Goal: Task Accomplishment & Management: Manage account settings

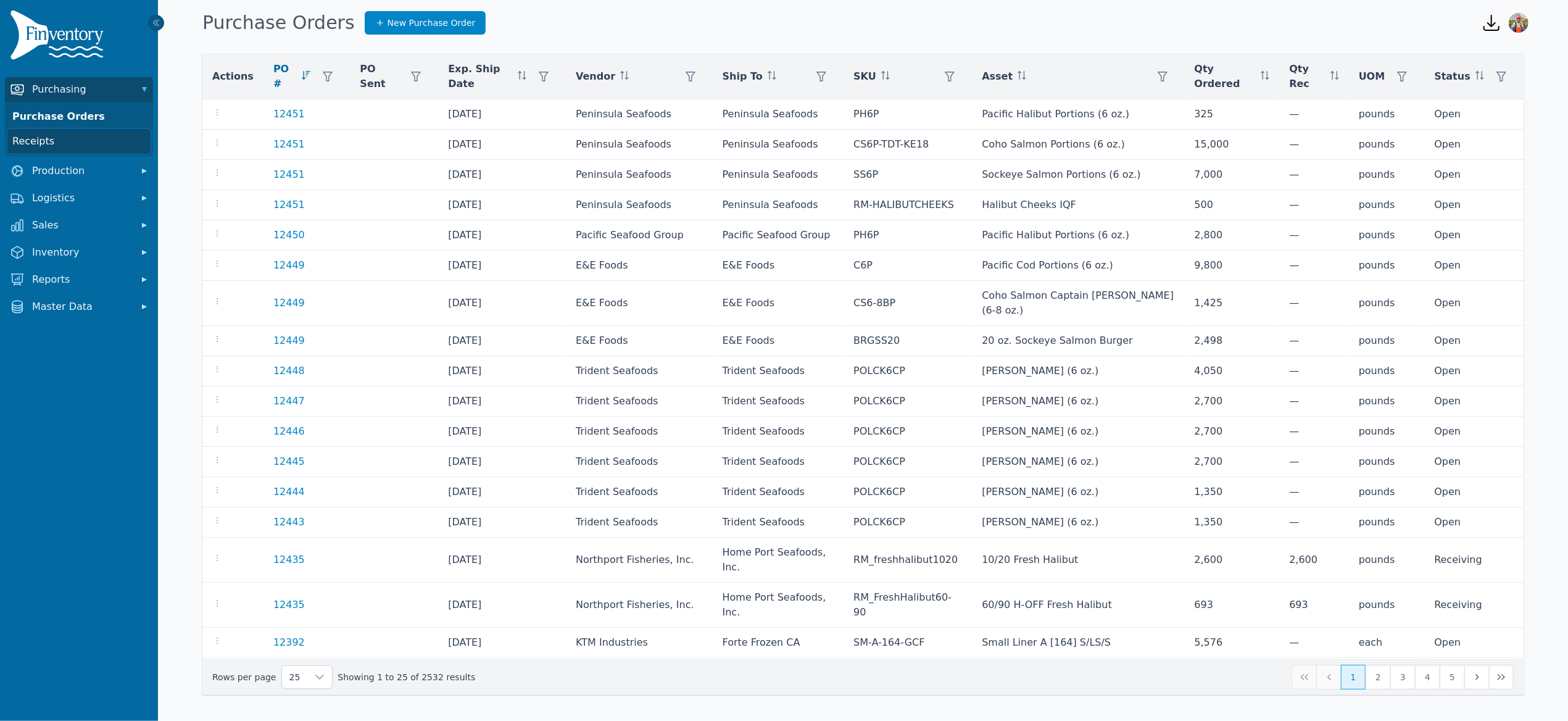
click at [51, 144] on link "Receipts" at bounding box center [79, 141] width 143 height 25
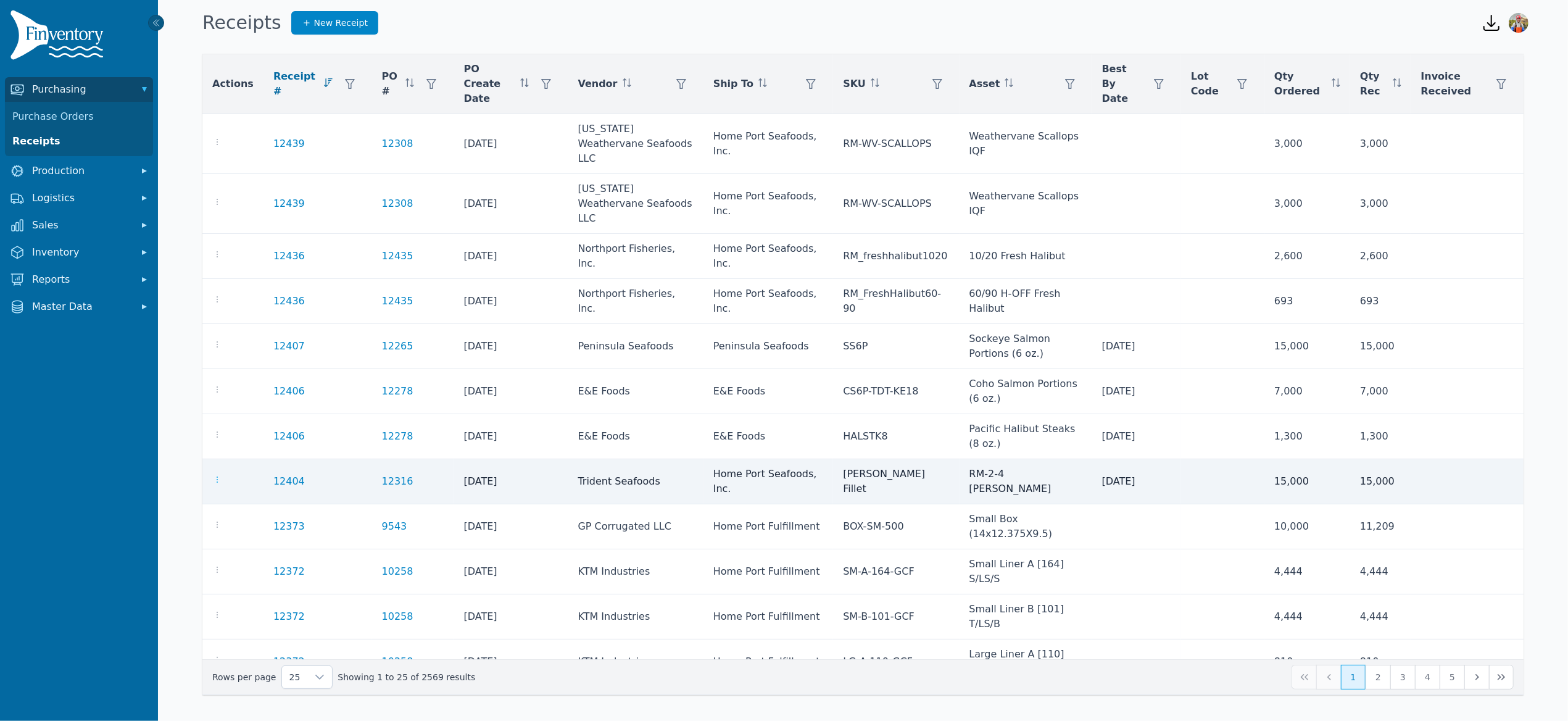
click at [217, 477] on icon "button" at bounding box center [217, 479] width 1 height 6
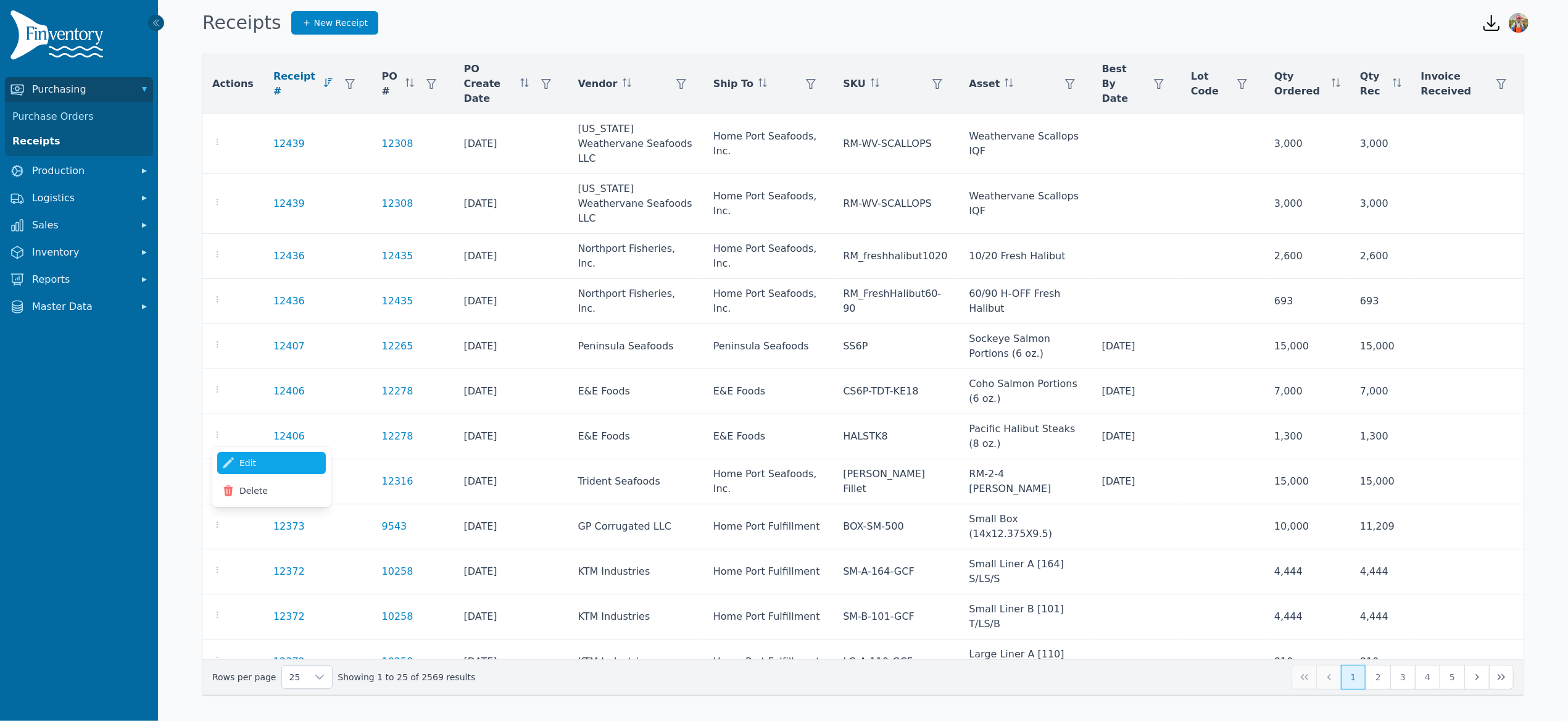
click at [248, 460] on link "Edit" at bounding box center [271, 463] width 109 height 23
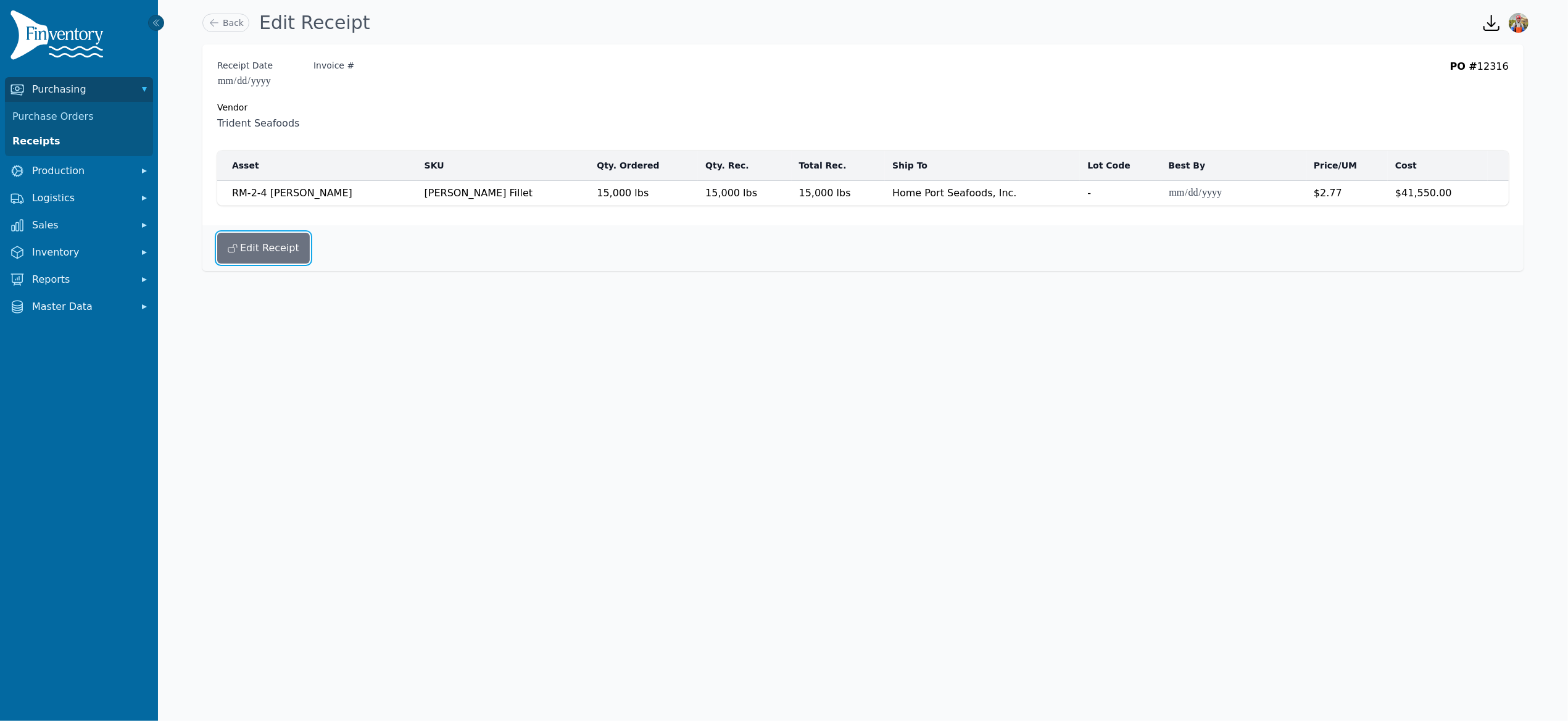
click at [282, 238] on button "Edit Receipt" at bounding box center [263, 248] width 93 height 31
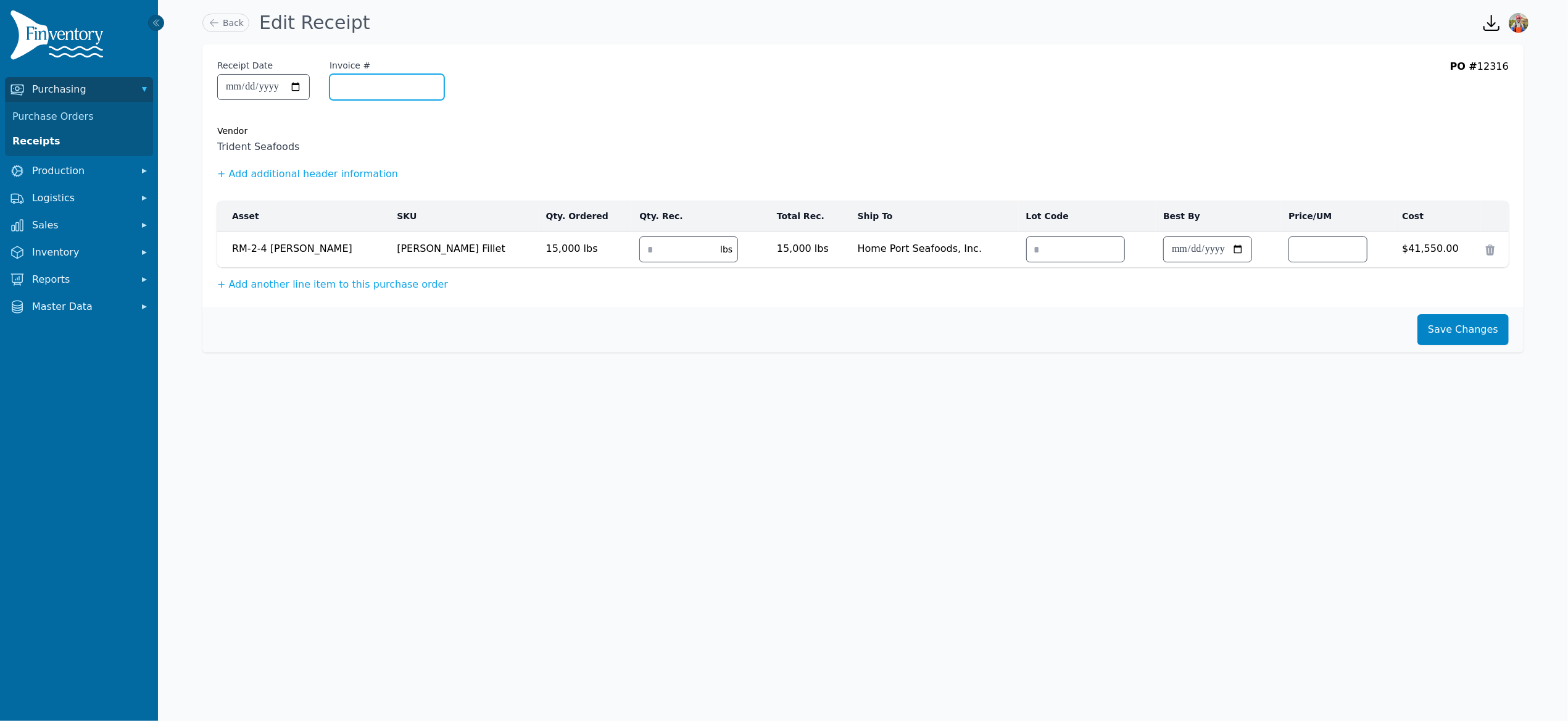
click at [369, 96] on input "Invoice #" at bounding box center [387, 87] width 113 height 25
type input "********"
click at [1469, 337] on button "Save Changes" at bounding box center [1463, 329] width 91 height 31
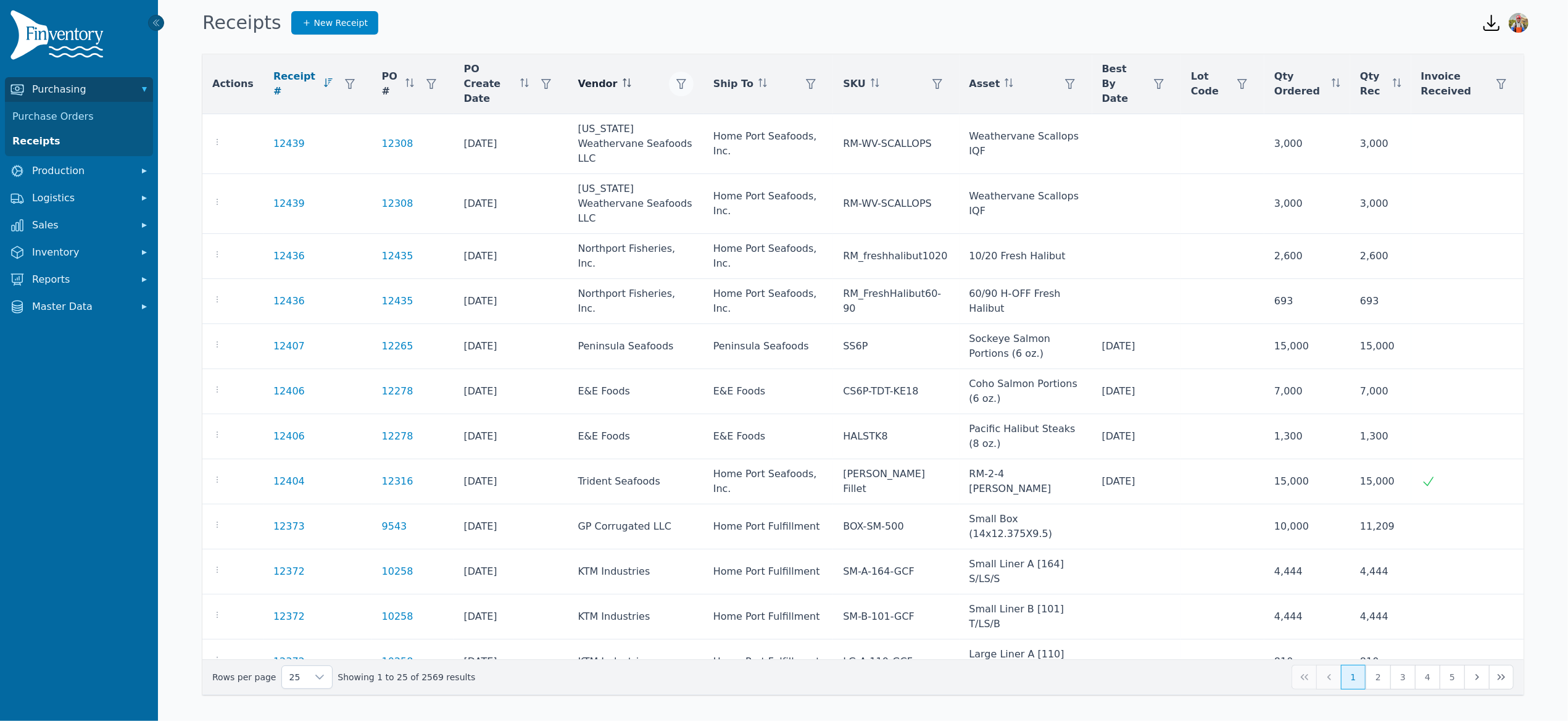
click at [688, 78] on button "button" at bounding box center [681, 84] width 25 height 25
click at [731, 97] on div "Any" at bounding box center [742, 110] width 132 height 26
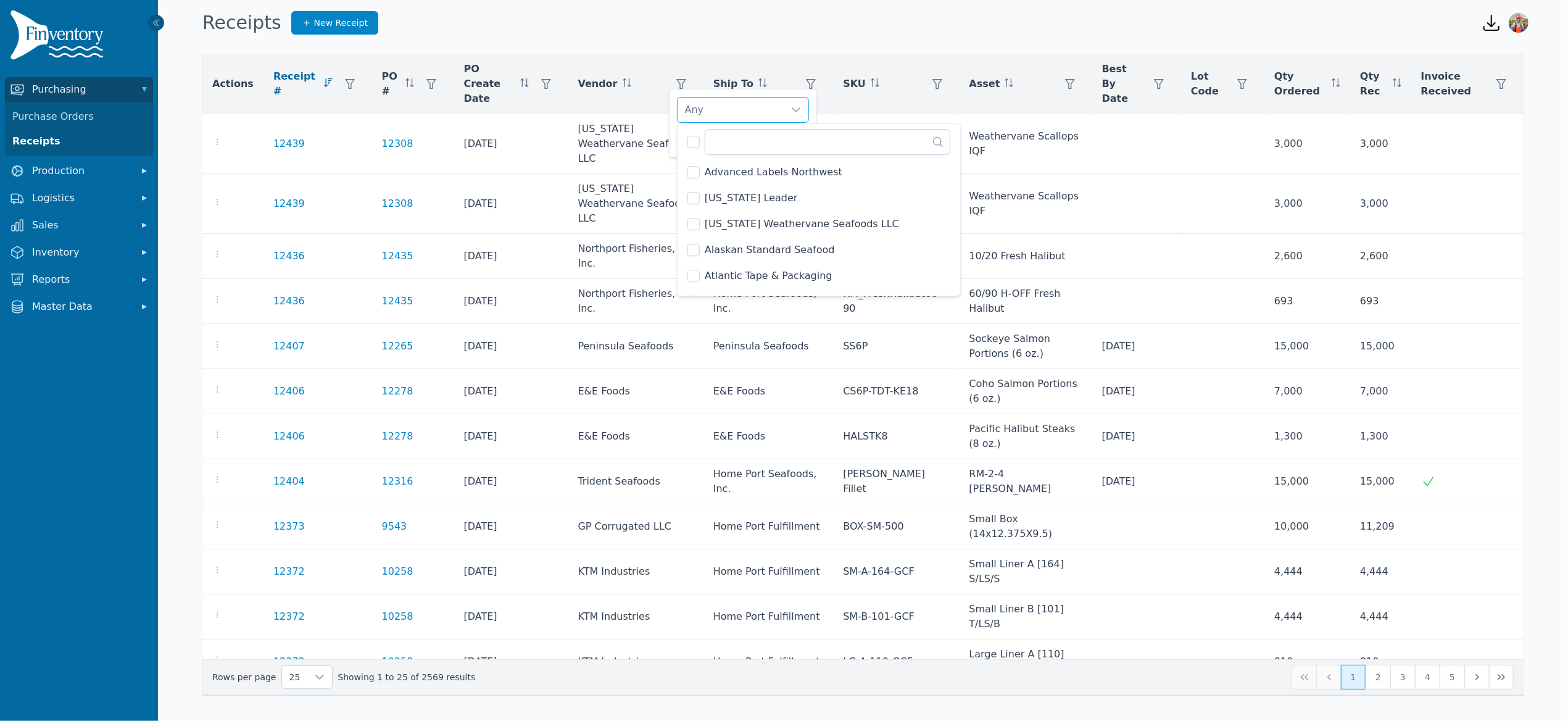
click at [731, 110] on div "Any" at bounding box center [730, 110] width 106 height 25
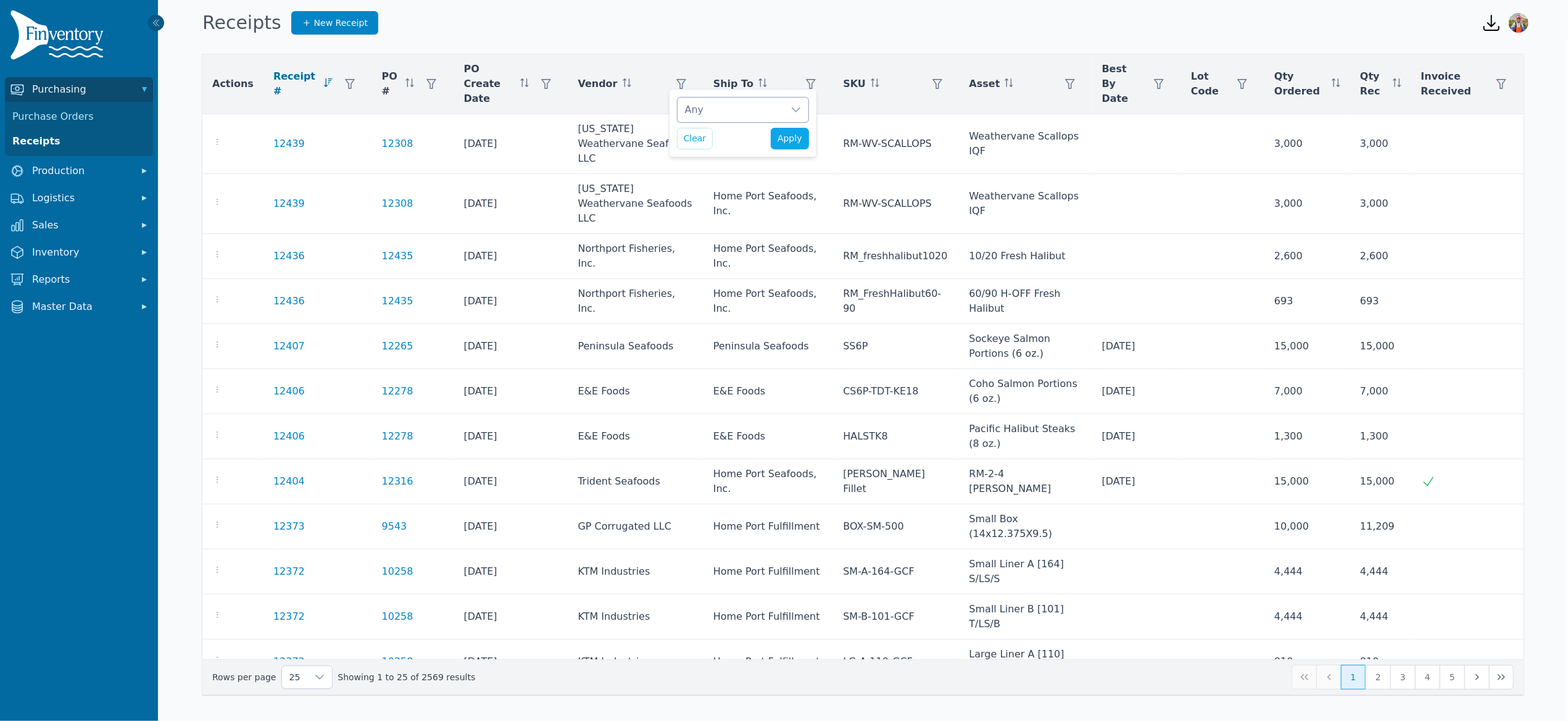
click at [718, 105] on div "Any" at bounding box center [730, 110] width 106 height 25
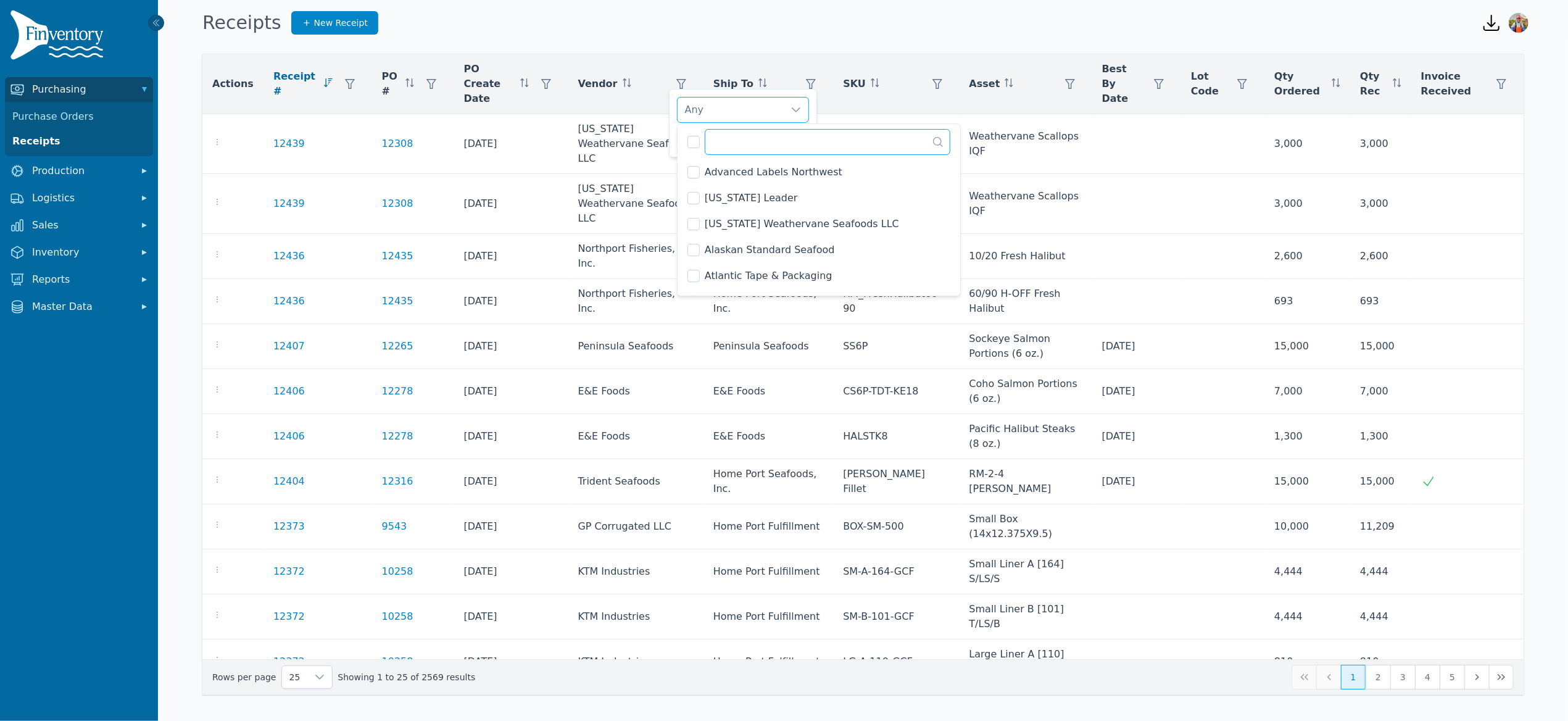
click at [734, 145] on input "text" at bounding box center [827, 142] width 246 height 26
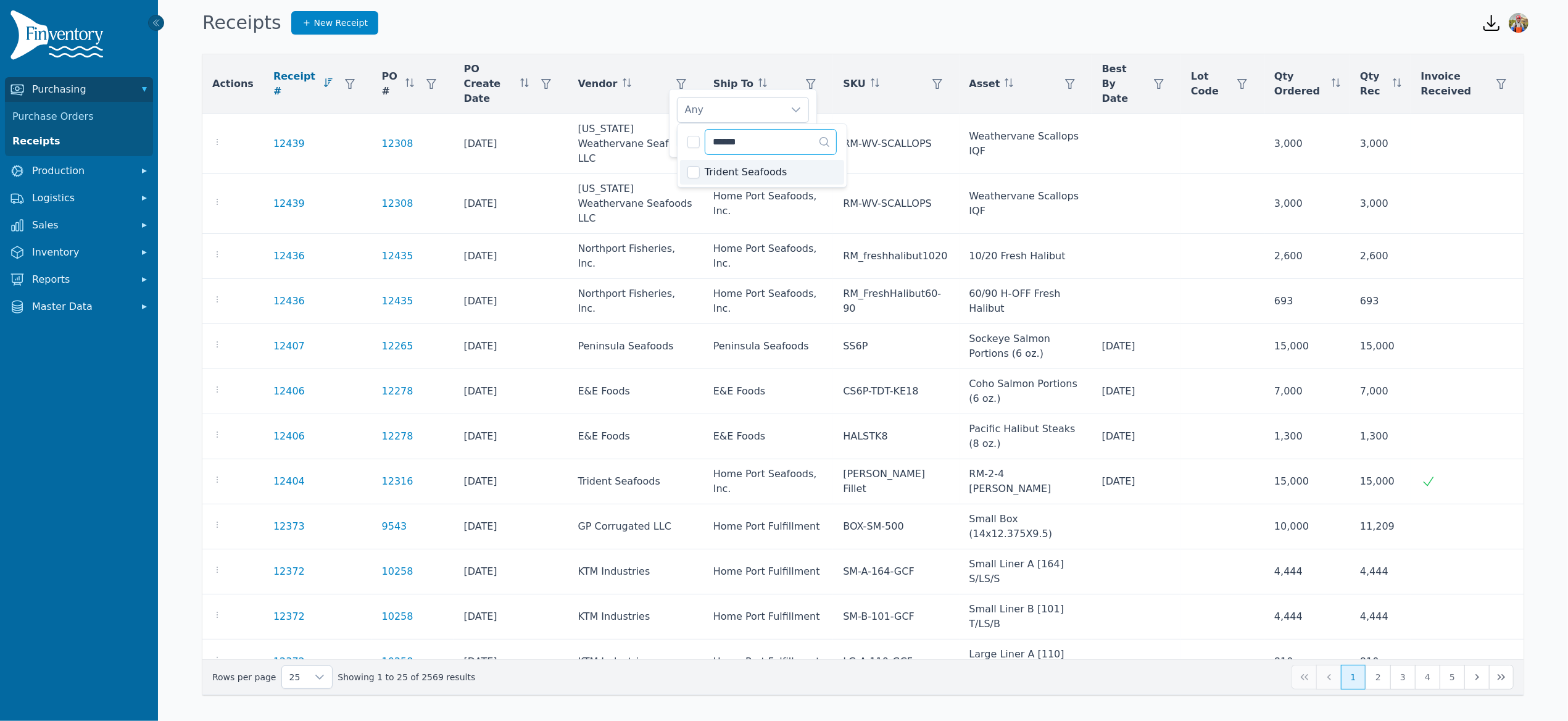
type input "******"
click at [670, 150] on div "Trident Seafoods Clear Apply" at bounding box center [743, 123] width 148 height 68
click at [779, 140] on span "Apply" at bounding box center [790, 138] width 25 height 13
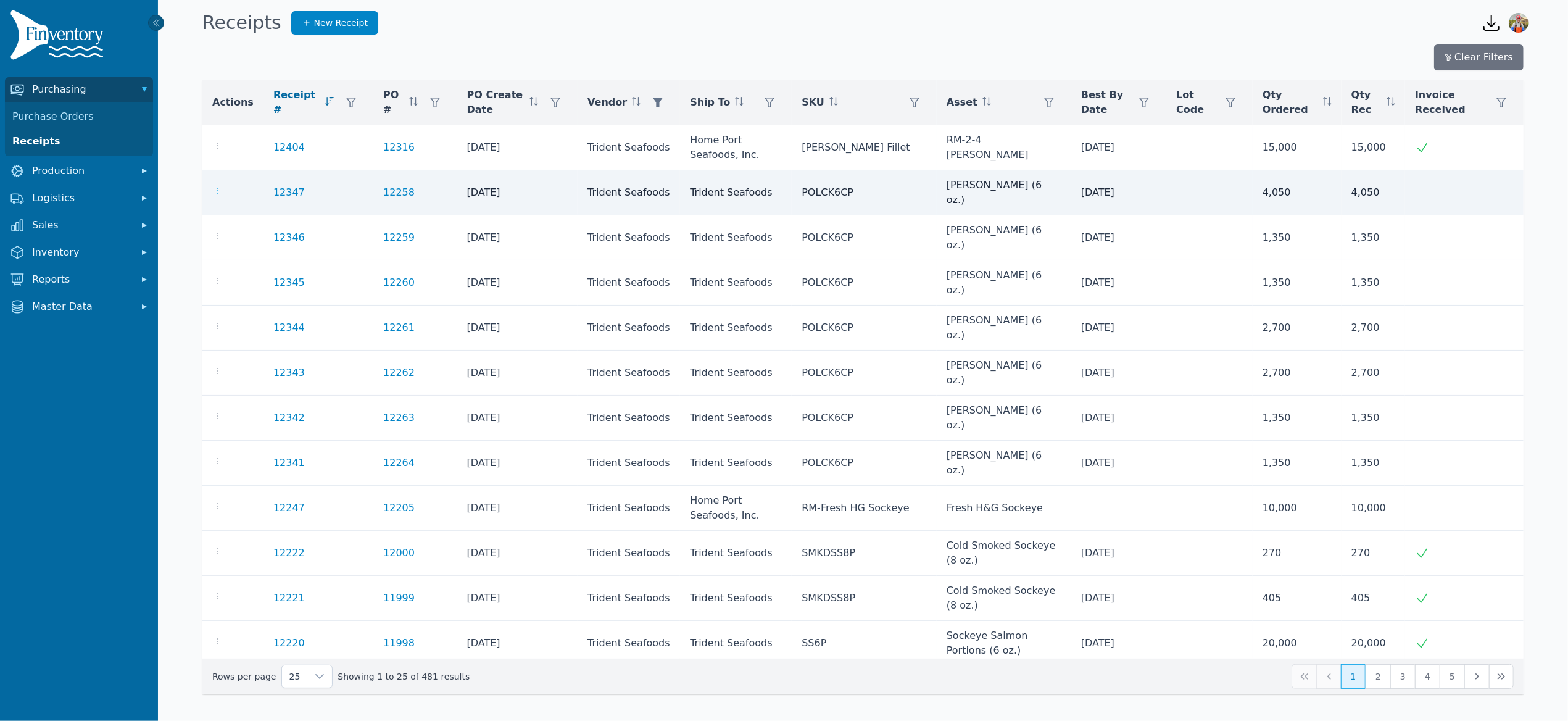
click at [220, 186] on icon "button" at bounding box center [217, 190] width 10 height 10
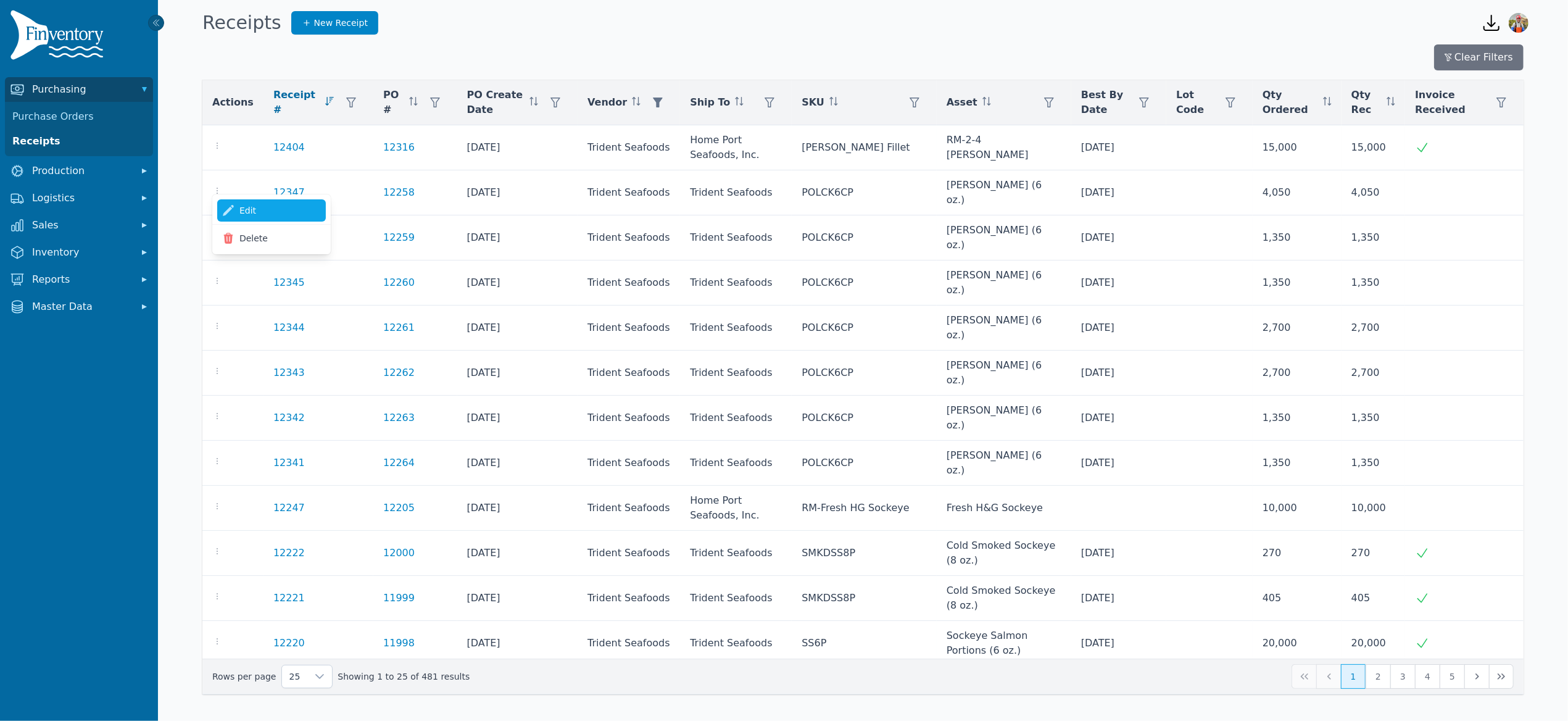
click at [233, 209] on icon at bounding box center [228, 210] width 12 height 12
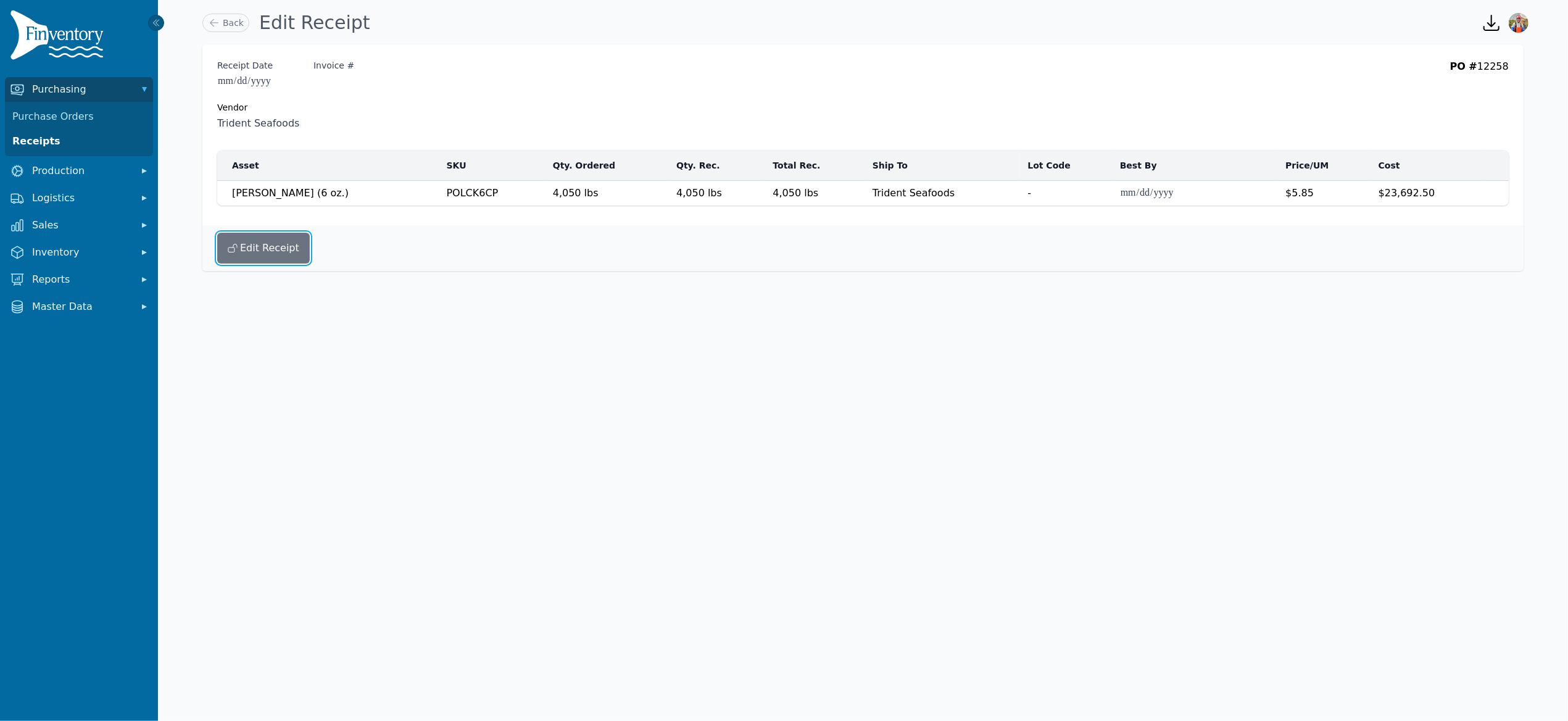
drag, startPoint x: 273, startPoint y: 246, endPoint x: 281, endPoint y: 241, distance: 9.4
click at [273, 246] on button "Edit Receipt" at bounding box center [263, 248] width 93 height 31
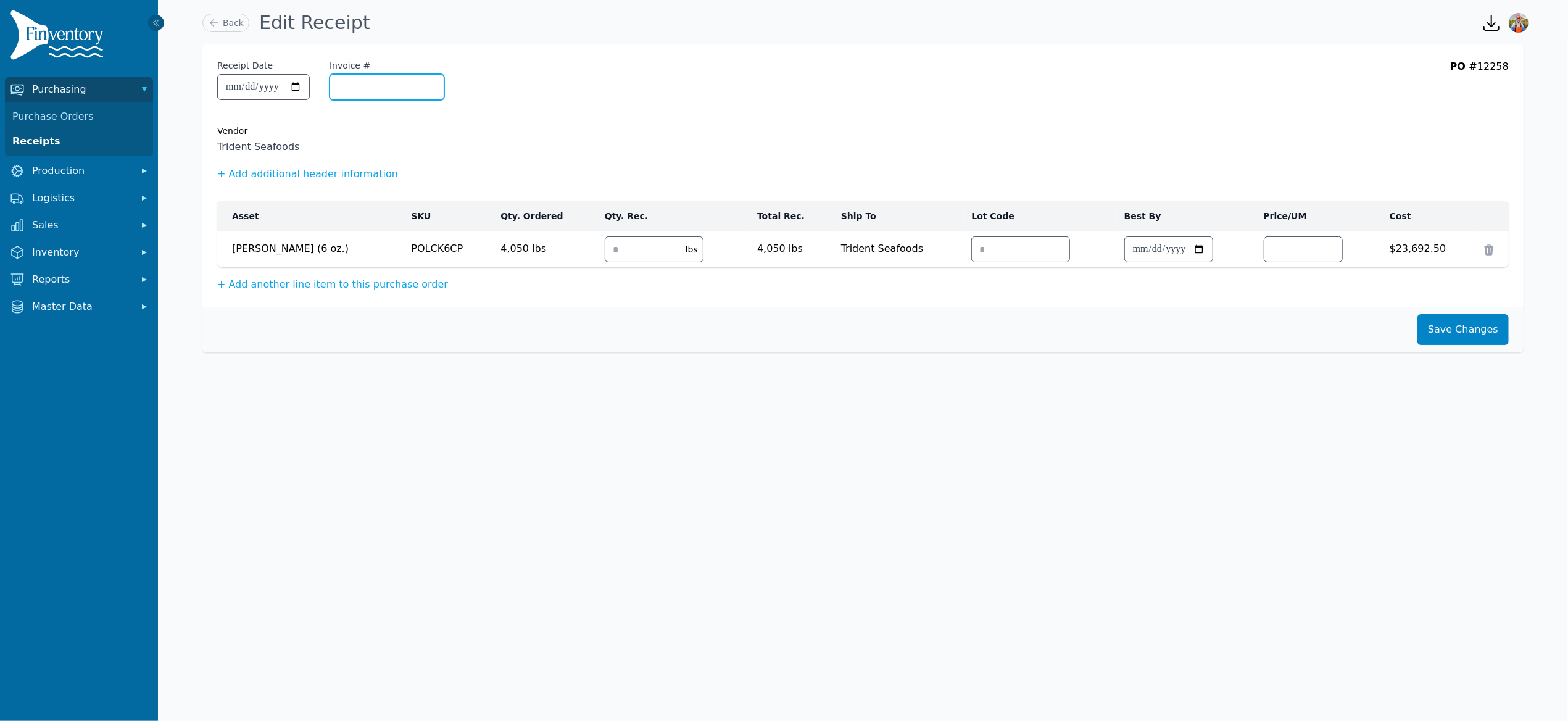
click at [369, 87] on input "Invoice #" at bounding box center [387, 87] width 113 height 25
type input "********"
click at [1416, 326] on div "Save Changes" at bounding box center [862, 329] width 1321 height 46
click at [1476, 337] on button "Save Changes" at bounding box center [1463, 329] width 91 height 31
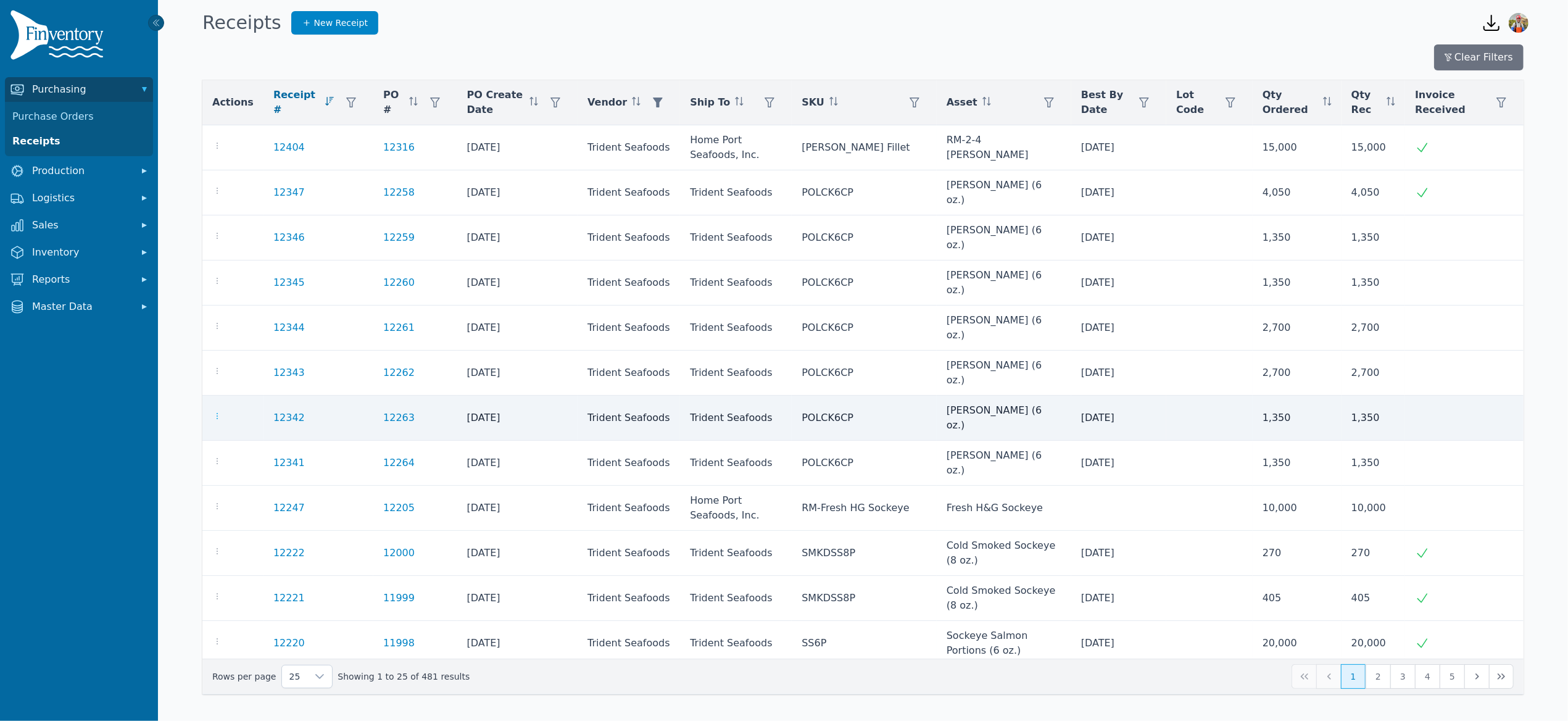
click at [216, 411] on icon "button" at bounding box center [217, 416] width 10 height 10
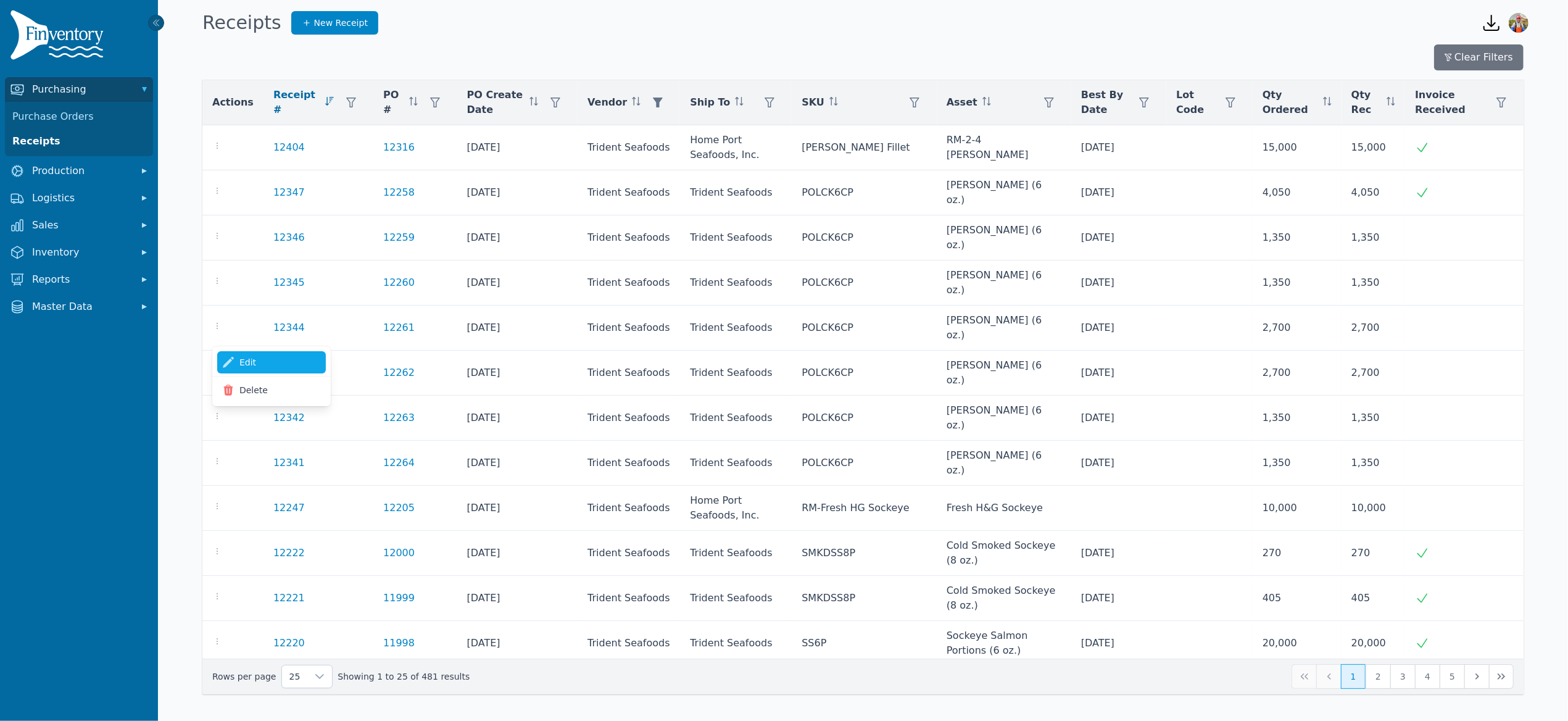
click at [241, 361] on link "Edit" at bounding box center [271, 362] width 109 height 23
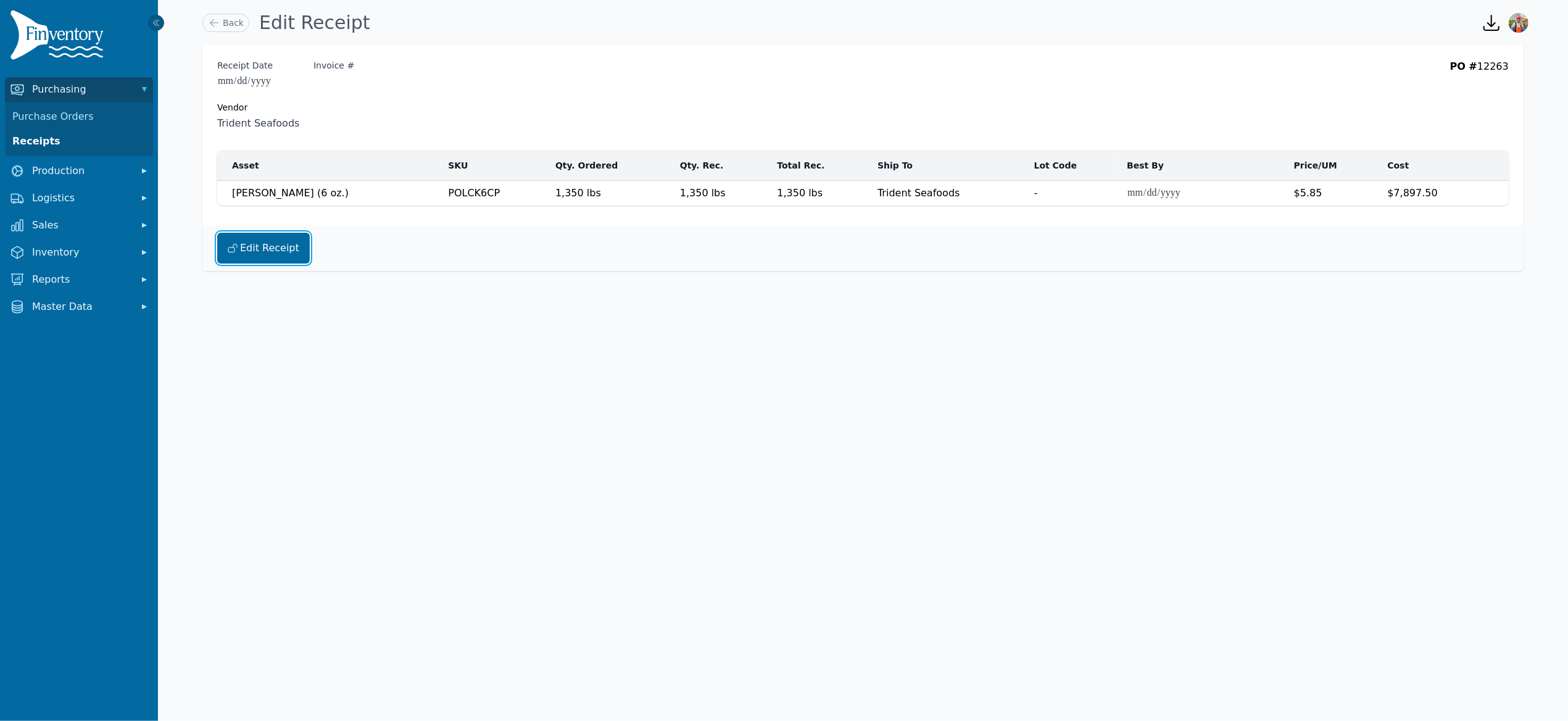
click at [283, 238] on button "Edit Receipt" at bounding box center [263, 248] width 93 height 31
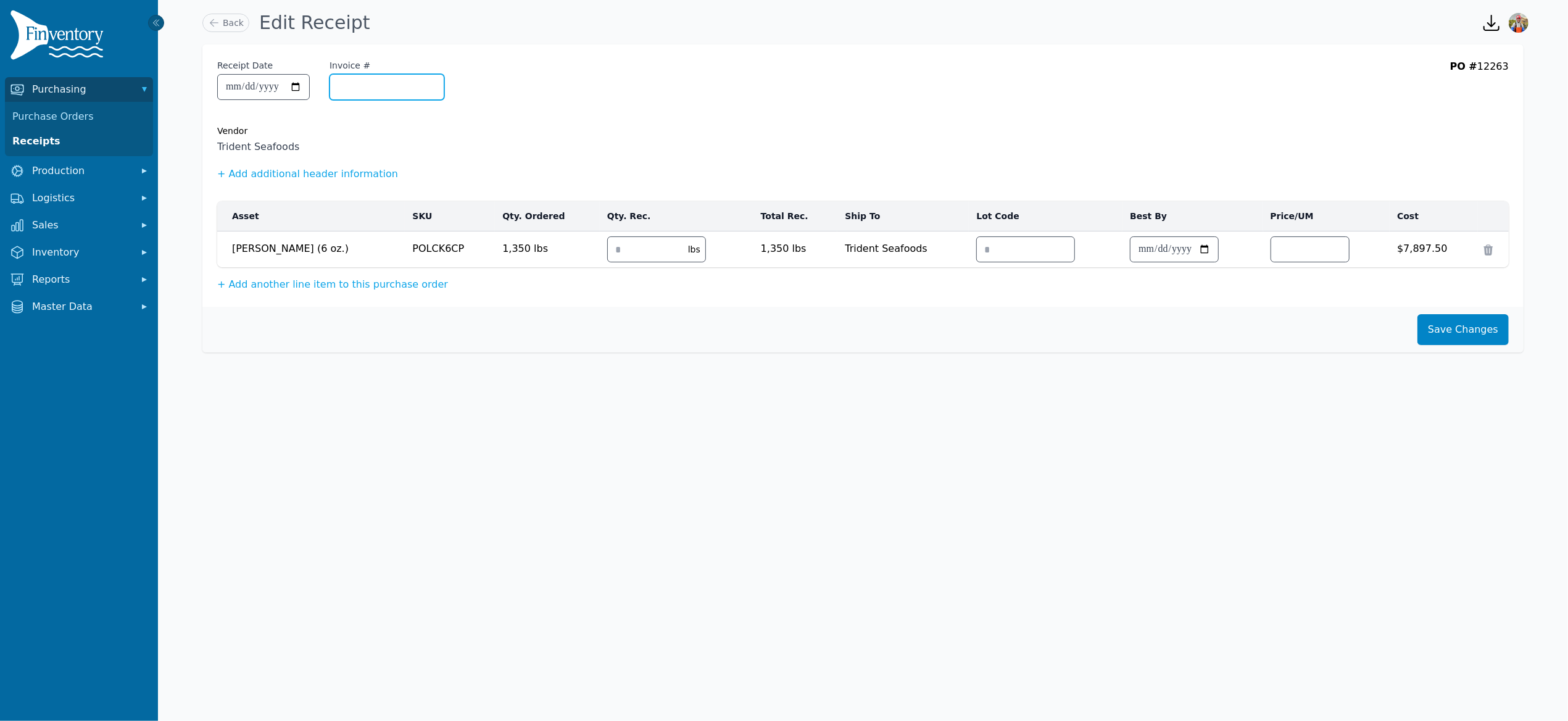
click at [390, 91] on input "Invoice #" at bounding box center [387, 87] width 113 height 25
type input "********"
click at [1468, 320] on button "Save Changes" at bounding box center [1463, 329] width 91 height 31
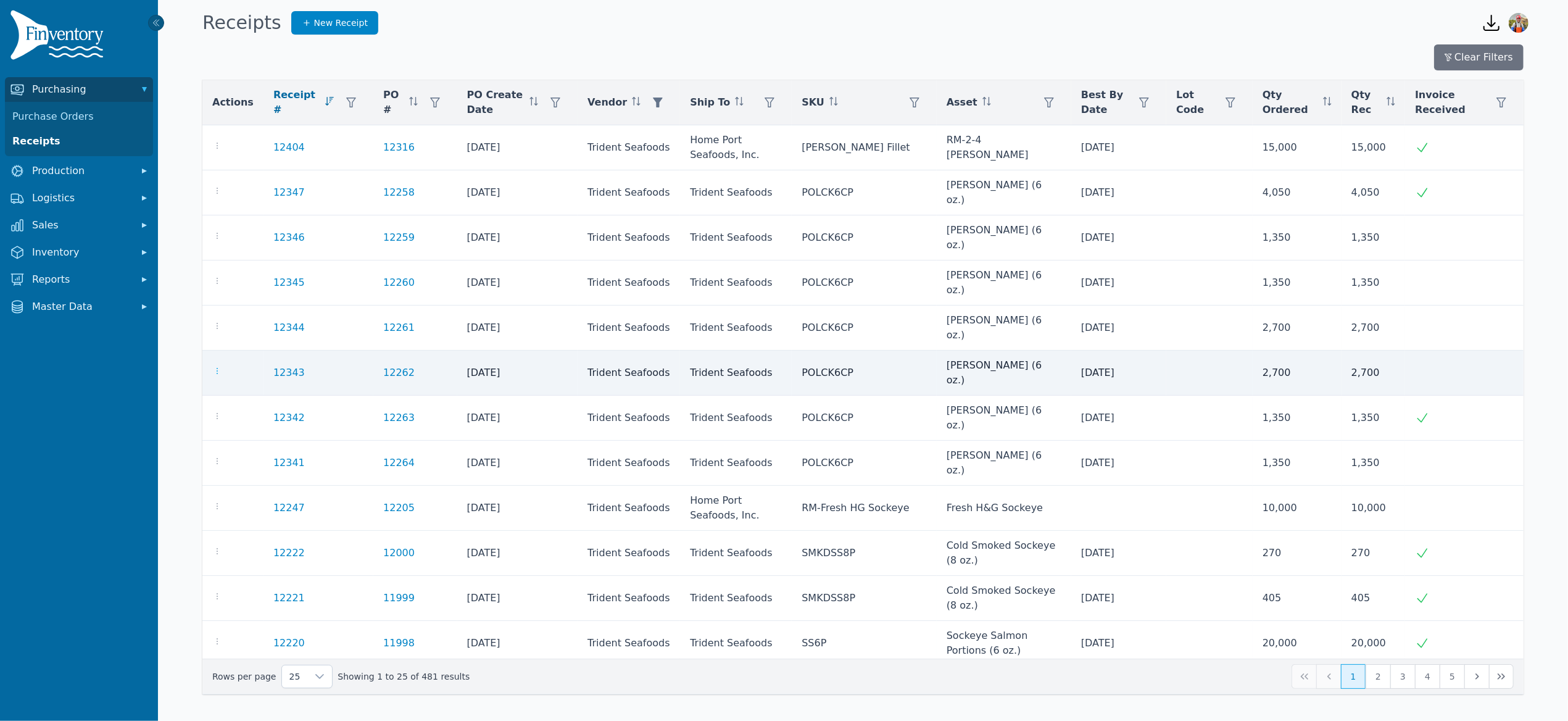
click at [219, 366] on icon "button" at bounding box center [217, 371] width 10 height 10
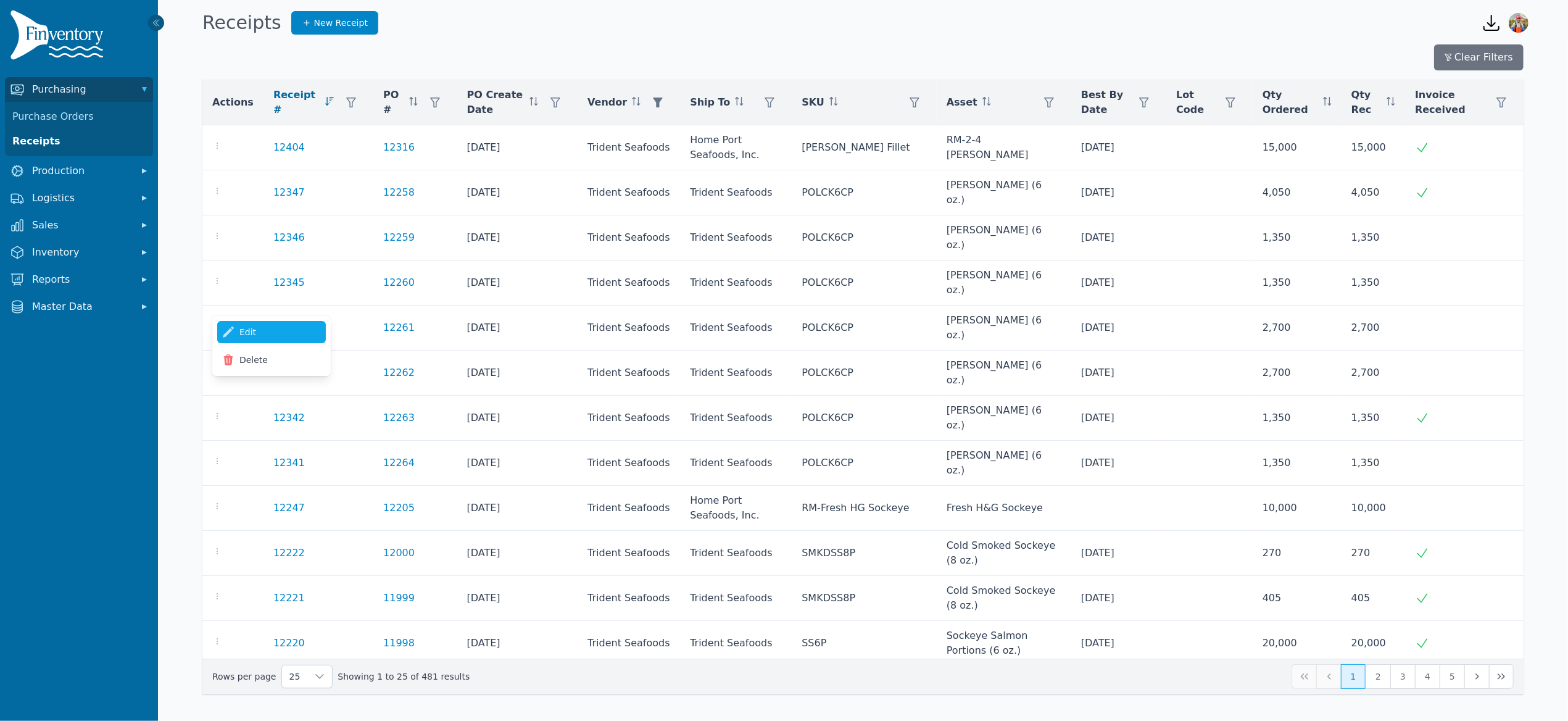
click at [248, 330] on link "Edit" at bounding box center [271, 332] width 109 height 23
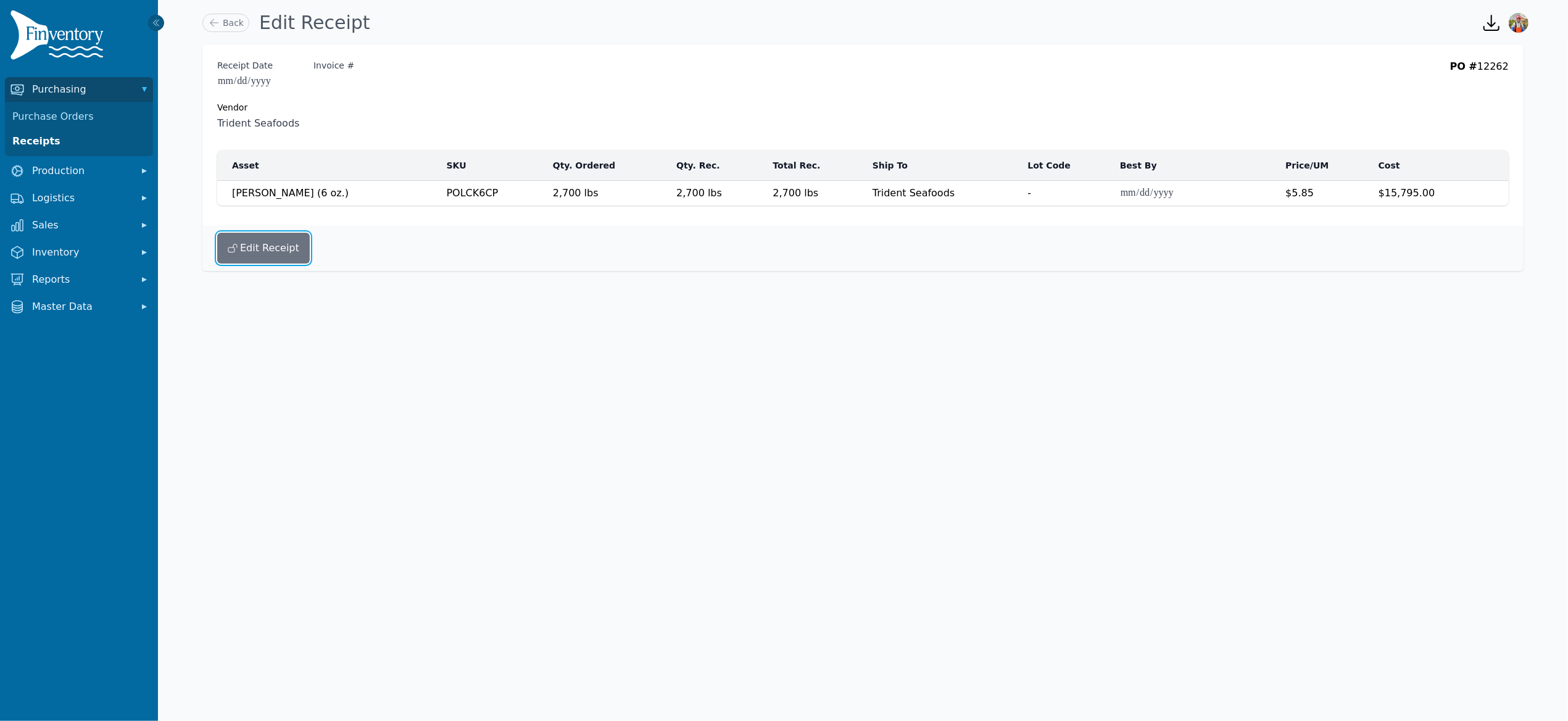
click at [285, 251] on button "Edit Receipt" at bounding box center [263, 248] width 93 height 31
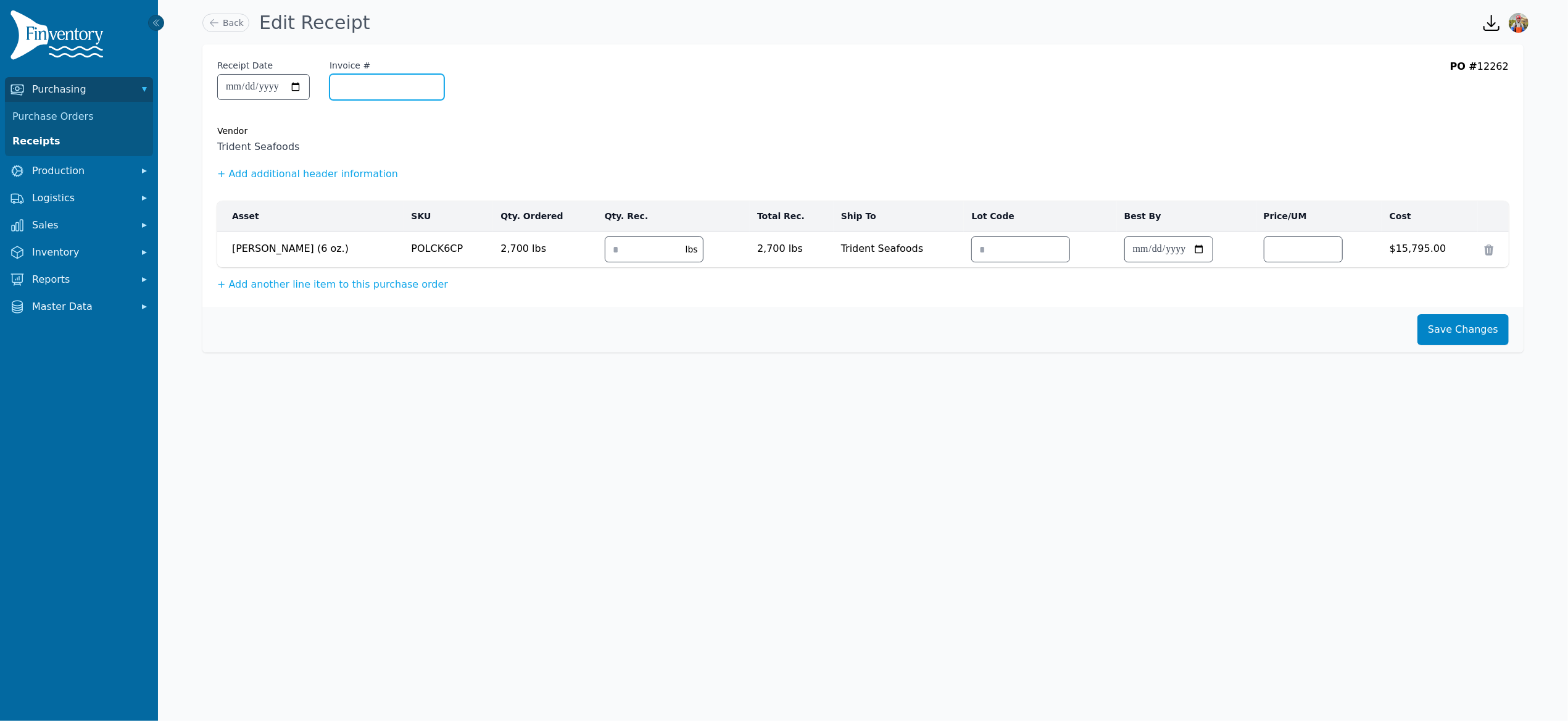
click at [363, 85] on input "Invoice #" at bounding box center [387, 87] width 113 height 25
type input "********"
click at [1437, 315] on button "Save Changes" at bounding box center [1463, 329] width 91 height 31
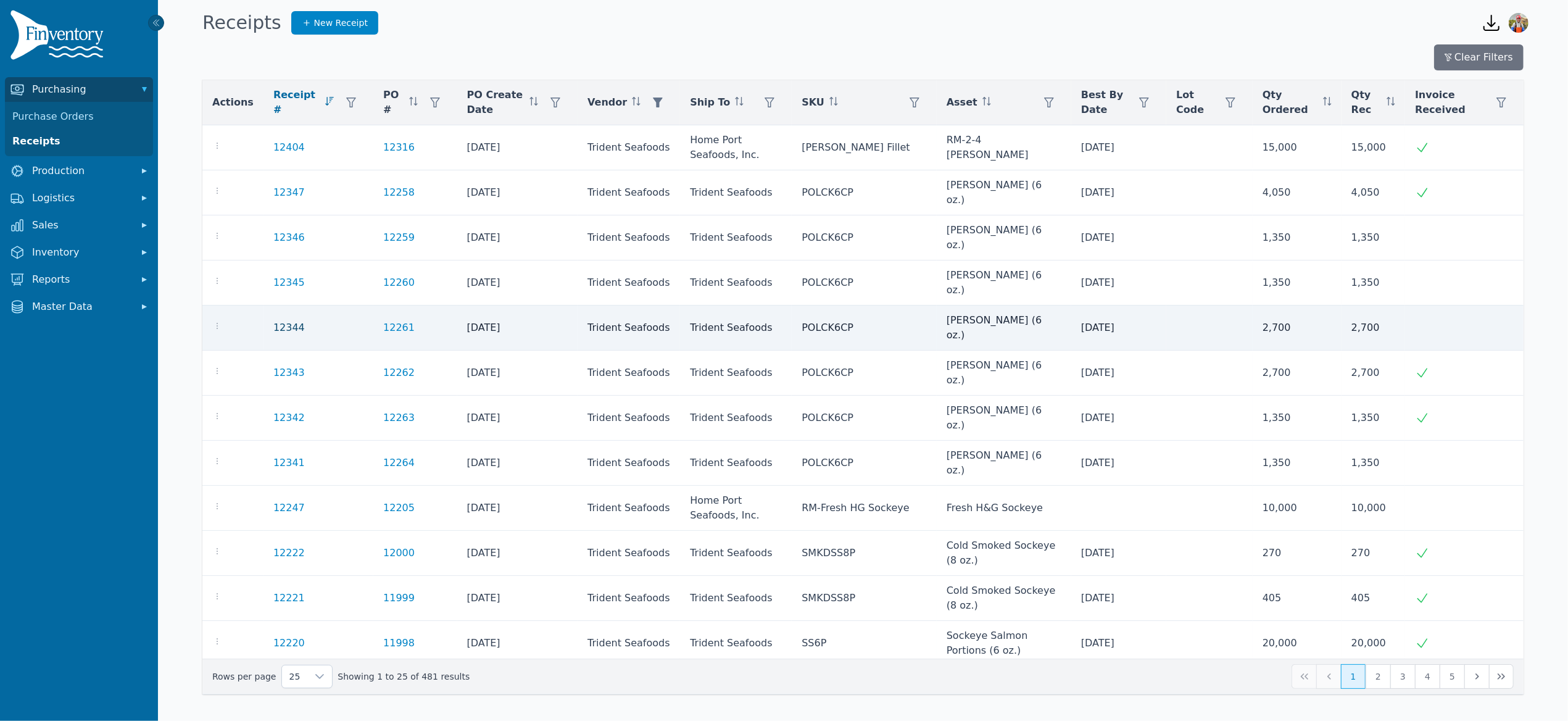
click at [281, 320] on link "12344" at bounding box center [289, 328] width 31 height 15
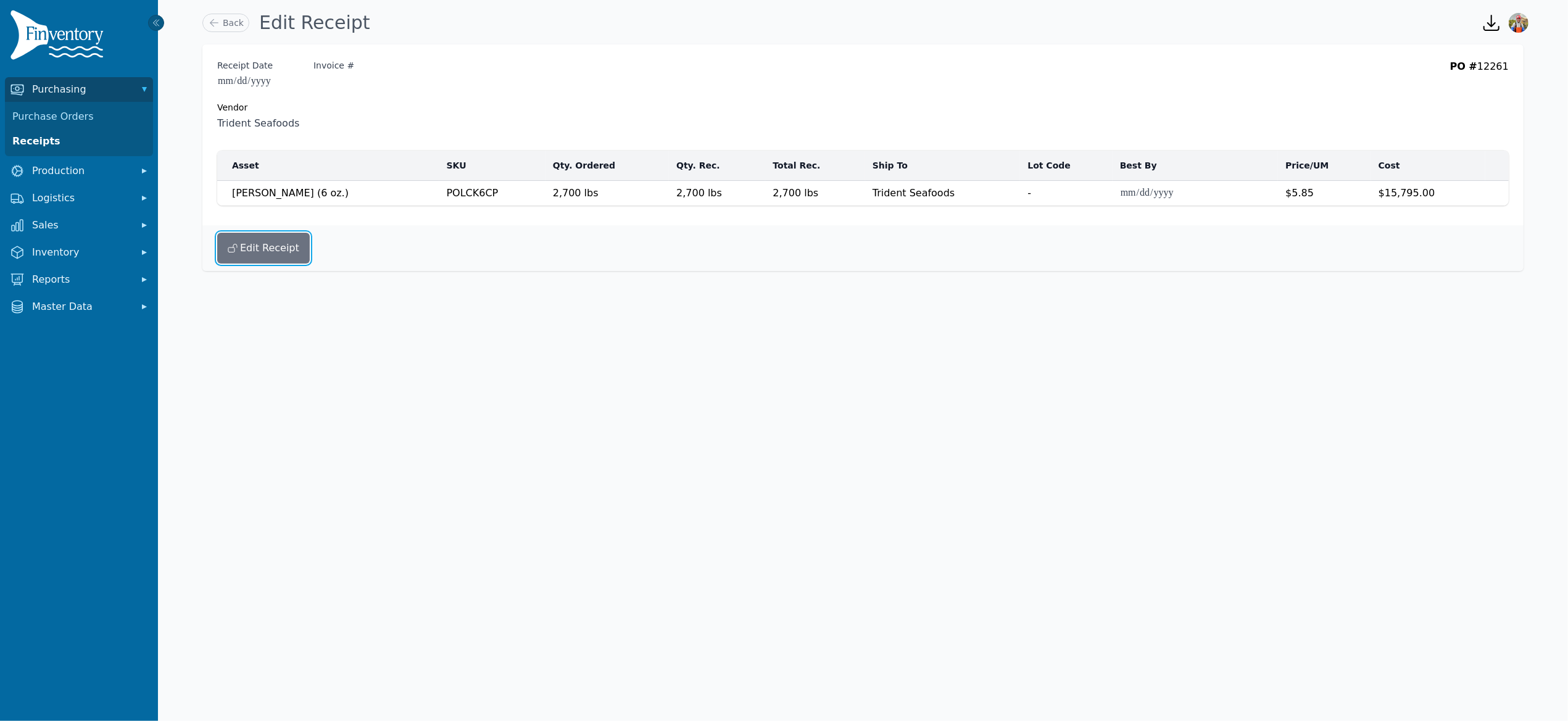
click at [275, 249] on button "Edit Receipt" at bounding box center [263, 248] width 93 height 31
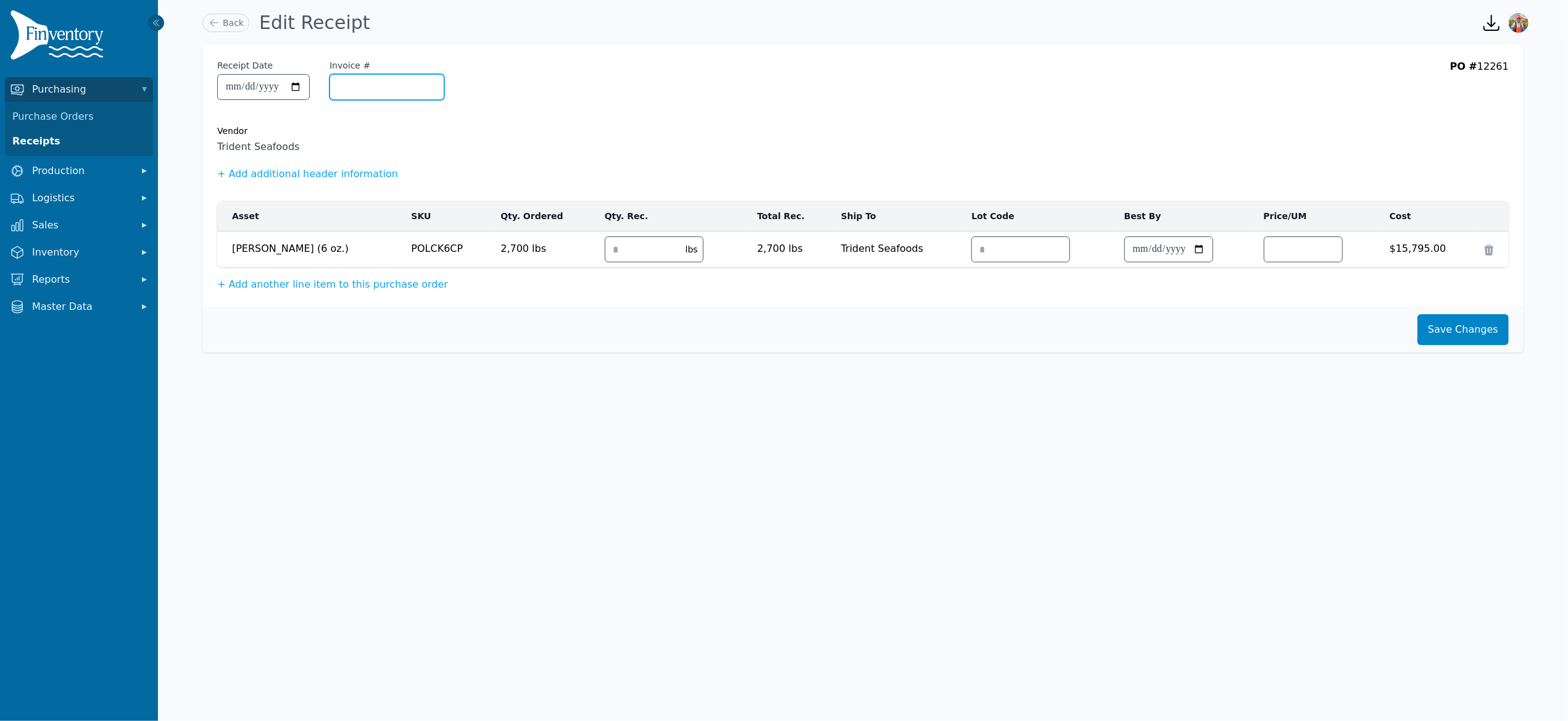
click at [382, 81] on input "Invoice #" at bounding box center [387, 87] width 113 height 25
type input "********"
click at [1419, 337] on div "Save Changes" at bounding box center [862, 329] width 1321 height 46
click at [1425, 334] on button "Save Changes" at bounding box center [1463, 329] width 91 height 31
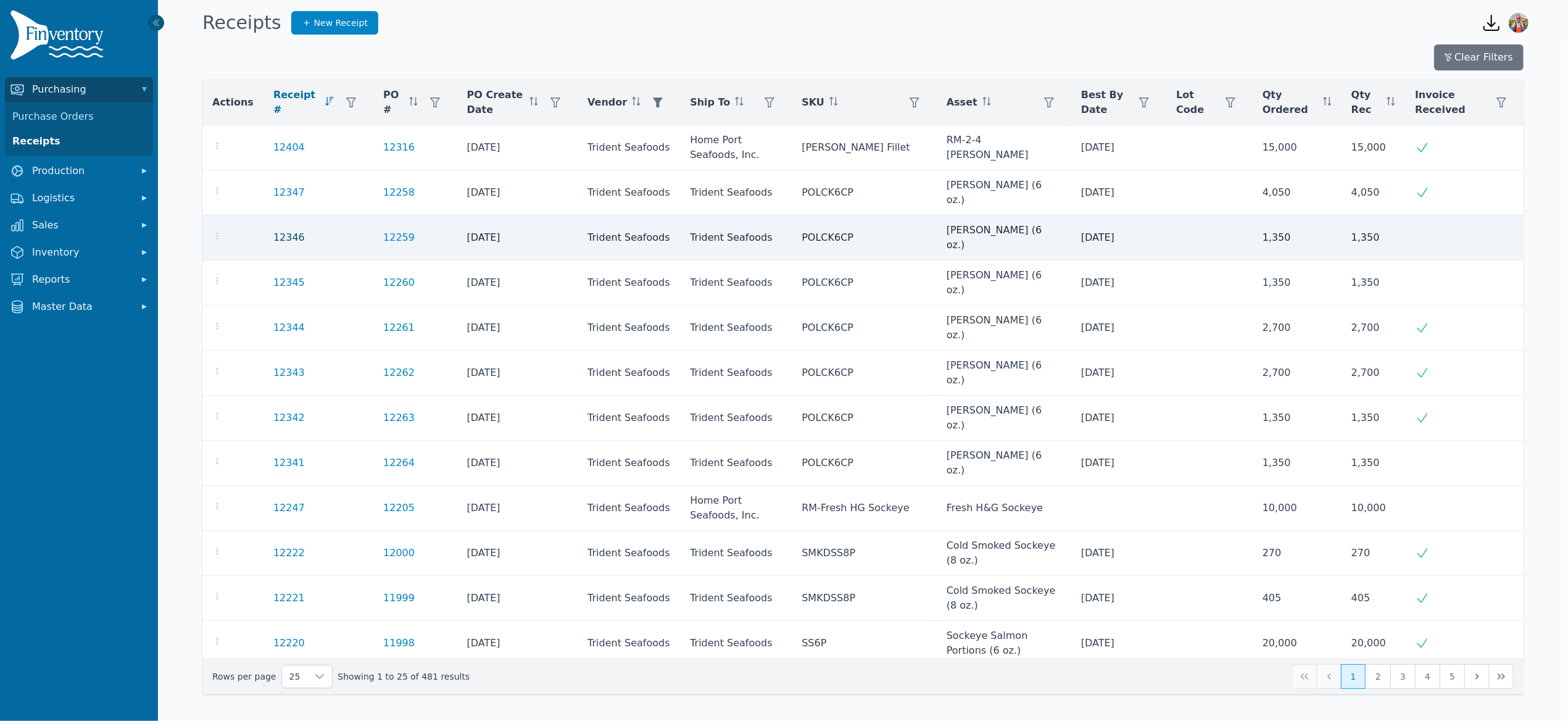
click at [279, 230] on link "12346" at bounding box center [289, 238] width 31 height 15
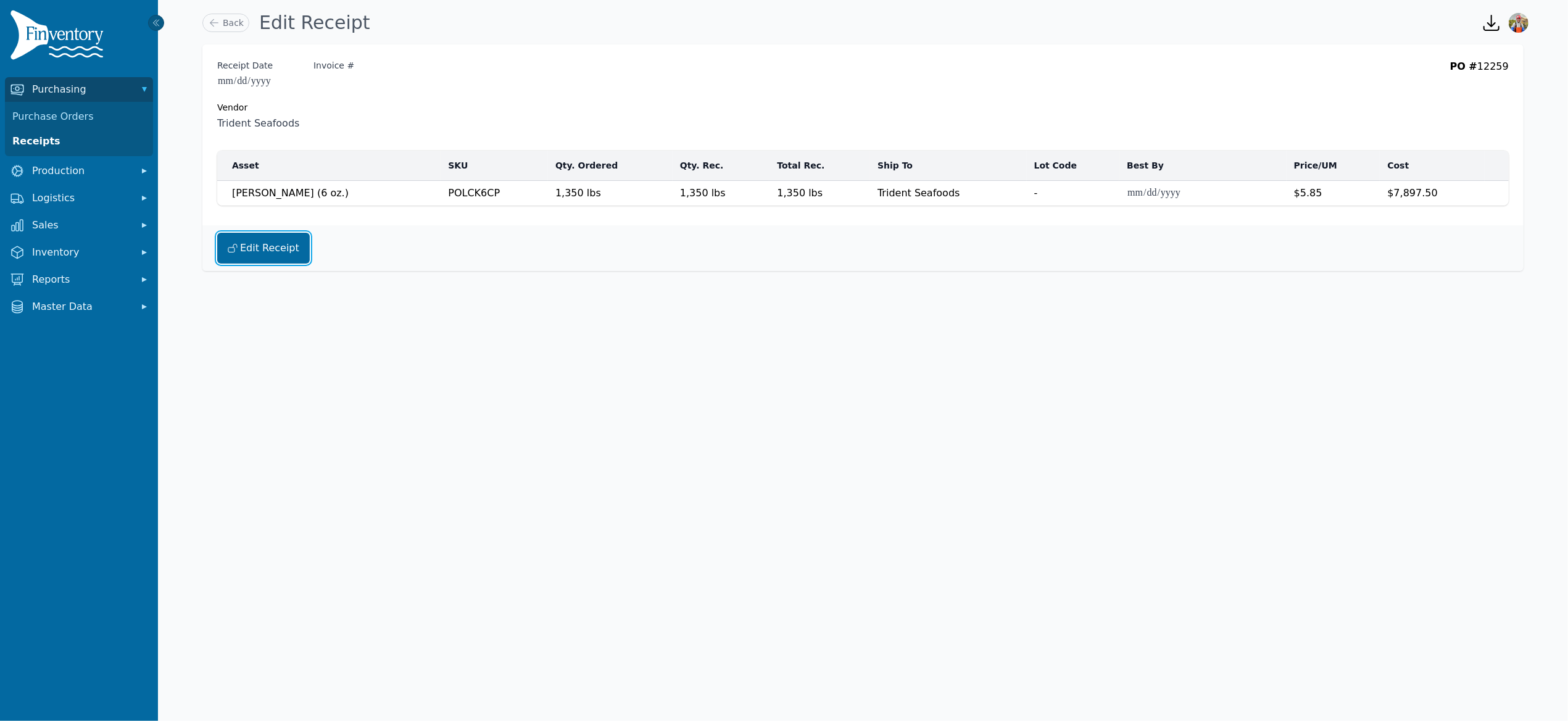
click at [276, 245] on button "Edit Receipt" at bounding box center [263, 248] width 93 height 31
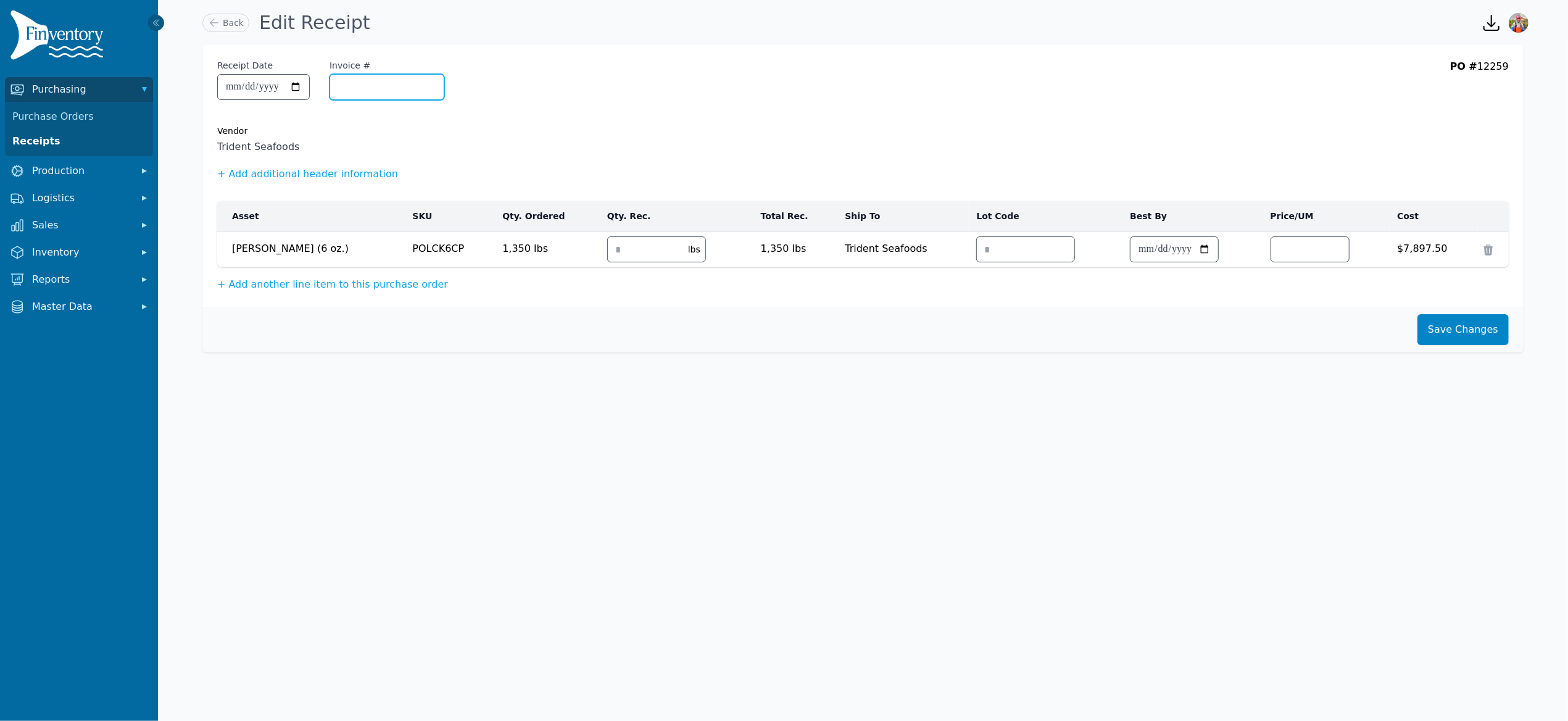
click at [402, 93] on input "Invoice #" at bounding box center [387, 87] width 113 height 25
type input "********"
click at [1461, 320] on button "Save Changes" at bounding box center [1463, 329] width 91 height 31
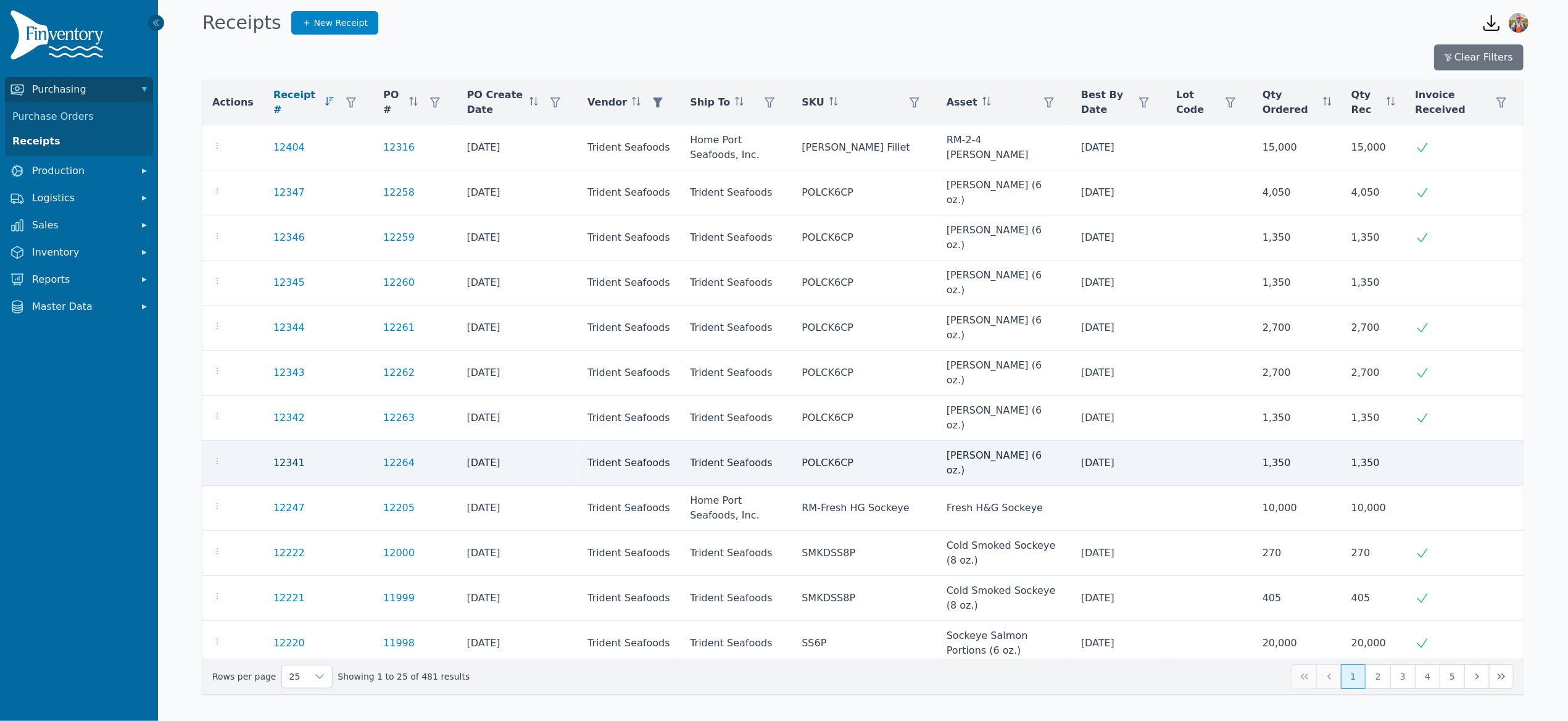
click at [274, 455] on link "12341" at bounding box center [289, 463] width 31 height 15
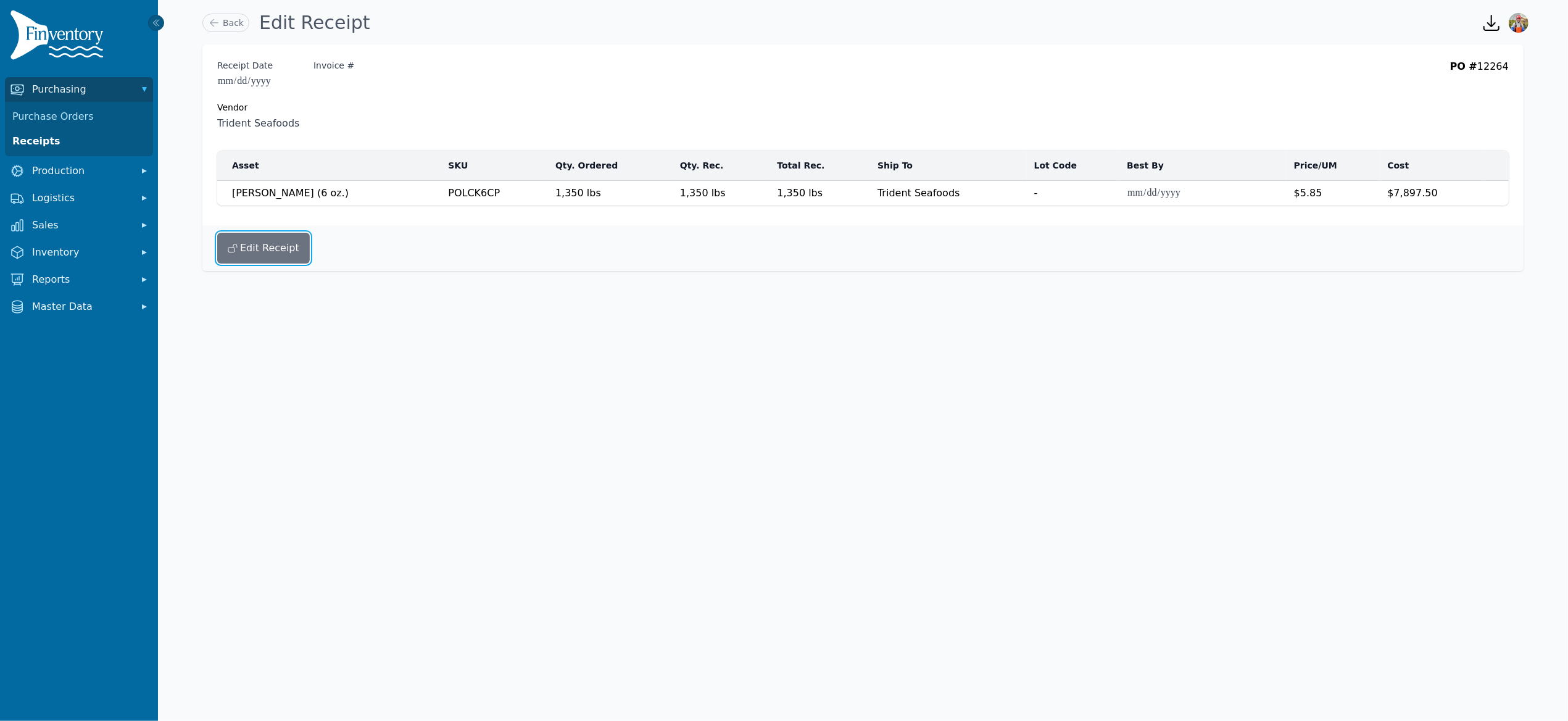
drag, startPoint x: 279, startPoint y: 251, endPoint x: 302, endPoint y: 205, distance: 51.4
click at [280, 251] on button "Edit Receipt" at bounding box center [263, 248] width 93 height 31
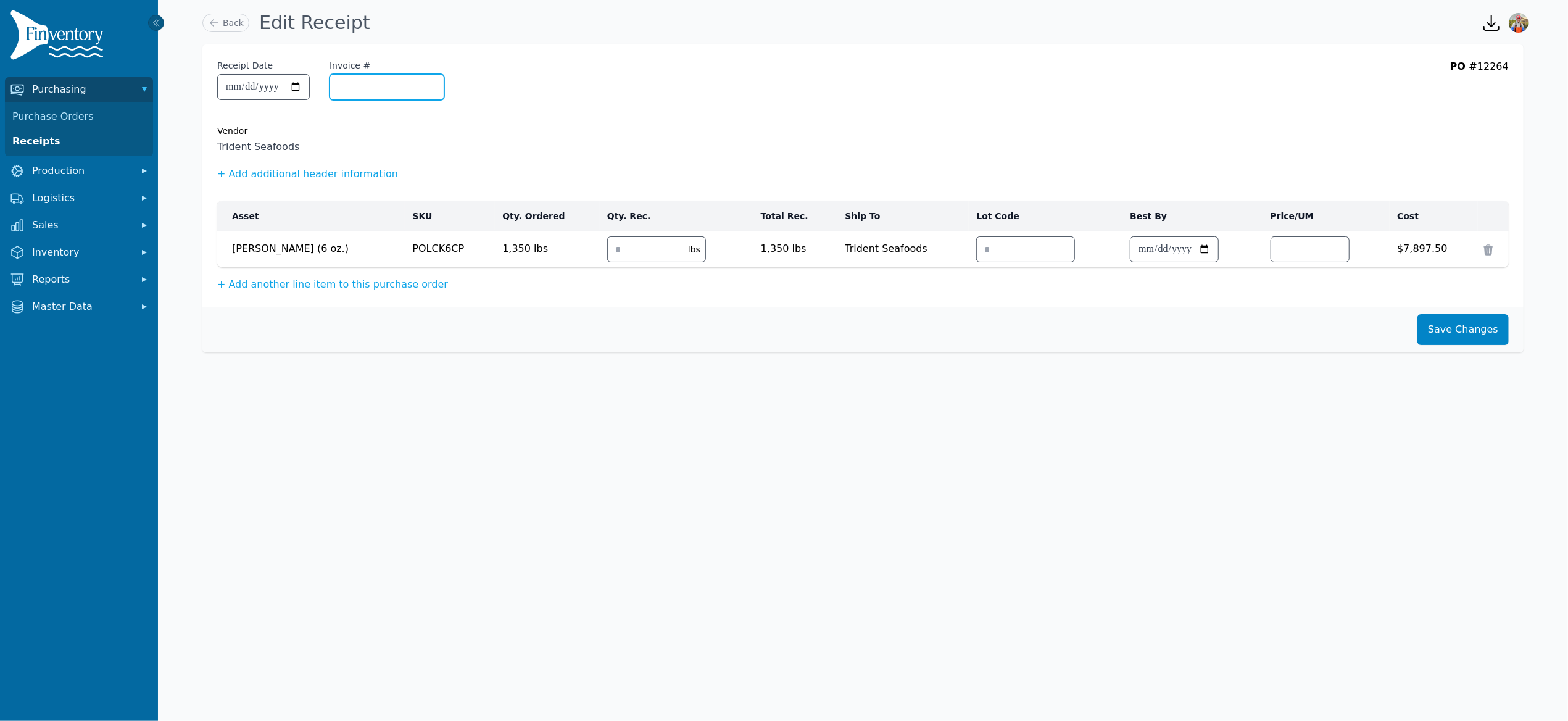
click at [373, 85] on input "Invoice #" at bounding box center [387, 87] width 113 height 25
type input "********"
click at [1485, 341] on button "Save Changes" at bounding box center [1463, 329] width 91 height 31
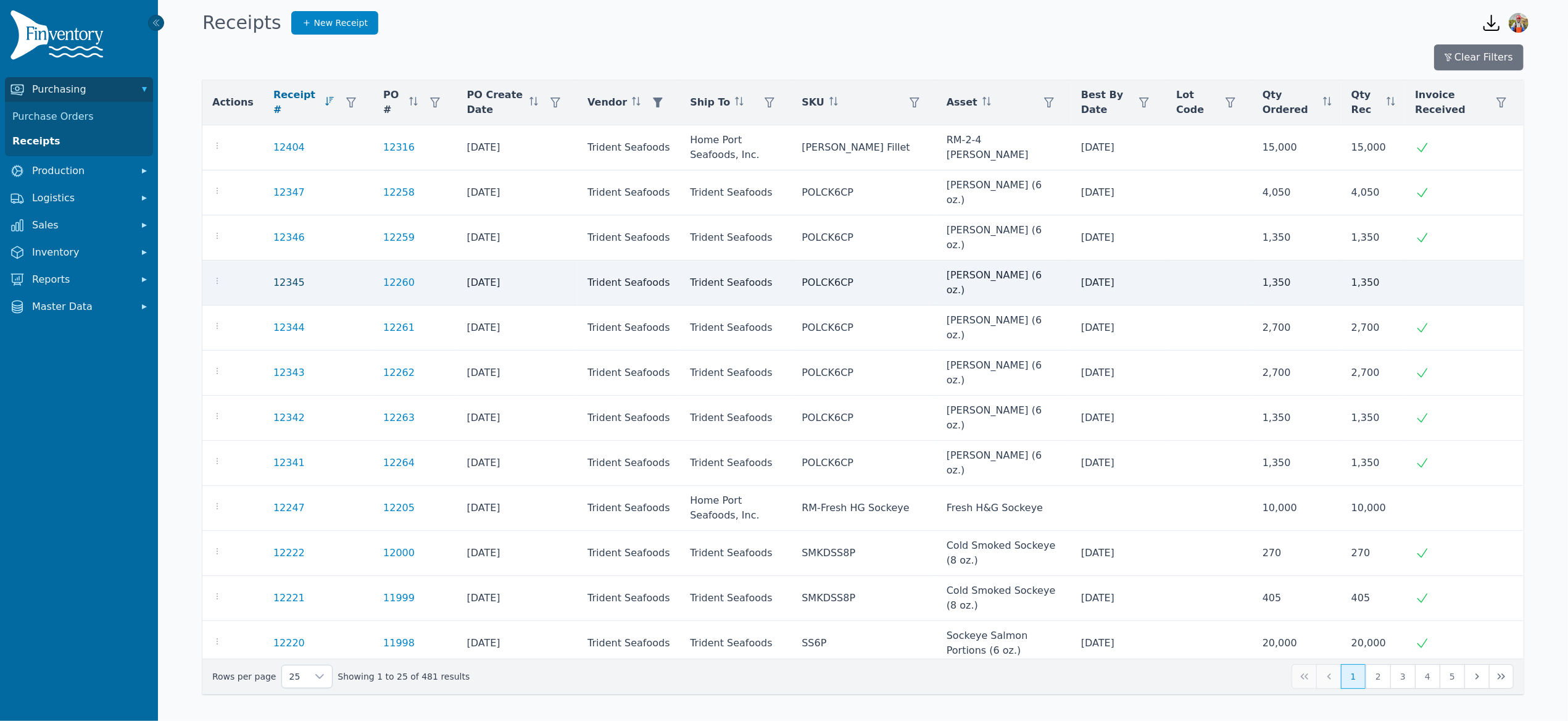
click at [273, 275] on link "12345" at bounding box center [289, 283] width 31 height 15
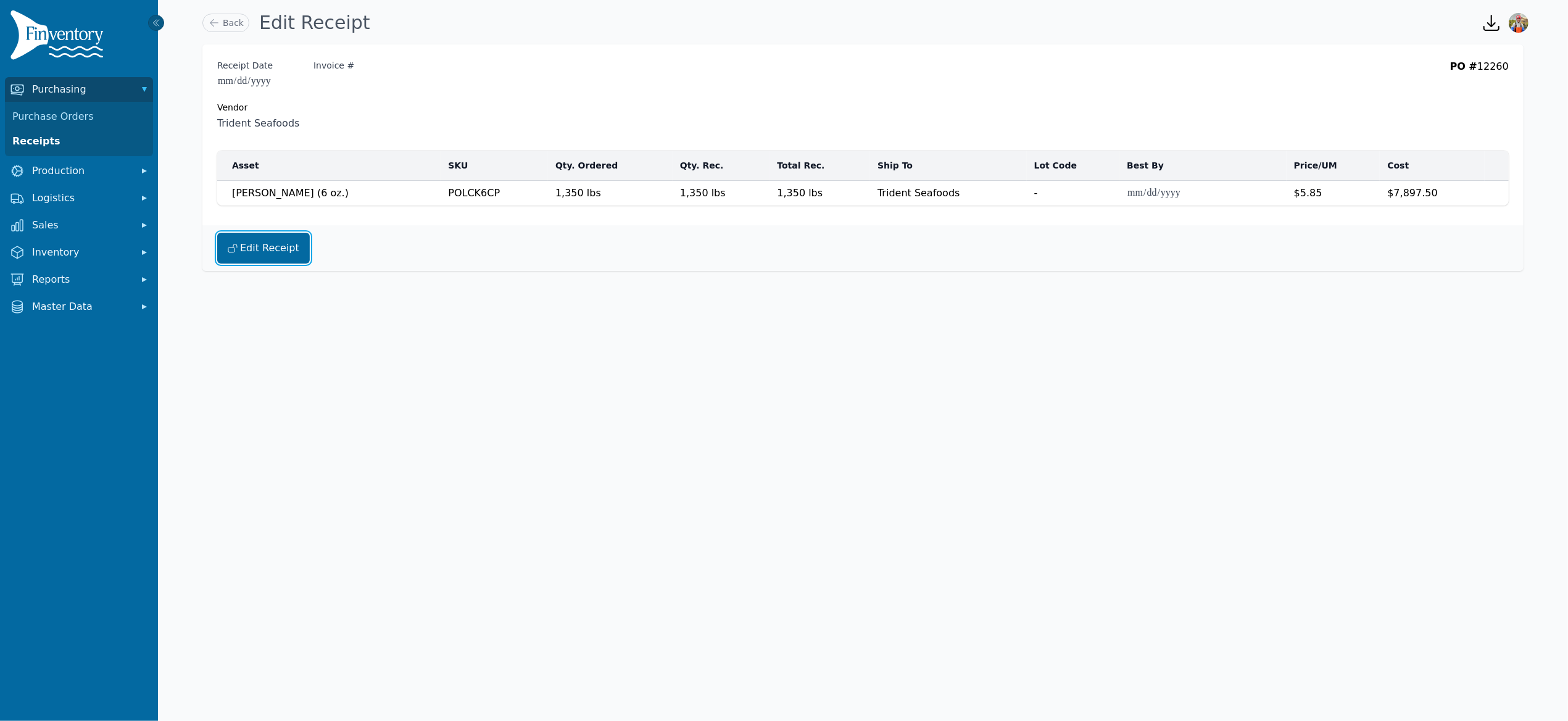
click at [270, 241] on button "Edit Receipt" at bounding box center [263, 248] width 93 height 31
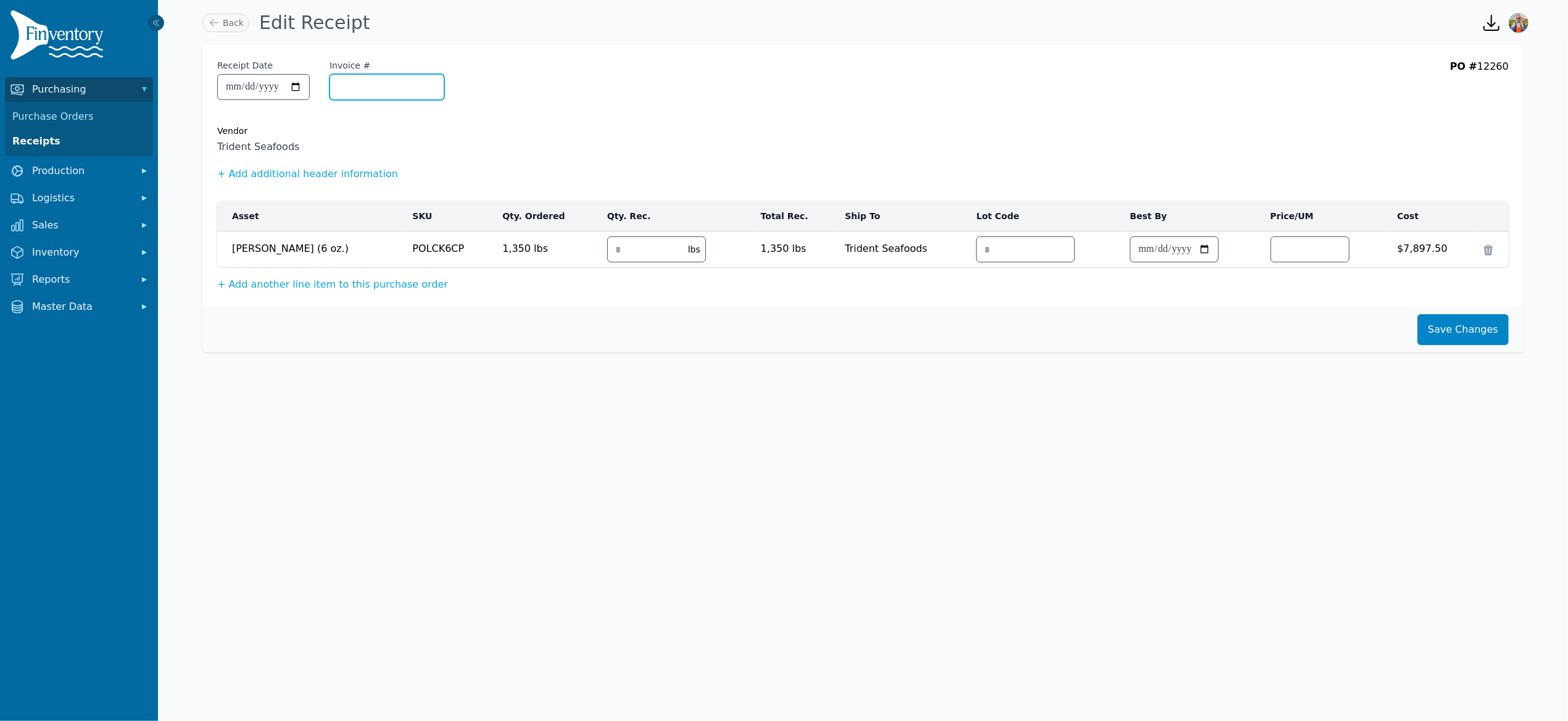
click at [393, 80] on input "Invoice #" at bounding box center [387, 87] width 113 height 25
type input "********"
click at [1454, 337] on button "Save Changes" at bounding box center [1463, 329] width 91 height 31
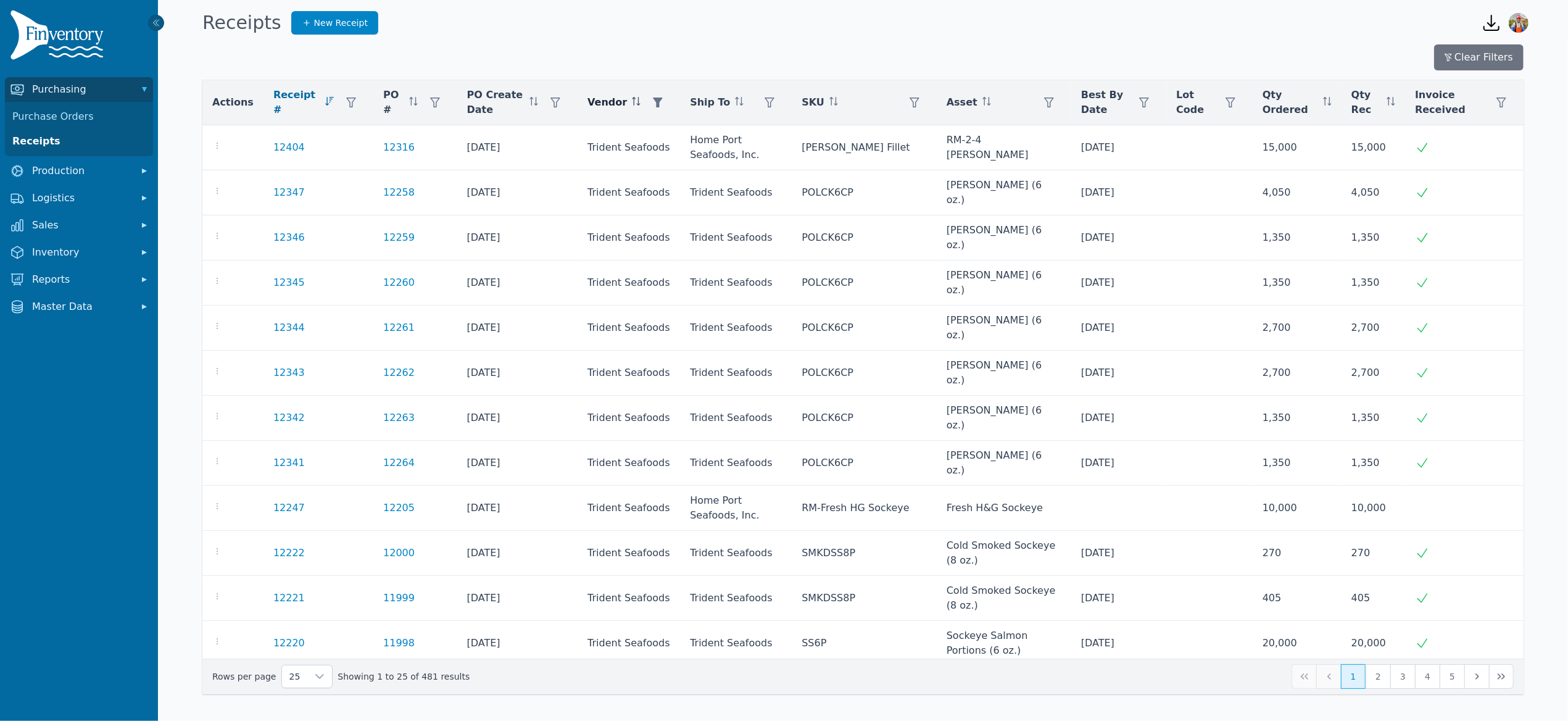
click at [652, 94] on div at bounding box center [657, 102] width 25 height 25
click at [653, 101] on icon "button" at bounding box center [657, 102] width 10 height 10
click at [687, 140] on div "Trident Seafoods" at bounding box center [691, 137] width 106 height 25
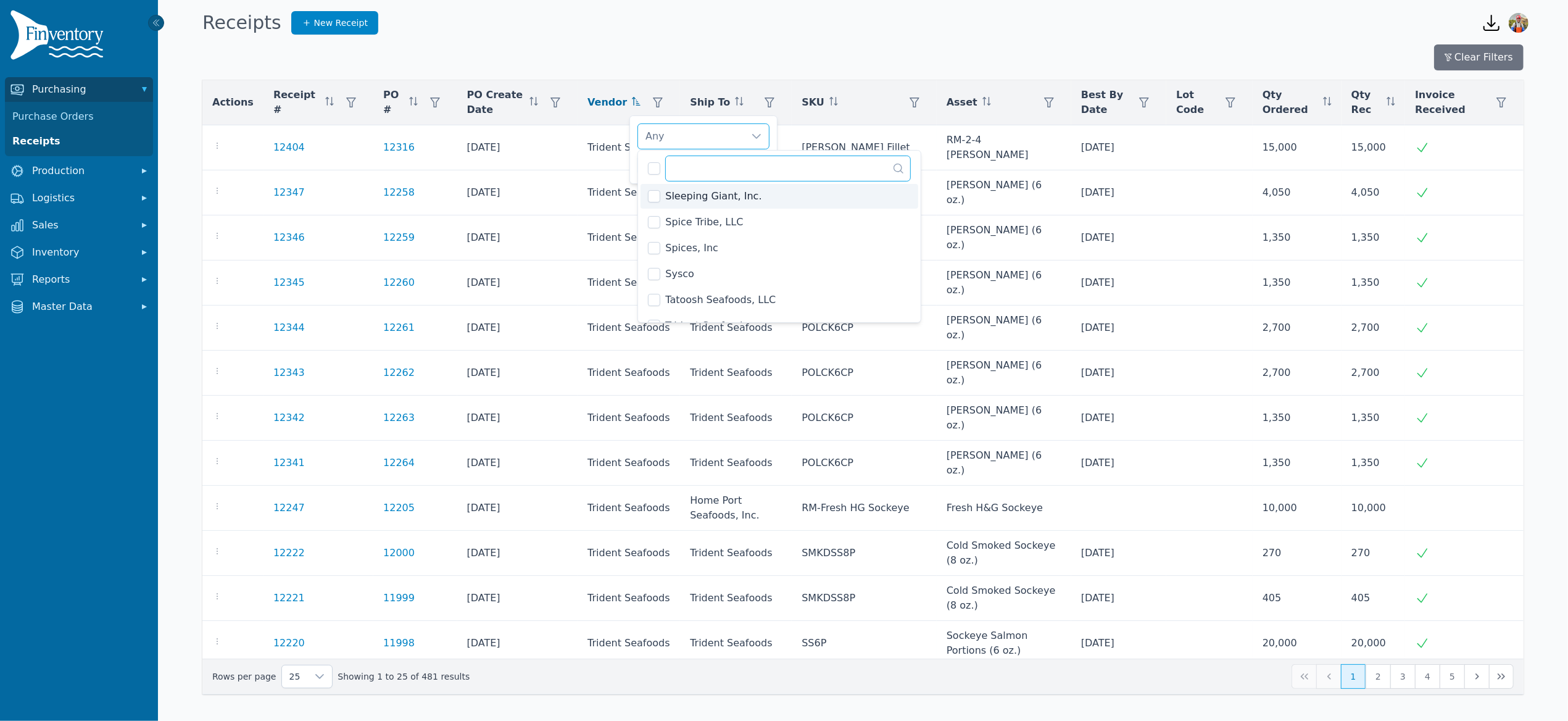
click at [704, 164] on input "text" at bounding box center [788, 169] width 246 height 26
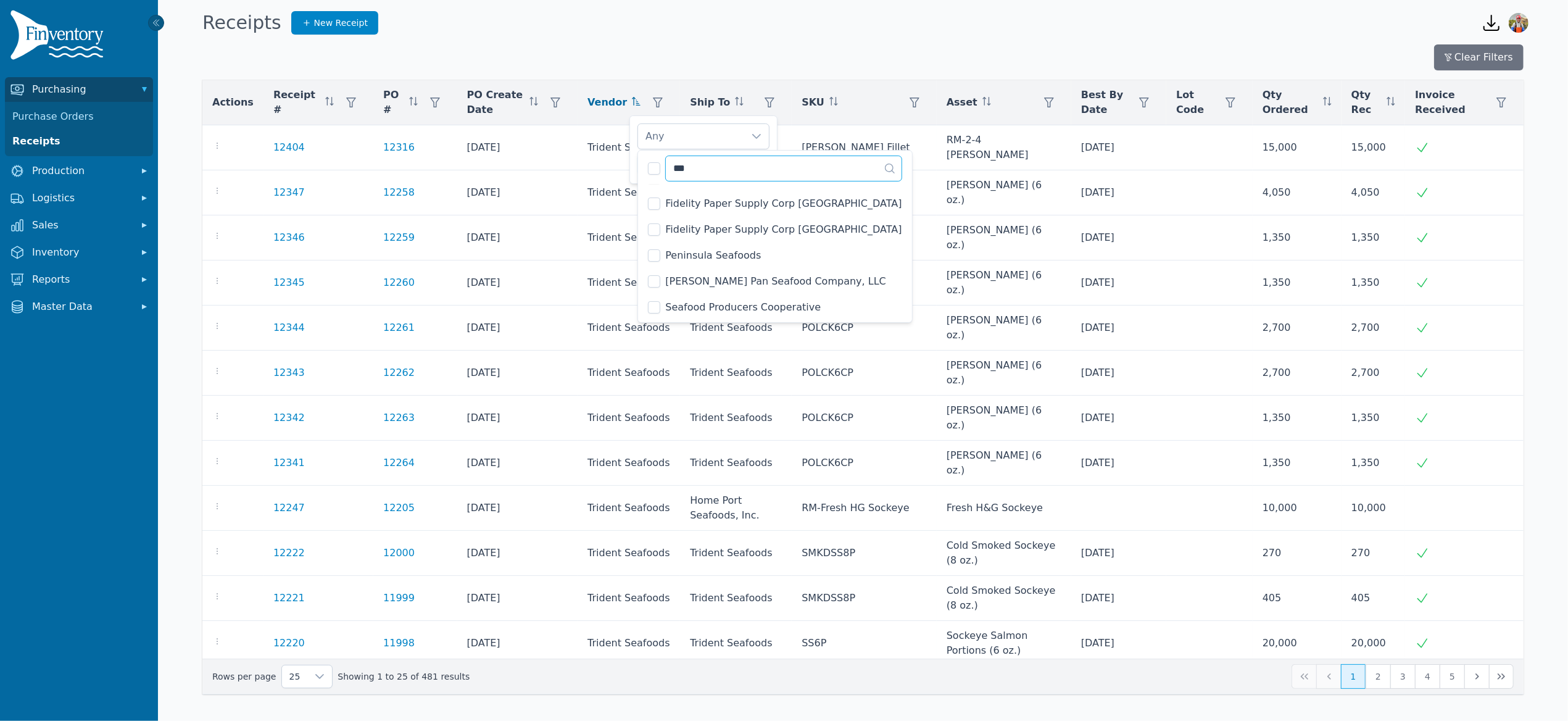
scroll to position [0, 0]
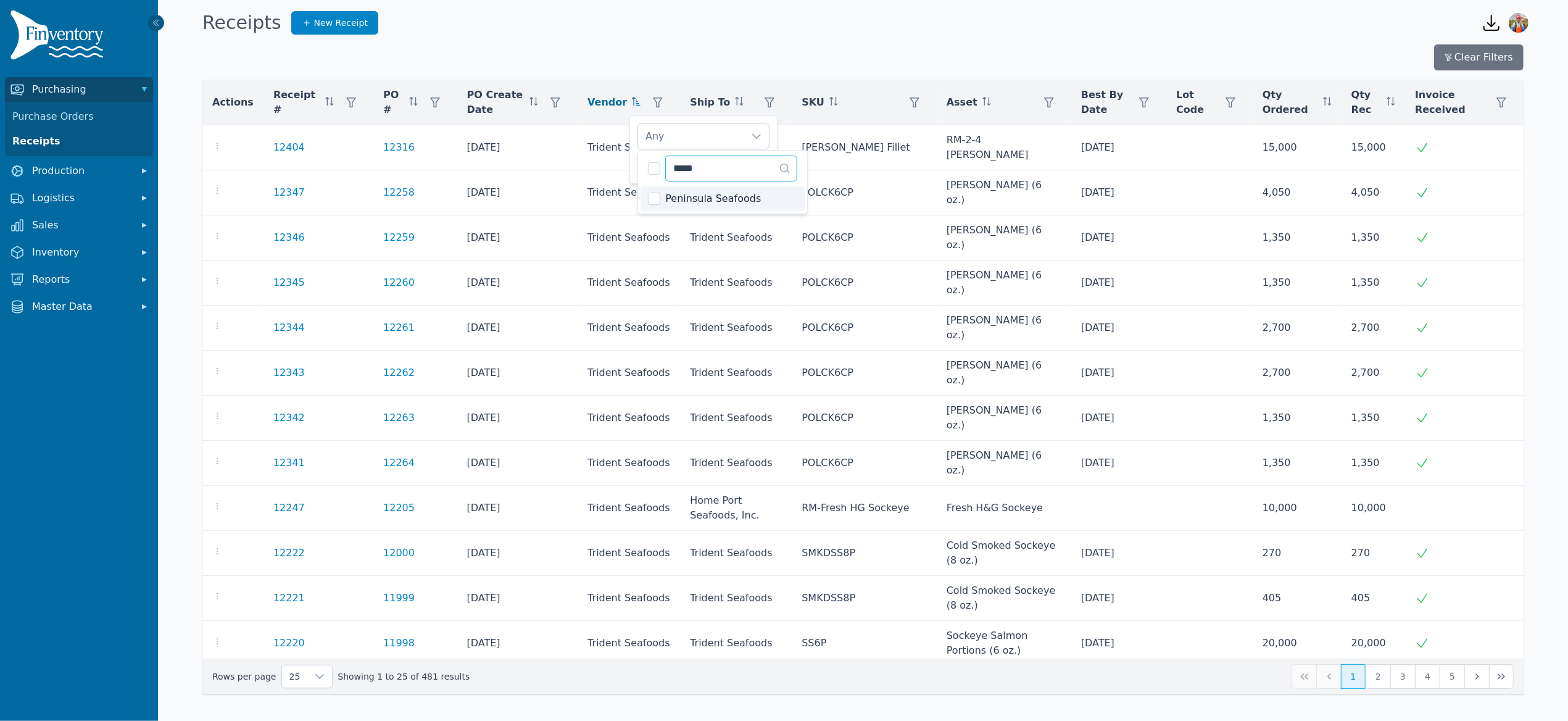
type input "*****"
click at [629, 165] on div "Peninsula Seafoods Clear Apply" at bounding box center [703, 150] width 148 height 68
click at [744, 165] on span "Apply" at bounding box center [751, 165] width 25 height 13
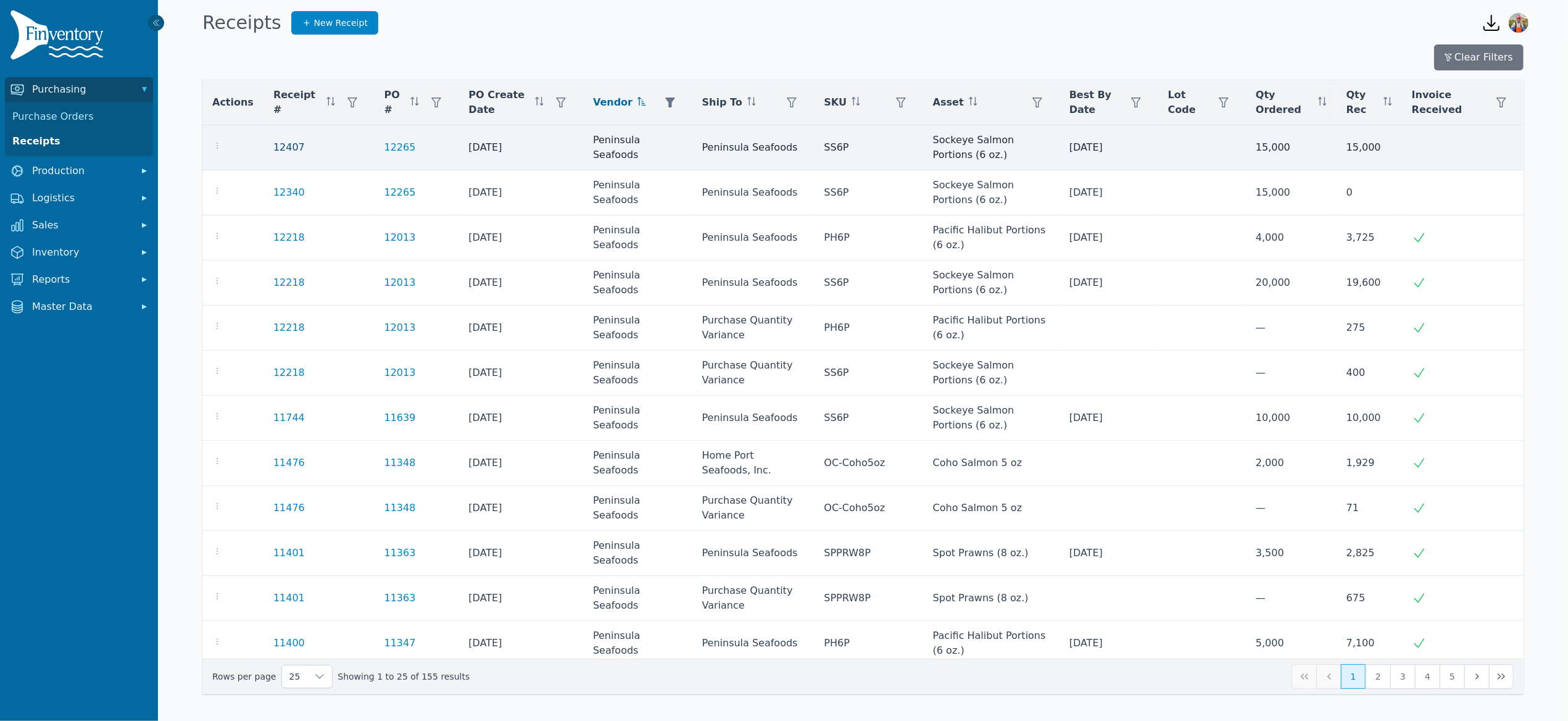
click at [276, 147] on link "12407" at bounding box center [289, 147] width 31 height 15
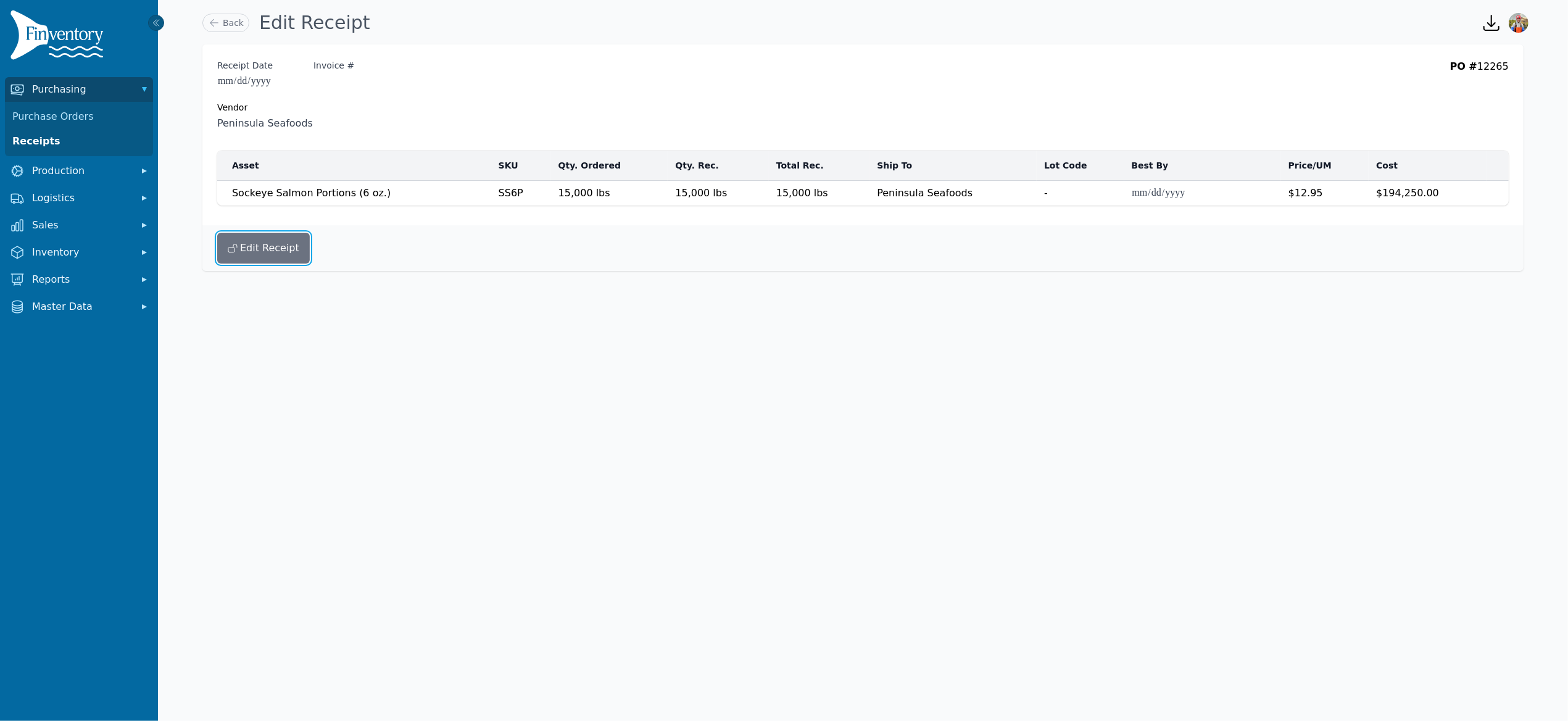
drag, startPoint x: 261, startPoint y: 254, endPoint x: 291, endPoint y: 219, distance: 46.1
click at [262, 255] on button "Edit Receipt" at bounding box center [263, 248] width 93 height 31
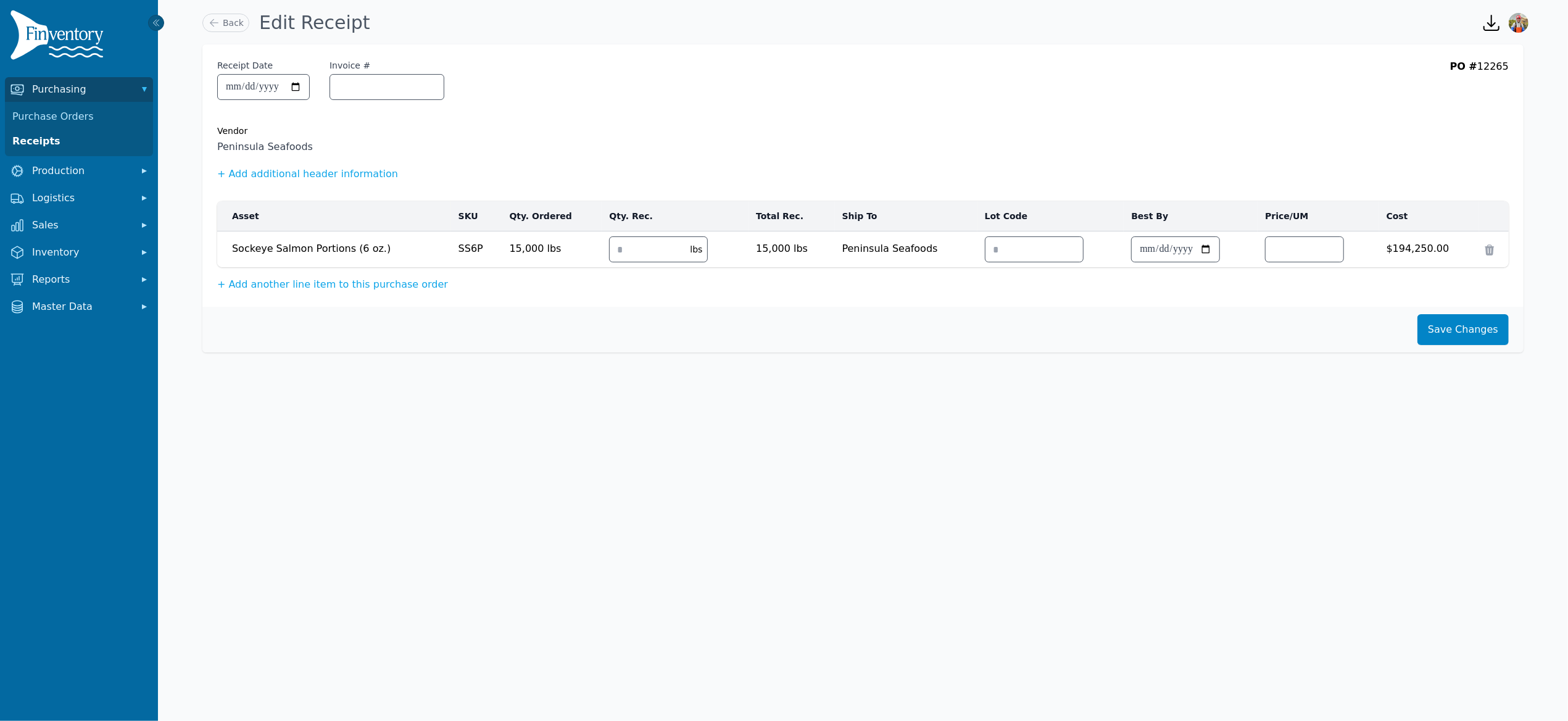
click at [381, 102] on div "**********" at bounding box center [330, 86] width 227 height 53
click at [384, 93] on input "Invoice #" at bounding box center [387, 87] width 113 height 25
type input "*****"
click at [1489, 330] on button "Save Changes" at bounding box center [1463, 329] width 91 height 31
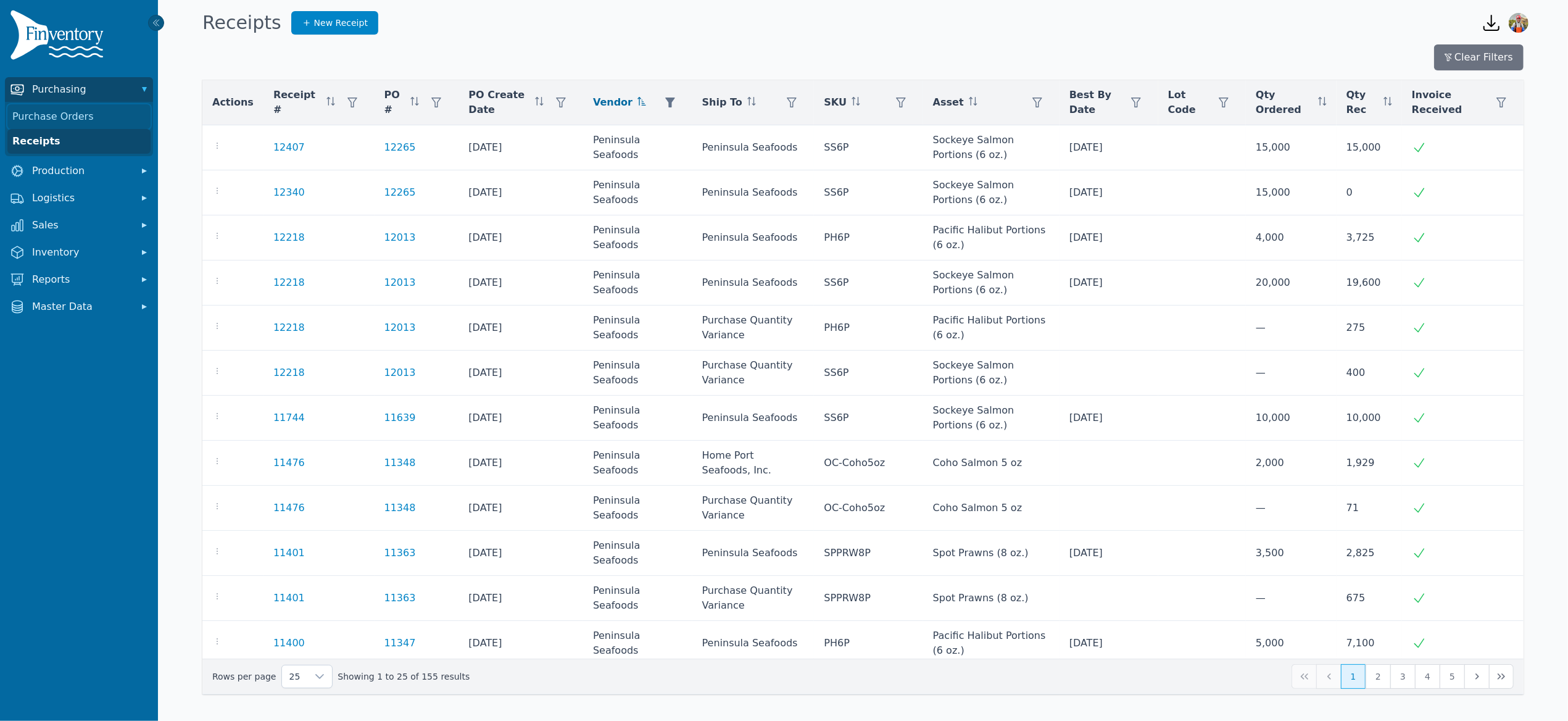
drag, startPoint x: 65, startPoint y: 117, endPoint x: 70, endPoint y: 132, distance: 15.8
click at [66, 117] on link "Purchase Orders" at bounding box center [79, 117] width 143 height 25
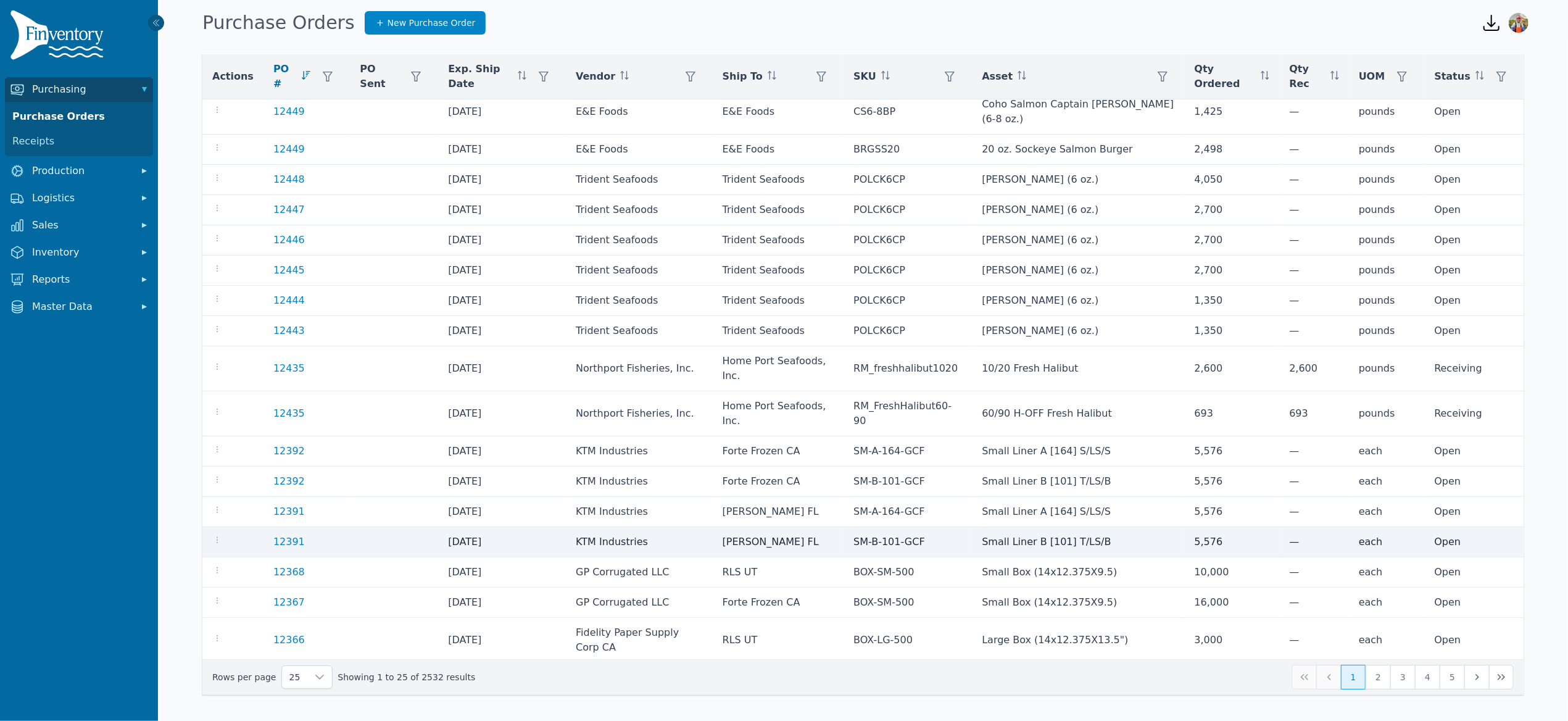
scroll to position [196, 0]
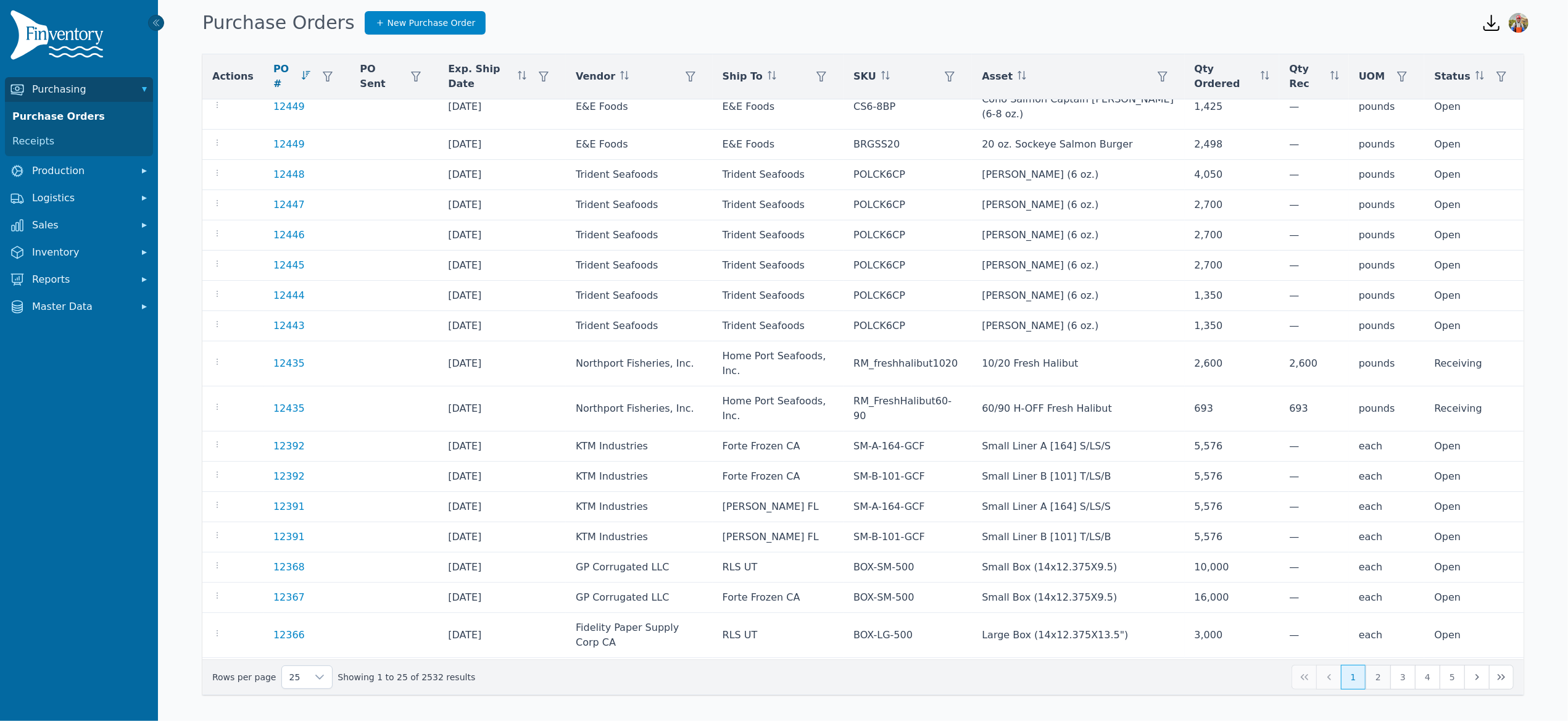
click at [1383, 685] on button "2" at bounding box center [1378, 677] width 25 height 25
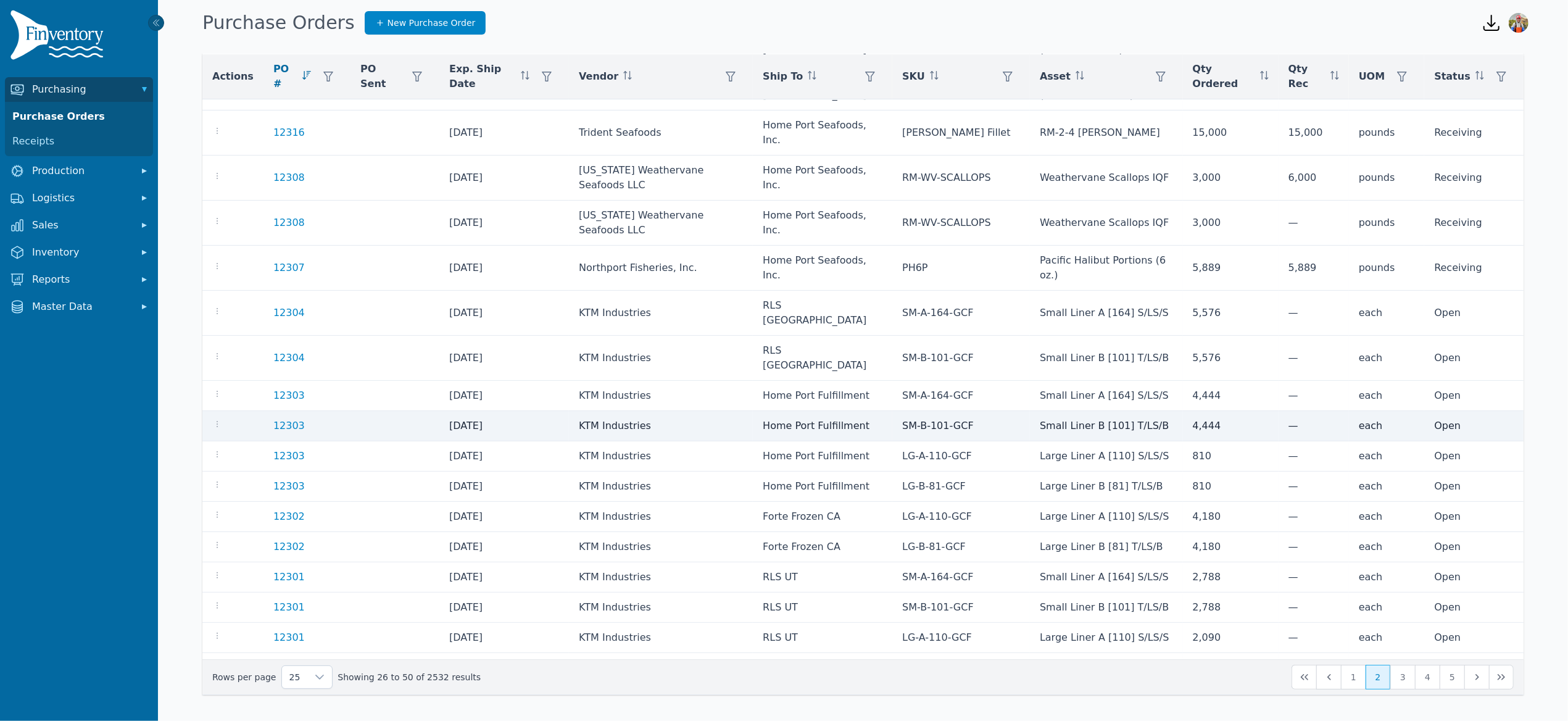
scroll to position [196, 0]
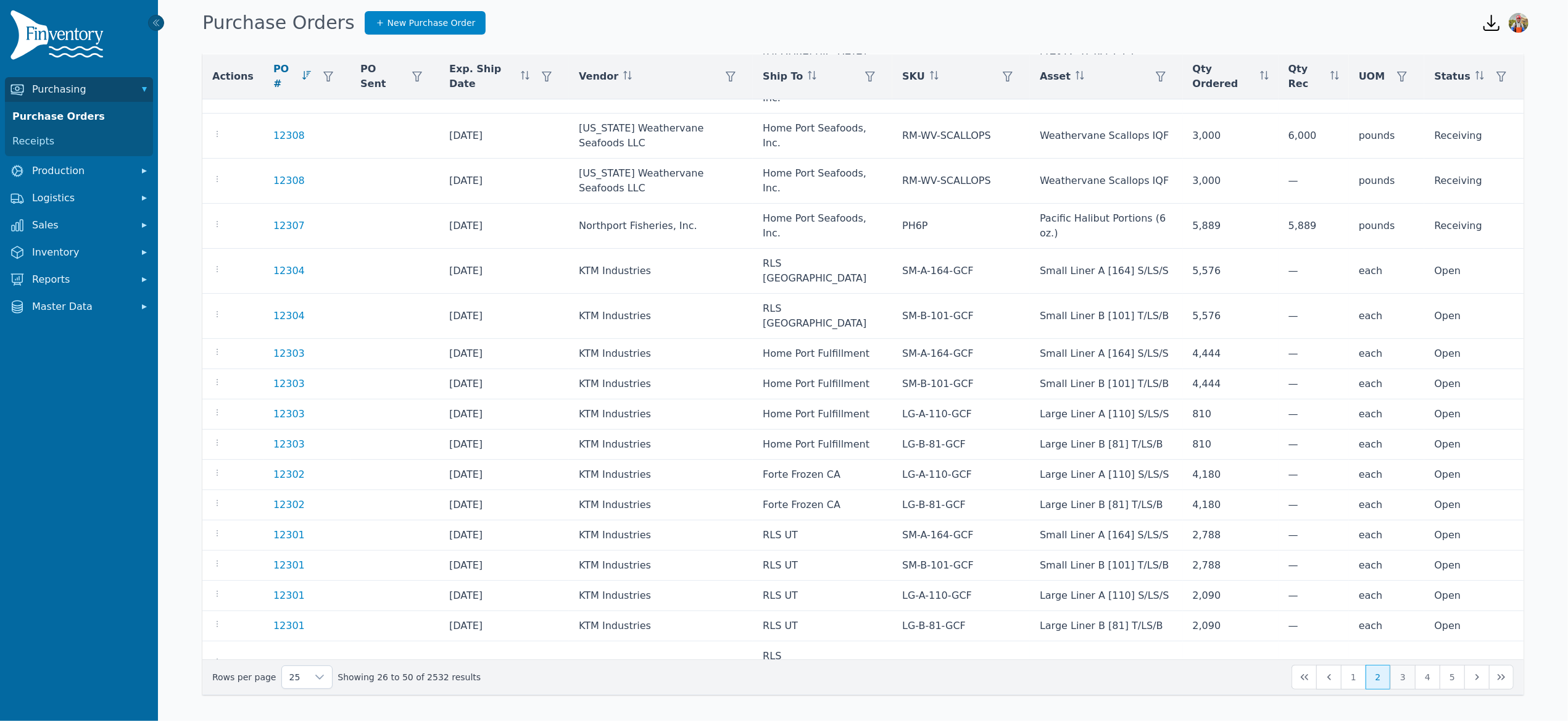
click at [1413, 677] on button "3" at bounding box center [1402, 677] width 25 height 25
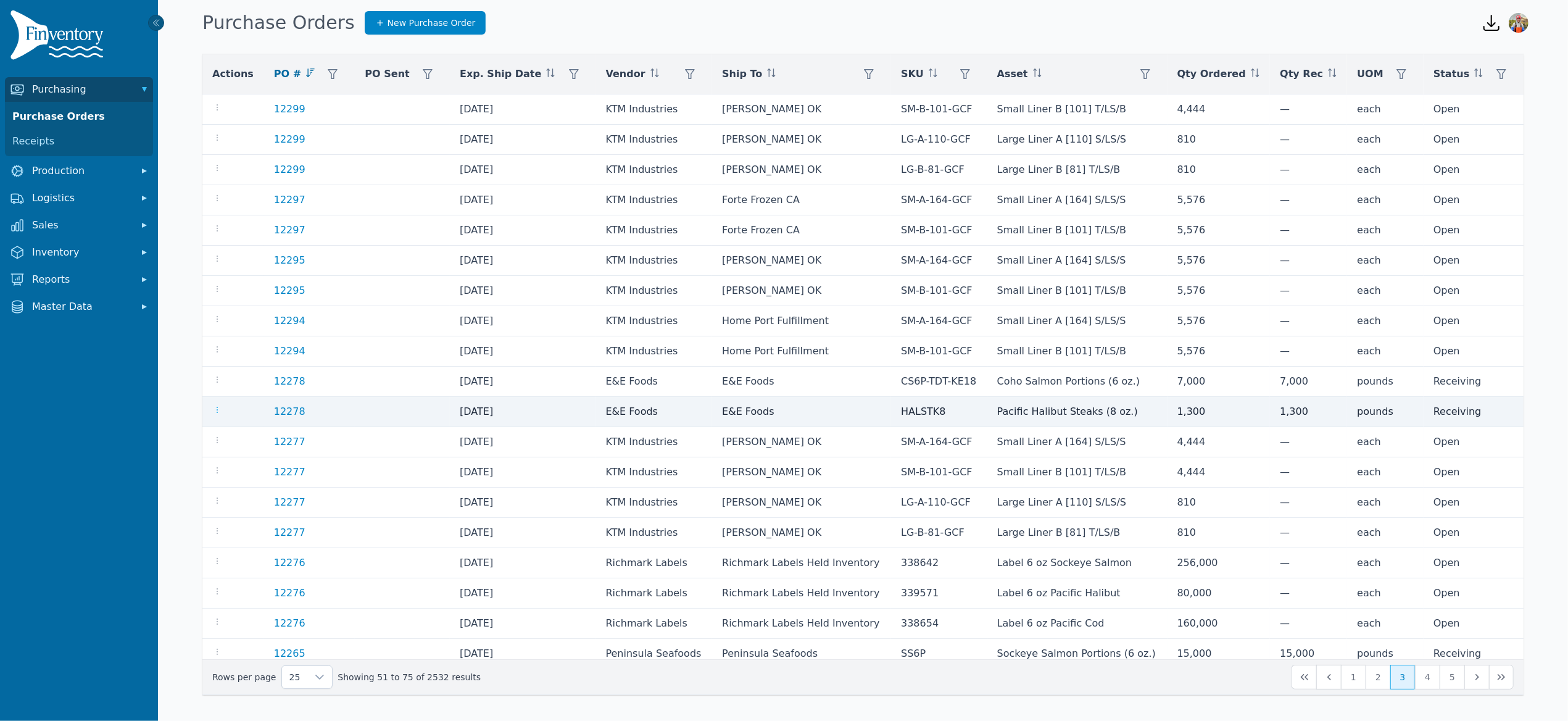
click at [213, 408] on icon "button" at bounding box center [217, 410] width 10 height 10
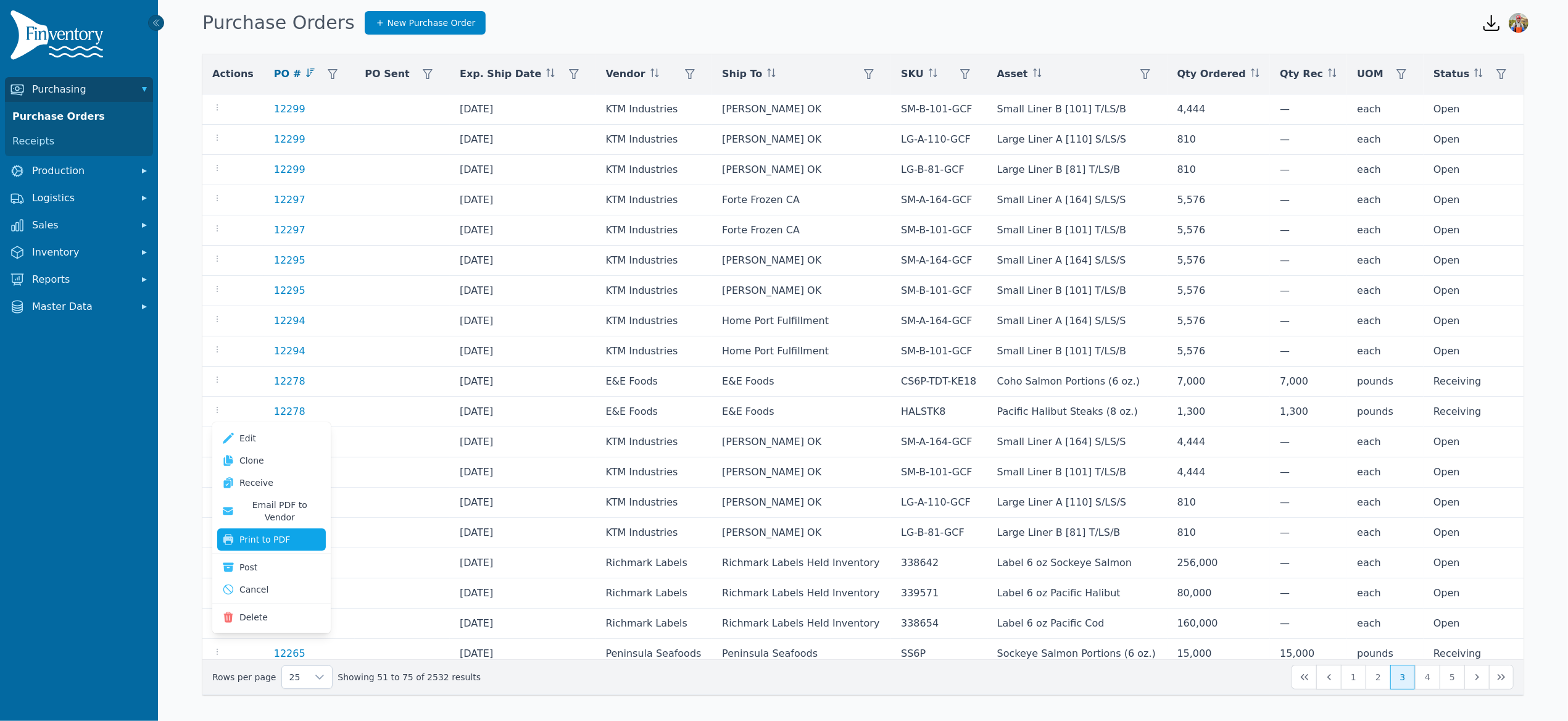
click at [266, 533] on button "Print to PDF" at bounding box center [271, 539] width 109 height 23
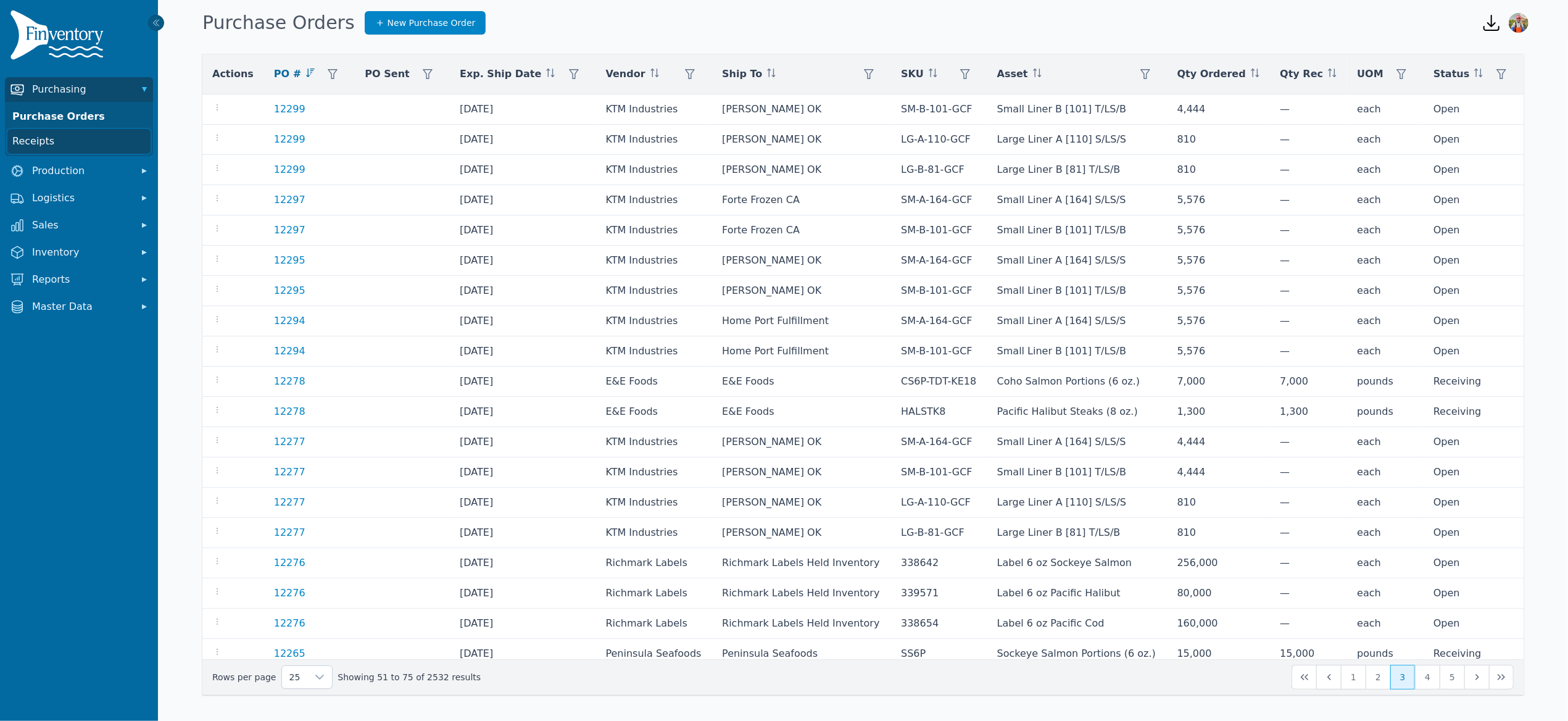
click at [70, 138] on link "Receipts" at bounding box center [79, 141] width 143 height 25
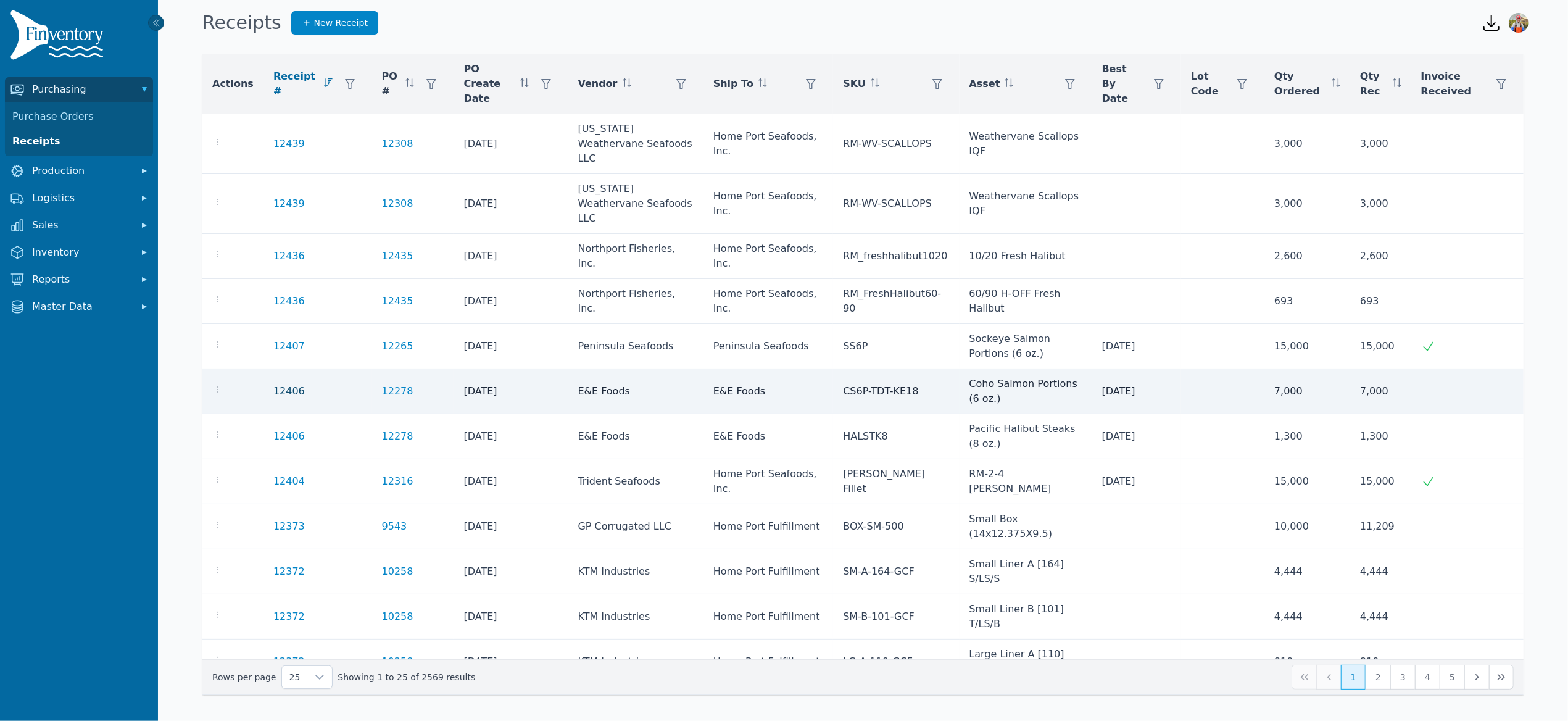
click at [286, 384] on link "12406" at bounding box center [289, 391] width 31 height 15
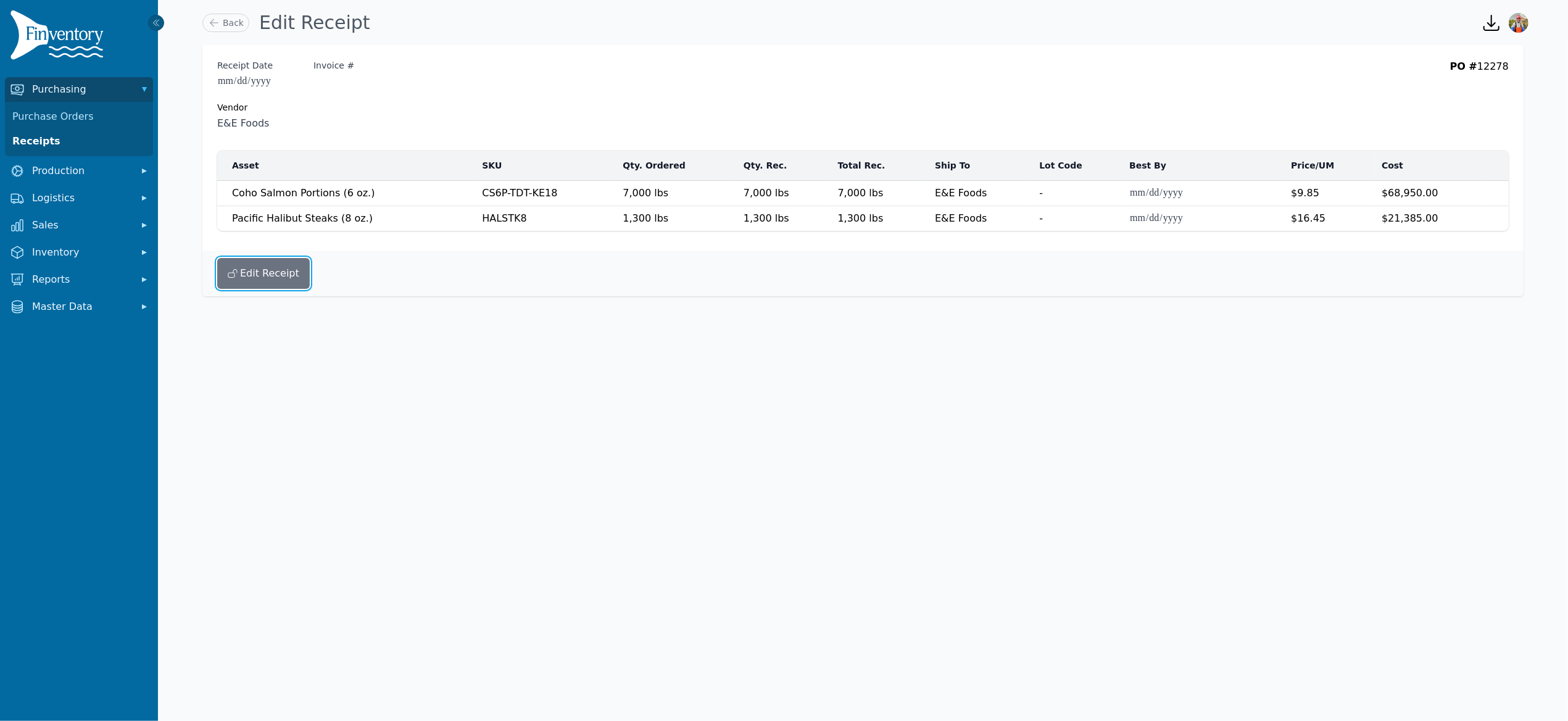
drag, startPoint x: 225, startPoint y: 279, endPoint x: 250, endPoint y: 254, distance: 35.4
click at [225, 279] on button "Edit Receipt" at bounding box center [263, 273] width 93 height 31
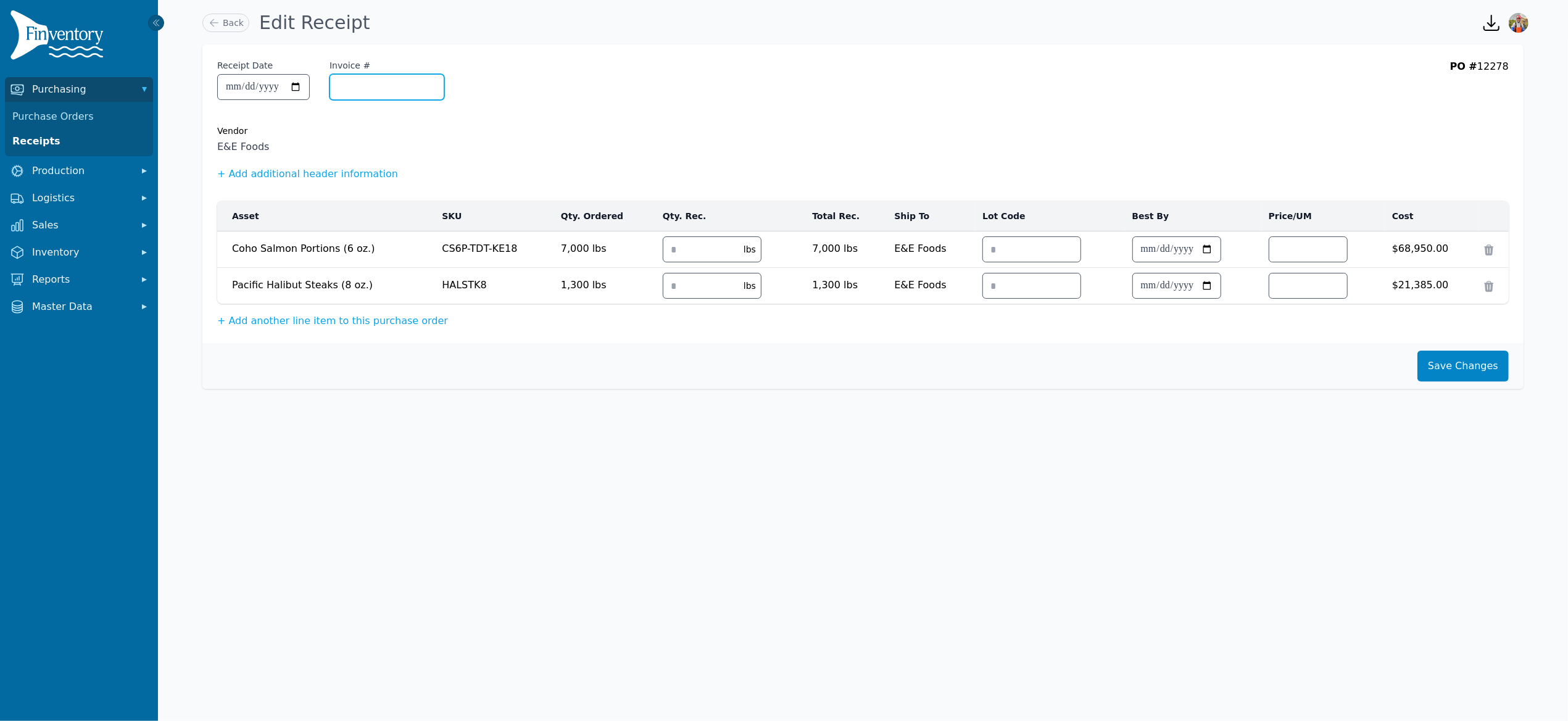
click at [350, 87] on input "Invoice #" at bounding box center [387, 87] width 113 height 25
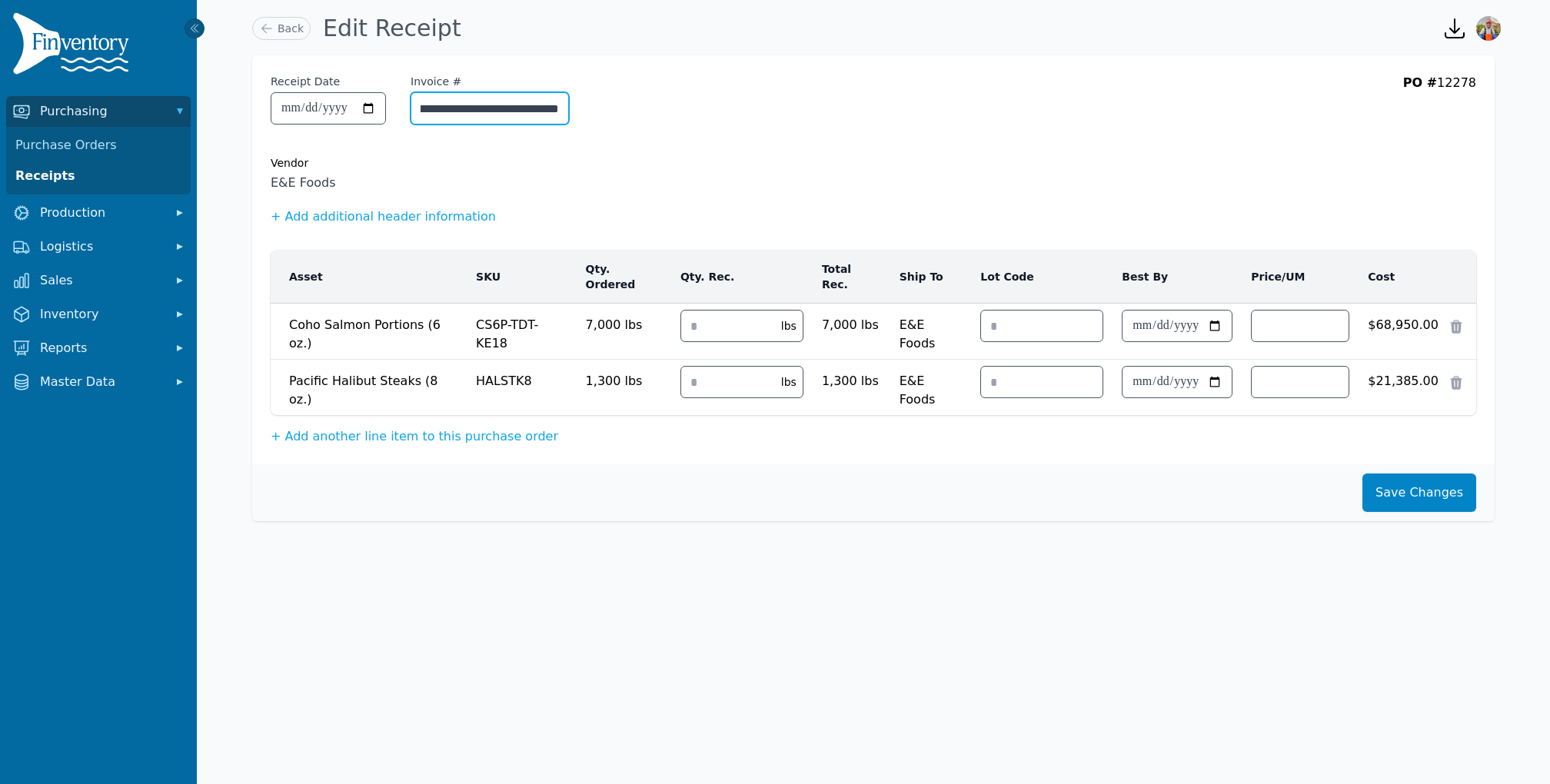
scroll to position [0, 353]
type input "**********"
click at [1439, 474] on button "Save Changes" at bounding box center [1419, 492] width 114 height 38
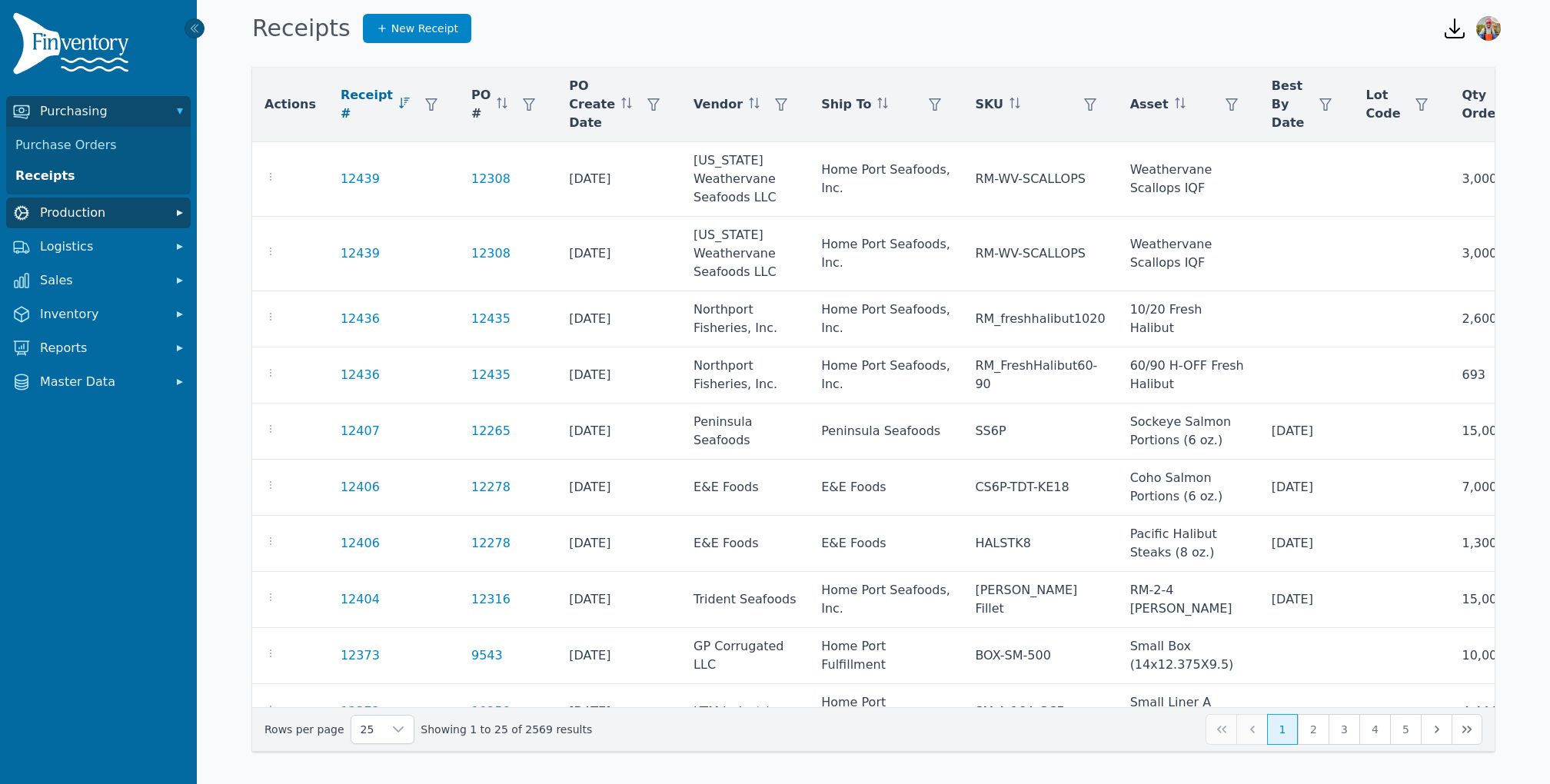
click at [77, 216] on span "Production" at bounding box center [101, 213] width 123 height 19
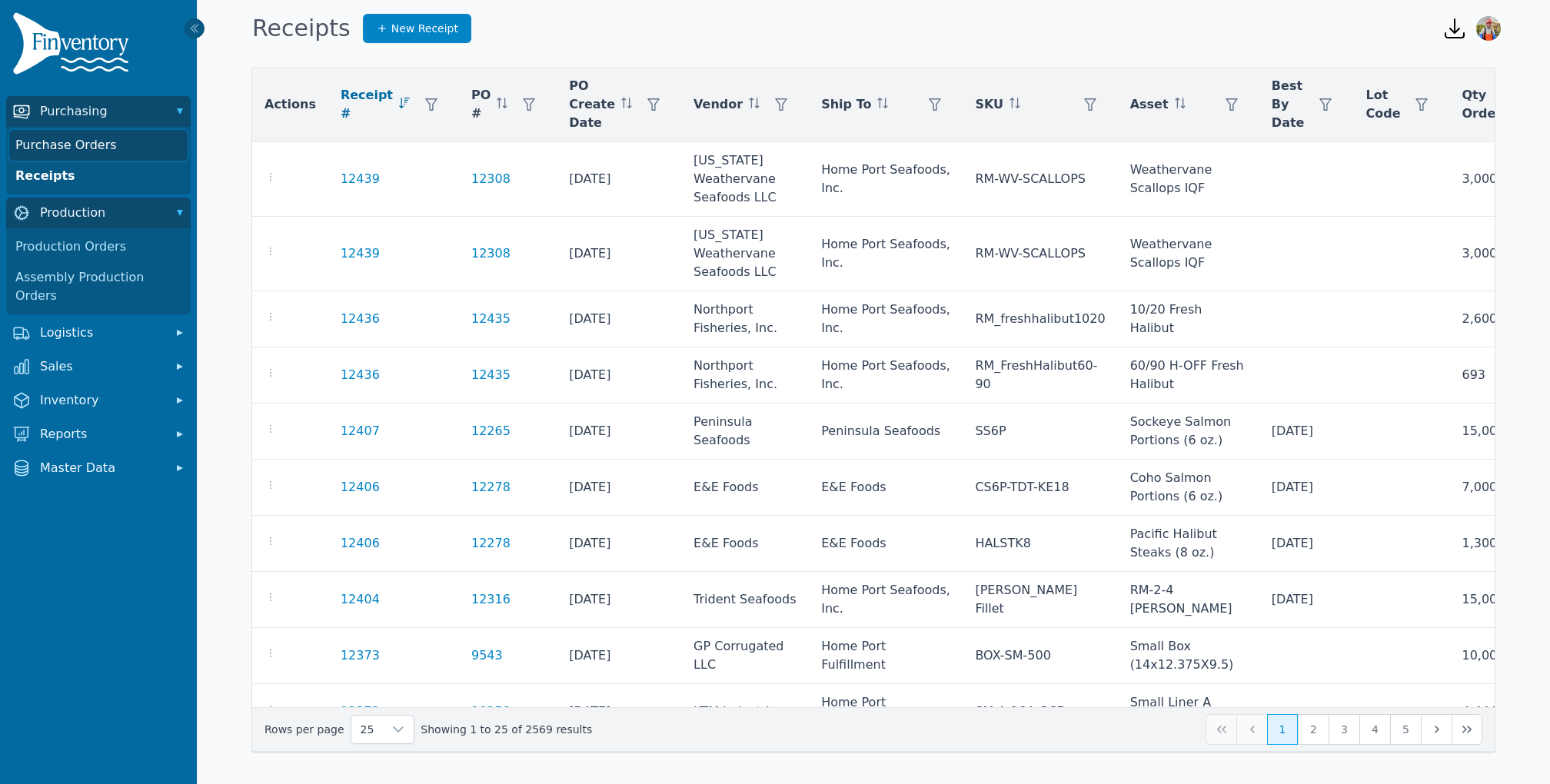
click at [76, 138] on link "Purchase Orders" at bounding box center [99, 145] width 179 height 31
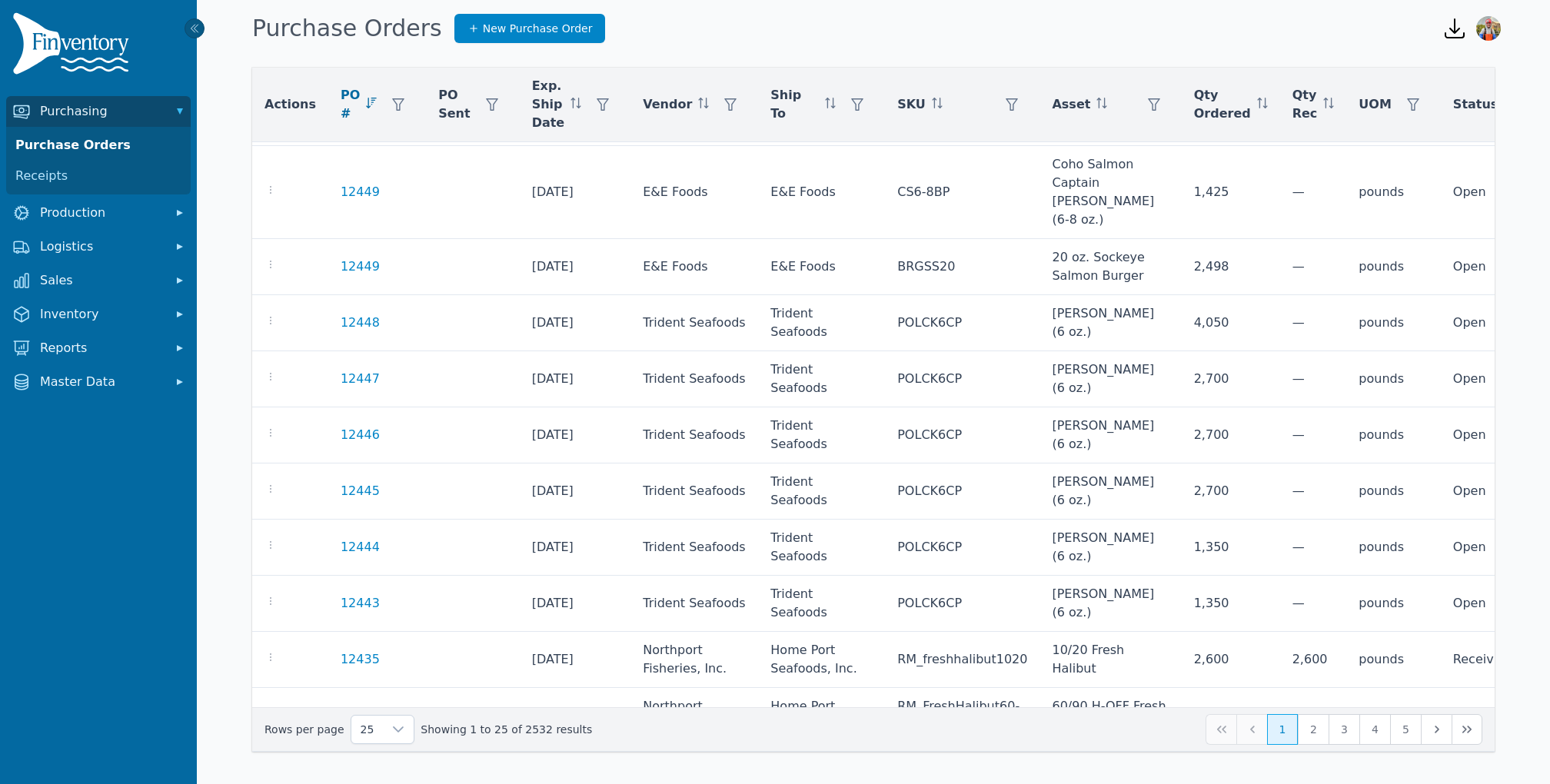
scroll to position [867, 0]
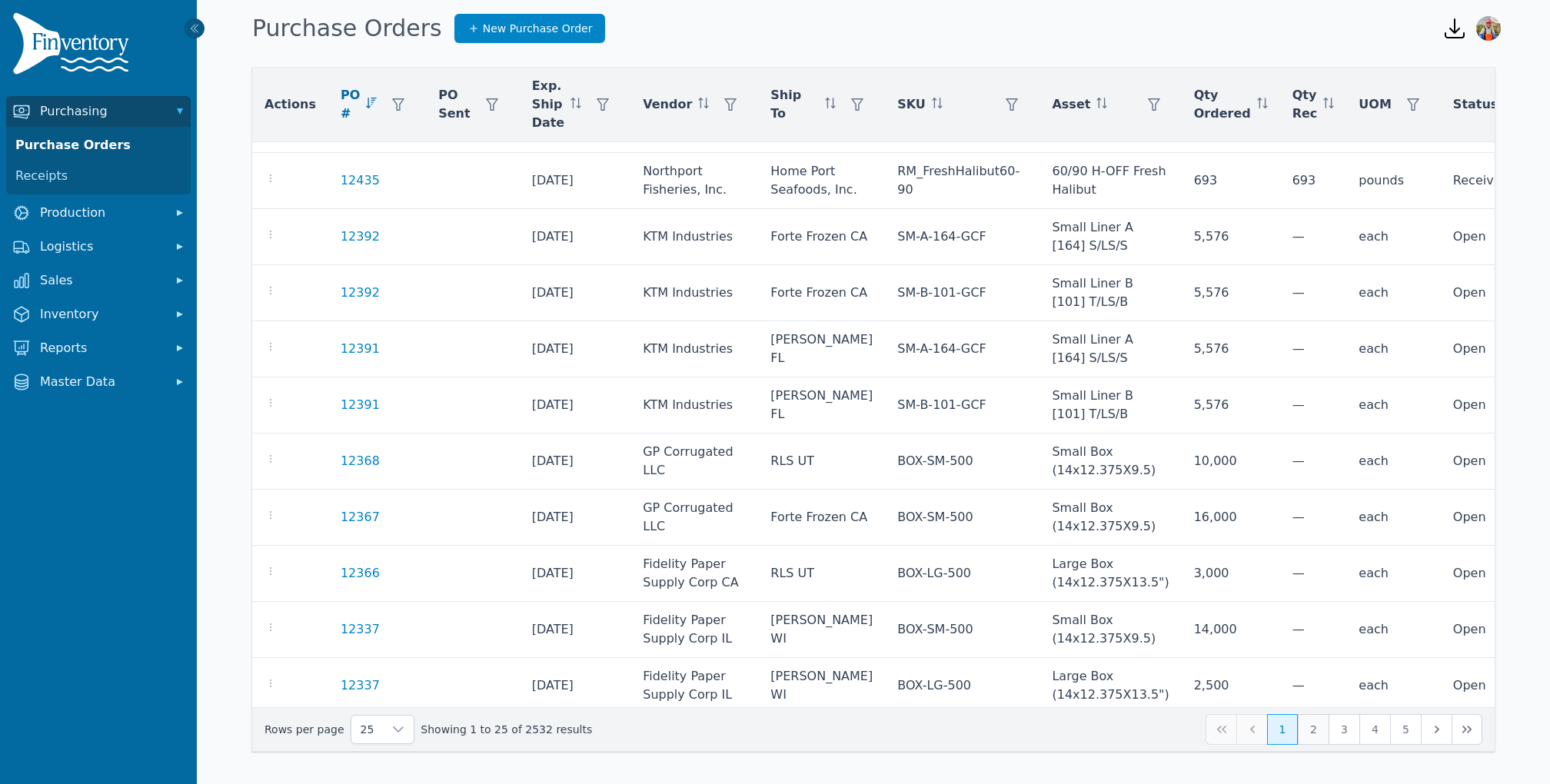
click at [1314, 730] on button "2" at bounding box center [1314, 730] width 31 height 31
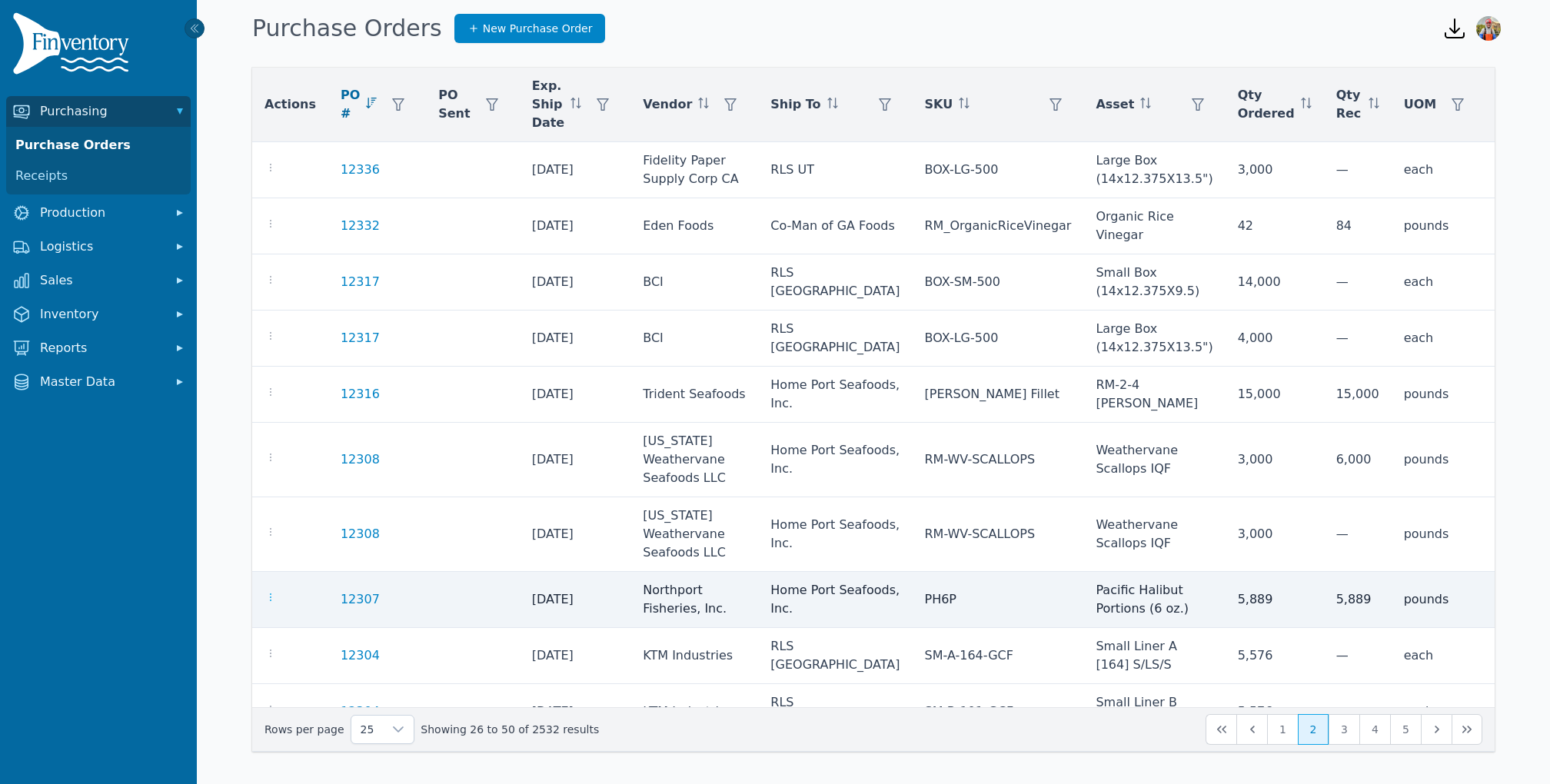
click at [269, 594] on icon "button" at bounding box center [271, 597] width 12 height 12
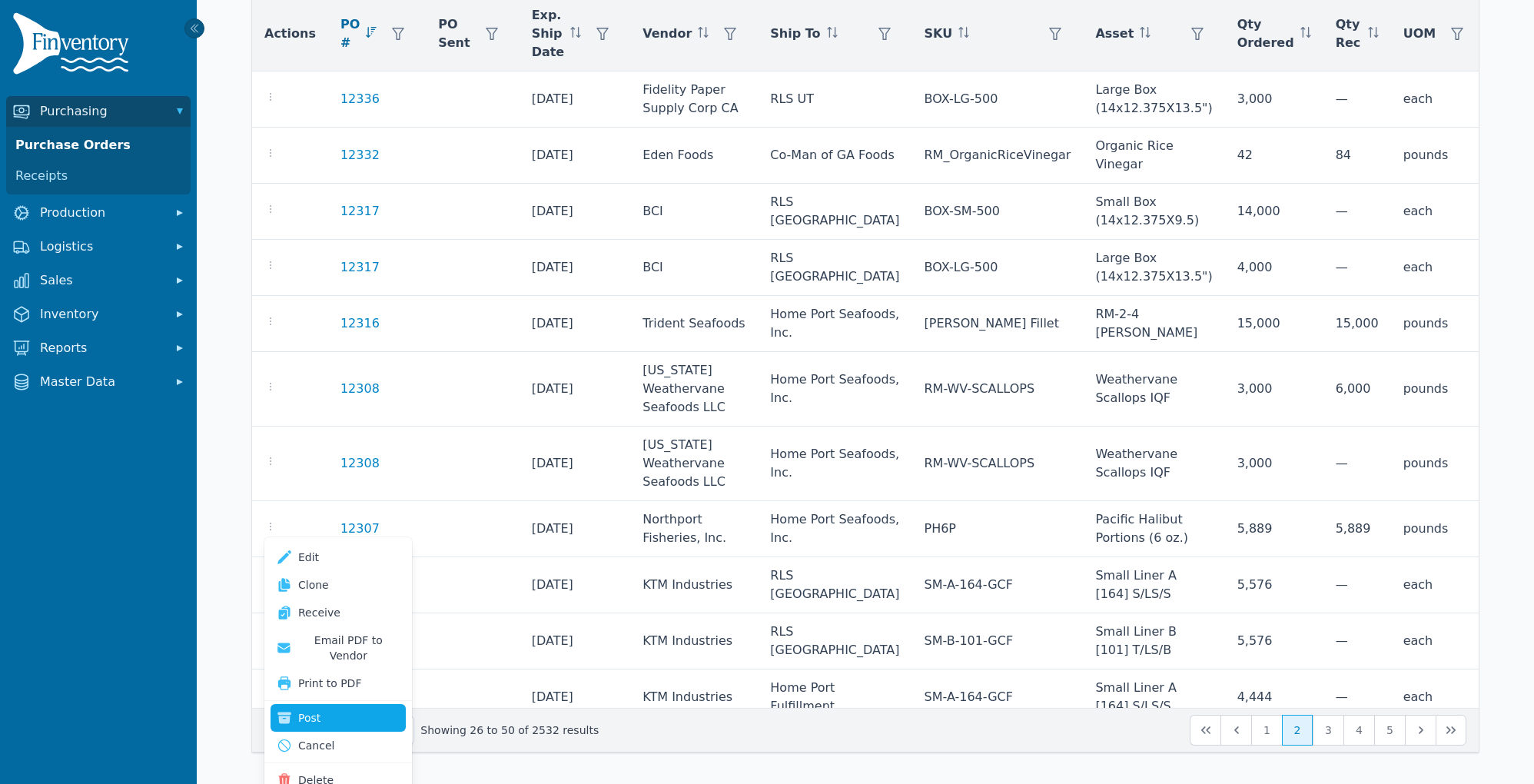
click at [335, 704] on button "Post" at bounding box center [338, 718] width 135 height 28
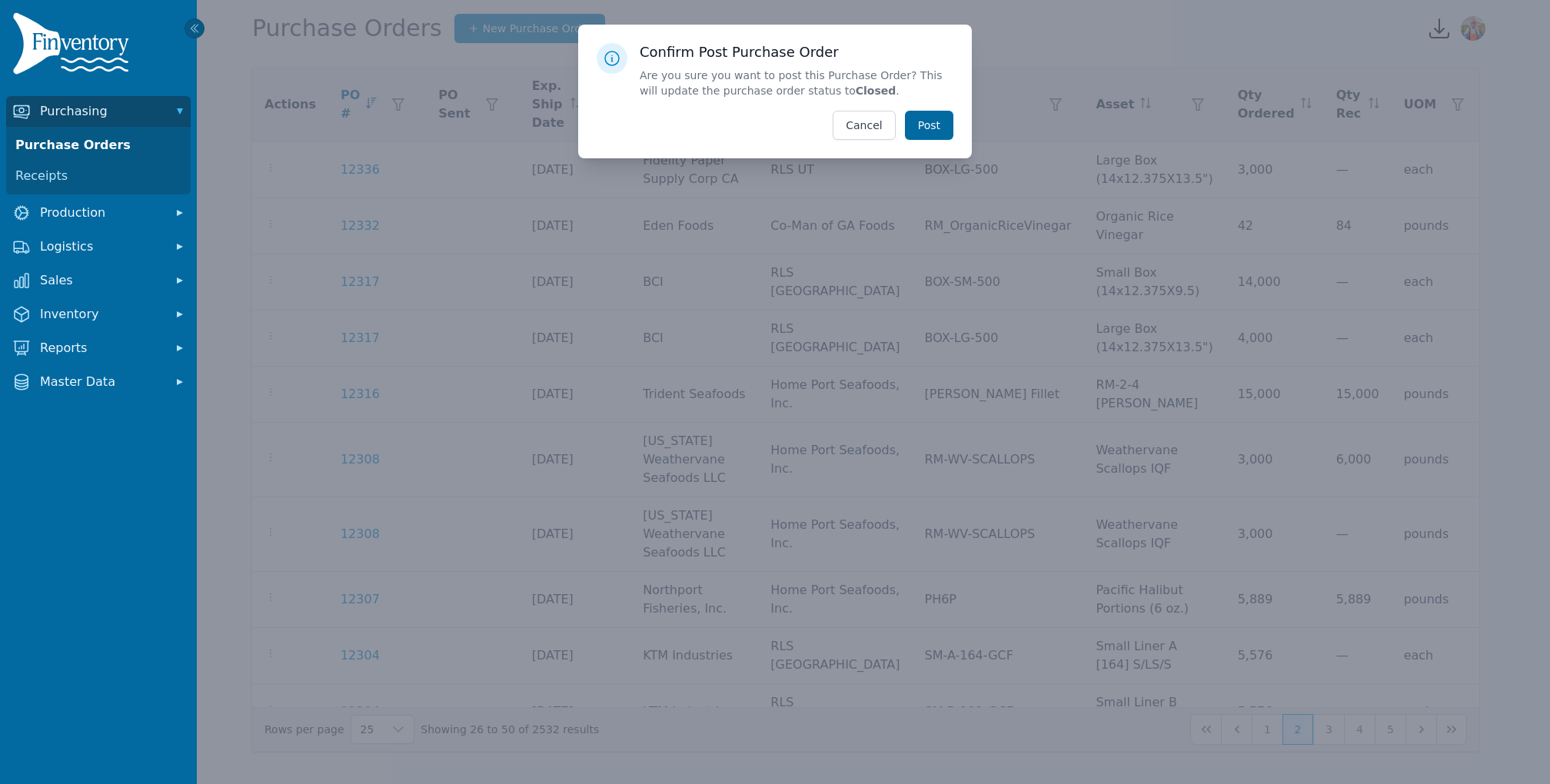
click at [951, 120] on div "Confirm Post Purchase Order Are you sure you want to post this Purchase Order? …" at bounding box center [775, 91] width 394 height 134
click at [939, 128] on button "Post" at bounding box center [929, 125] width 48 height 29
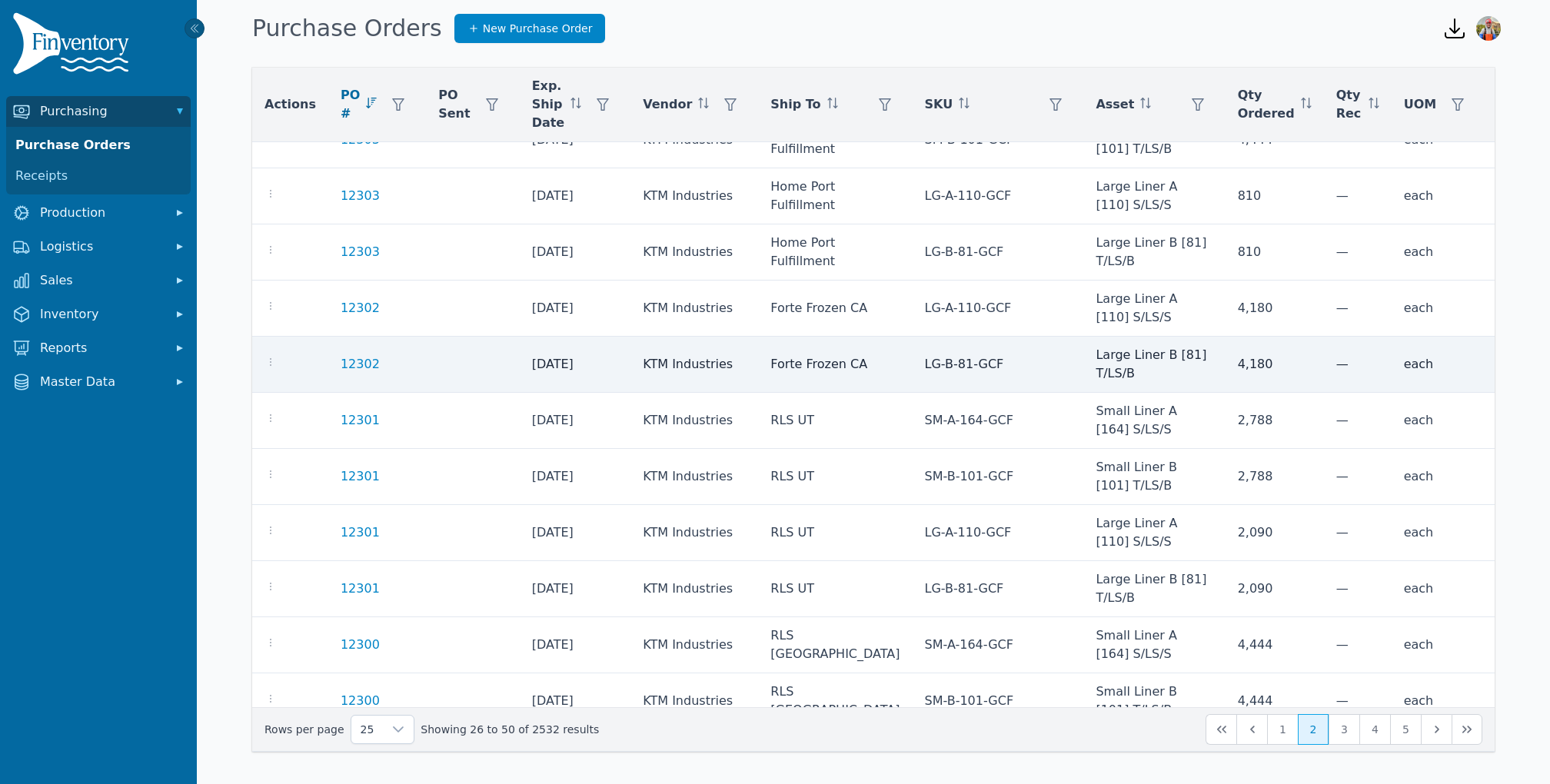
scroll to position [883, 0]
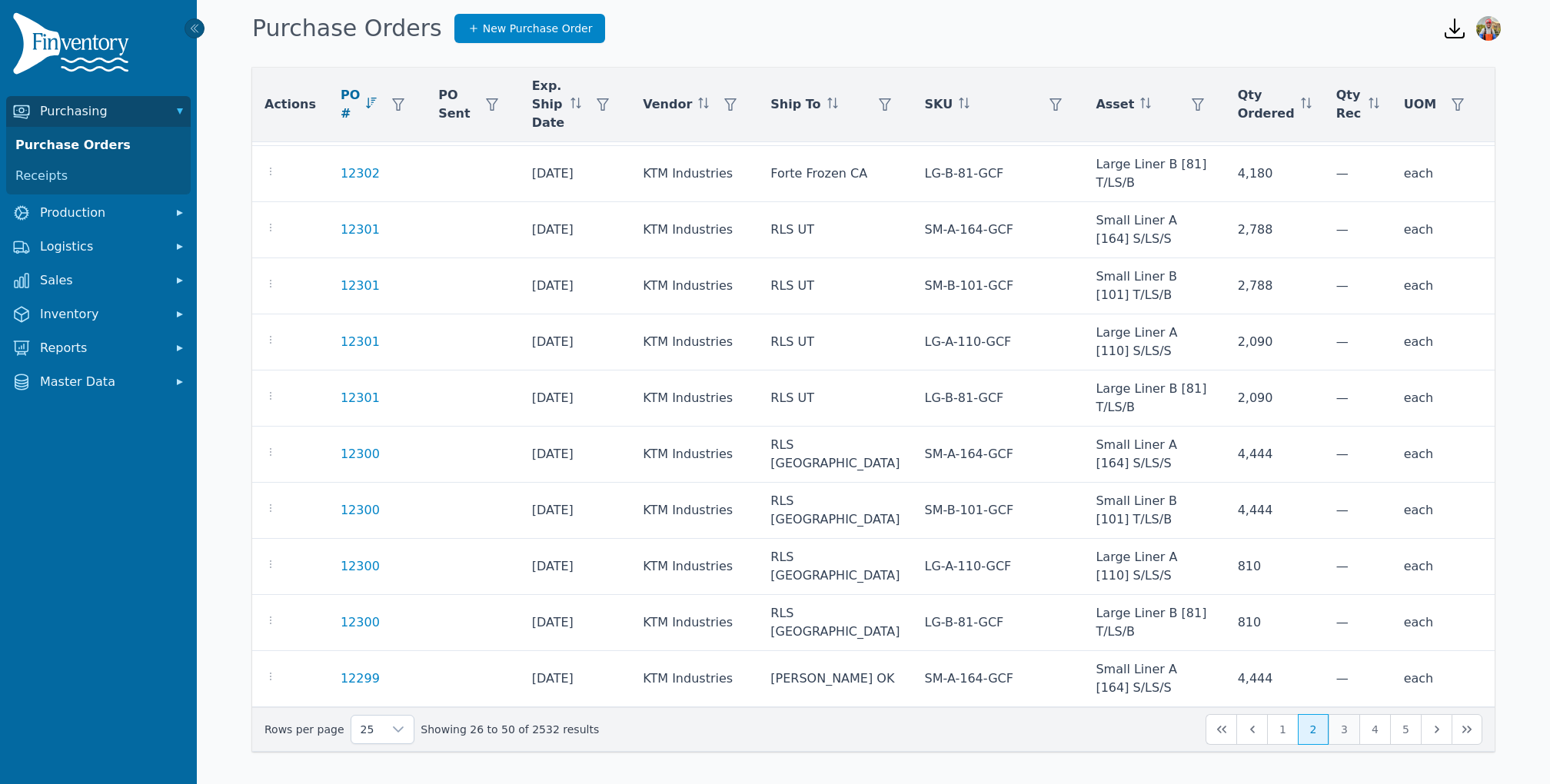
click at [1348, 734] on button "3" at bounding box center [1344, 730] width 31 height 31
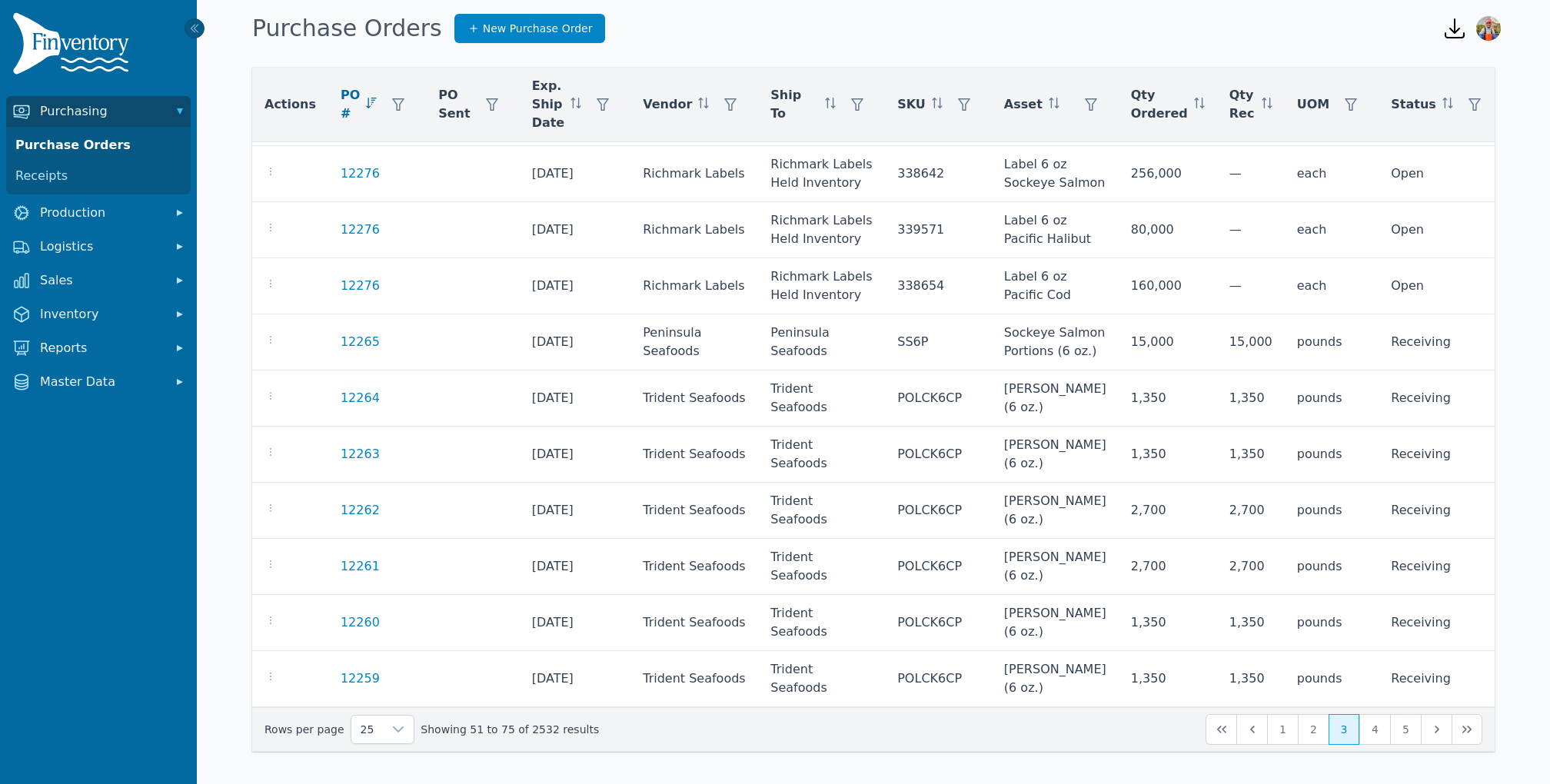
scroll to position [720, 0]
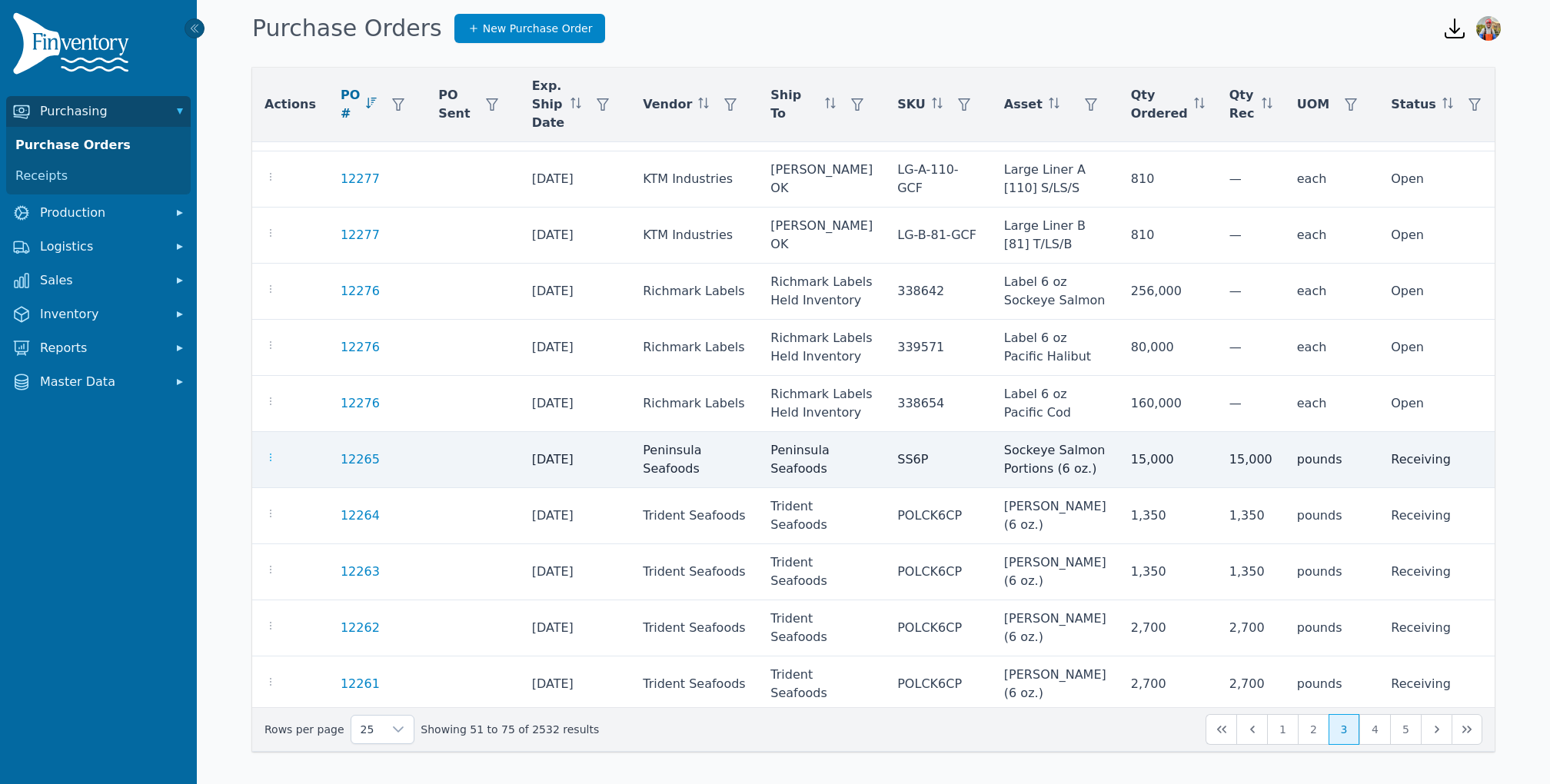
click at [273, 453] on icon "button" at bounding box center [271, 457] width 12 height 12
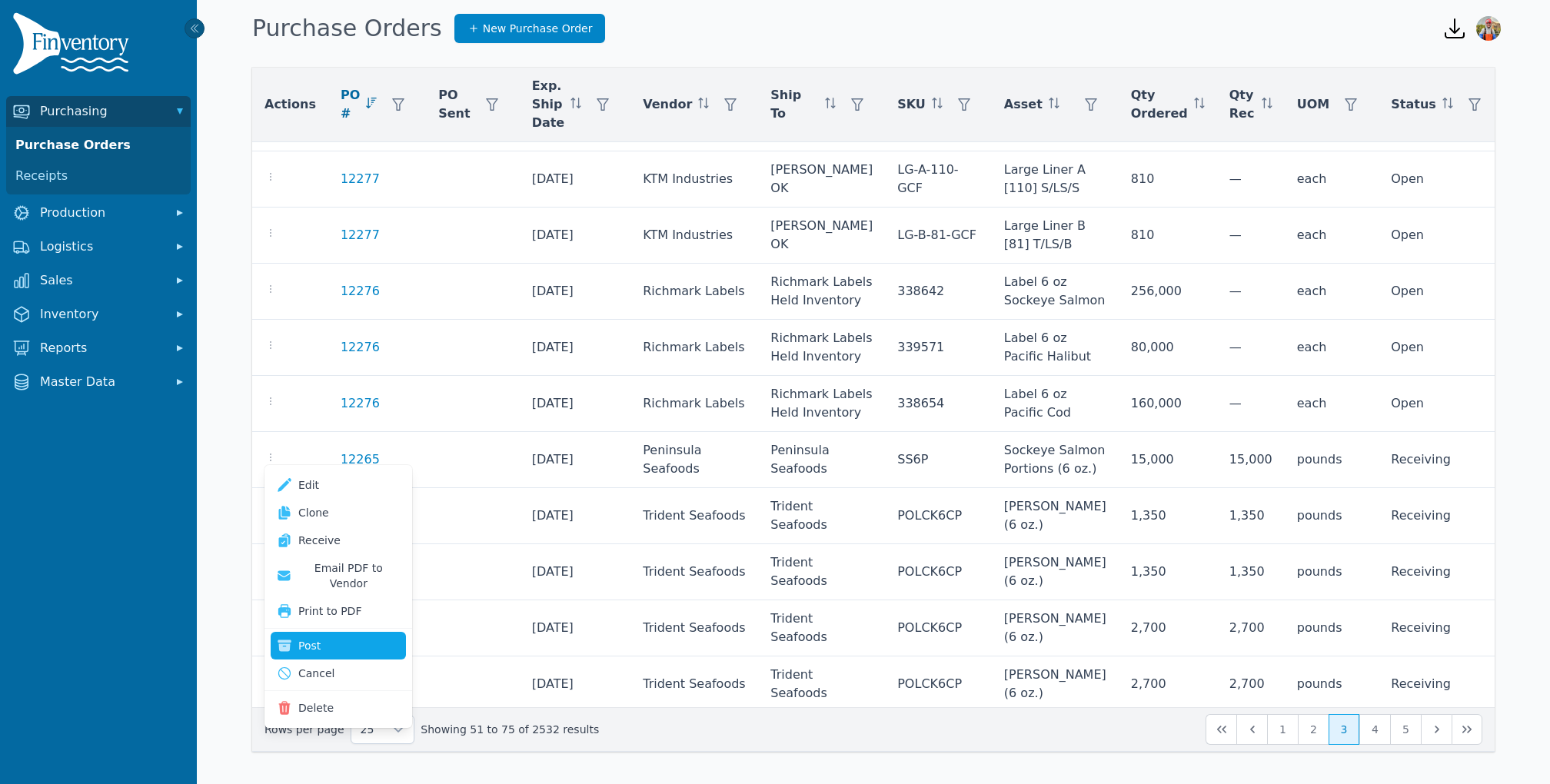
click at [305, 632] on button "Post" at bounding box center [338, 645] width 135 height 28
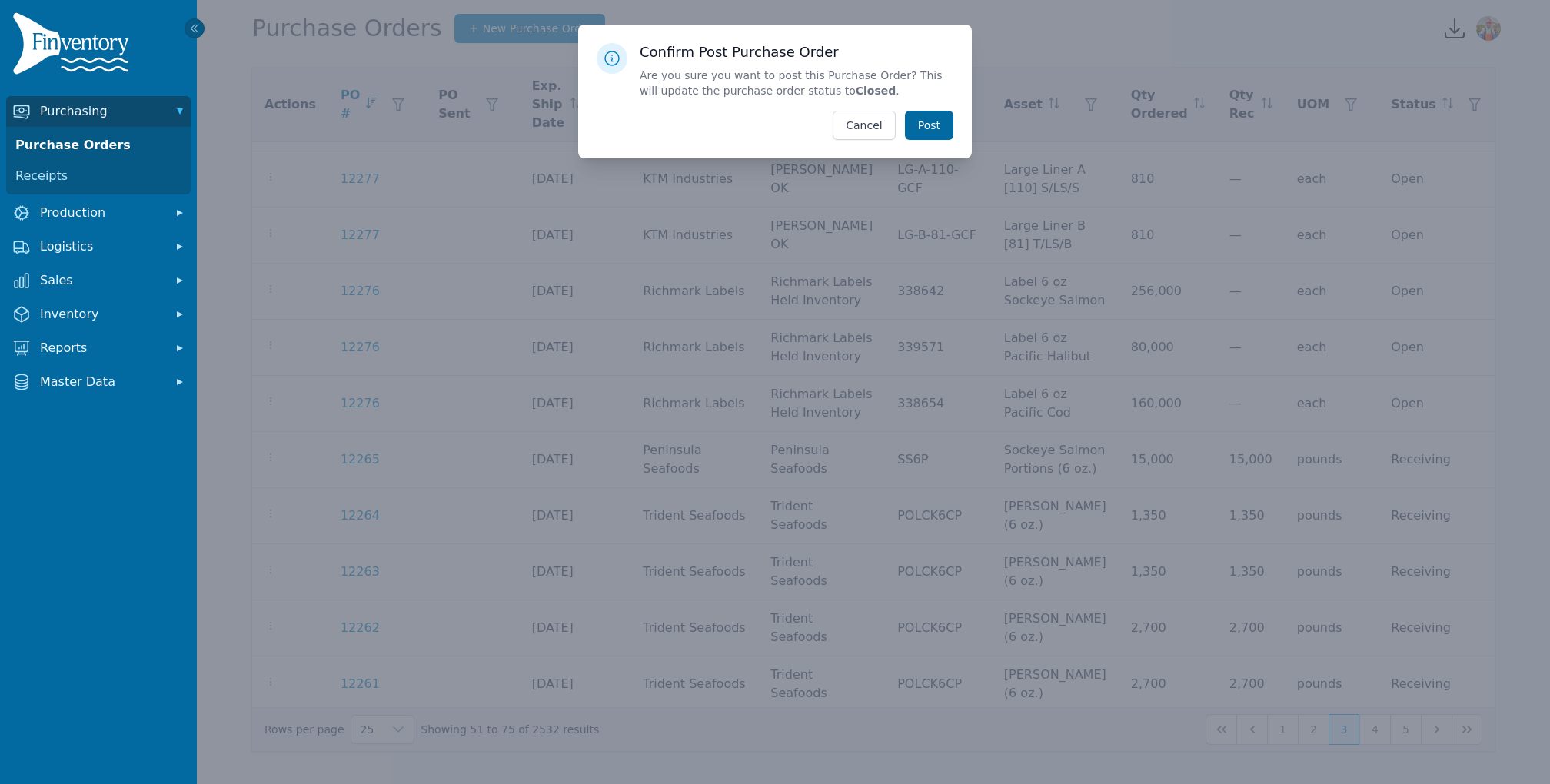
click at [943, 132] on button "Post" at bounding box center [929, 125] width 48 height 29
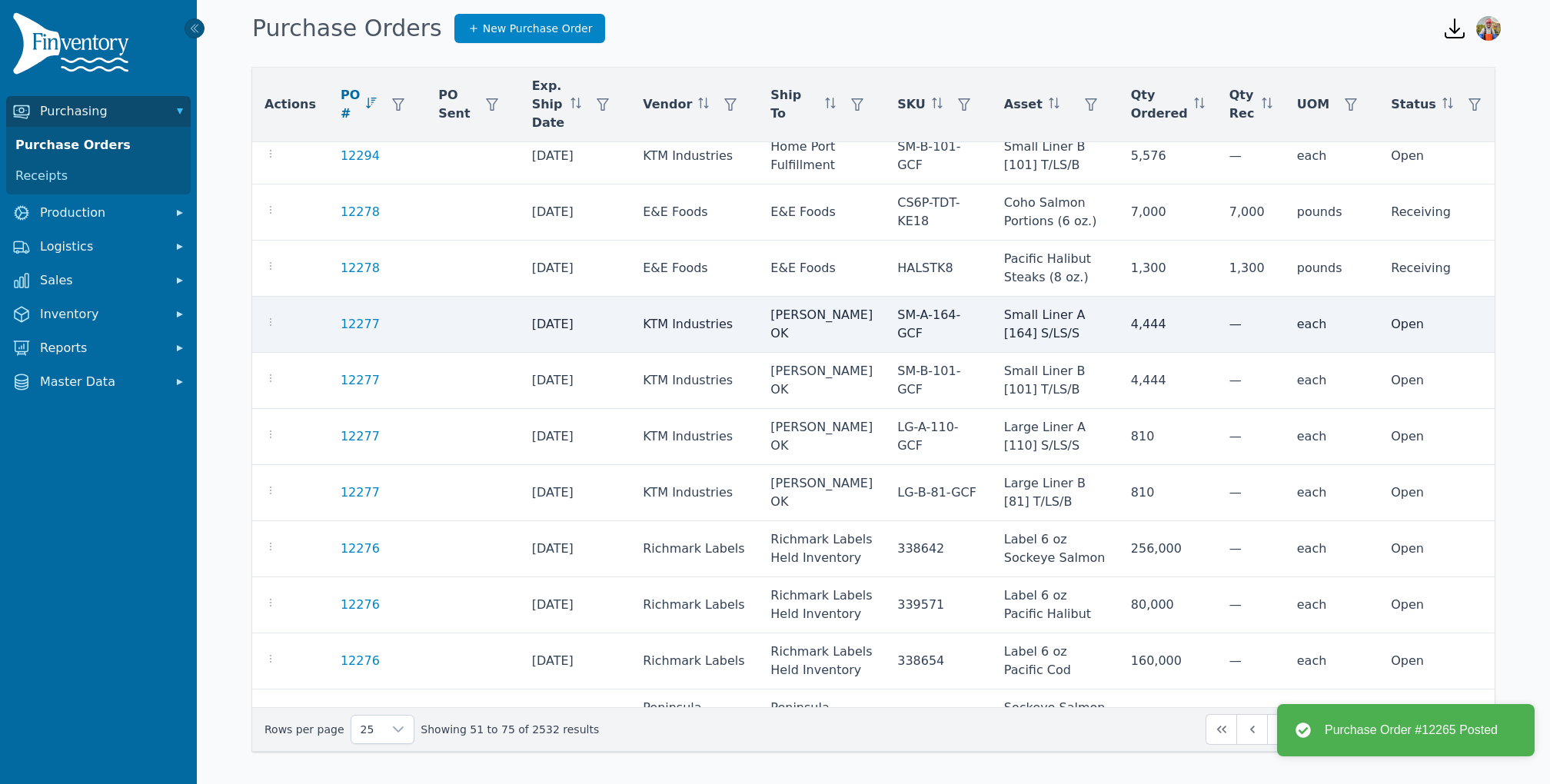
scroll to position [467, 0]
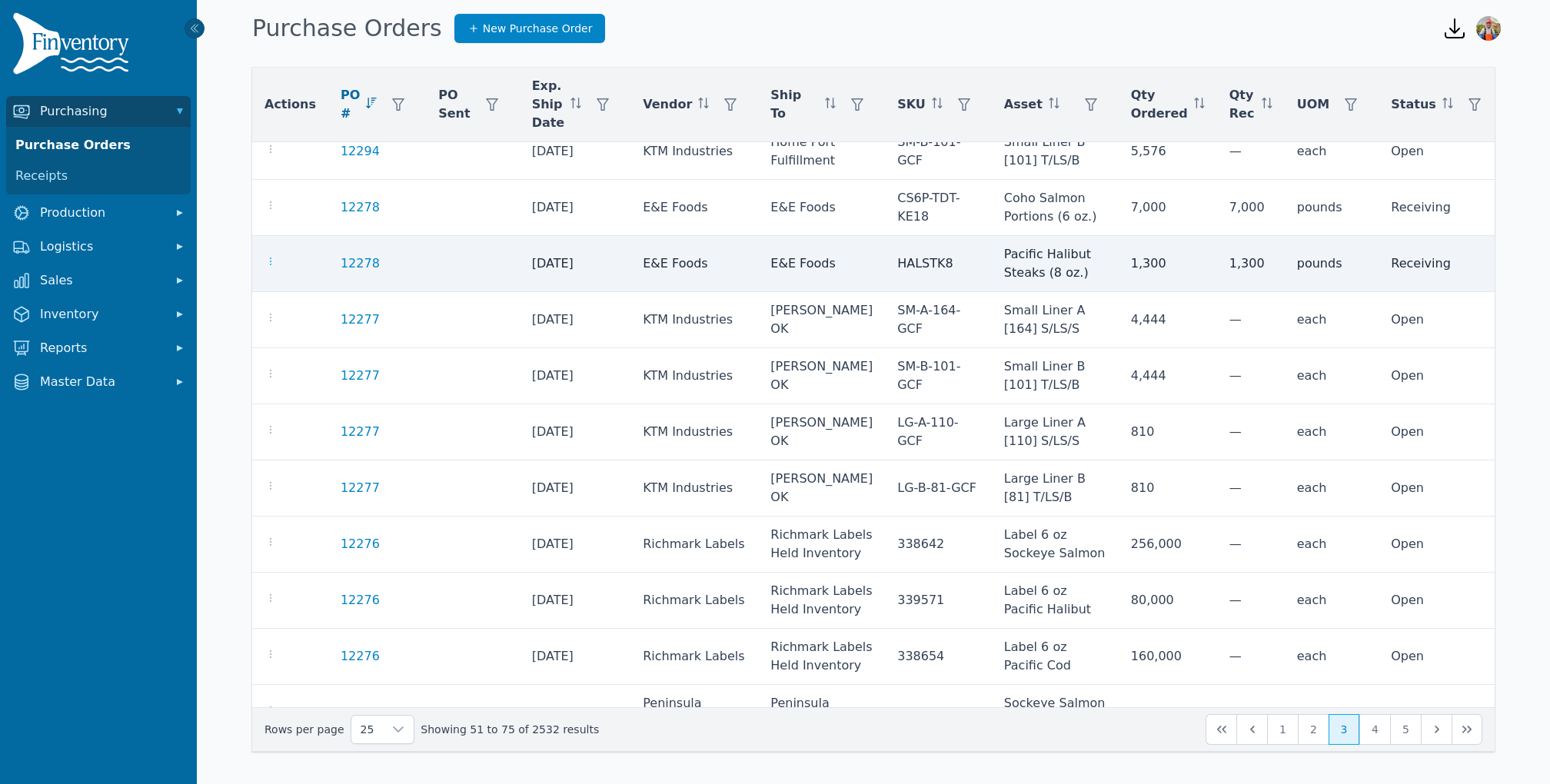
click at [276, 257] on icon "button" at bounding box center [271, 261] width 12 height 12
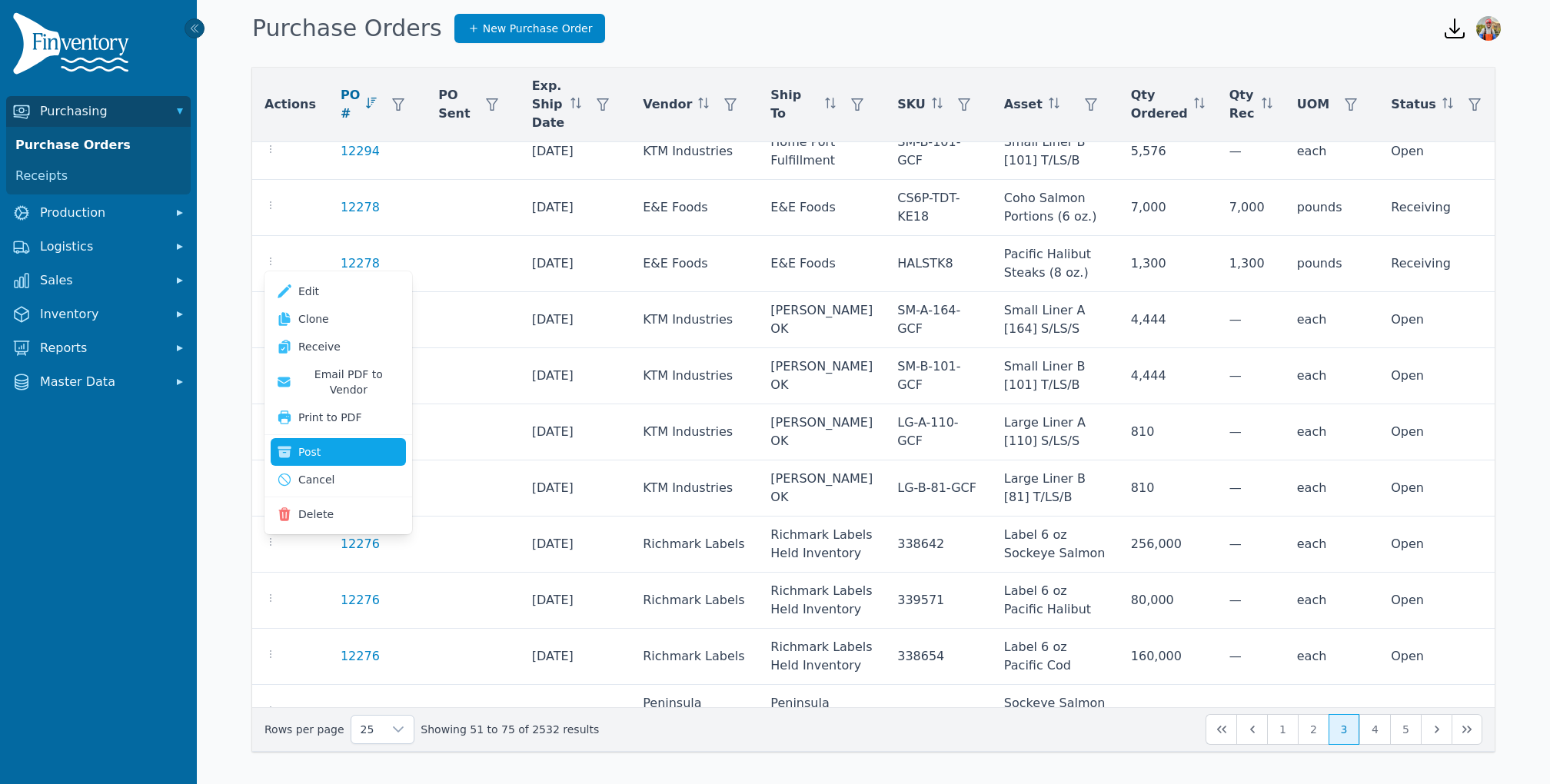
click at [299, 438] on button "Post" at bounding box center [338, 452] width 135 height 28
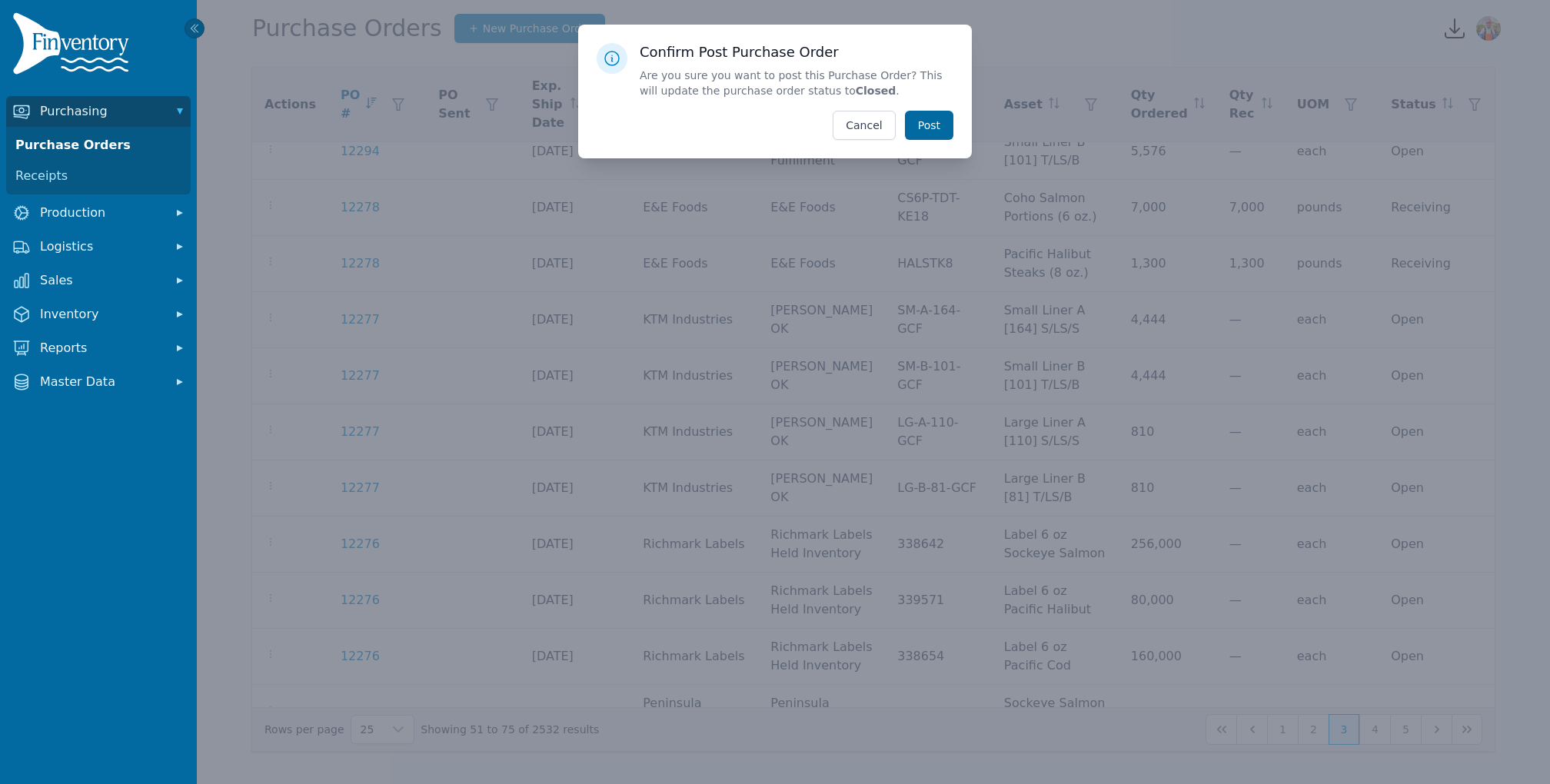
click at [951, 126] on button "Post" at bounding box center [929, 125] width 48 height 29
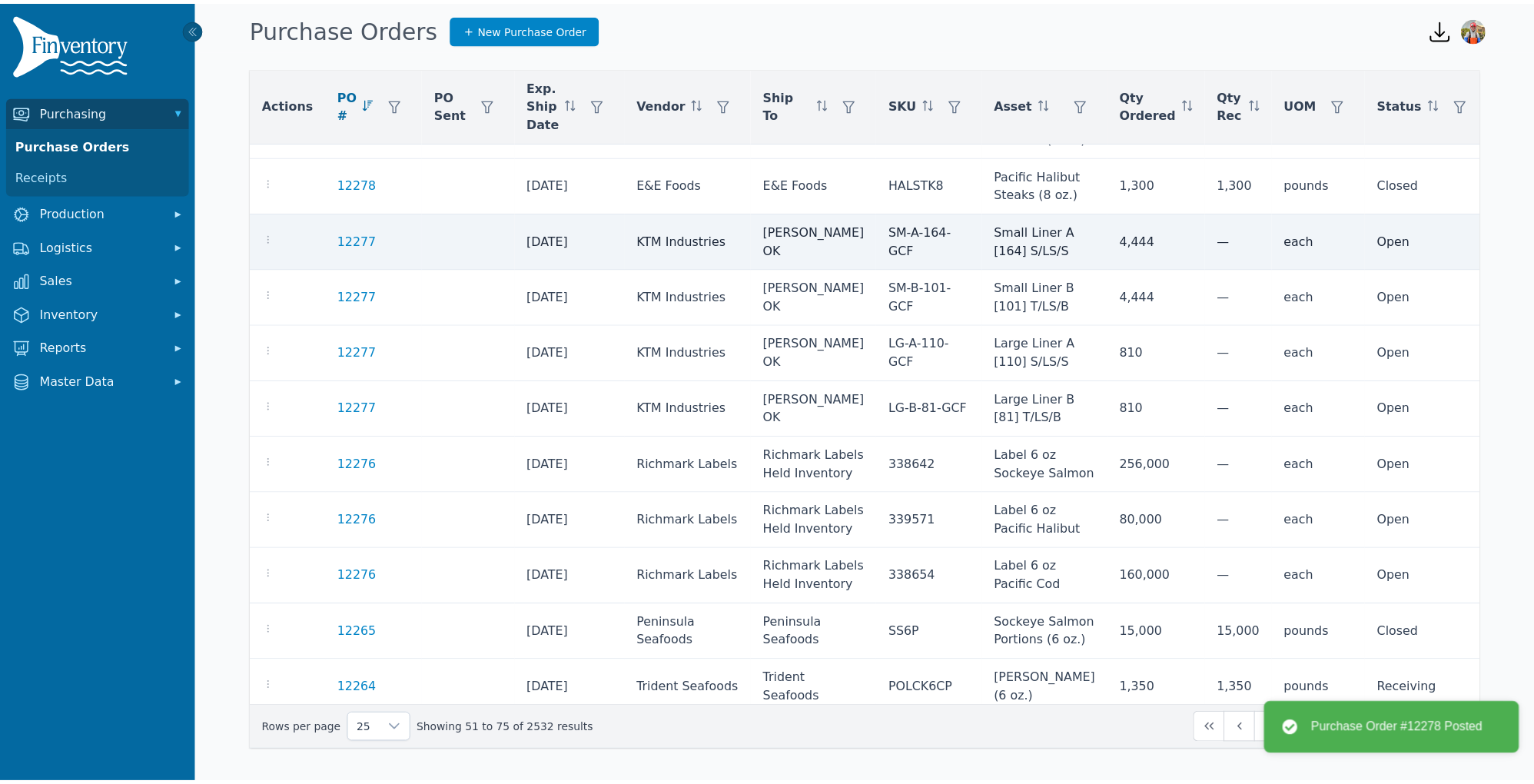
scroll to position [720, 0]
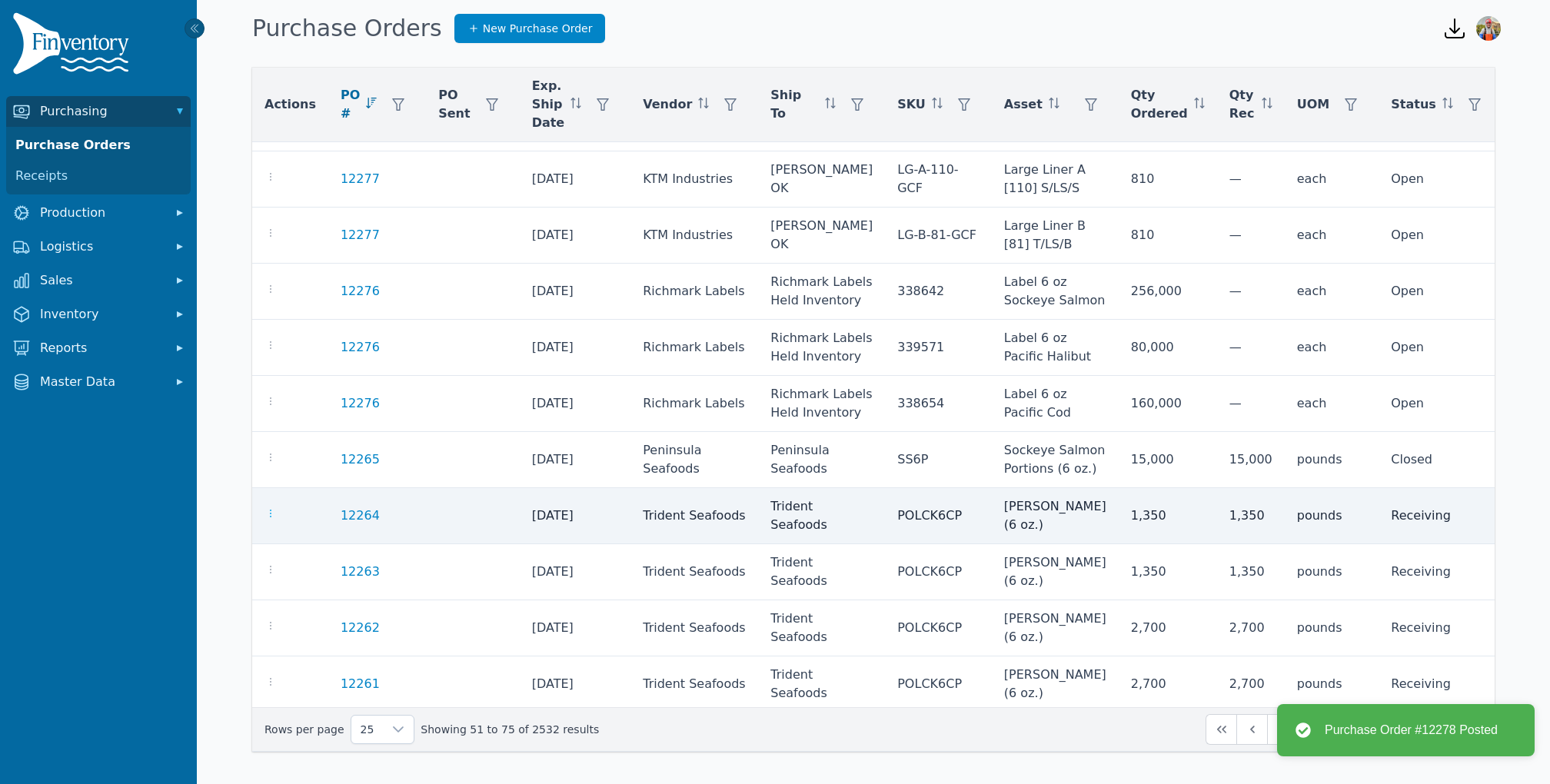
click at [271, 507] on icon "button" at bounding box center [271, 513] width 12 height 12
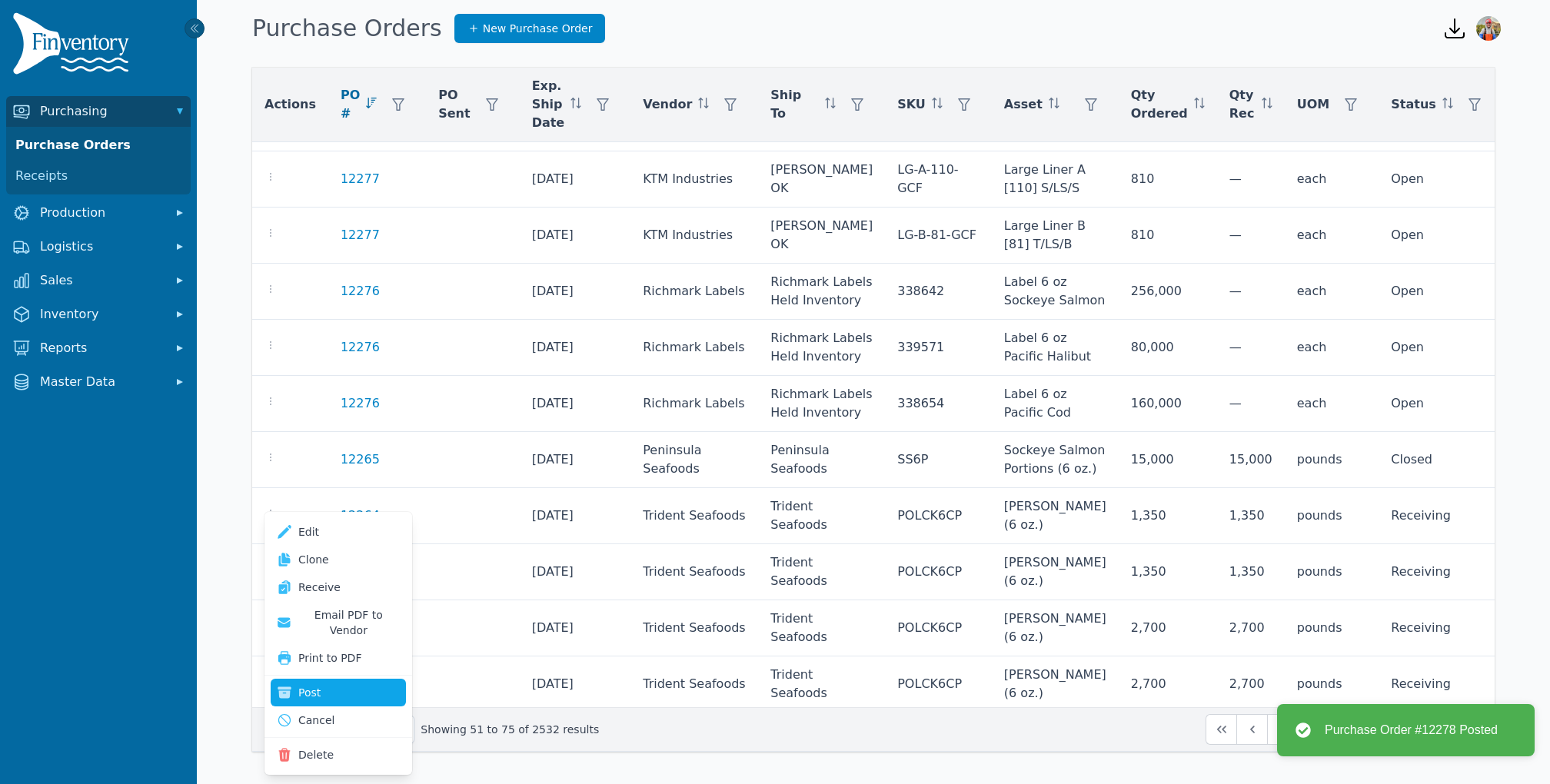
click at [313, 679] on button "Post" at bounding box center [338, 692] width 135 height 28
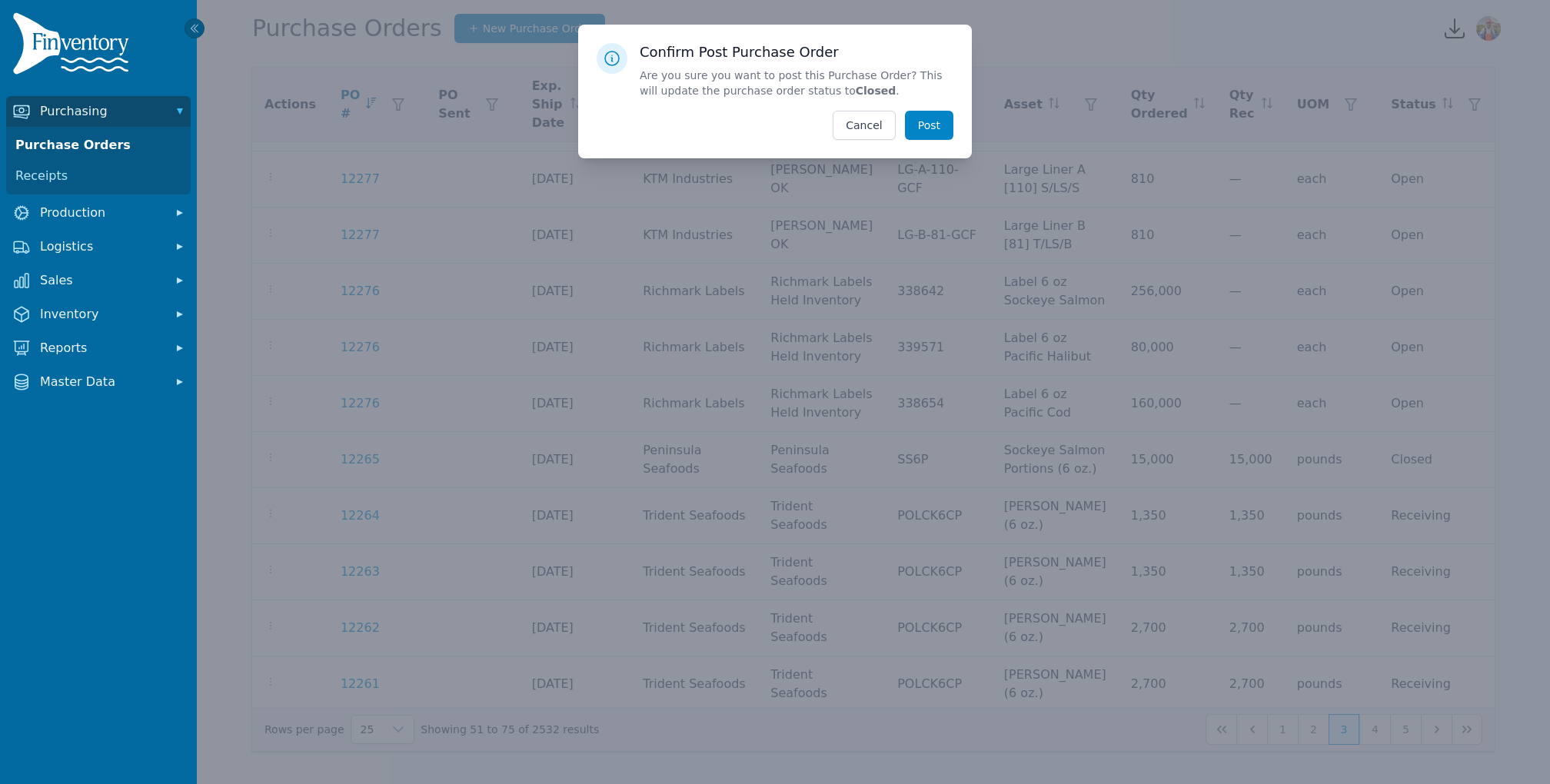
click at [931, 133] on button "Post" at bounding box center [929, 125] width 48 height 29
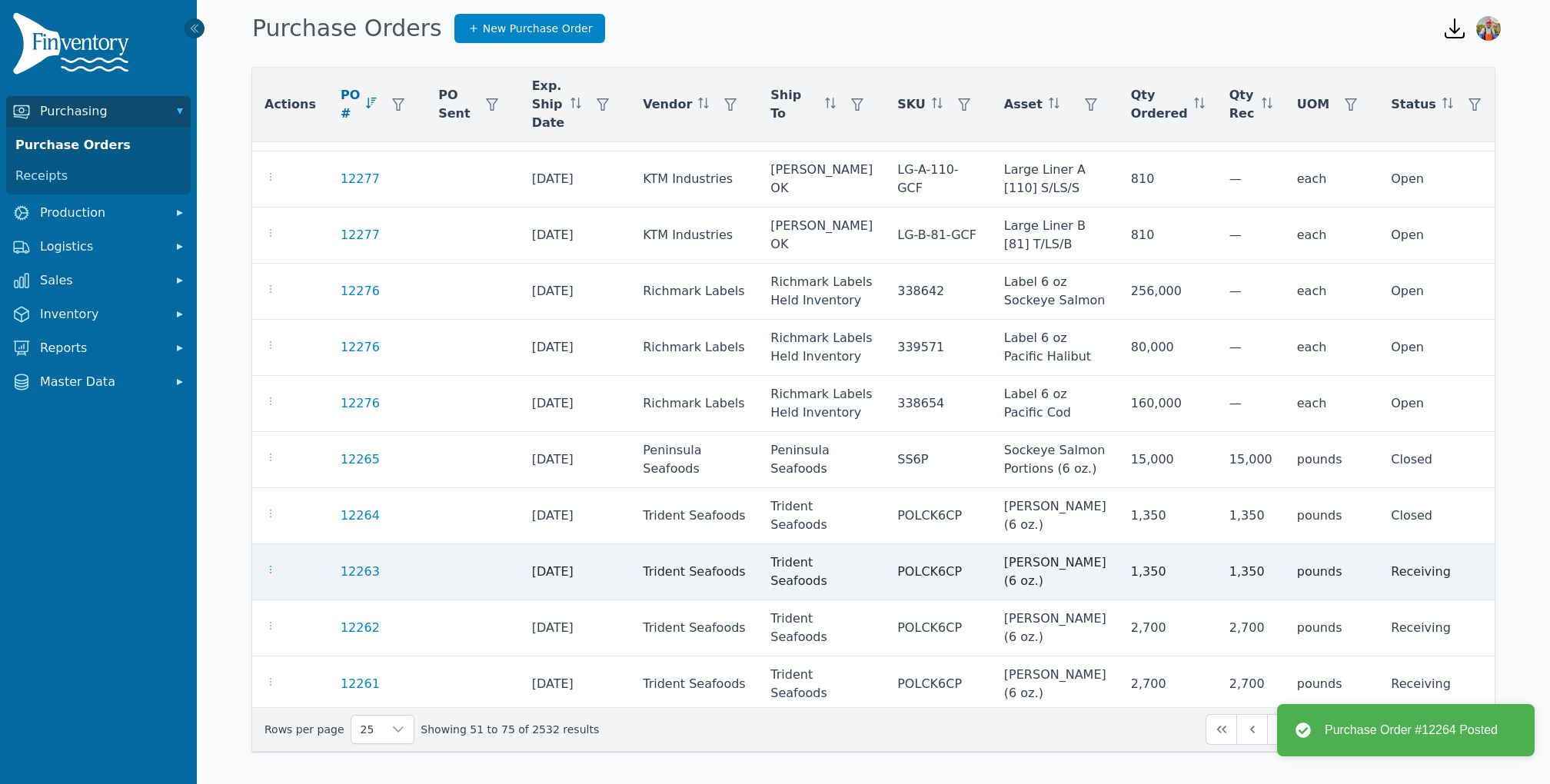
click at [267, 563] on icon "button" at bounding box center [271, 569] width 12 height 12
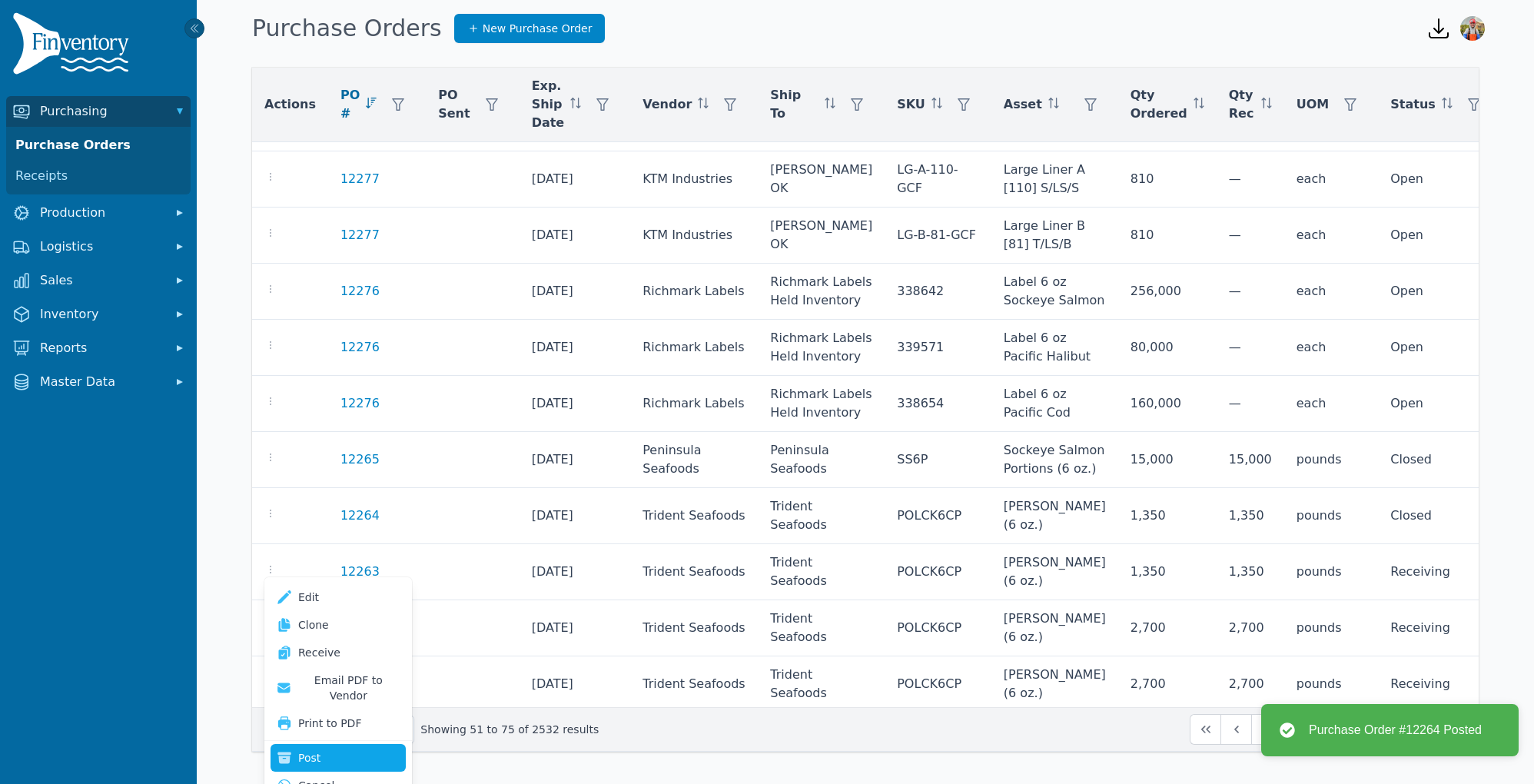
click at [342, 744] on button "Post" at bounding box center [338, 758] width 135 height 28
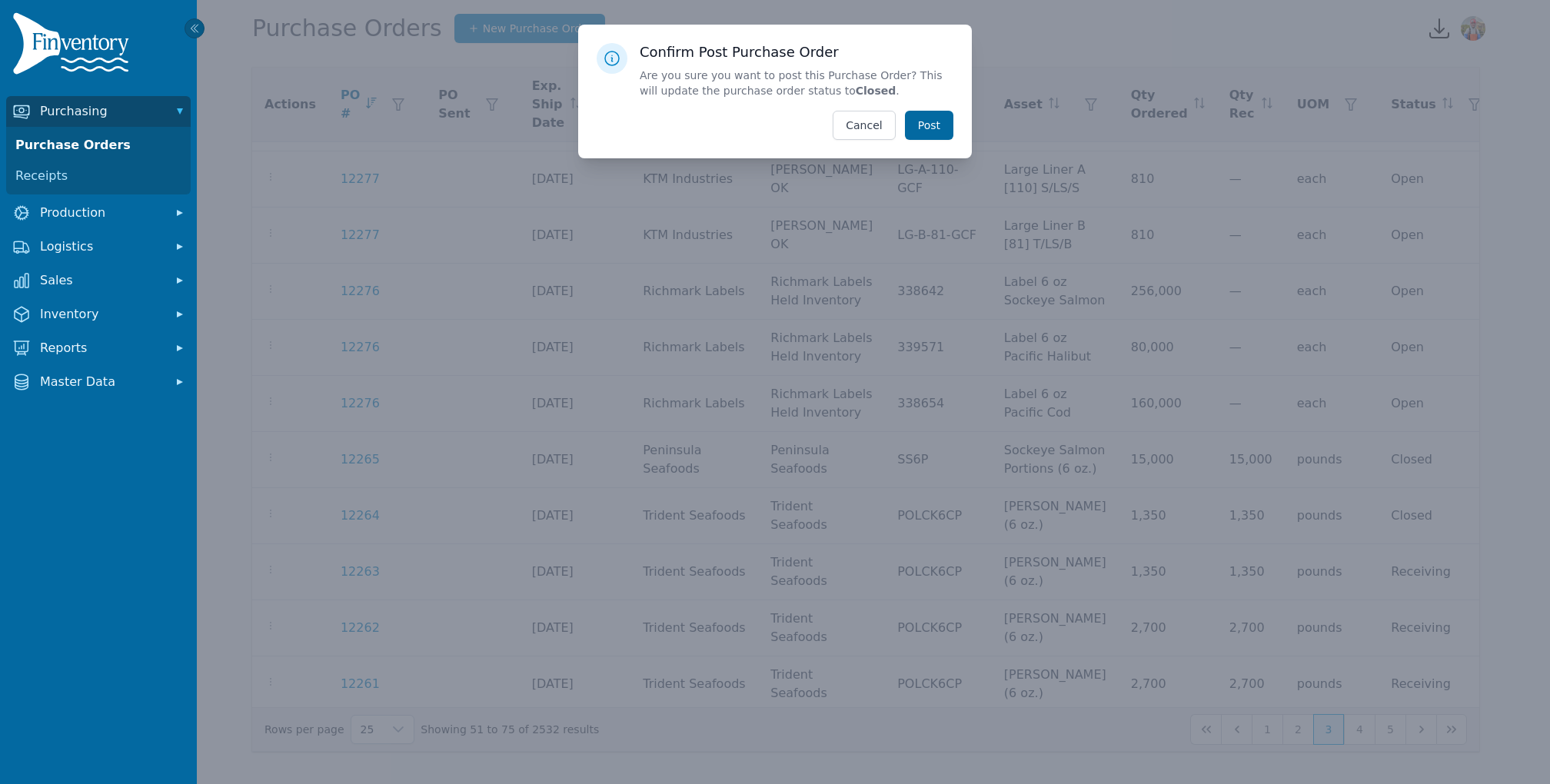
click at [931, 128] on button "Post" at bounding box center [929, 125] width 48 height 29
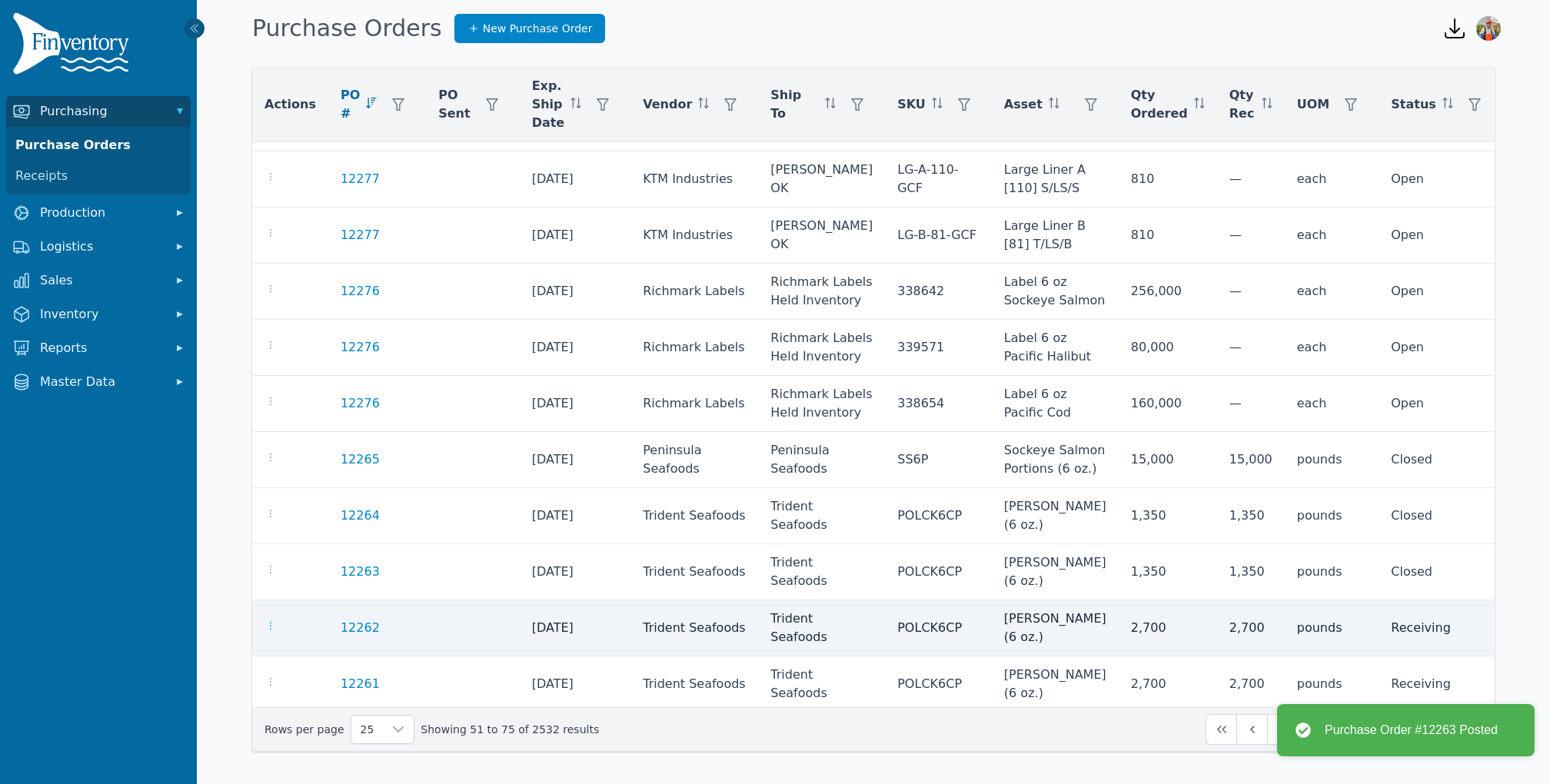
click at [266, 619] on icon "button" at bounding box center [271, 625] width 12 height 12
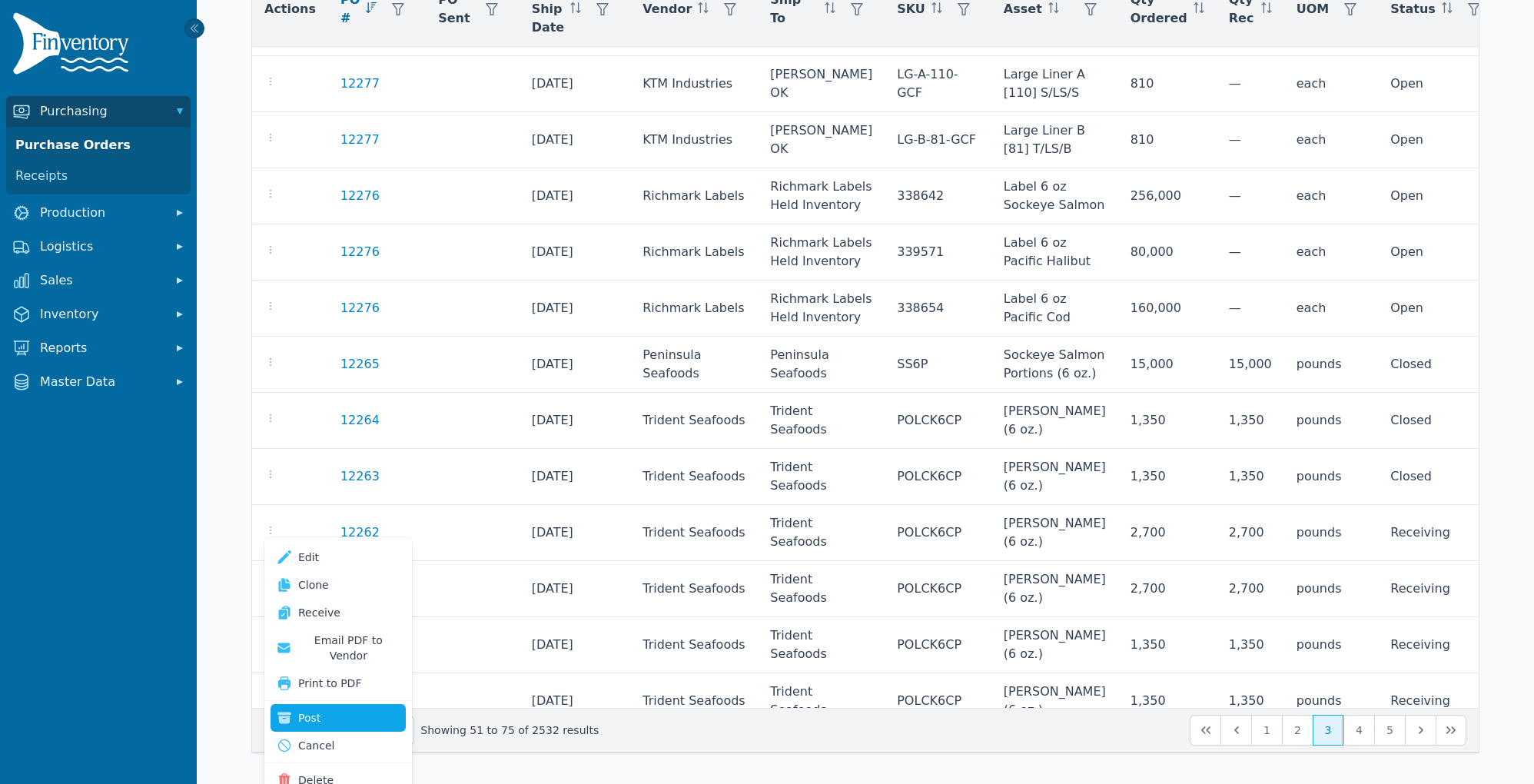
click at [355, 713] on button "Post" at bounding box center [338, 718] width 135 height 28
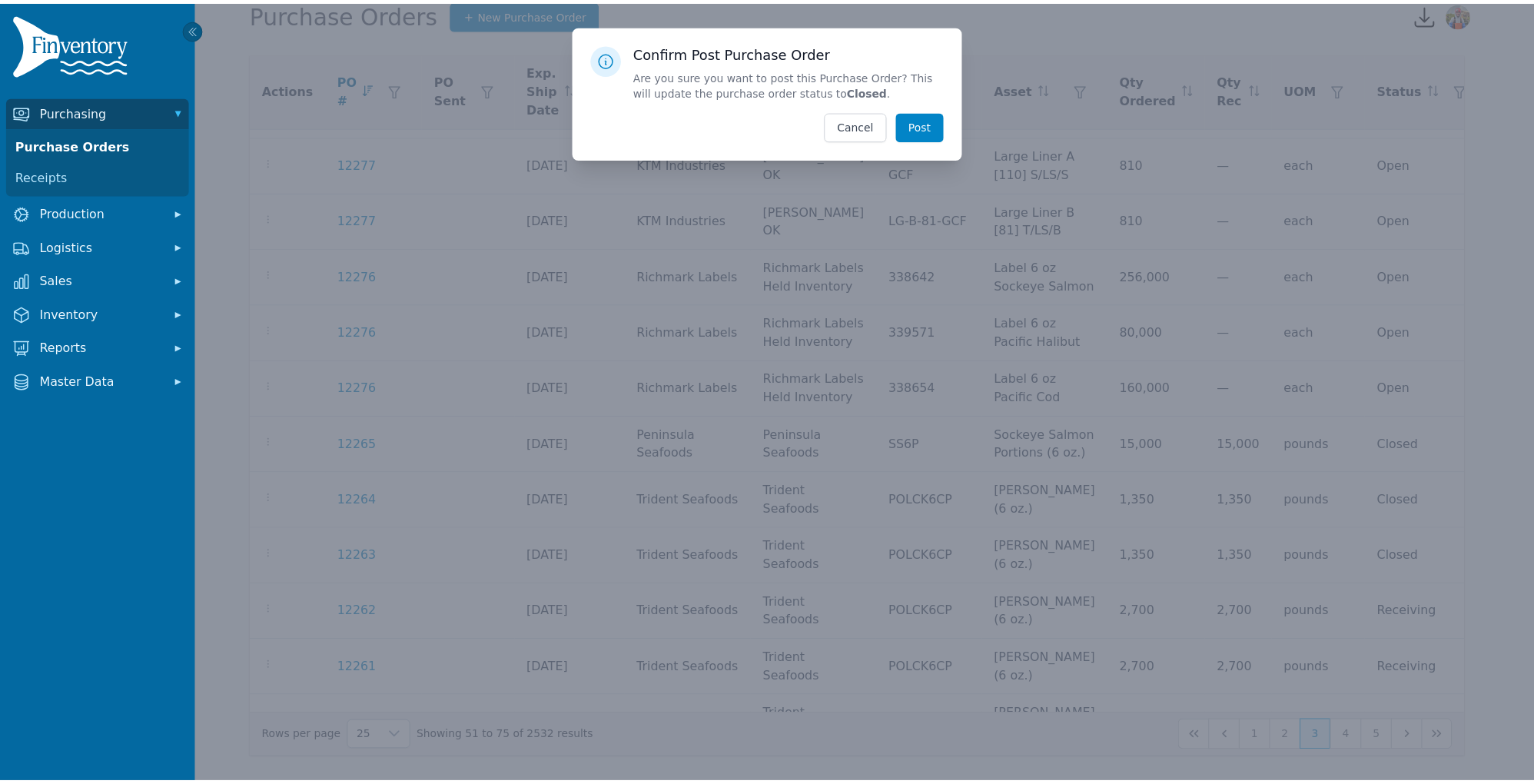
scroll to position [0, 0]
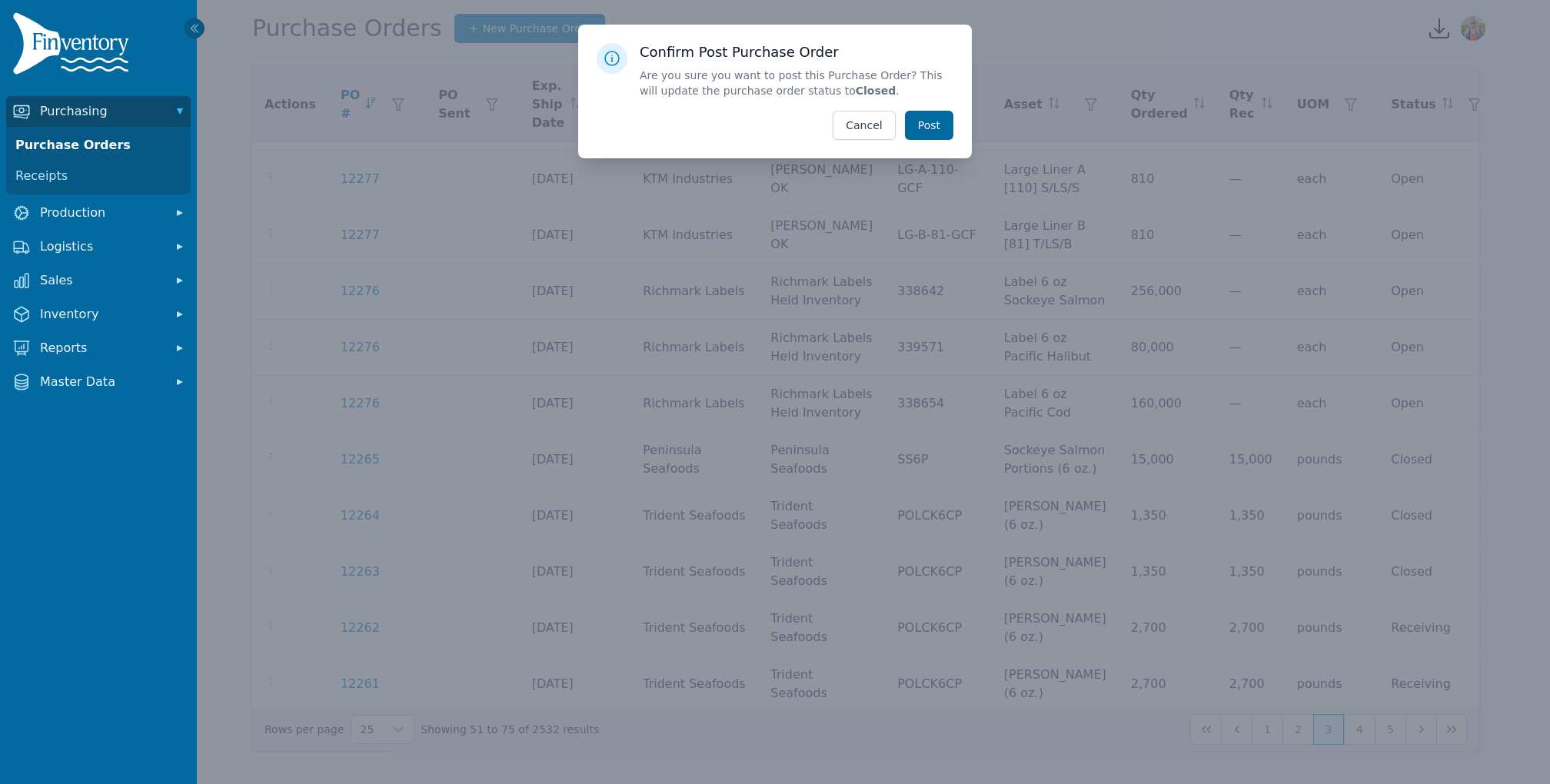
click at [935, 116] on button "Post" at bounding box center [929, 125] width 48 height 29
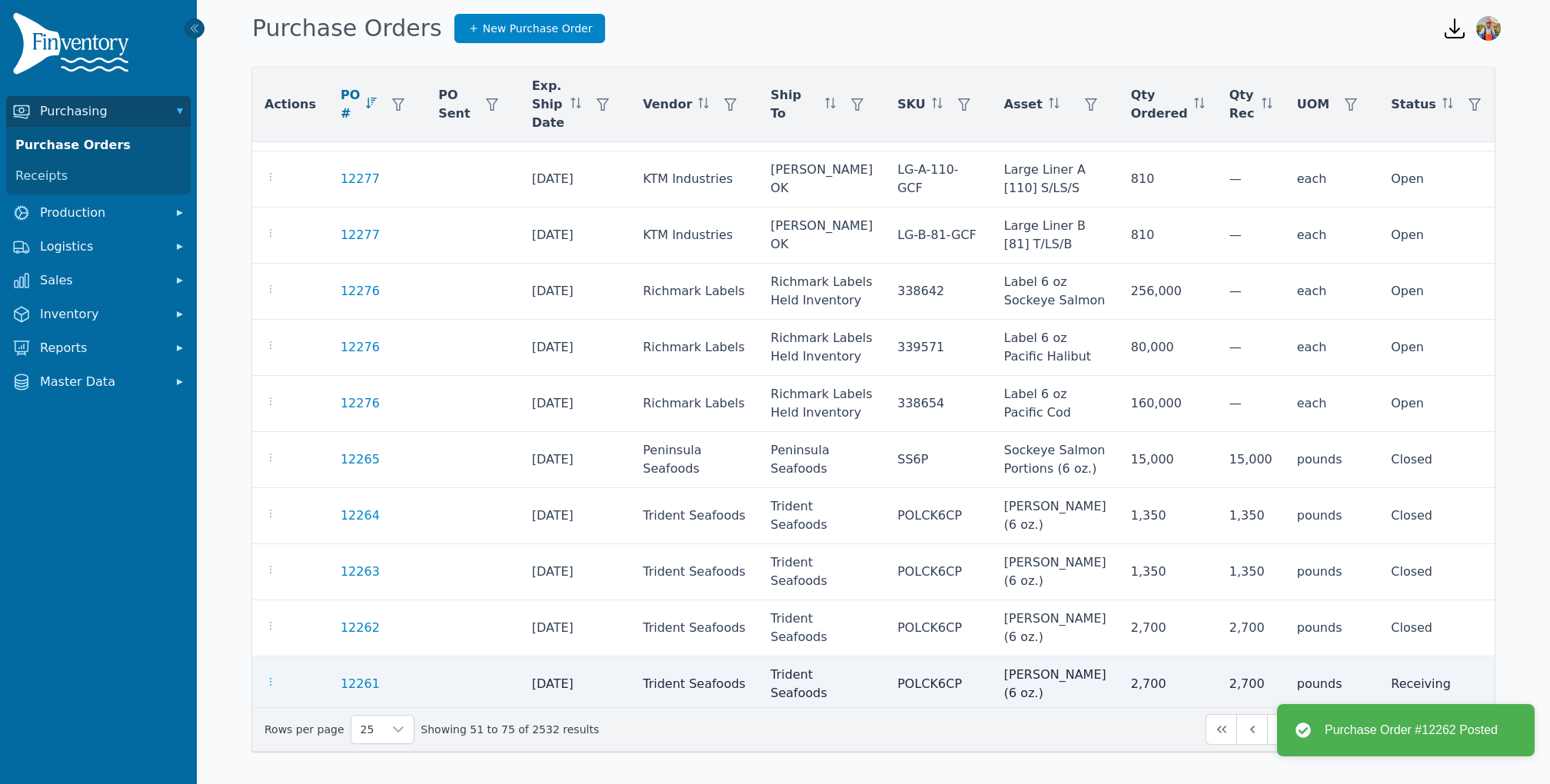
click at [265, 675] on icon "button" at bounding box center [271, 681] width 12 height 12
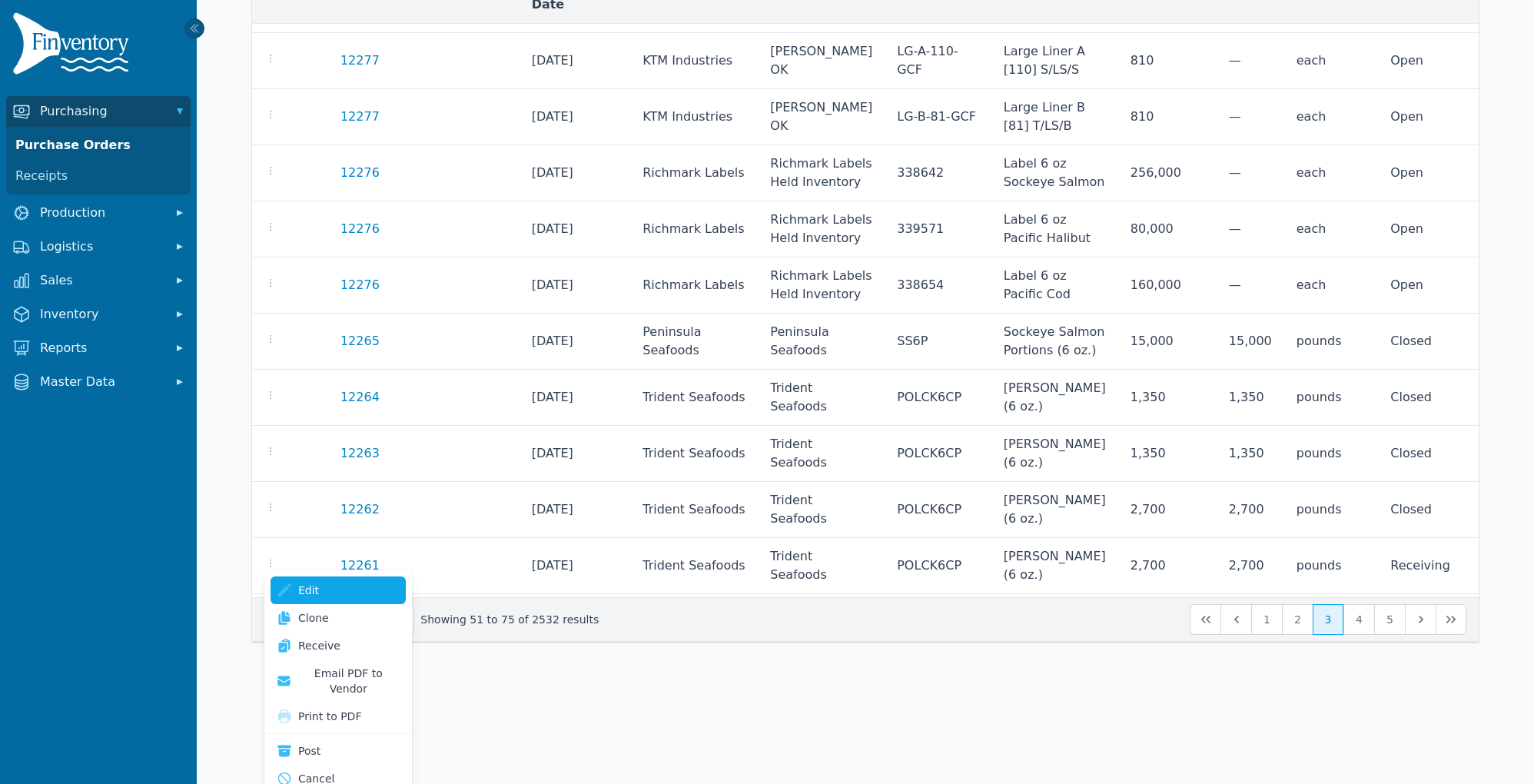
scroll to position [679, 0]
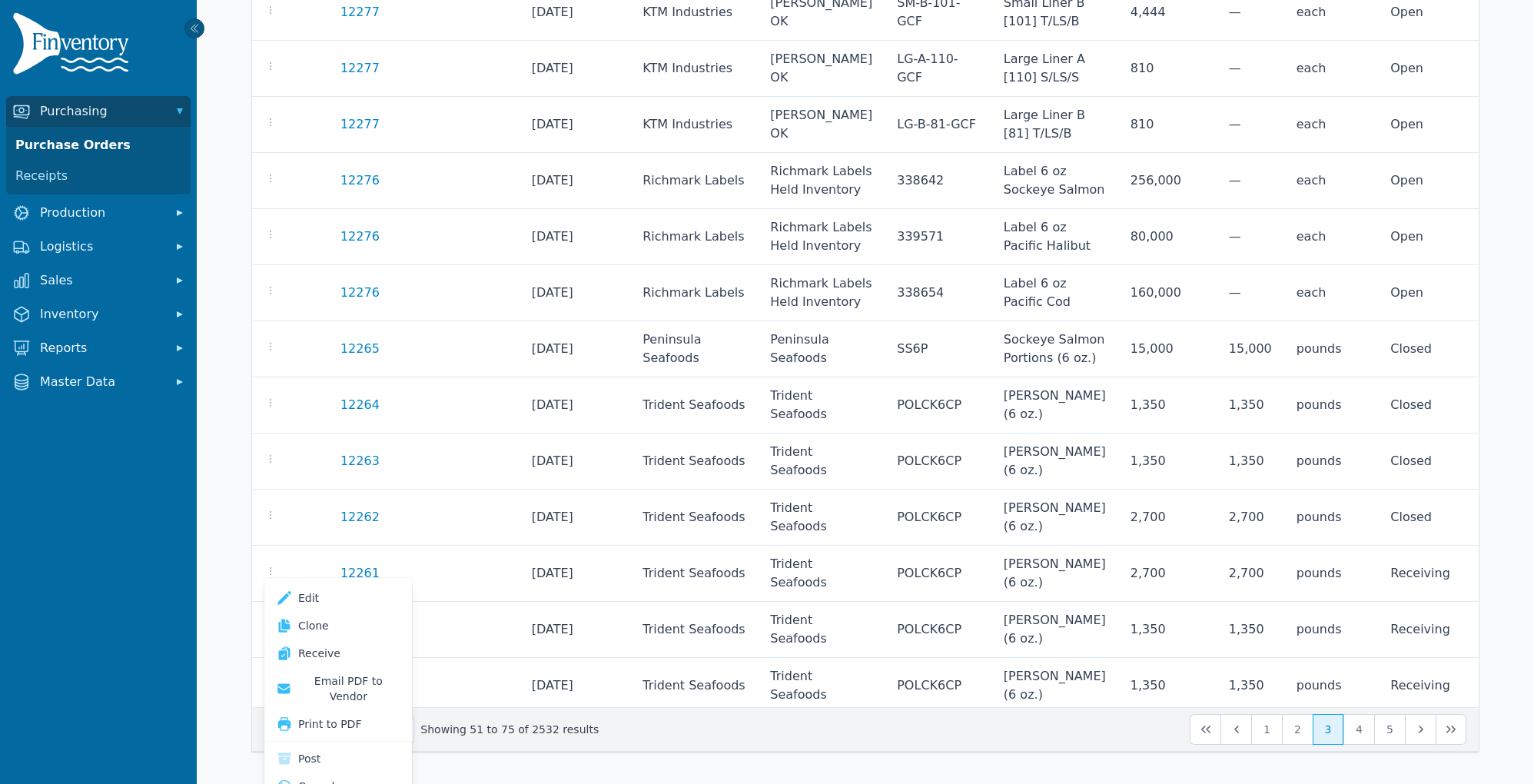
click at [341, 745] on button "Post" at bounding box center [338, 758] width 135 height 28
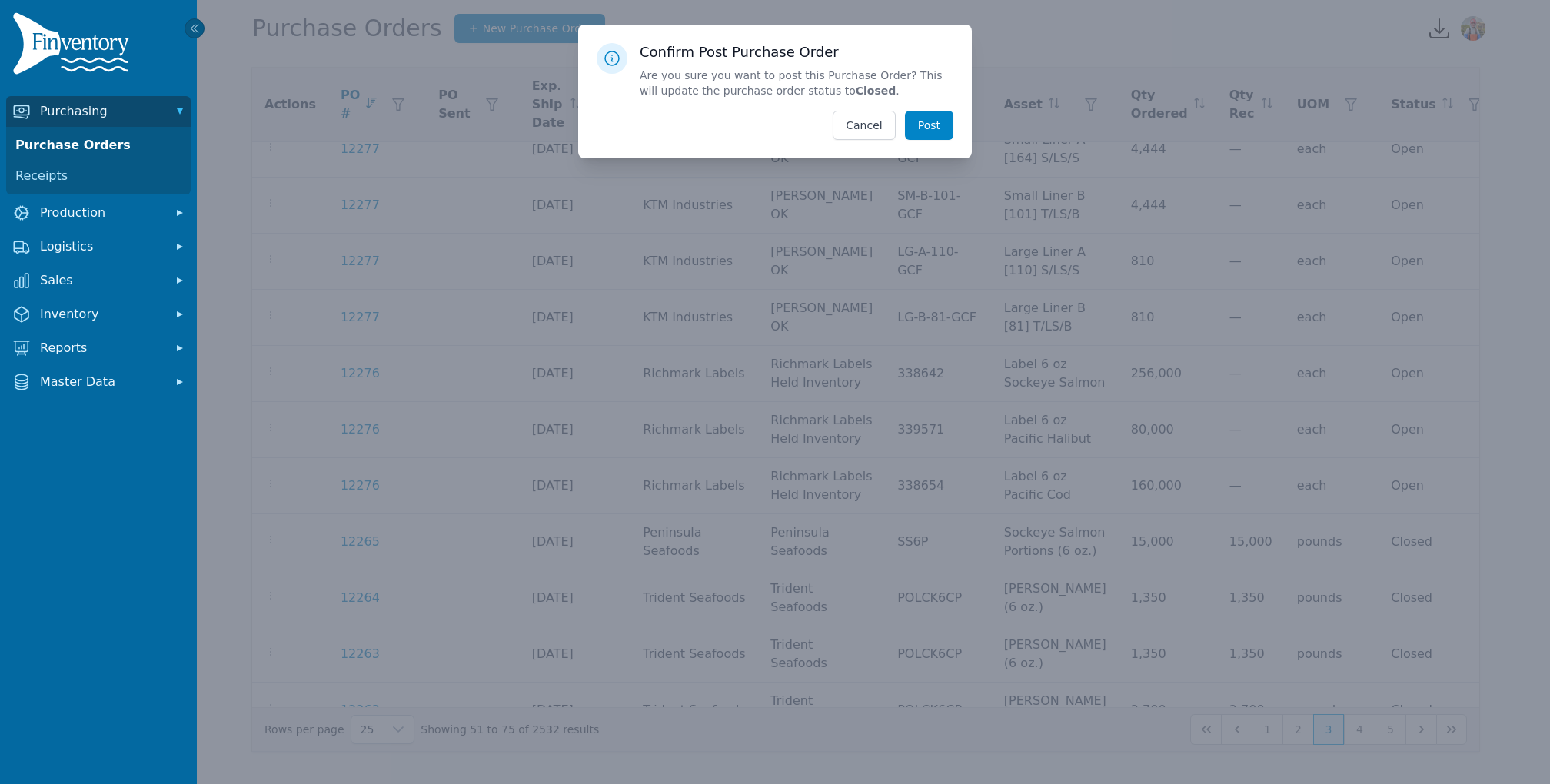
scroll to position [0, 0]
click at [909, 121] on button "Post" at bounding box center [929, 125] width 48 height 29
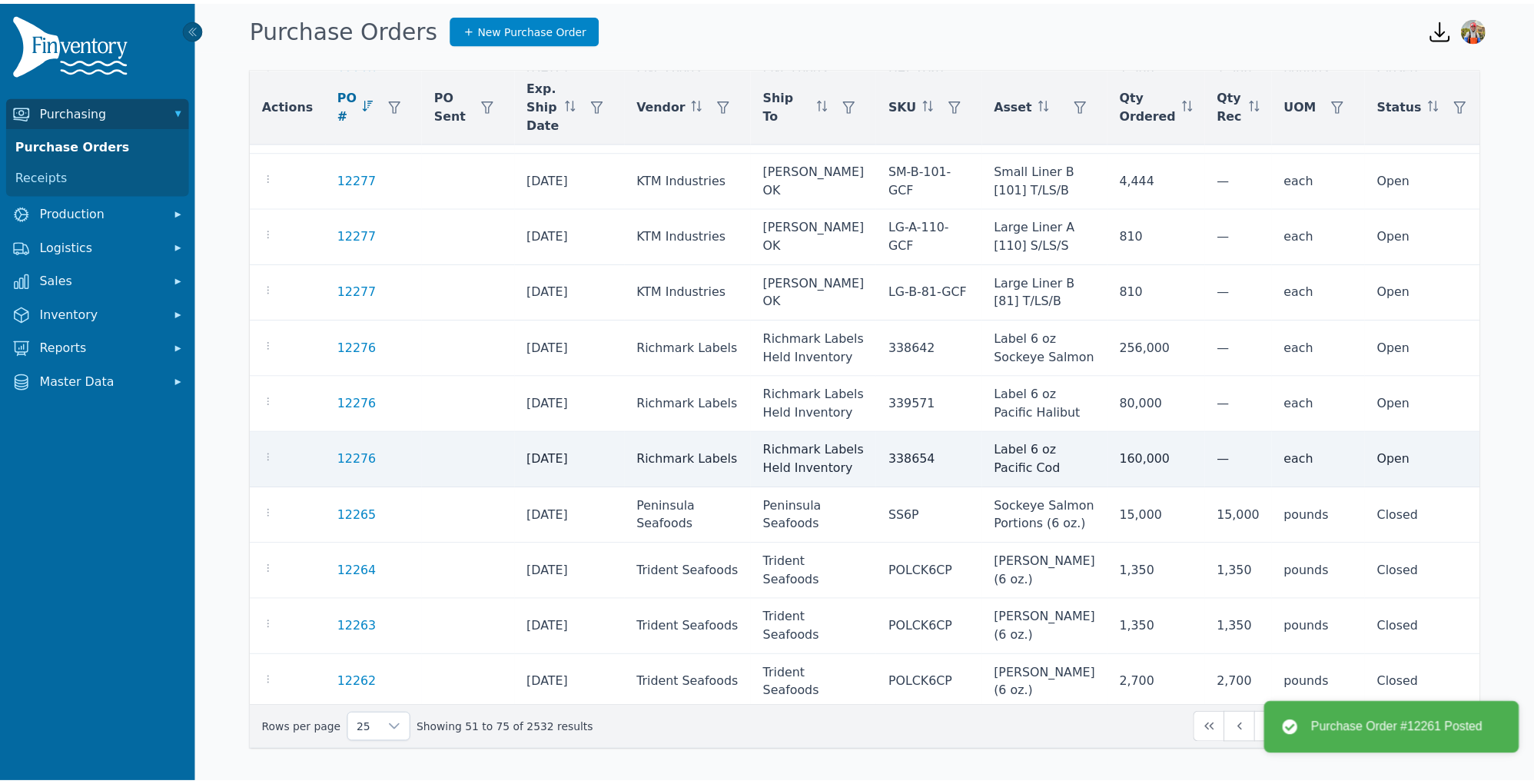
scroll to position [720, 0]
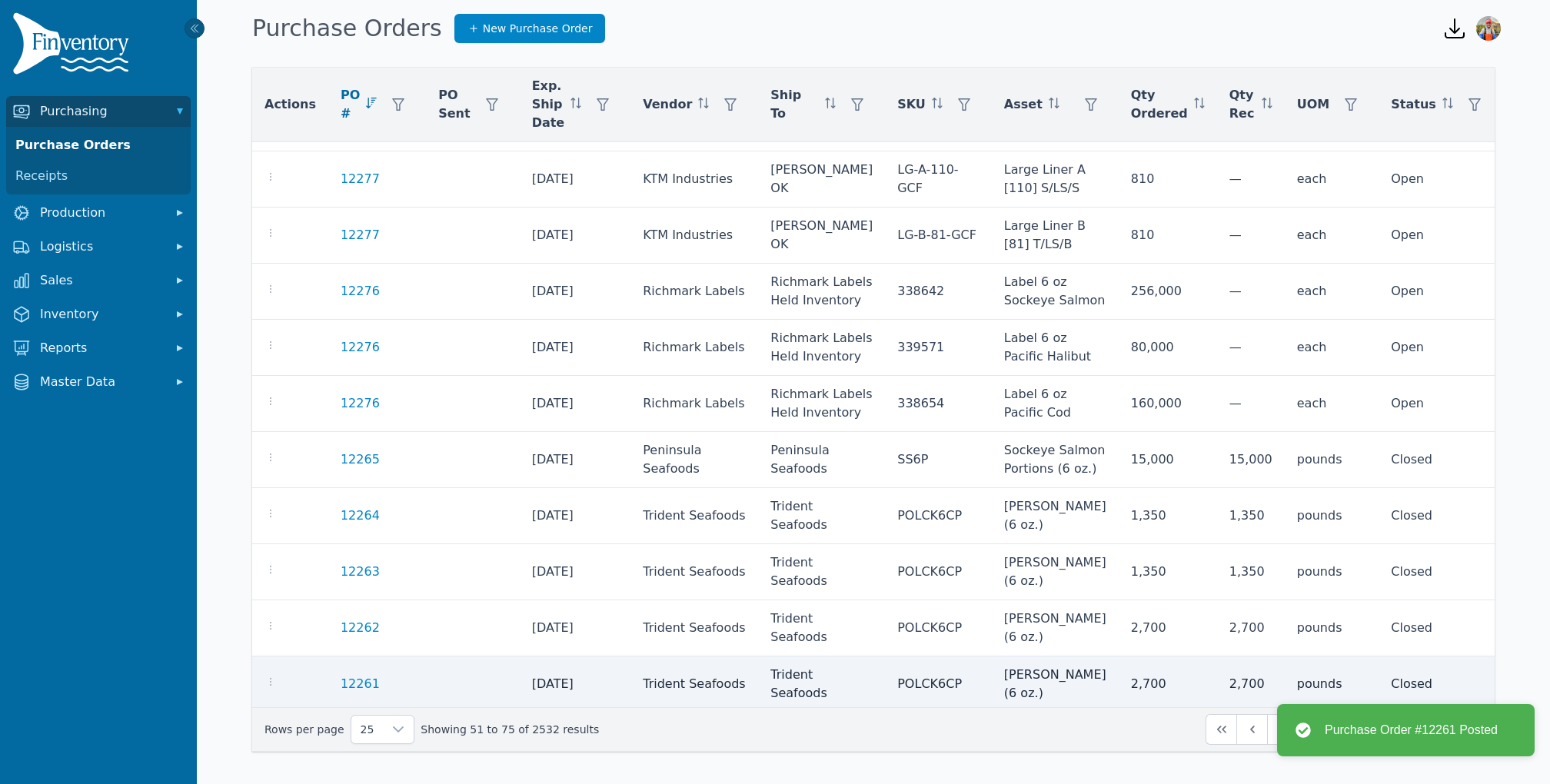
drag, startPoint x: 270, startPoint y: 647, endPoint x: 278, endPoint y: 657, distance: 12.8
click at [269, 731] on icon "button" at bounding box center [271, 737] width 12 height 12
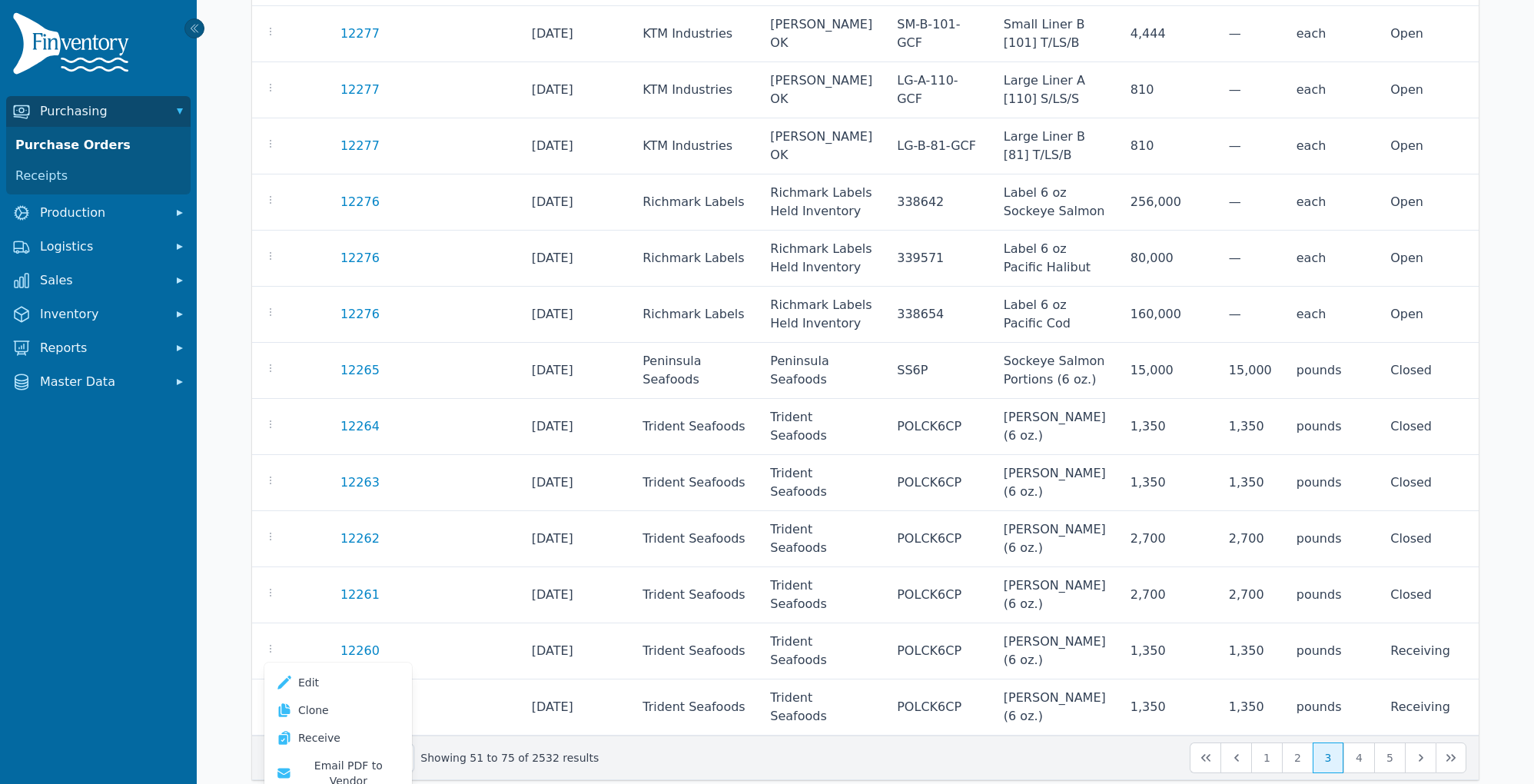
scroll to position [526, 0]
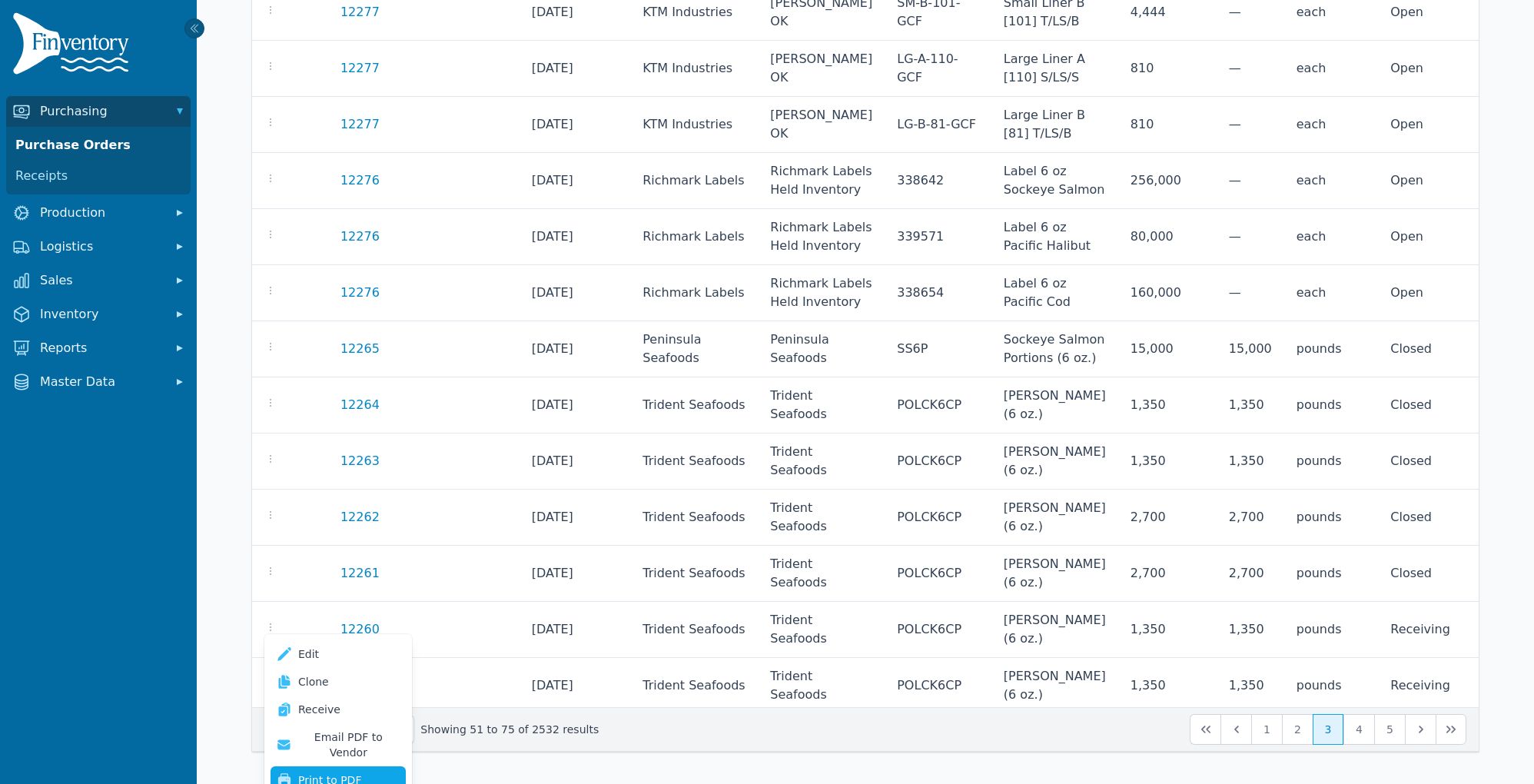
click at [356, 769] on button "Print to PDF" at bounding box center [338, 780] width 135 height 28
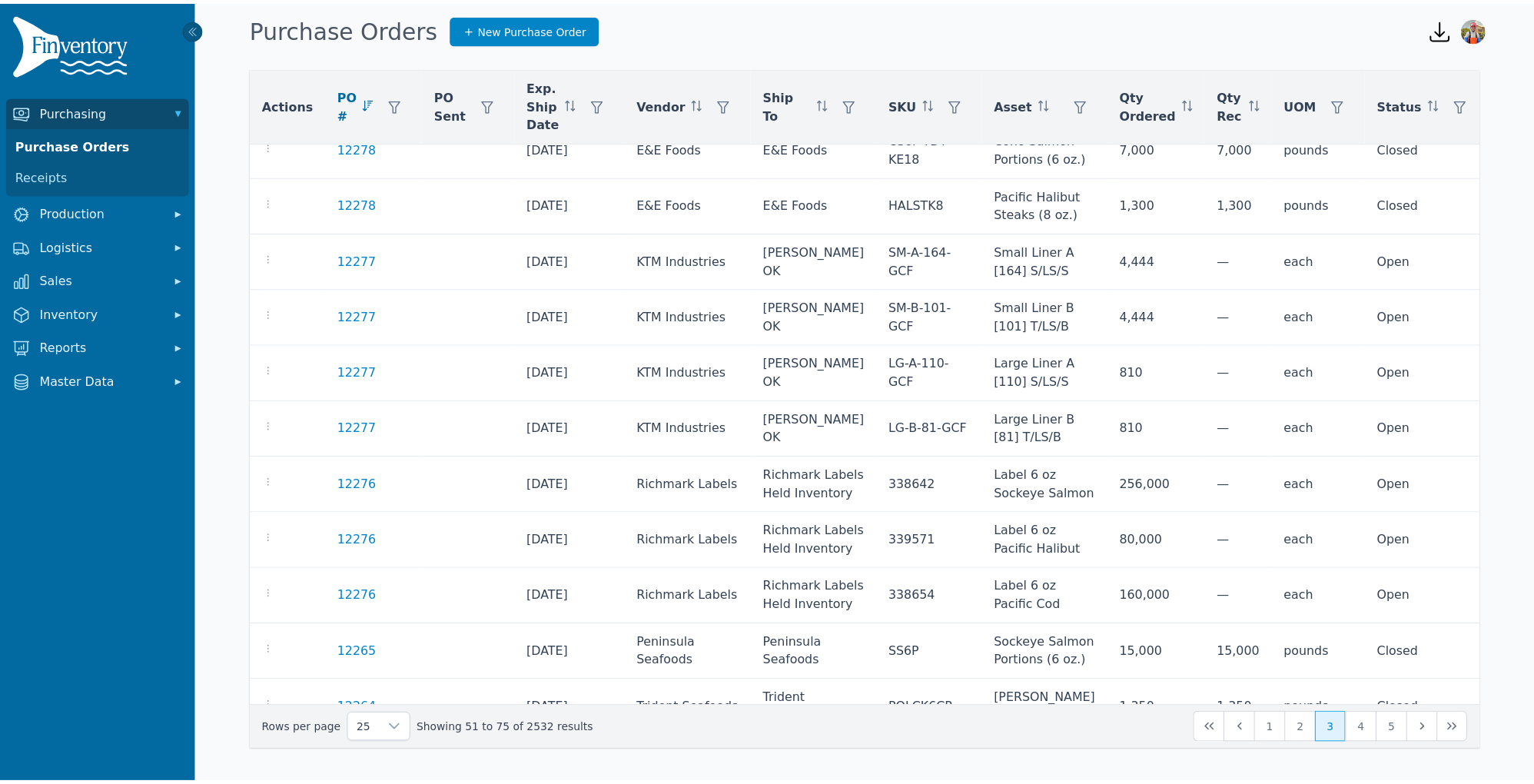
scroll to position [720, 0]
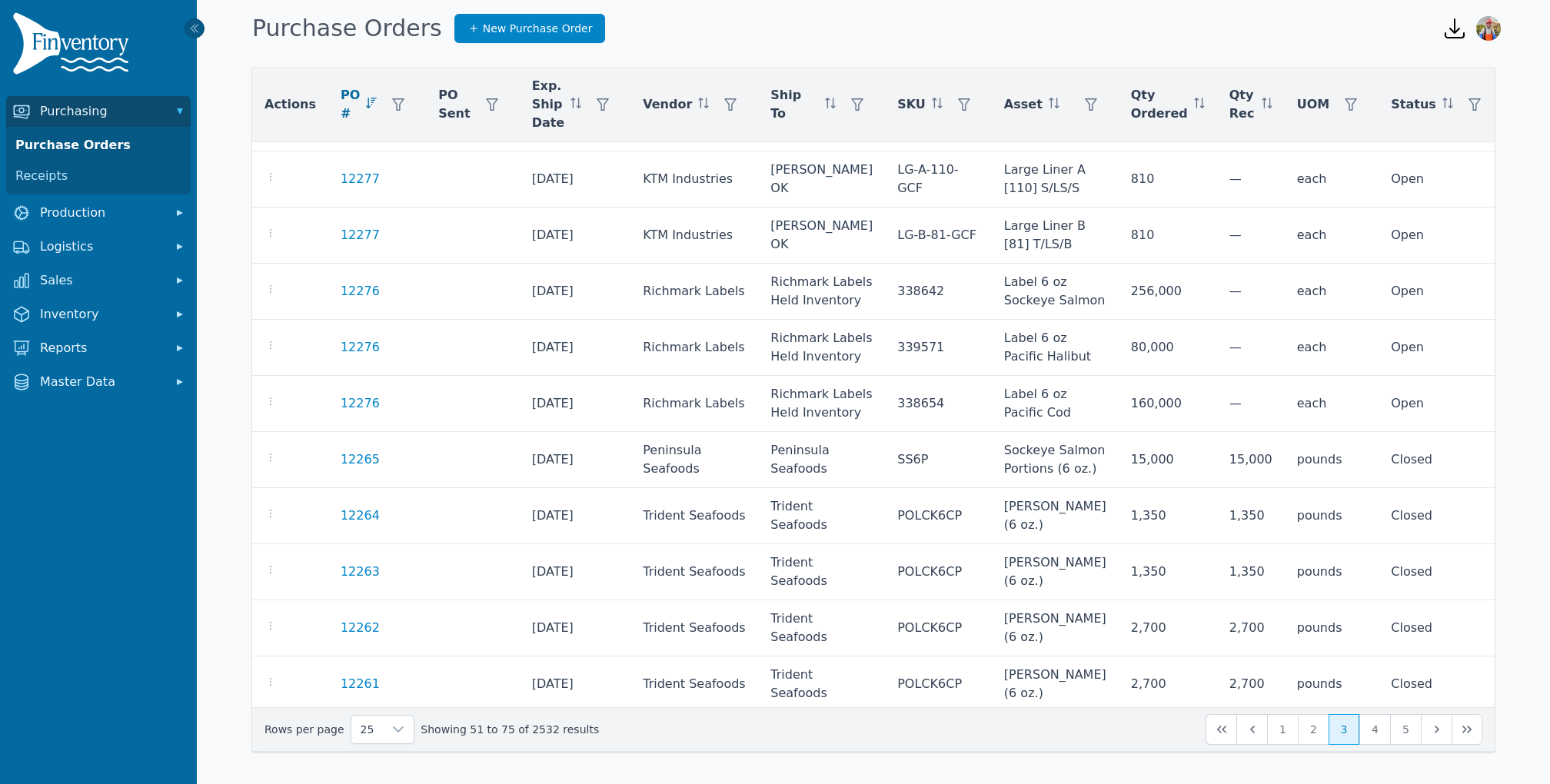
click at [269, 731] on icon "button" at bounding box center [271, 737] width 12 height 12
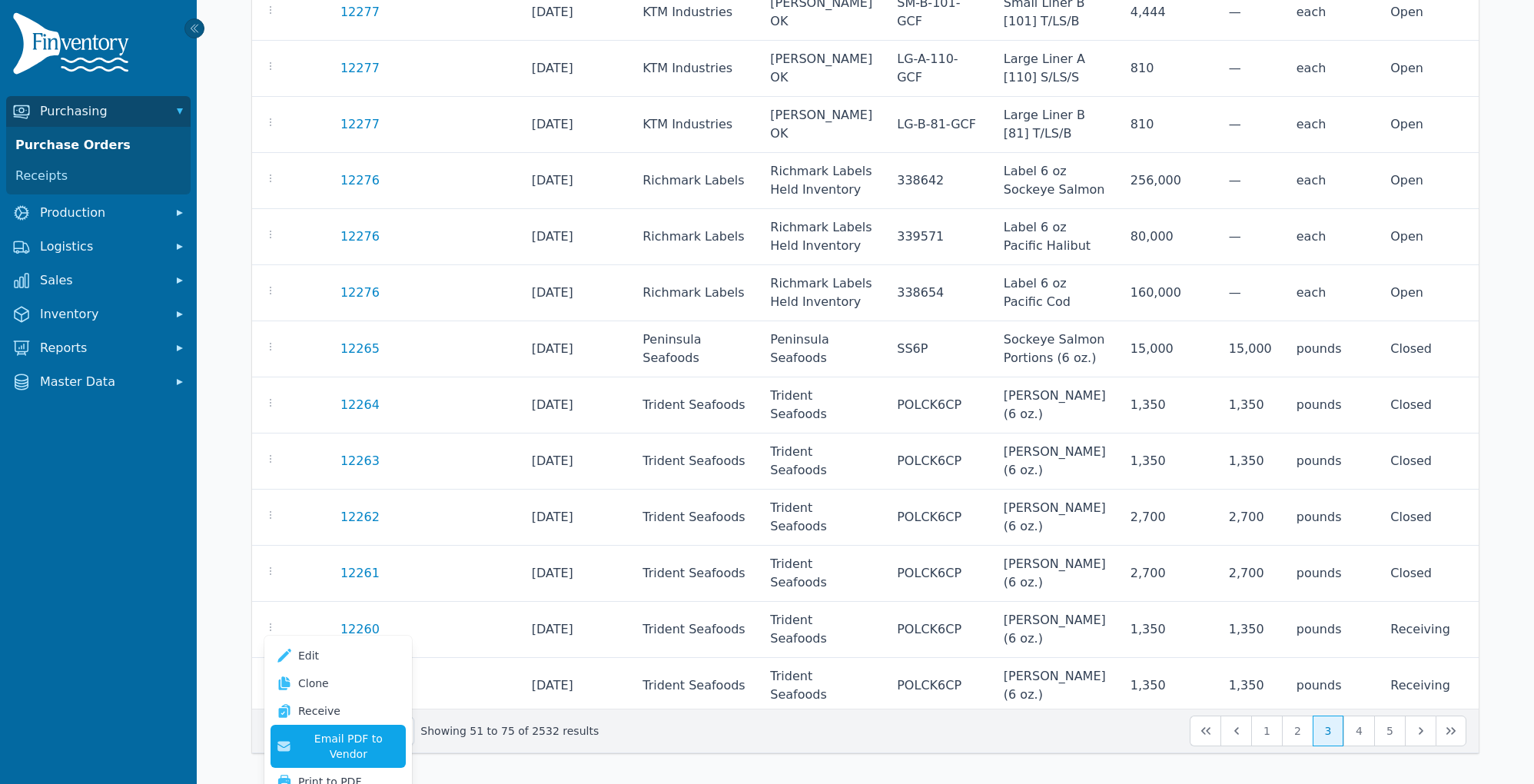
scroll to position [0, 0]
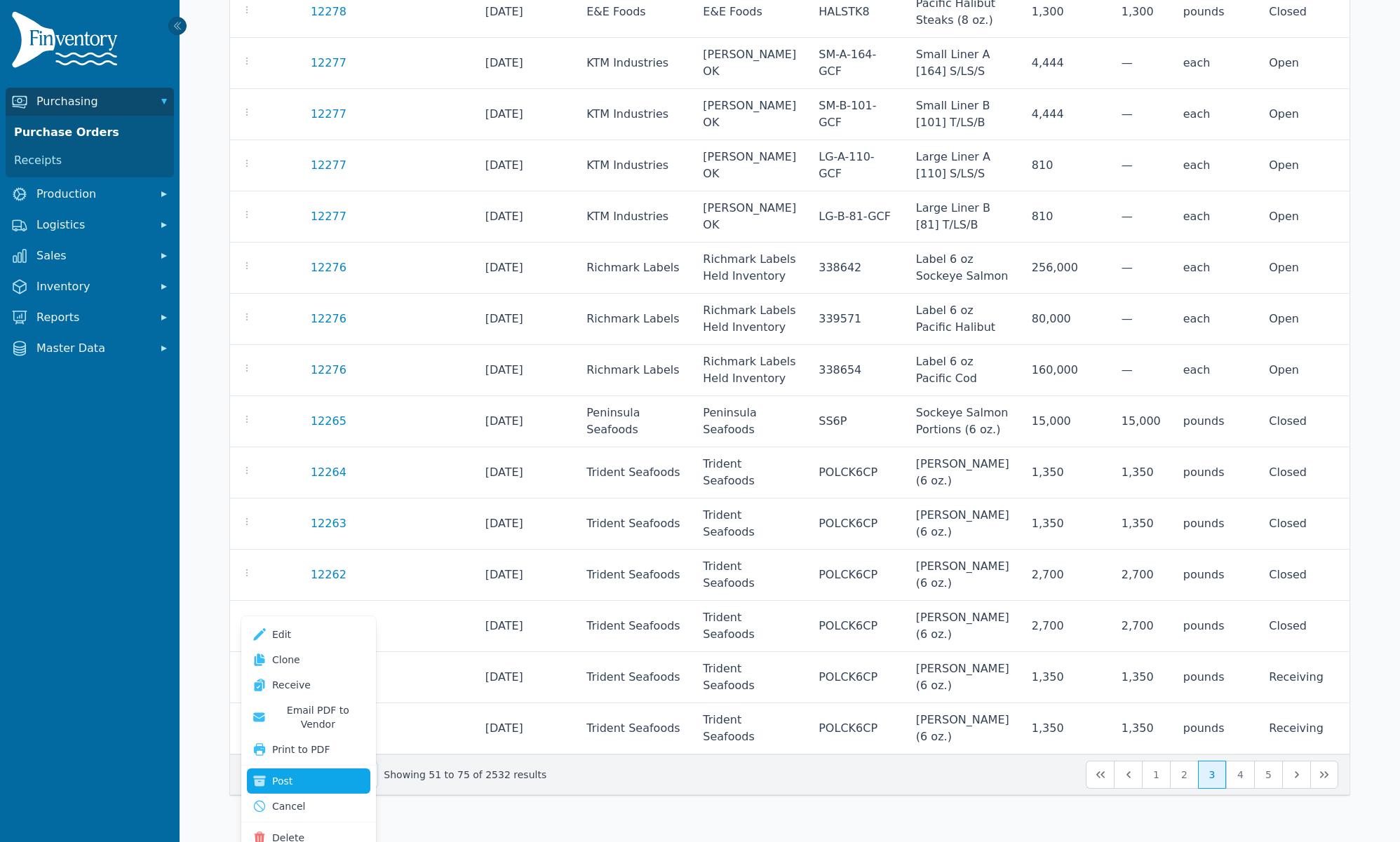
click at [305, 769] on button "Post" at bounding box center [308, 781] width 123 height 26
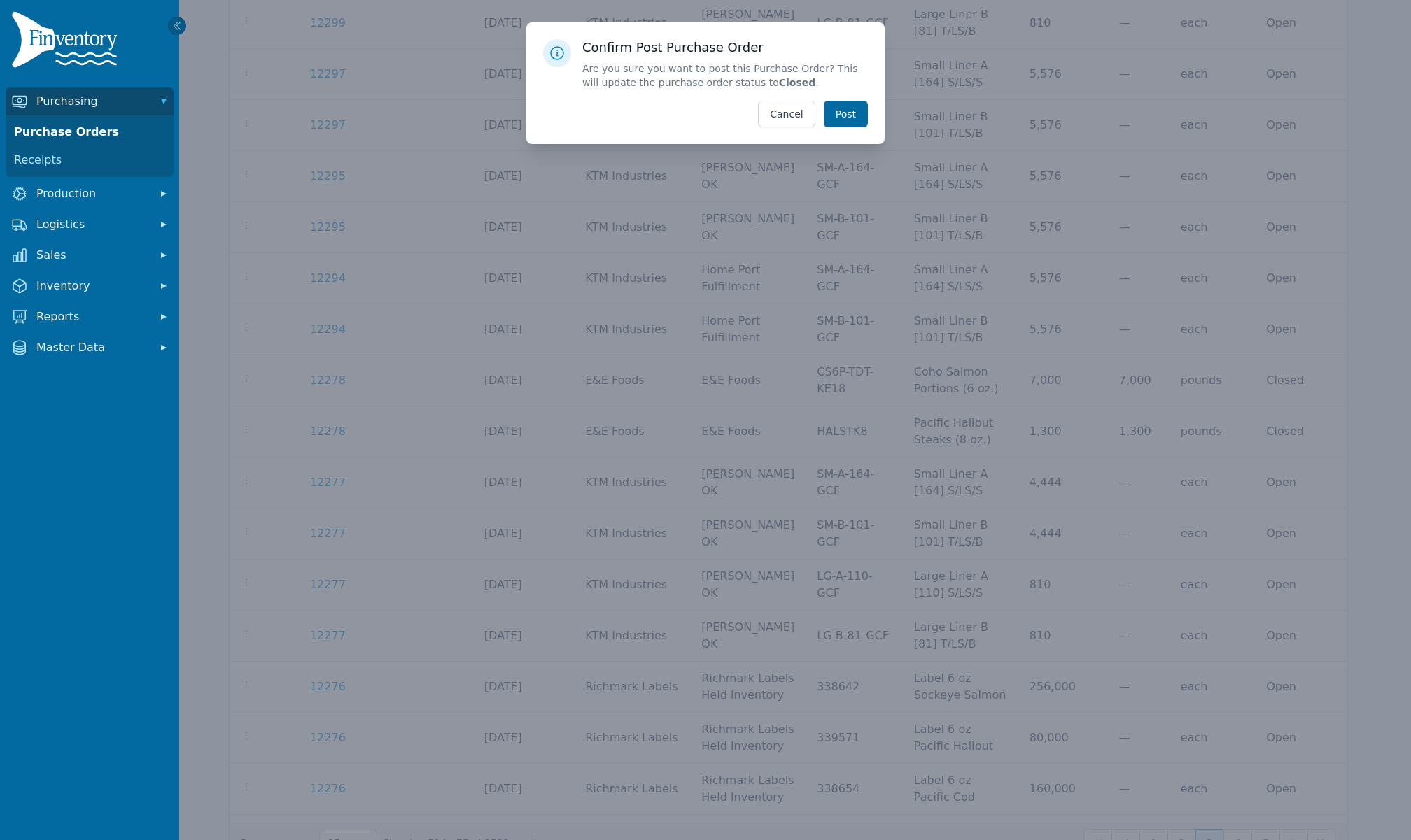
click at [859, 120] on button "Post" at bounding box center [846, 114] width 44 height 26
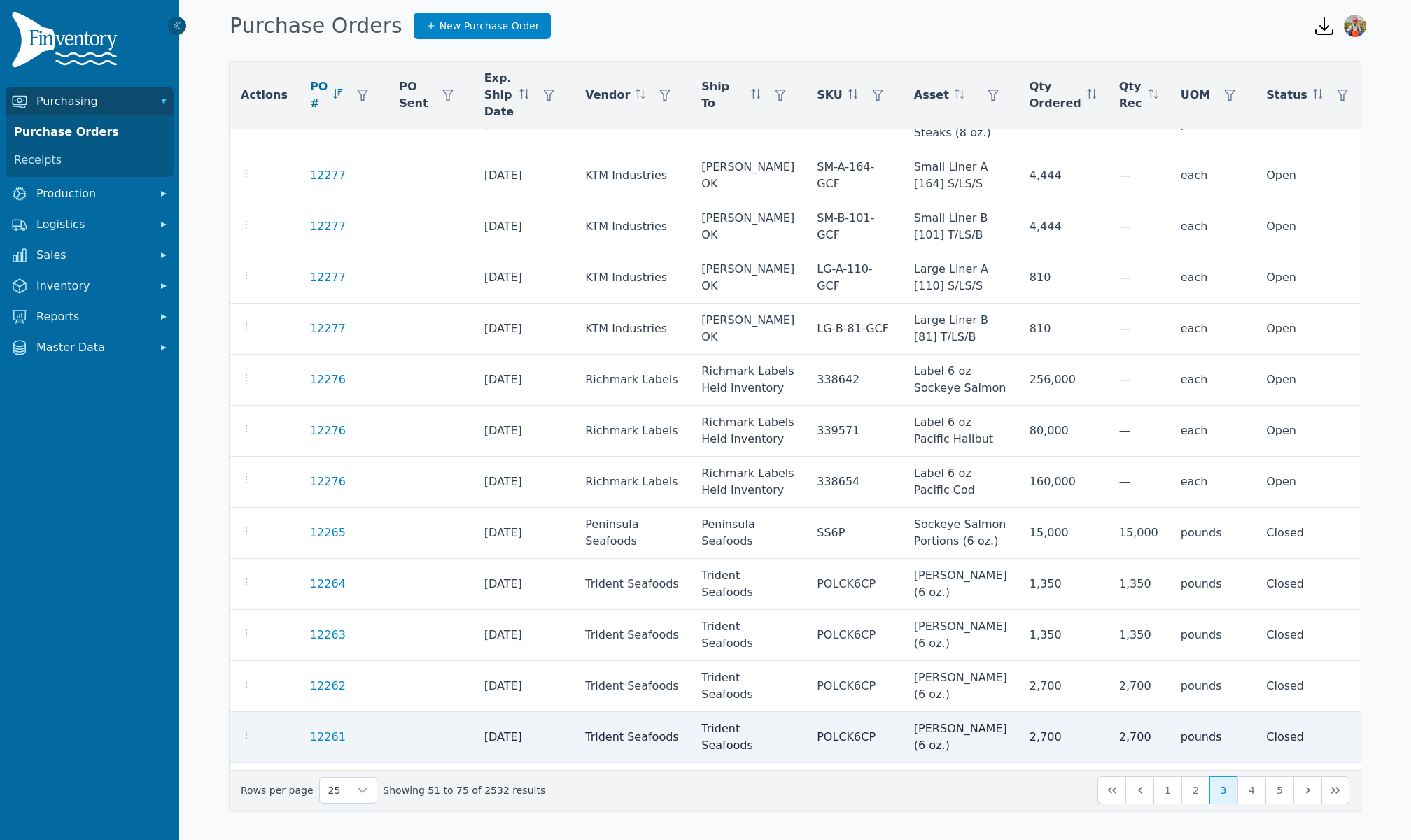
click at [248, 817] on icon "button" at bounding box center [246, 838] width 11 height 11
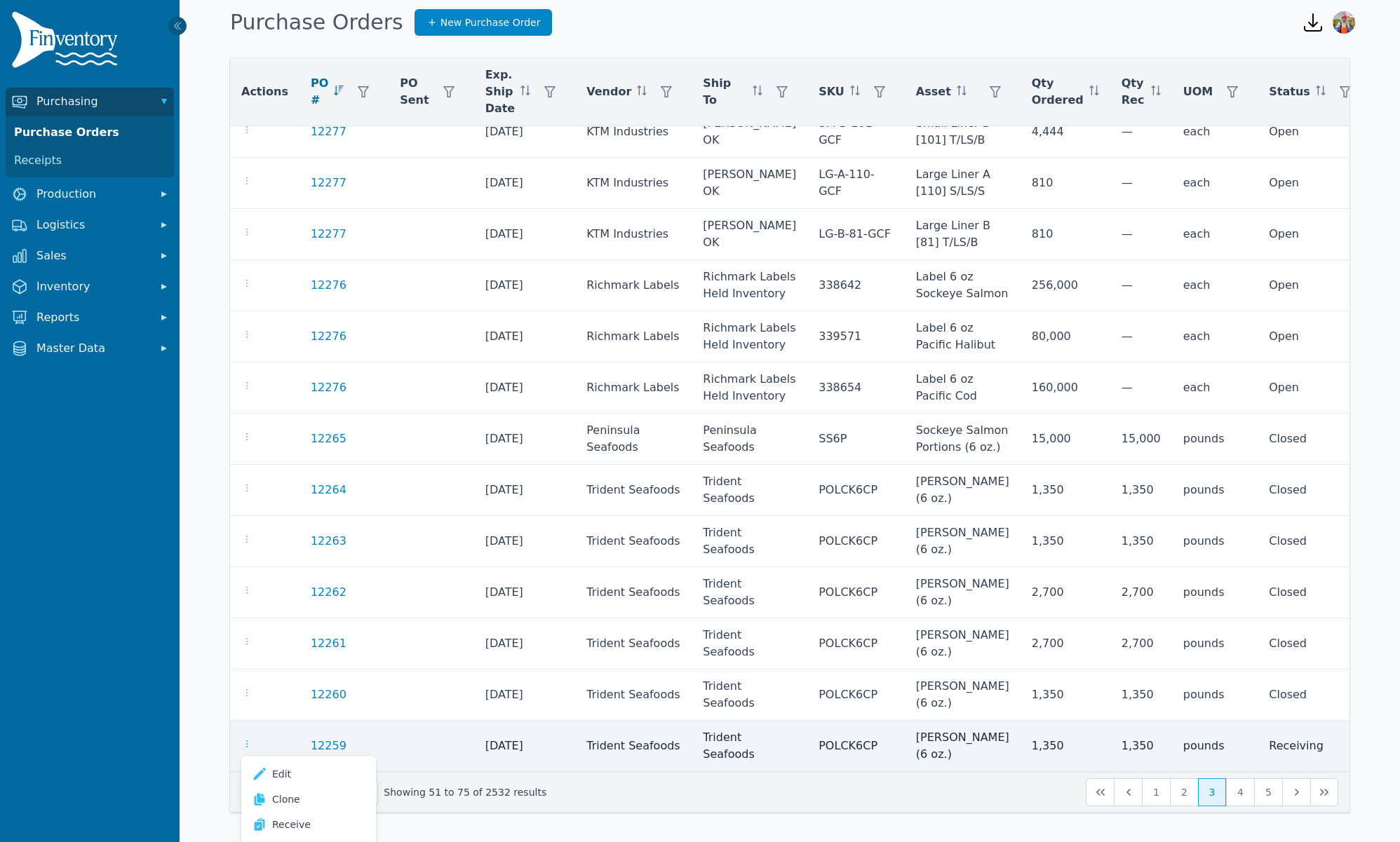
click at [246, 740] on icon "button" at bounding box center [247, 744] width 11 height 11
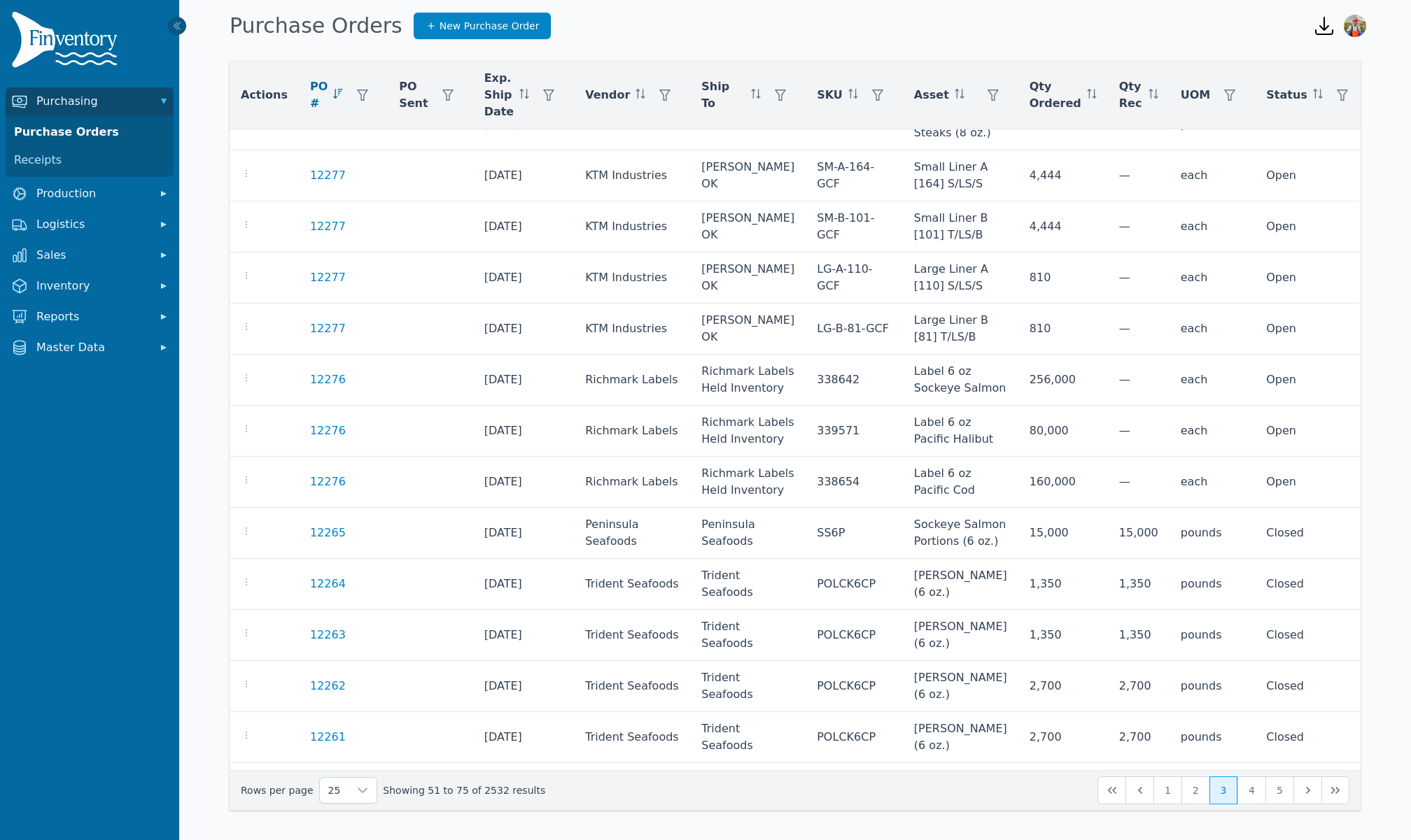
click at [248, 817] on icon "button" at bounding box center [246, 838] width 11 height 11
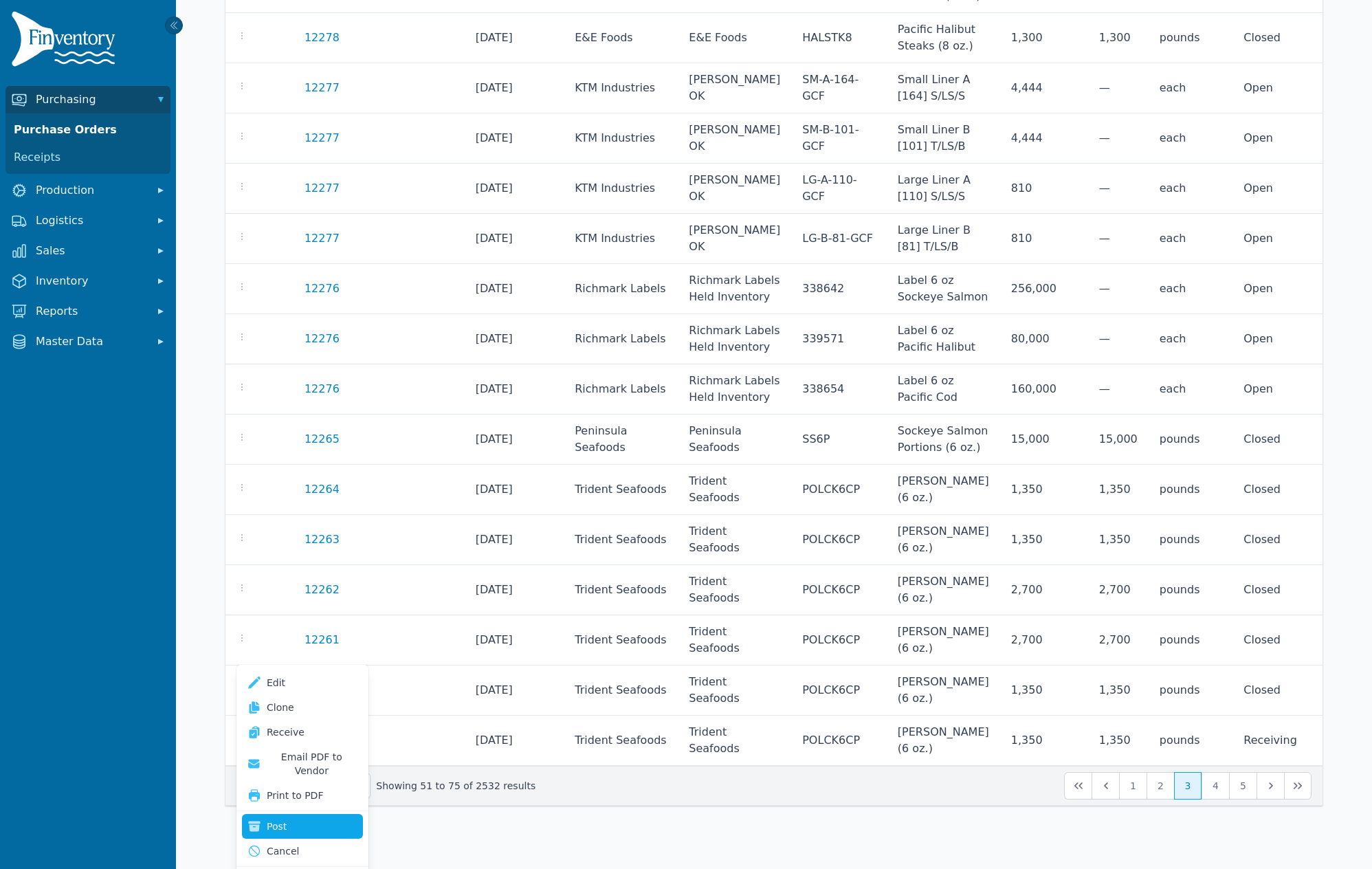
click at [319, 803] on button "Post" at bounding box center [302, 826] width 121 height 25
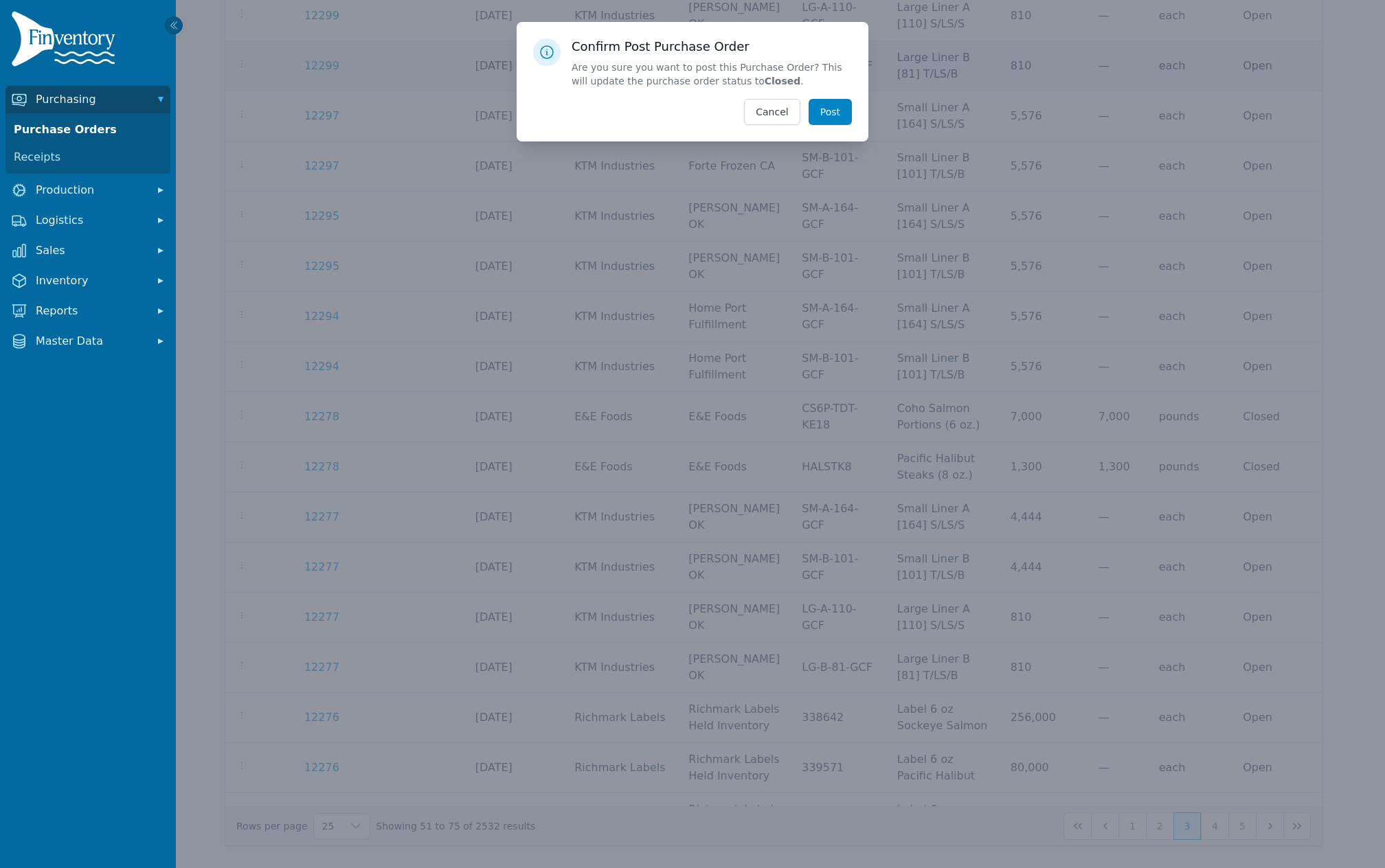
click at [832, 118] on button "Post" at bounding box center [830, 112] width 43 height 26
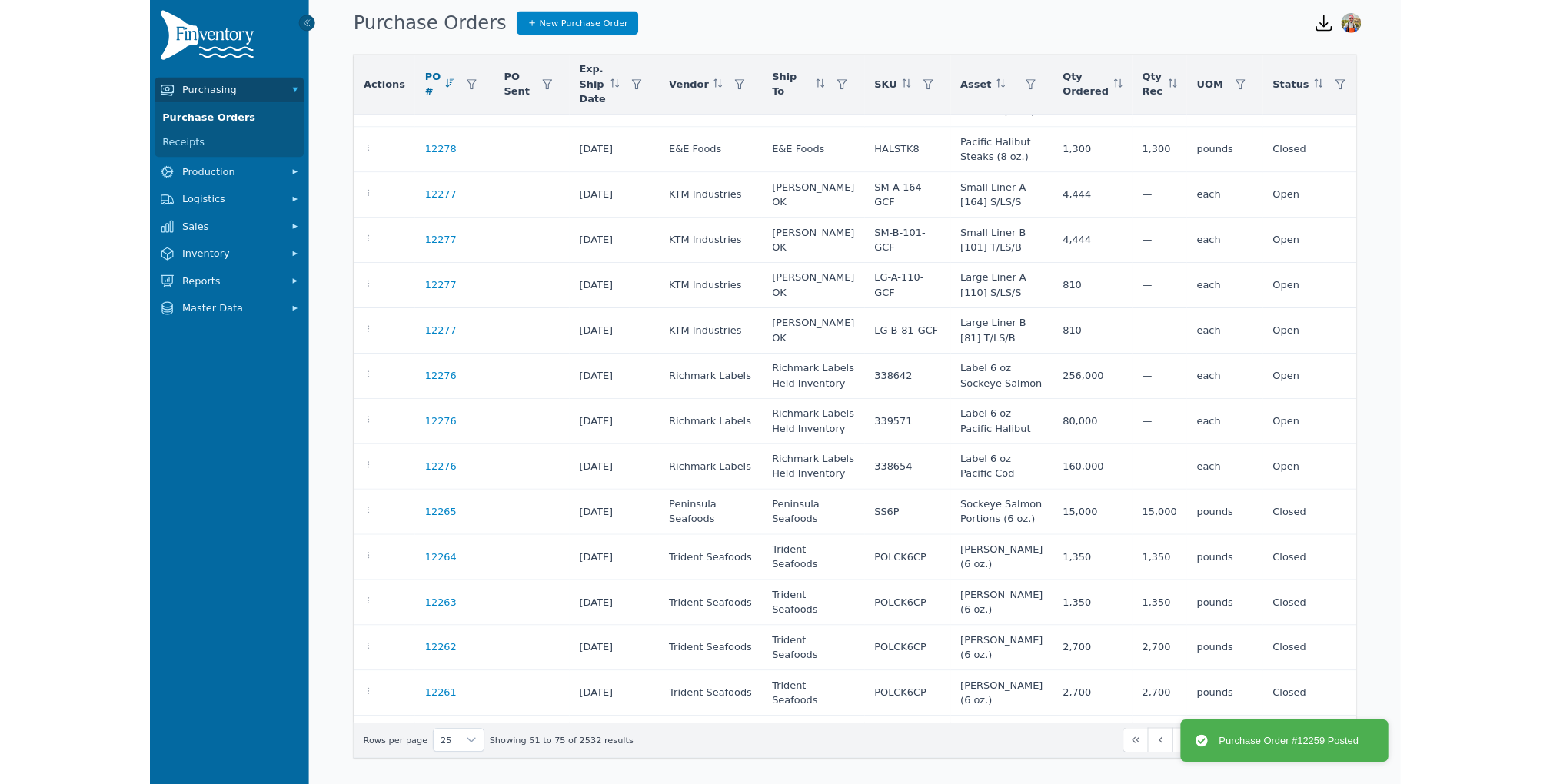
scroll to position [532, 0]
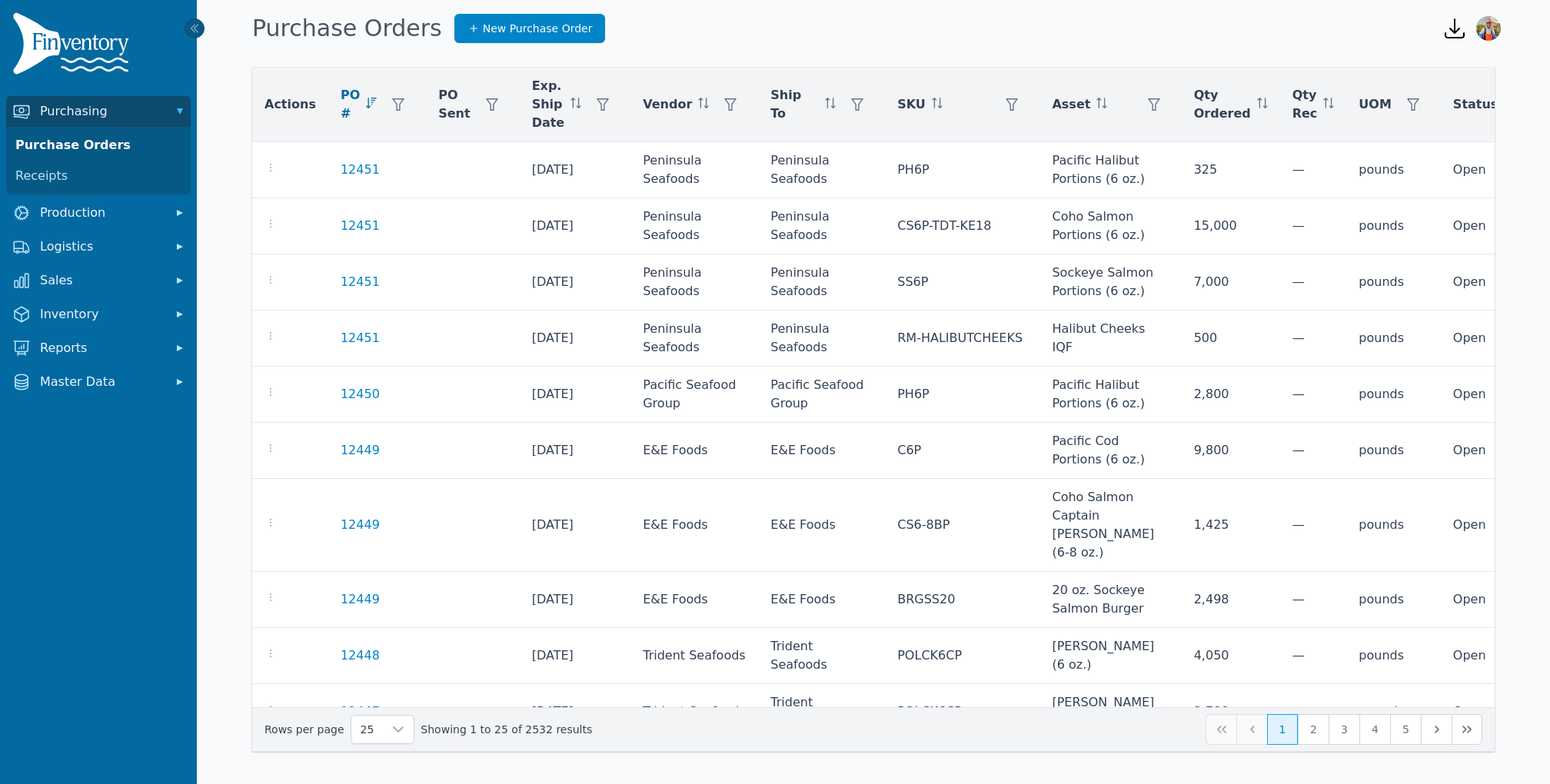
scroll to position [867, 0]
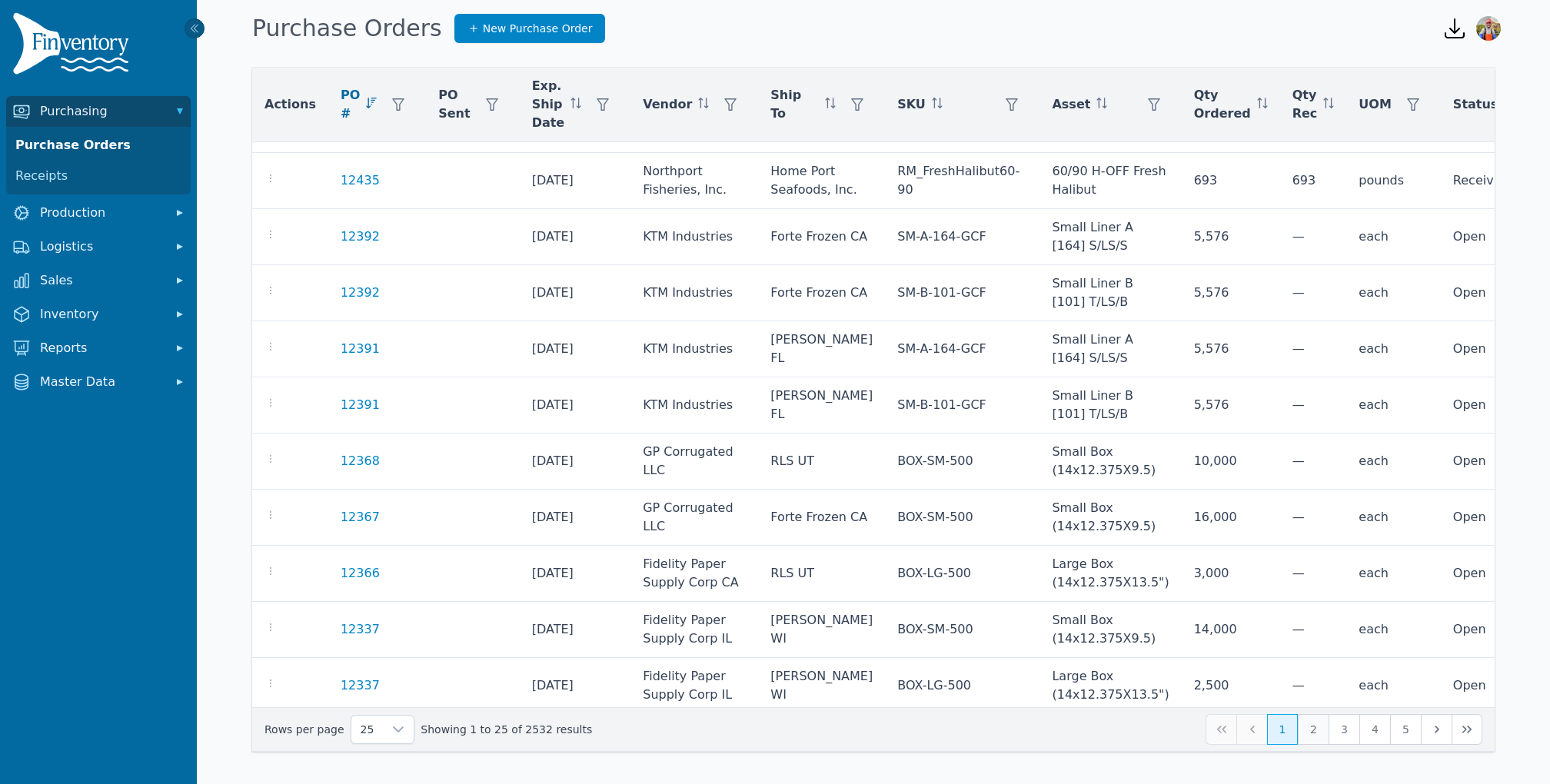
click at [1321, 736] on button "2" at bounding box center [1314, 730] width 31 height 31
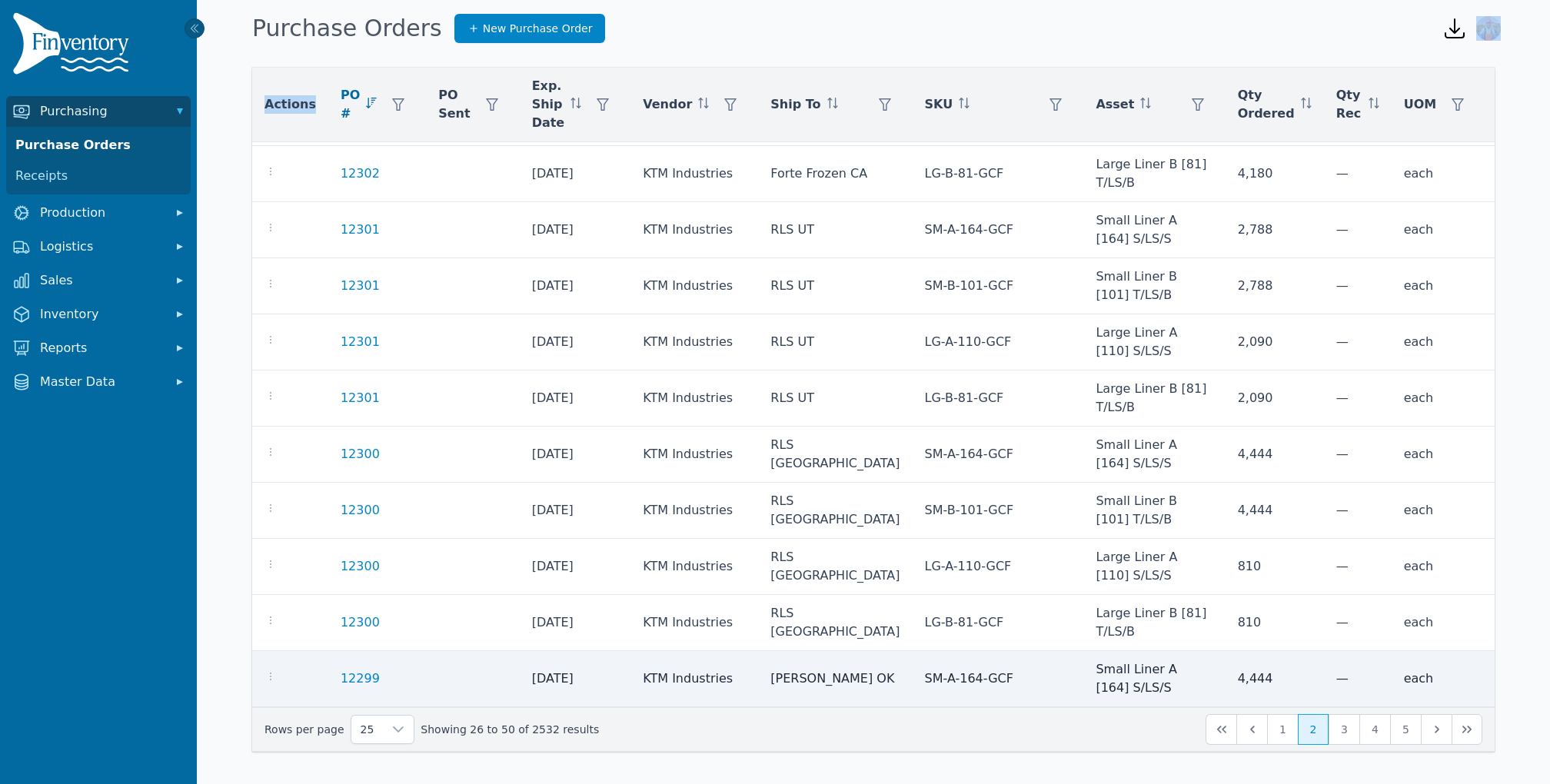
scroll to position [883, 0]
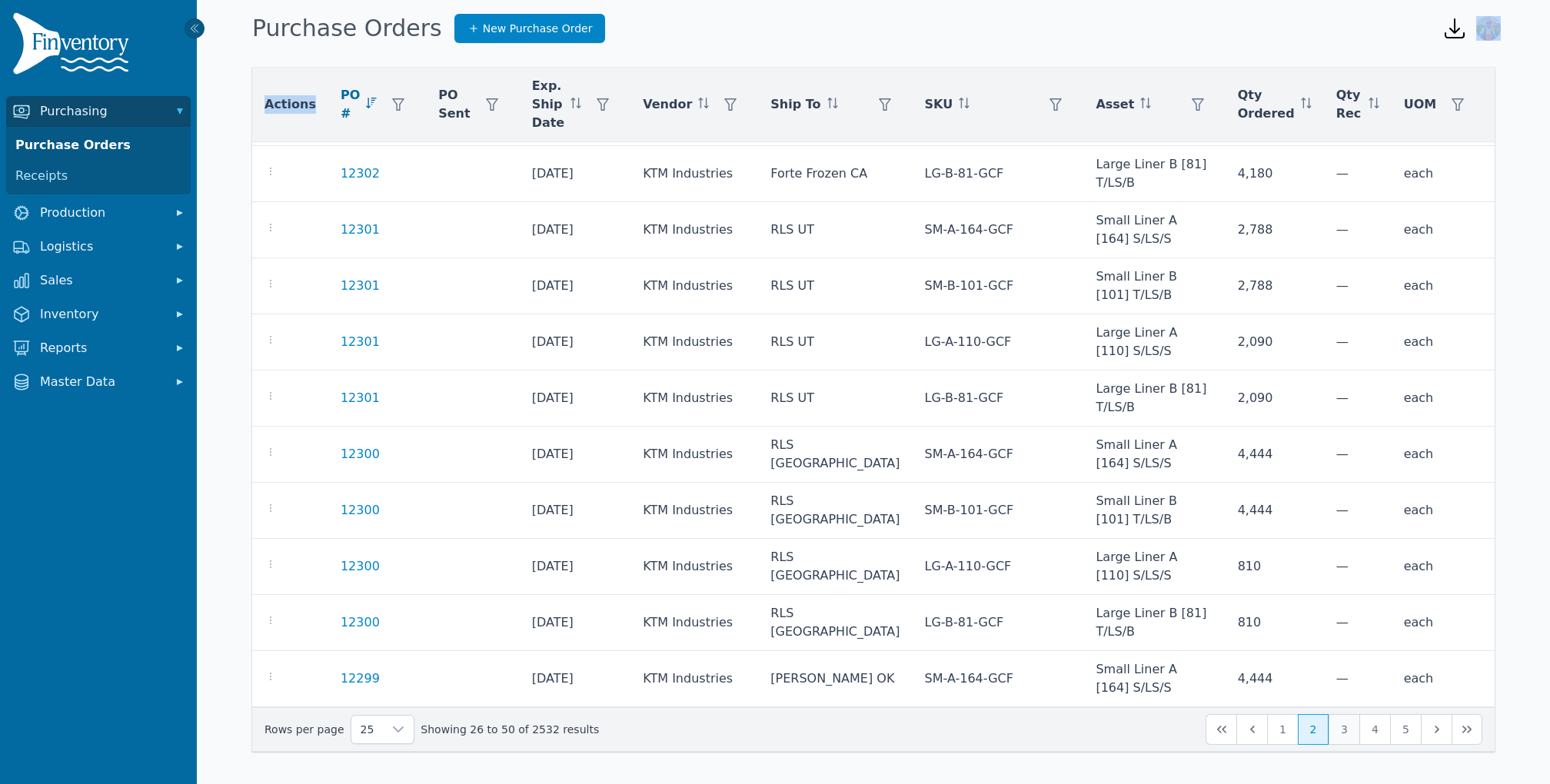
click at [1346, 723] on button "3" at bounding box center [1344, 730] width 31 height 31
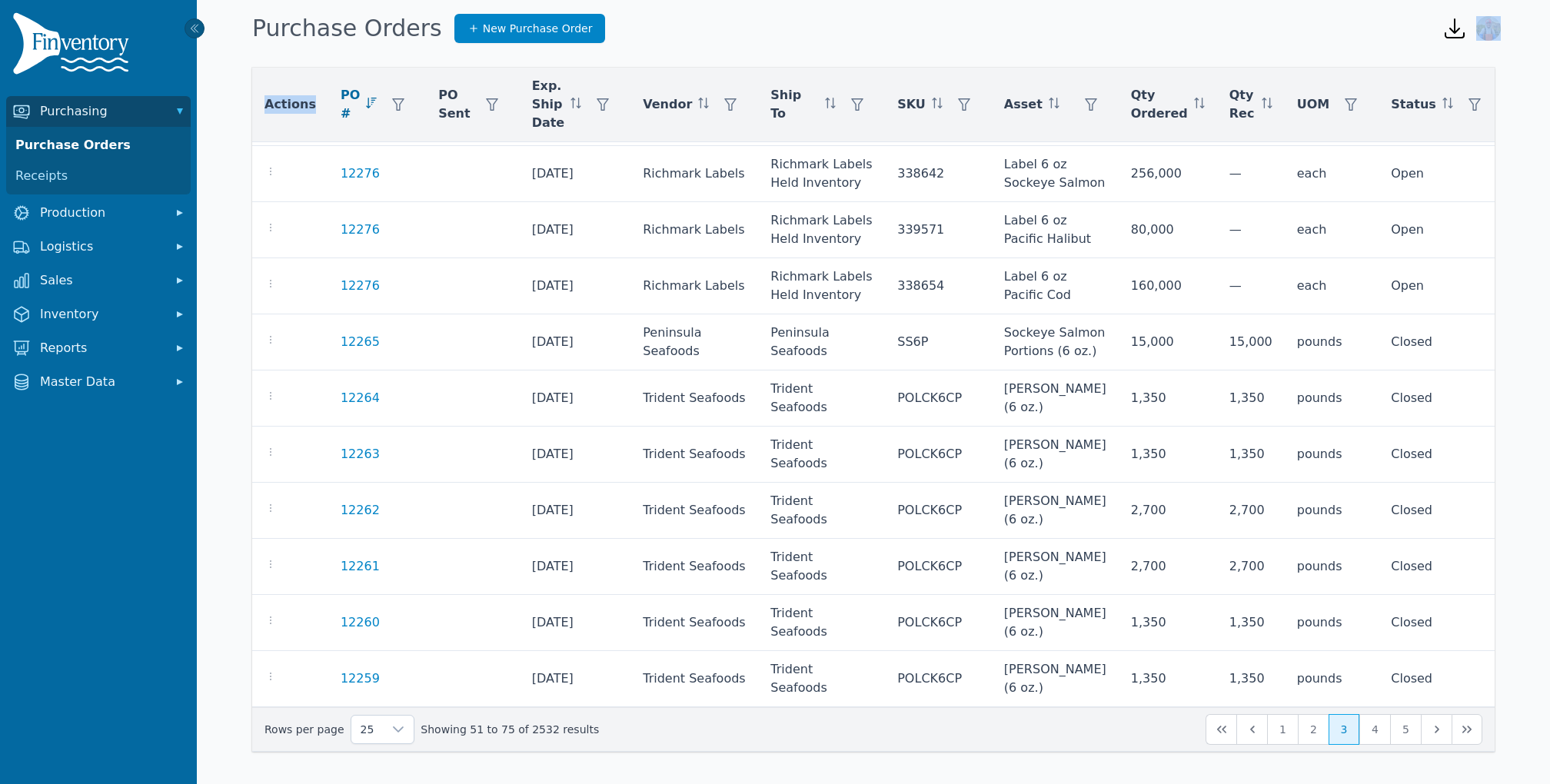
scroll to position [720, 0]
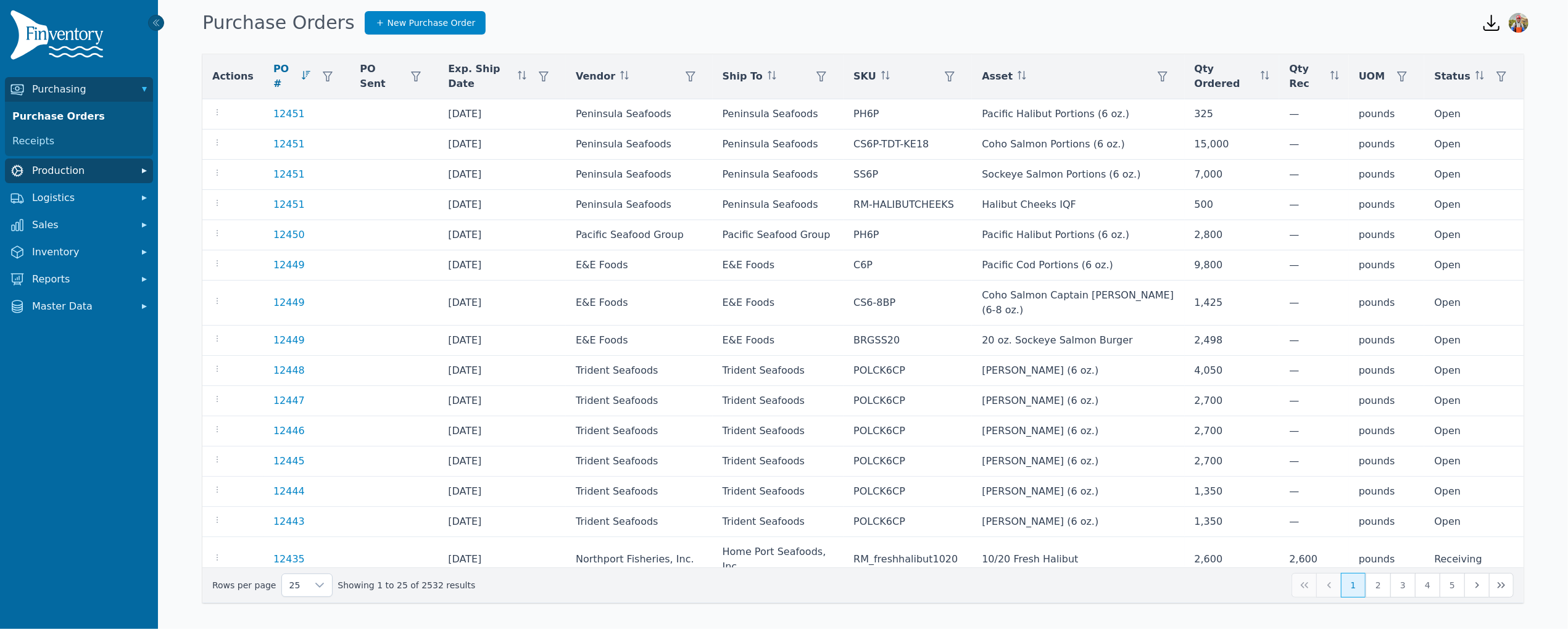
click at [93, 161] on button "Production" at bounding box center [79, 171] width 148 height 25
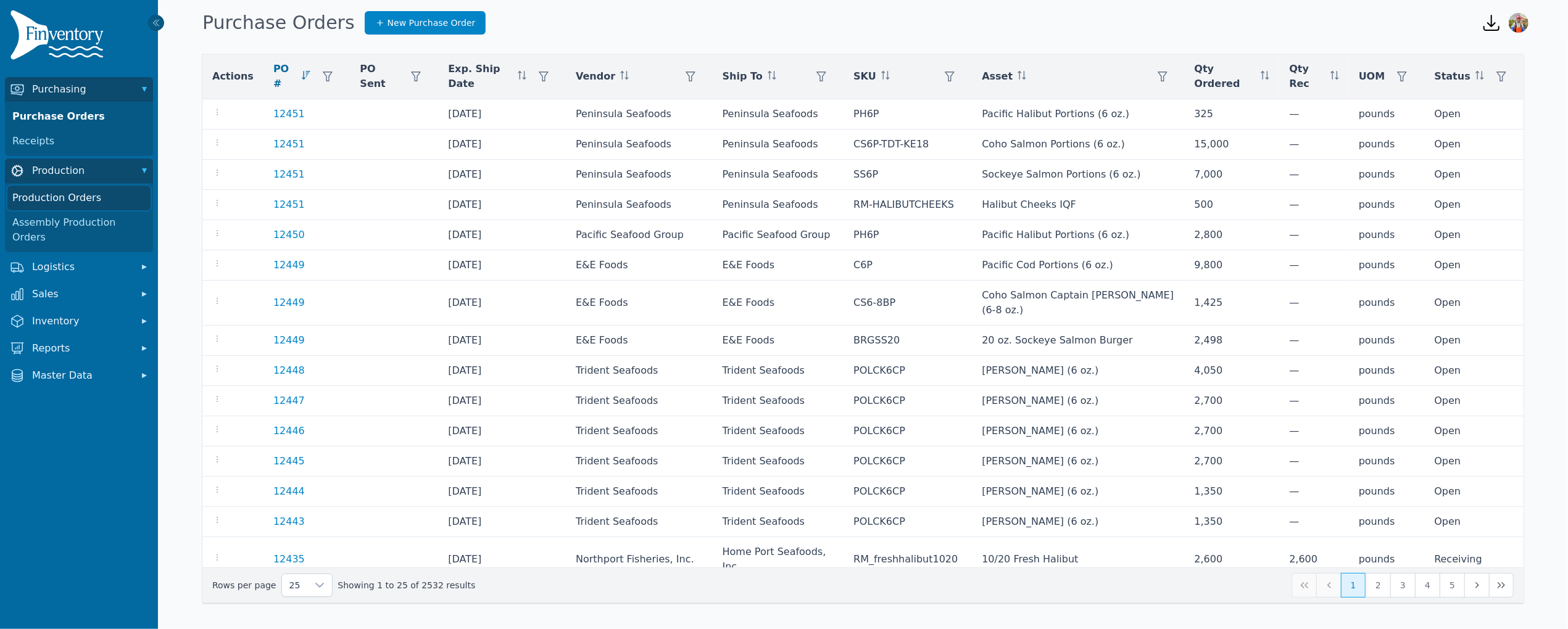
click at [98, 196] on link "Production Orders" at bounding box center [79, 198] width 143 height 25
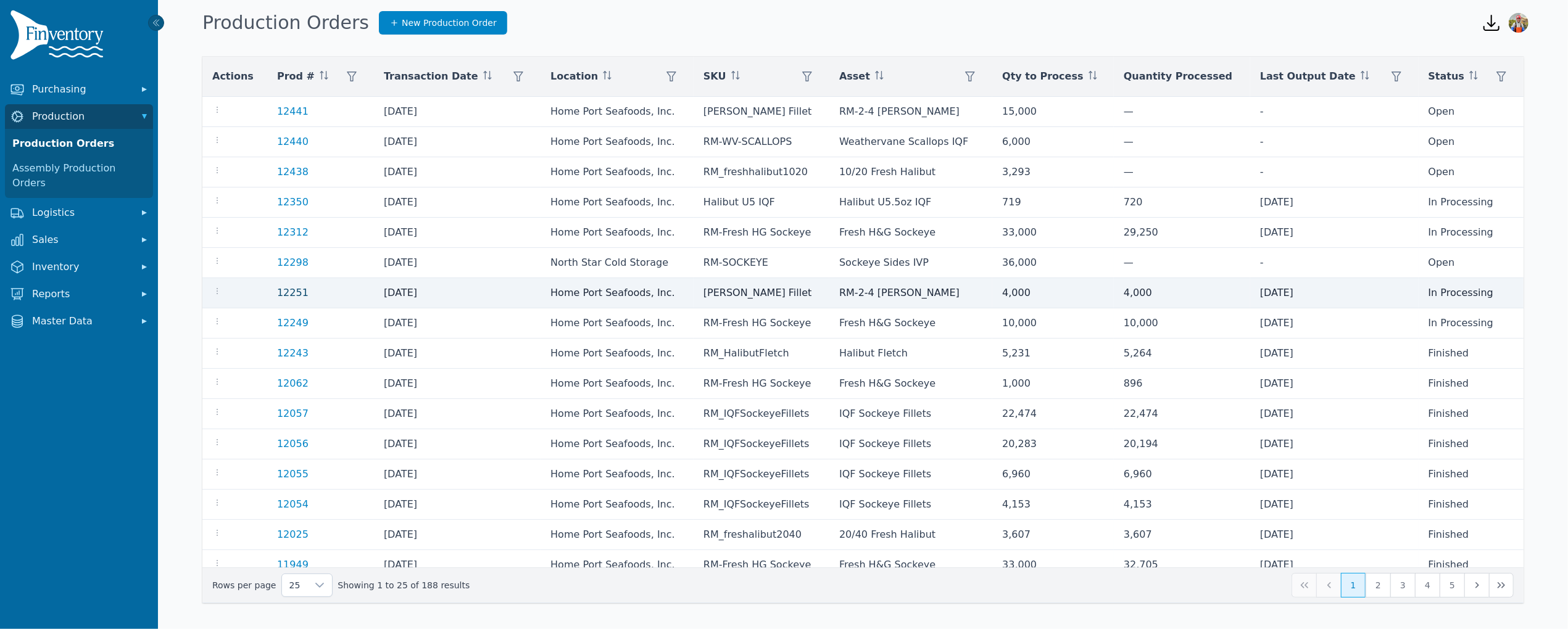
click at [281, 291] on link "12251" at bounding box center [293, 292] width 31 height 12
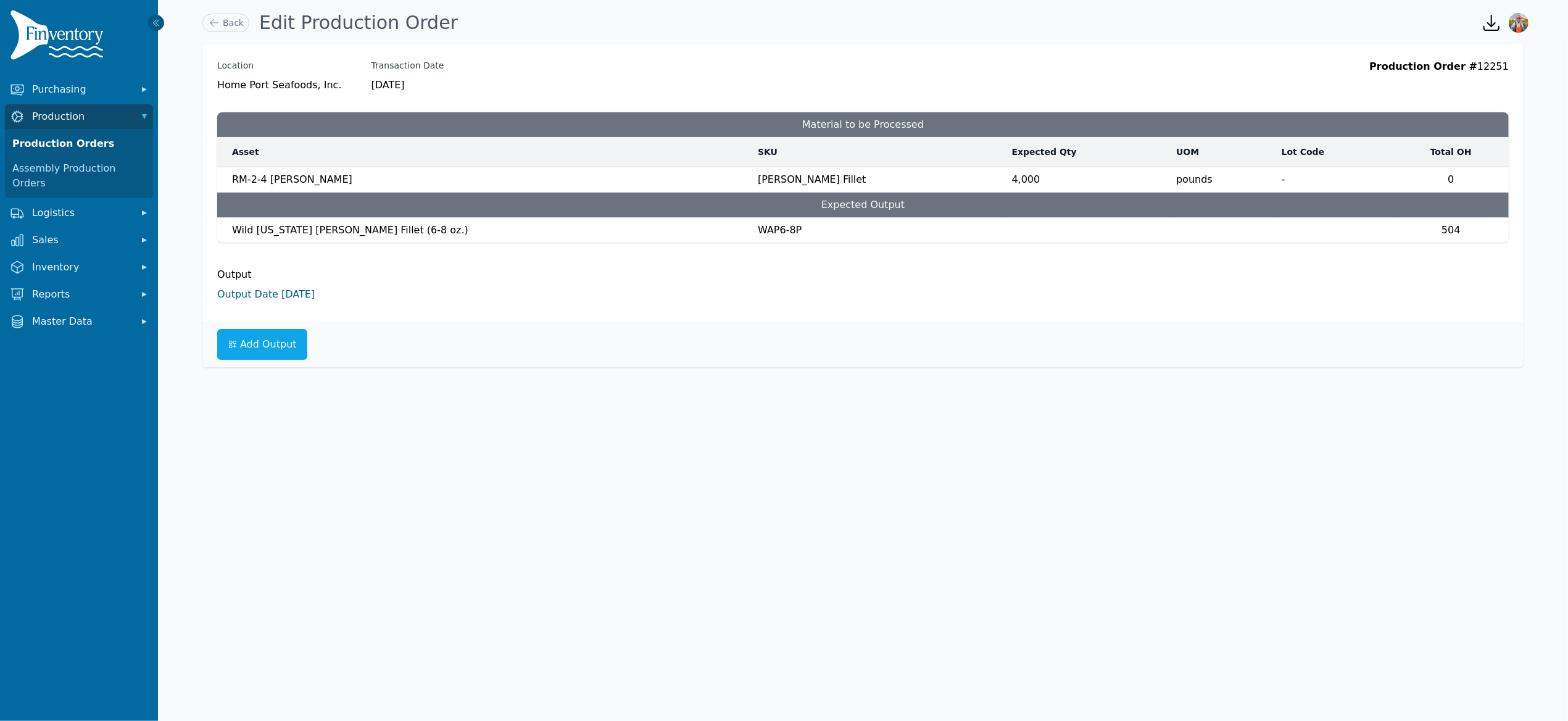
click at [289, 295] on link "Output Date [DATE]" at bounding box center [266, 294] width 98 height 12
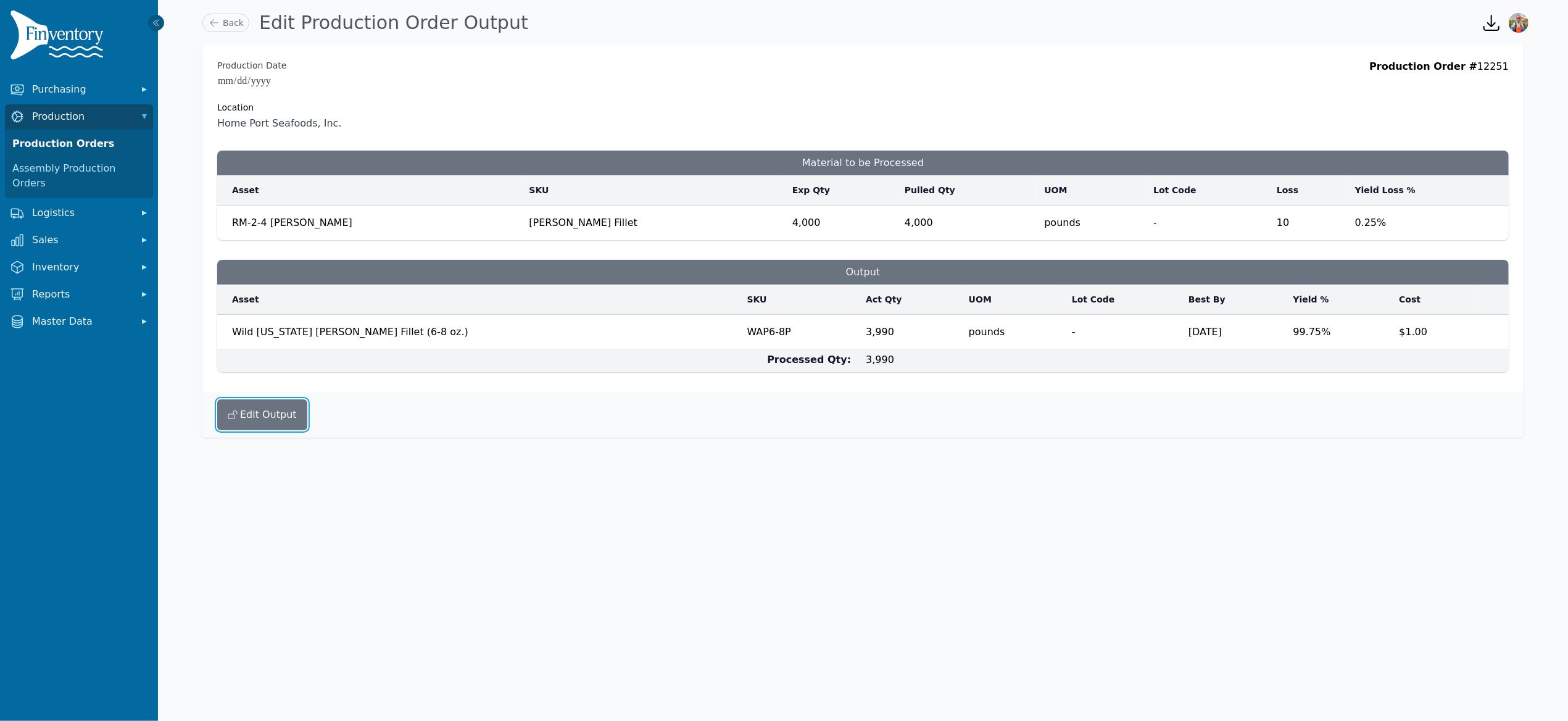
drag, startPoint x: 249, startPoint y: 412, endPoint x: 309, endPoint y: 395, distance: 62.4
click at [249, 413] on button "Edit Output" at bounding box center [262, 414] width 90 height 31
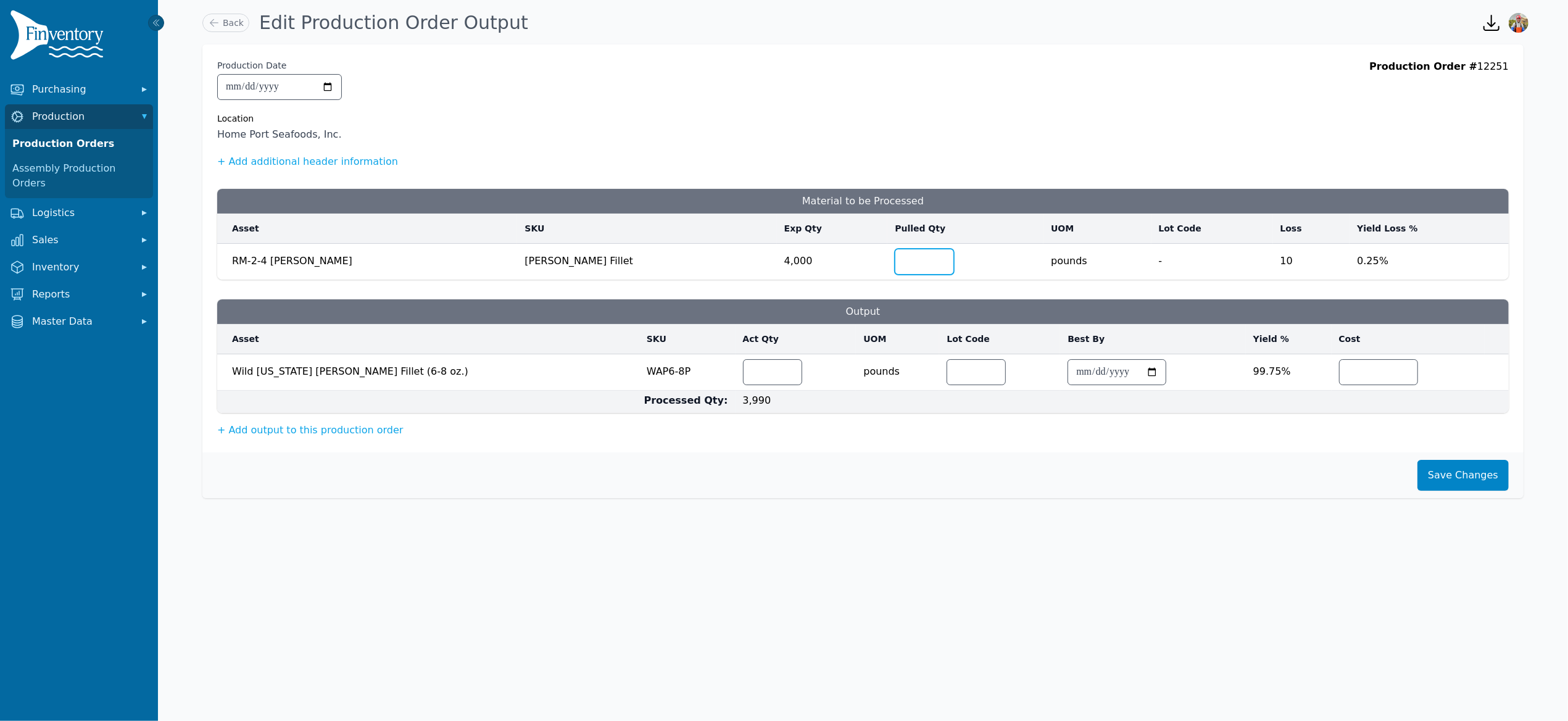
drag, startPoint x: 861, startPoint y: 265, endPoint x: 840, endPoint y: 261, distance: 21.4
click at [895, 263] on input "****" at bounding box center [924, 261] width 58 height 25
type input "*"
type input "****"
click at [947, 365] on input "text" at bounding box center [975, 372] width 58 height 25
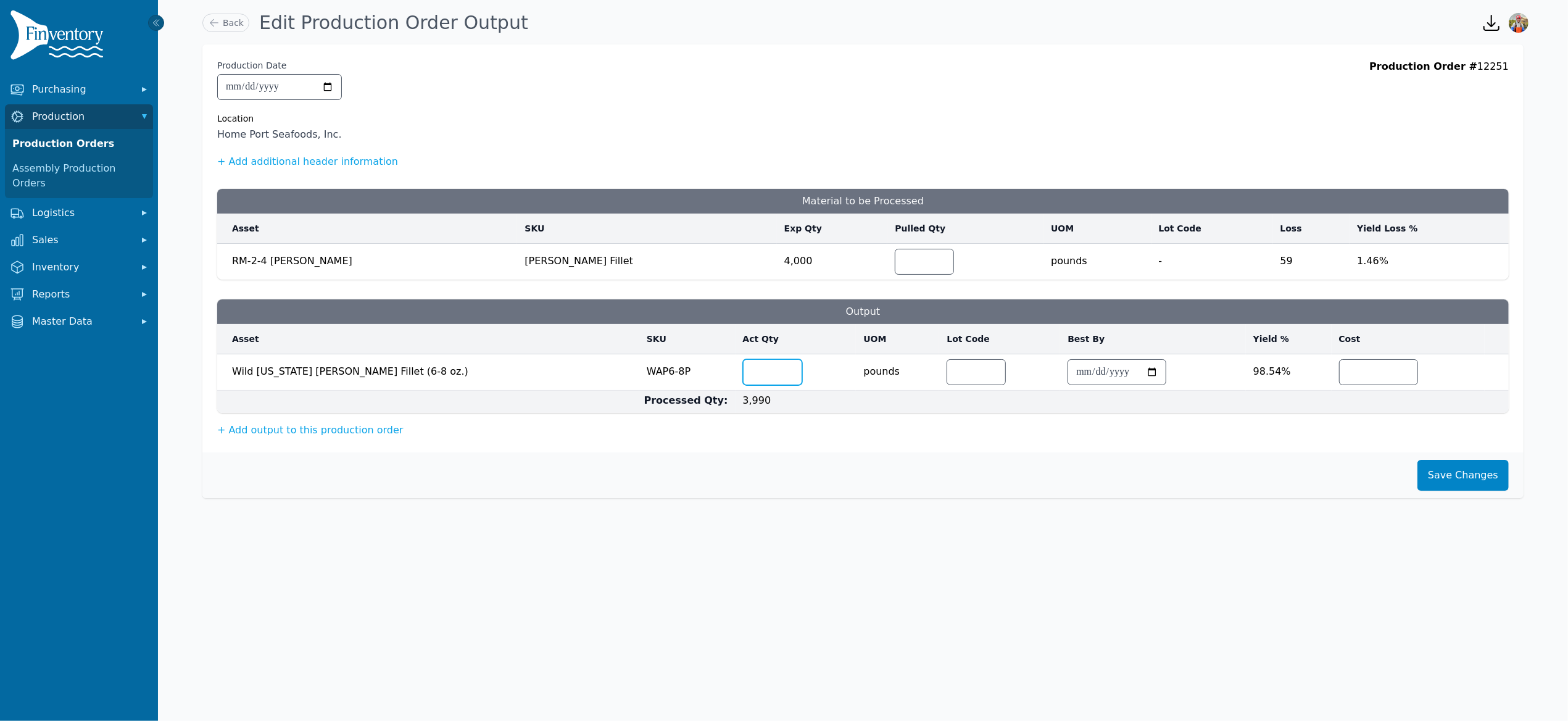
drag, startPoint x: 689, startPoint y: 376, endPoint x: 642, endPoint y: 360, distance: 49.6
click at [735, 365] on td "****" at bounding box center [795, 372] width 121 height 36
type input "****"
click at [1360, 384] on input "*" at bounding box center [1378, 372] width 78 height 25
type input "*******"
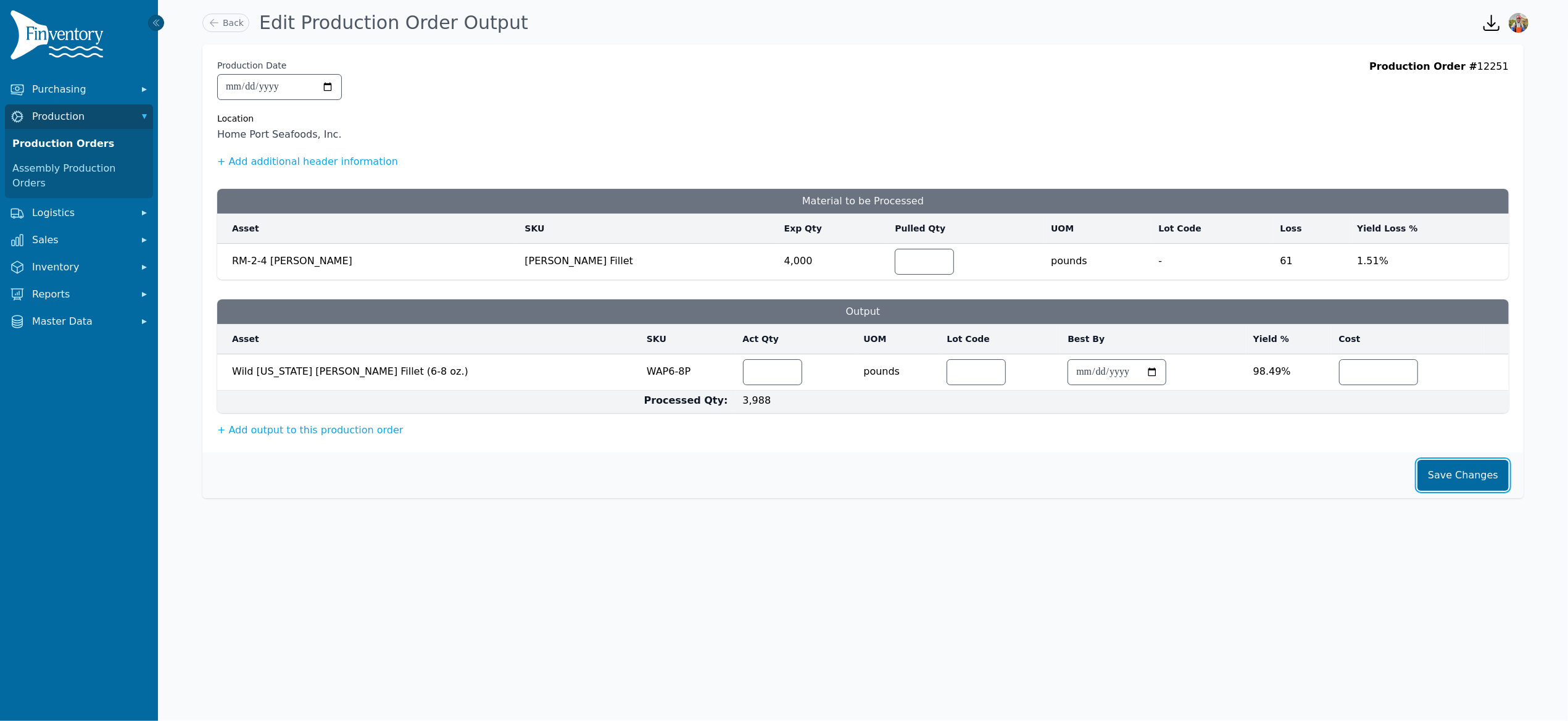
click at [1482, 489] on button "Save Changes" at bounding box center [1463, 475] width 91 height 31
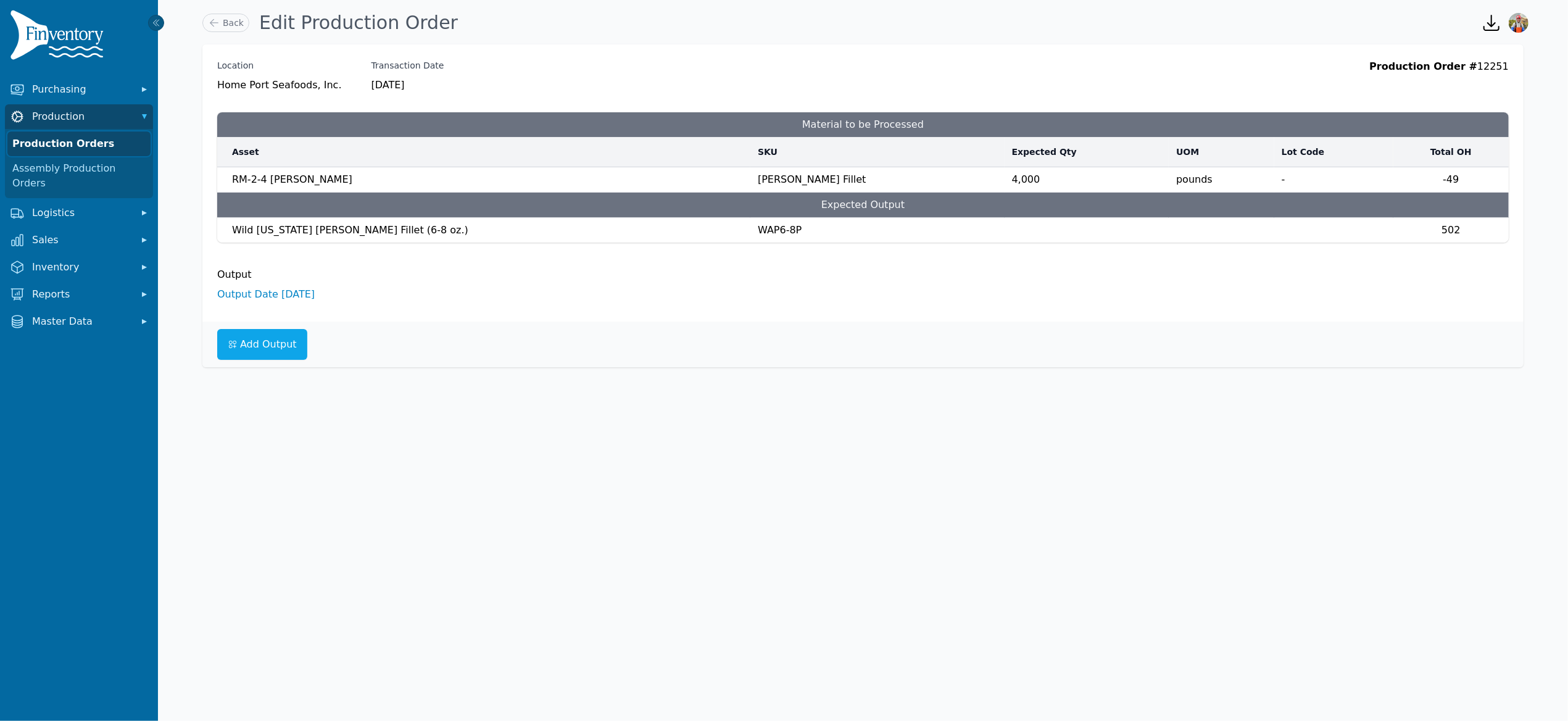
click at [67, 139] on link "Production Orders" at bounding box center [79, 144] width 143 height 25
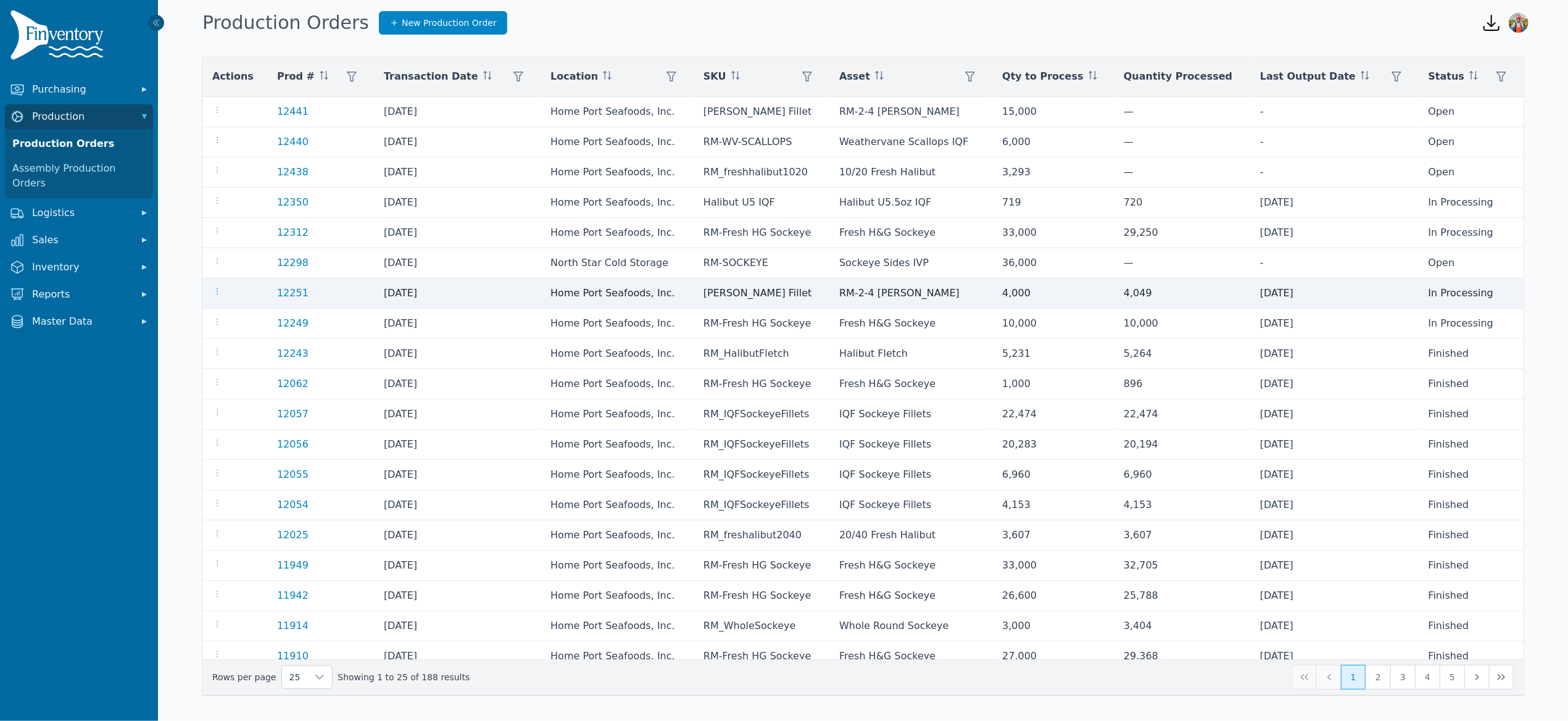
click at [214, 291] on icon "button" at bounding box center [217, 291] width 10 height 10
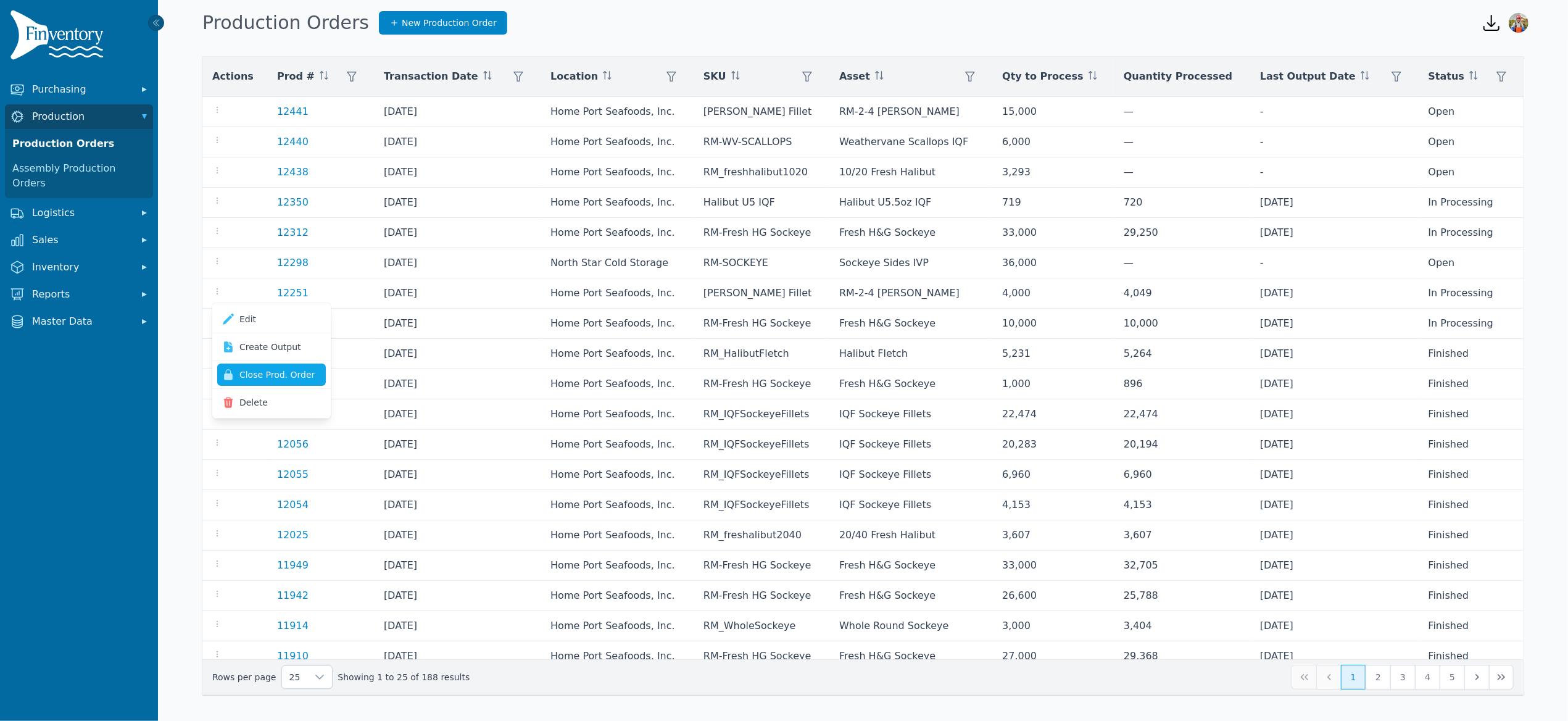
click at [287, 375] on button "Close Prod. Order" at bounding box center [271, 374] width 109 height 23
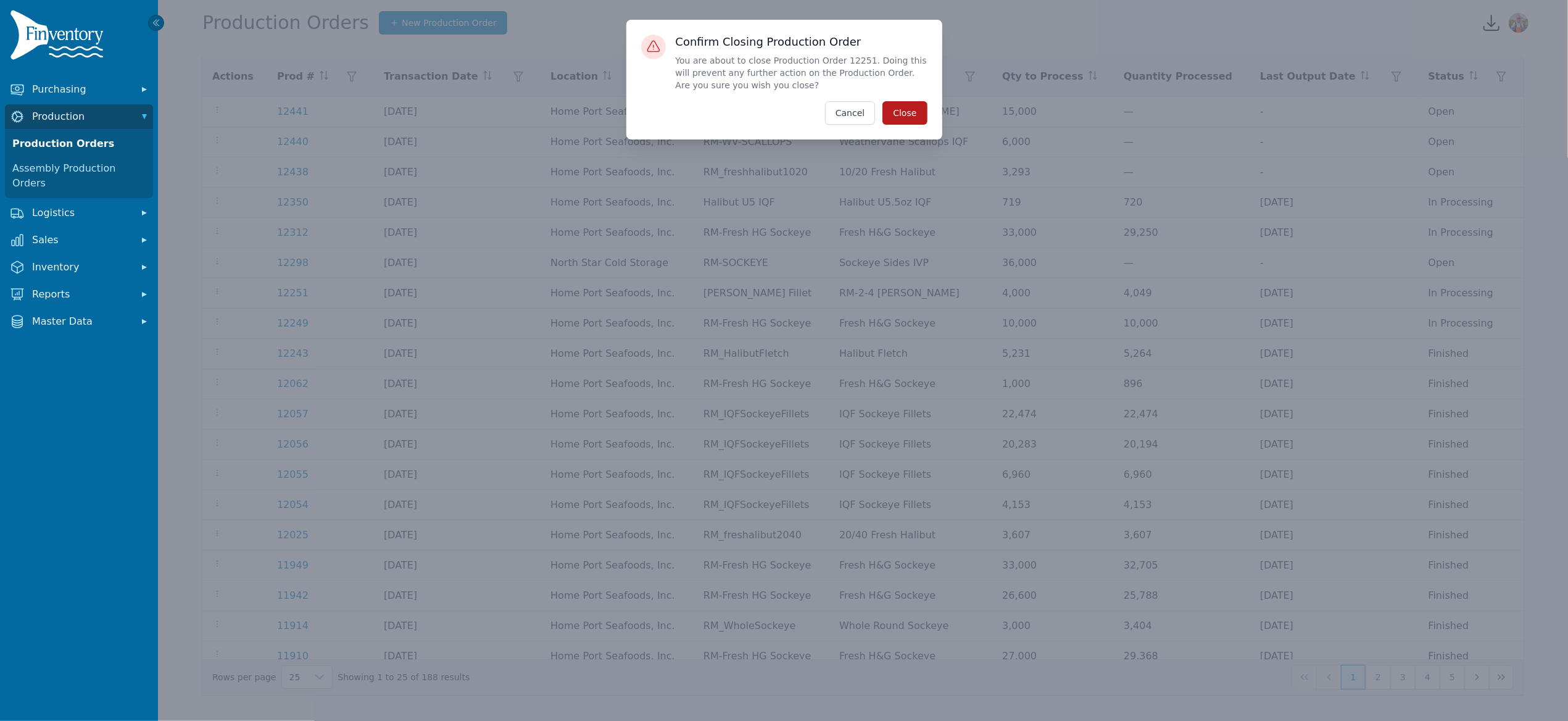
click at [888, 106] on button "Close" at bounding box center [904, 113] width 44 height 23
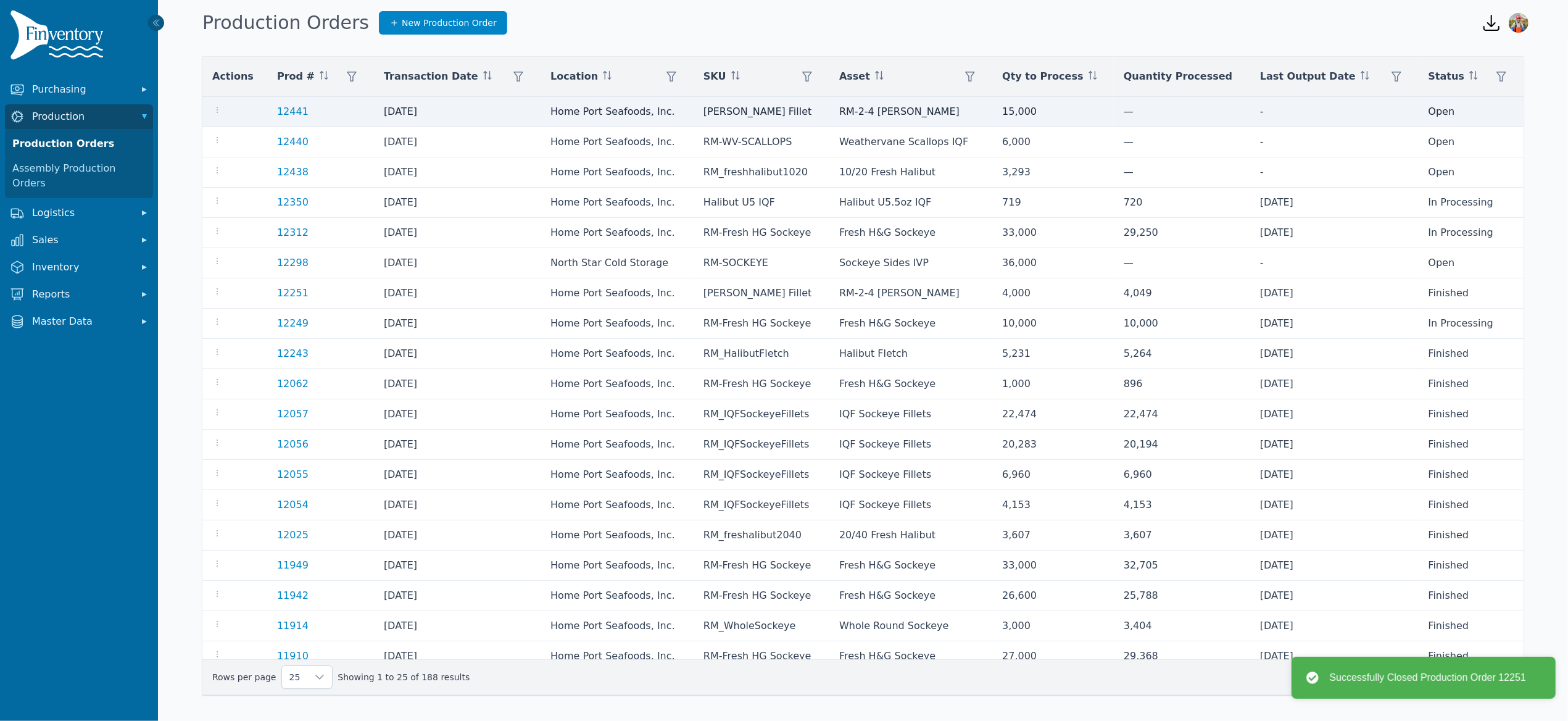
click at [915, 104] on td "RM-2-4 [PERSON_NAME]" at bounding box center [911, 112] width 163 height 30
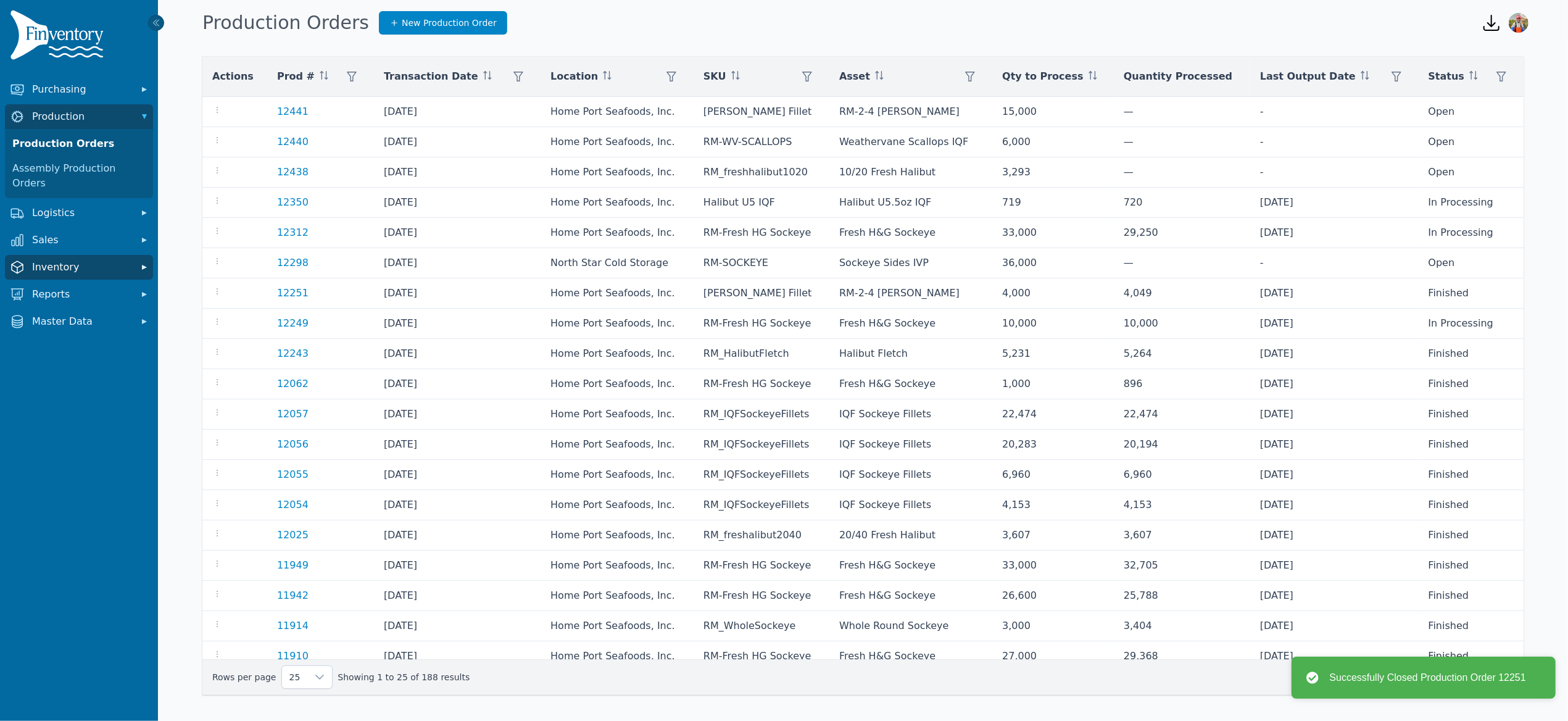
click at [94, 259] on span "Inventory" at bounding box center [81, 267] width 99 height 15
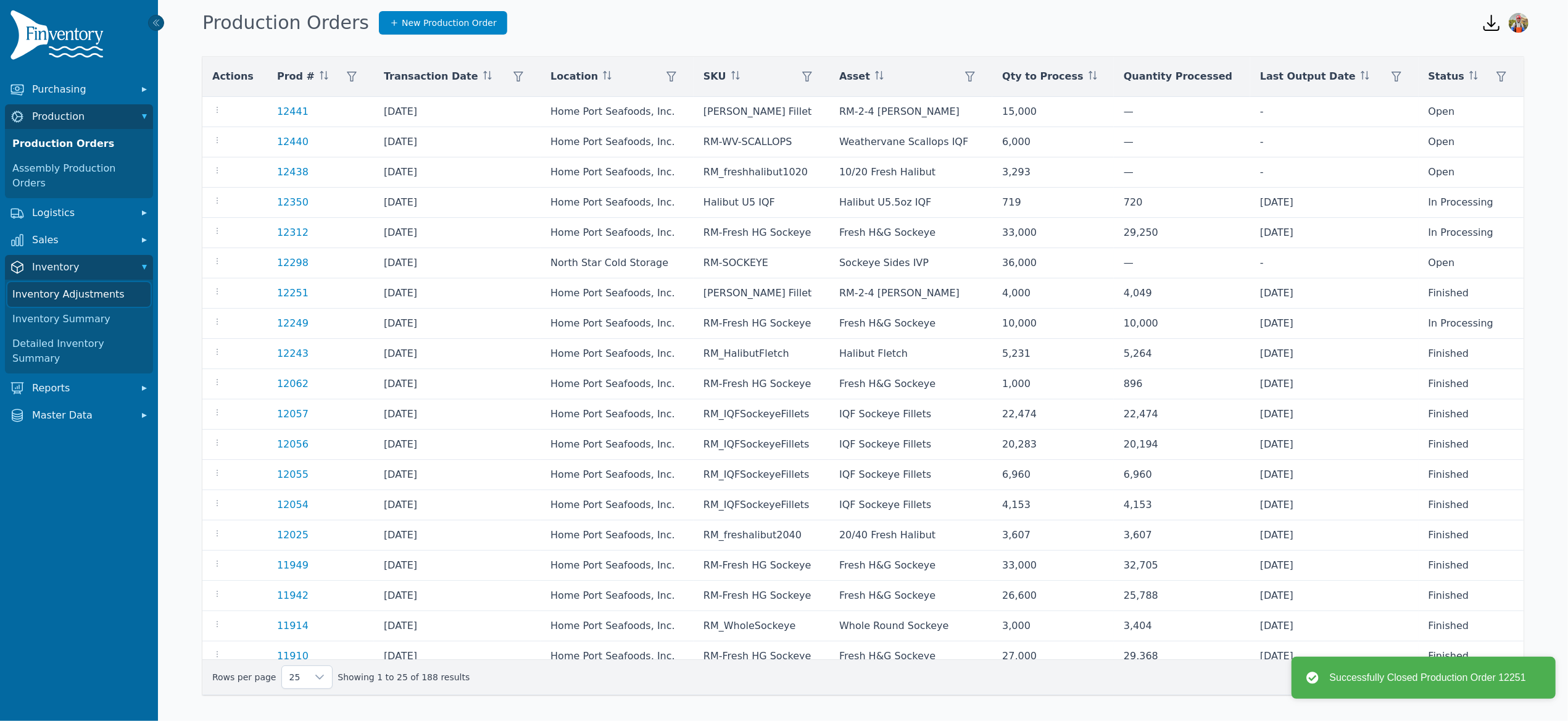
click at [91, 284] on link "Inventory Adjustments" at bounding box center [79, 294] width 143 height 25
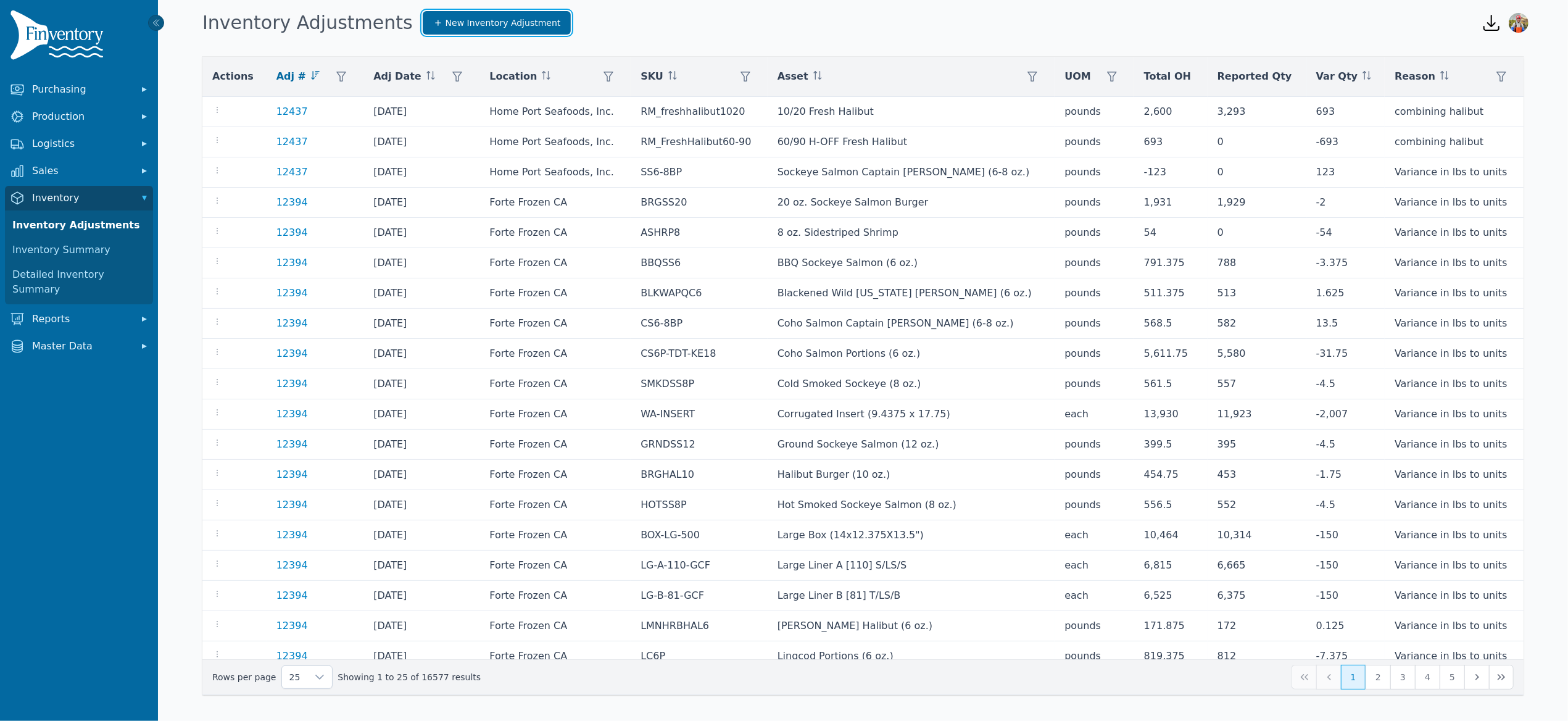
click at [452, 16] on span "New Inventory Adjustment" at bounding box center [503, 23] width 115 height 12
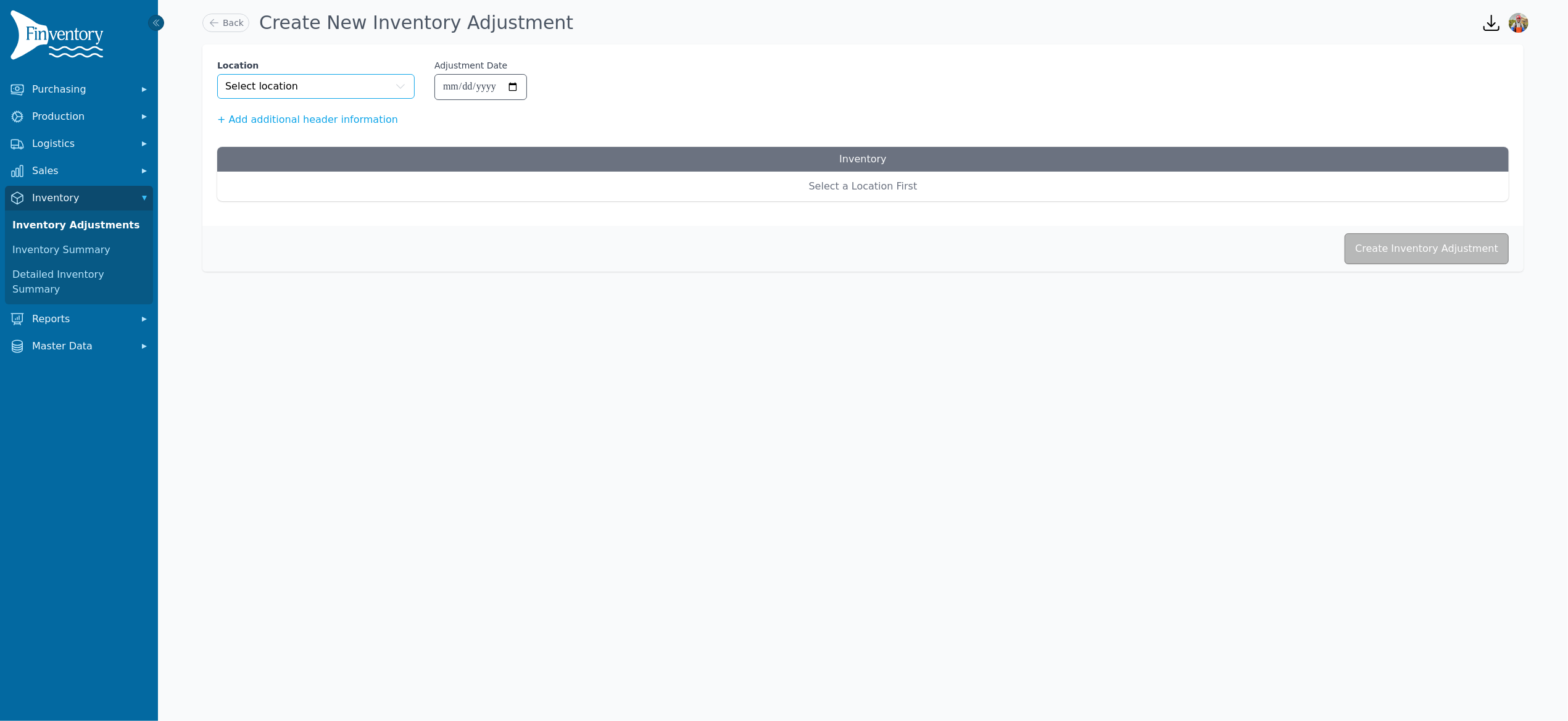
click at [357, 78] on button "Select location" at bounding box center [315, 86] width 197 height 25
type input "****"
click at [299, 175] on li "Home Port Seafoods, Inc." at bounding box center [315, 168] width 197 height 25
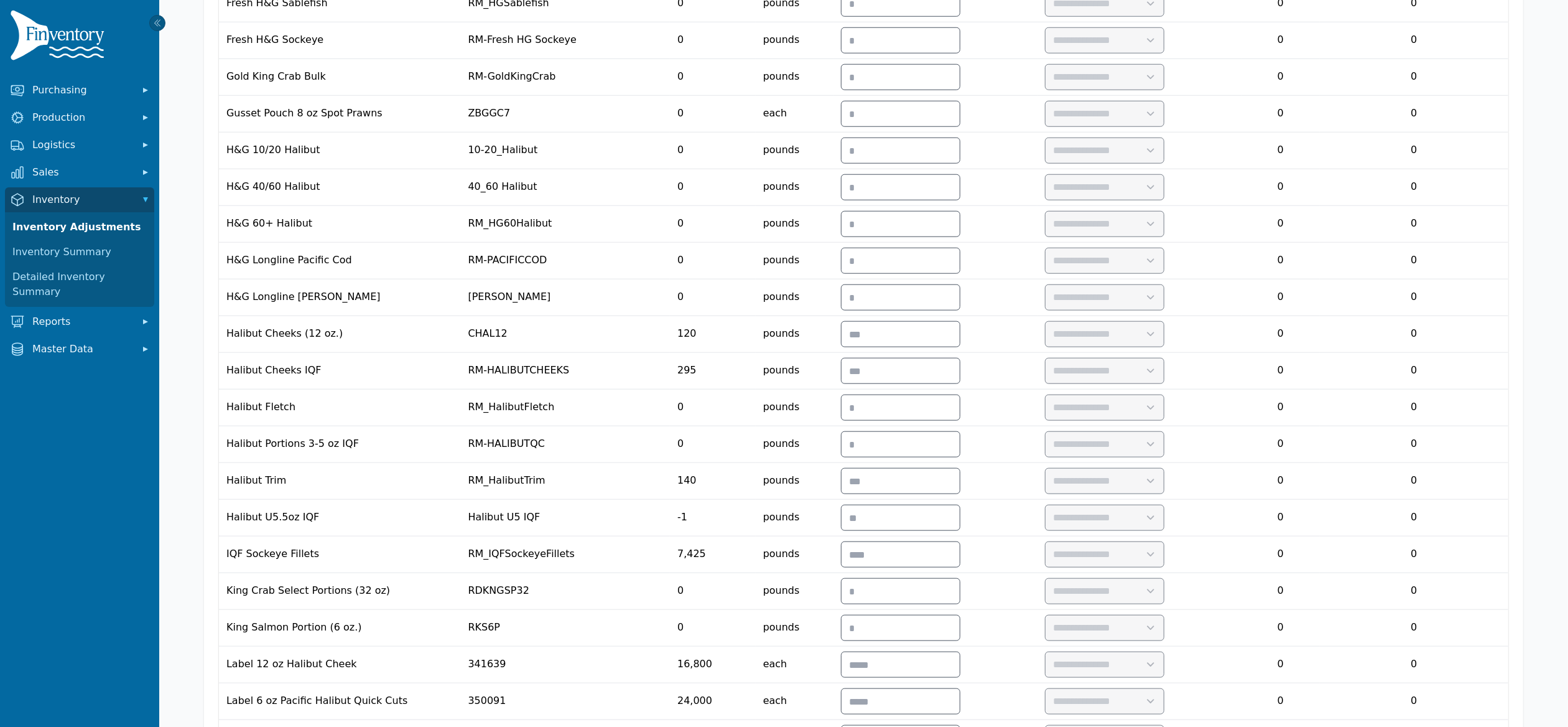
scroll to position [1281, 0]
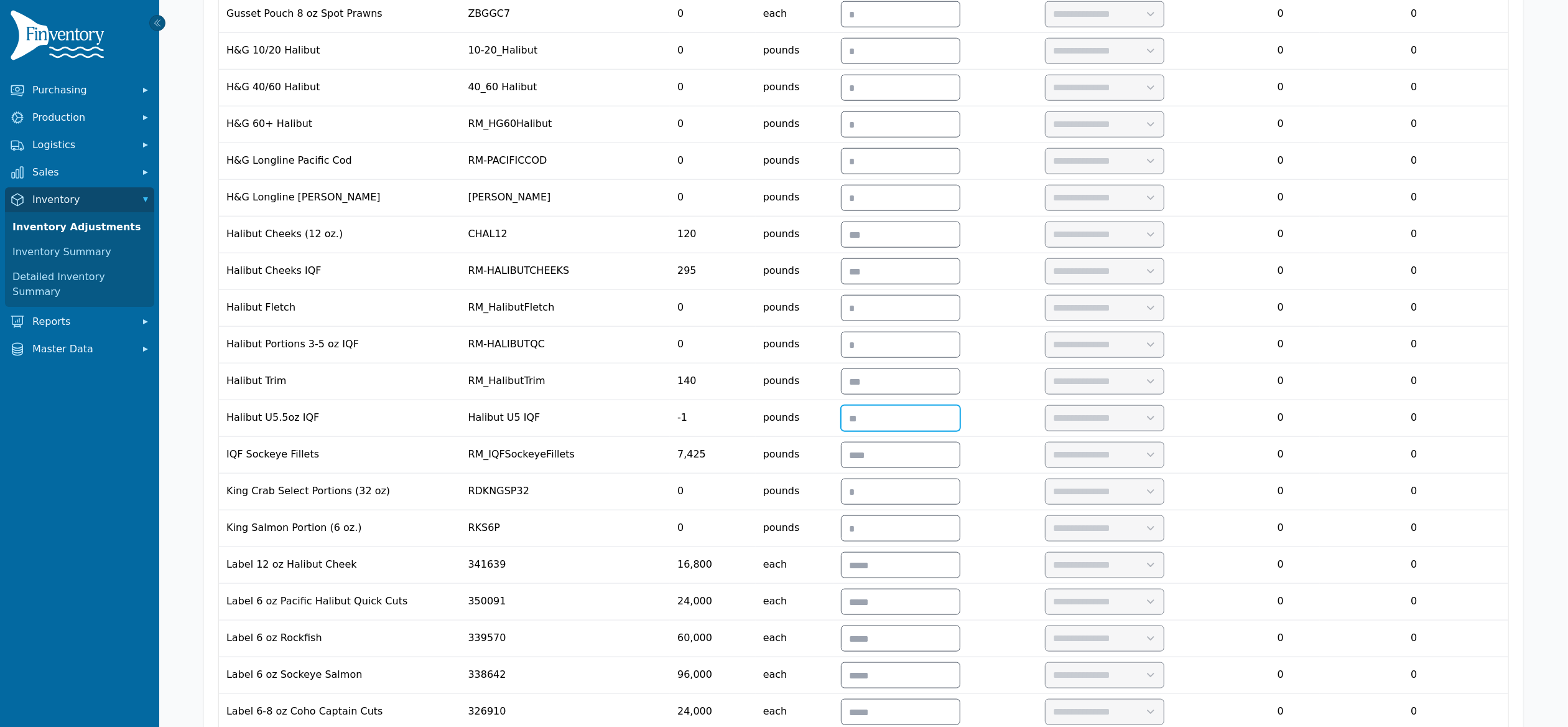
click at [951, 427] on input "number" at bounding box center [901, 418] width 118 height 25
type input "*"
click at [1163, 430] on select "**********" at bounding box center [1104, 418] width 118 height 25
select select "**********"
click at [1114, 422] on select "**********" at bounding box center [1104, 418] width 118 height 25
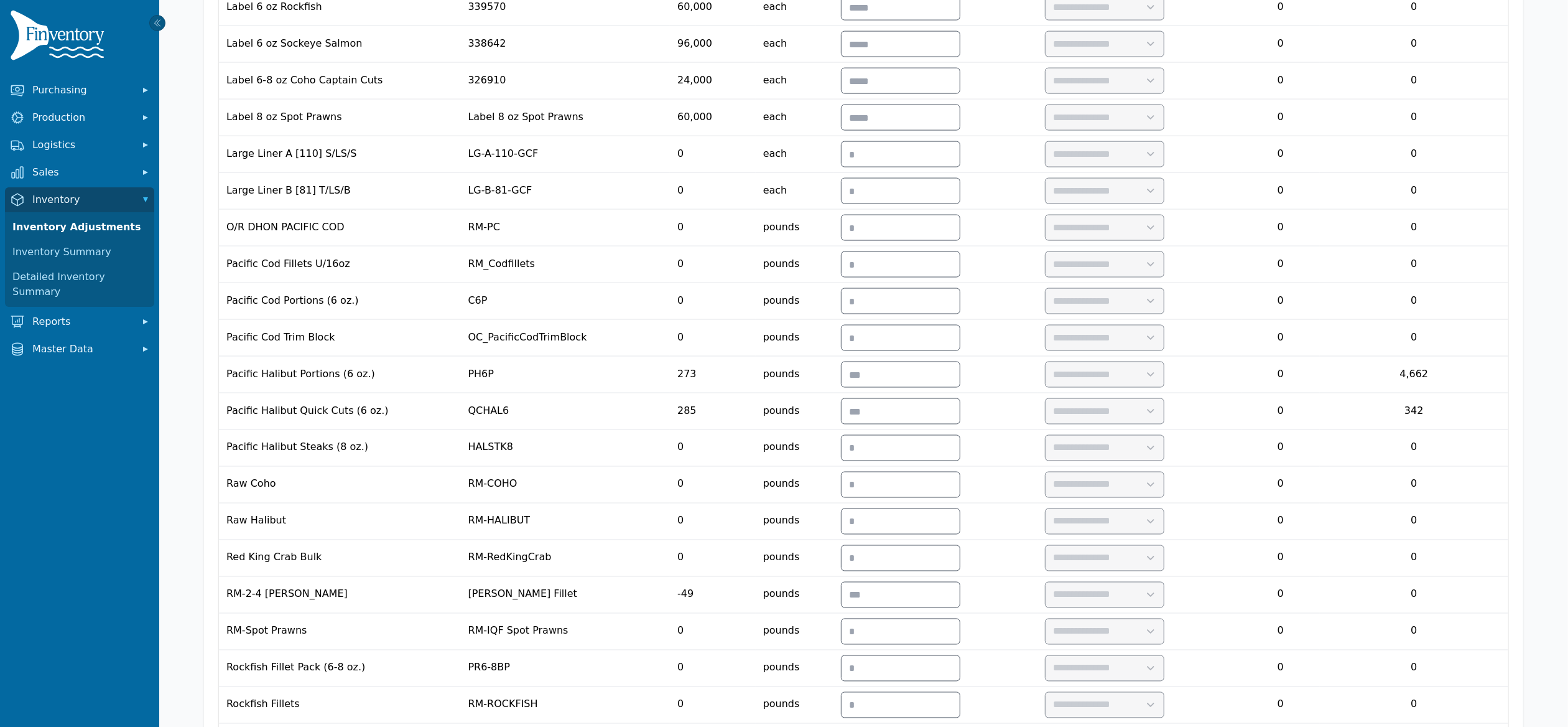
scroll to position [1912, 0]
click at [953, 607] on input "number" at bounding box center [901, 594] width 118 height 25
type input "*"
click at [1163, 607] on select "**********" at bounding box center [1104, 594] width 118 height 25
click at [1114, 607] on select "**********" at bounding box center [1104, 594] width 118 height 25
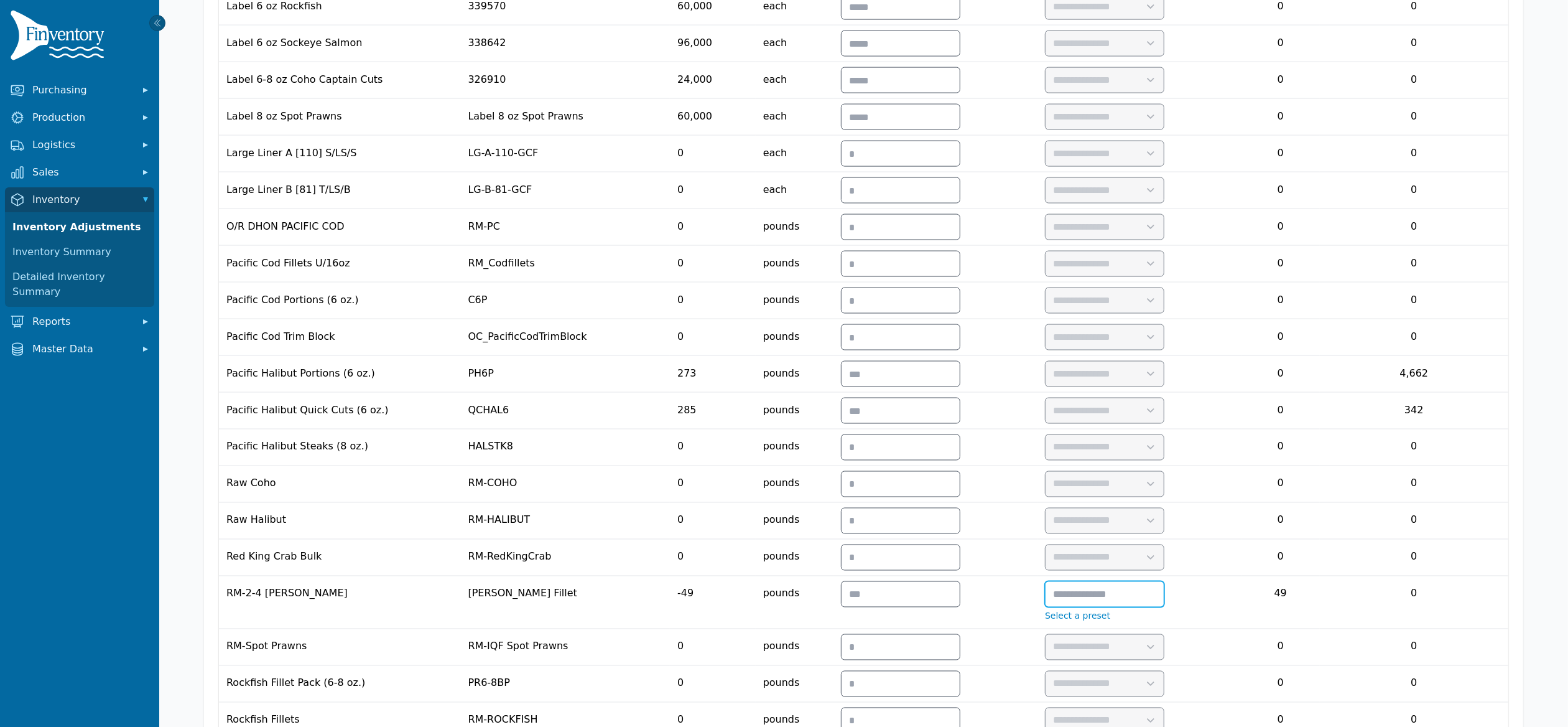
click at [1162, 607] on input "text" at bounding box center [1105, 594] width 118 height 25
type input "*"
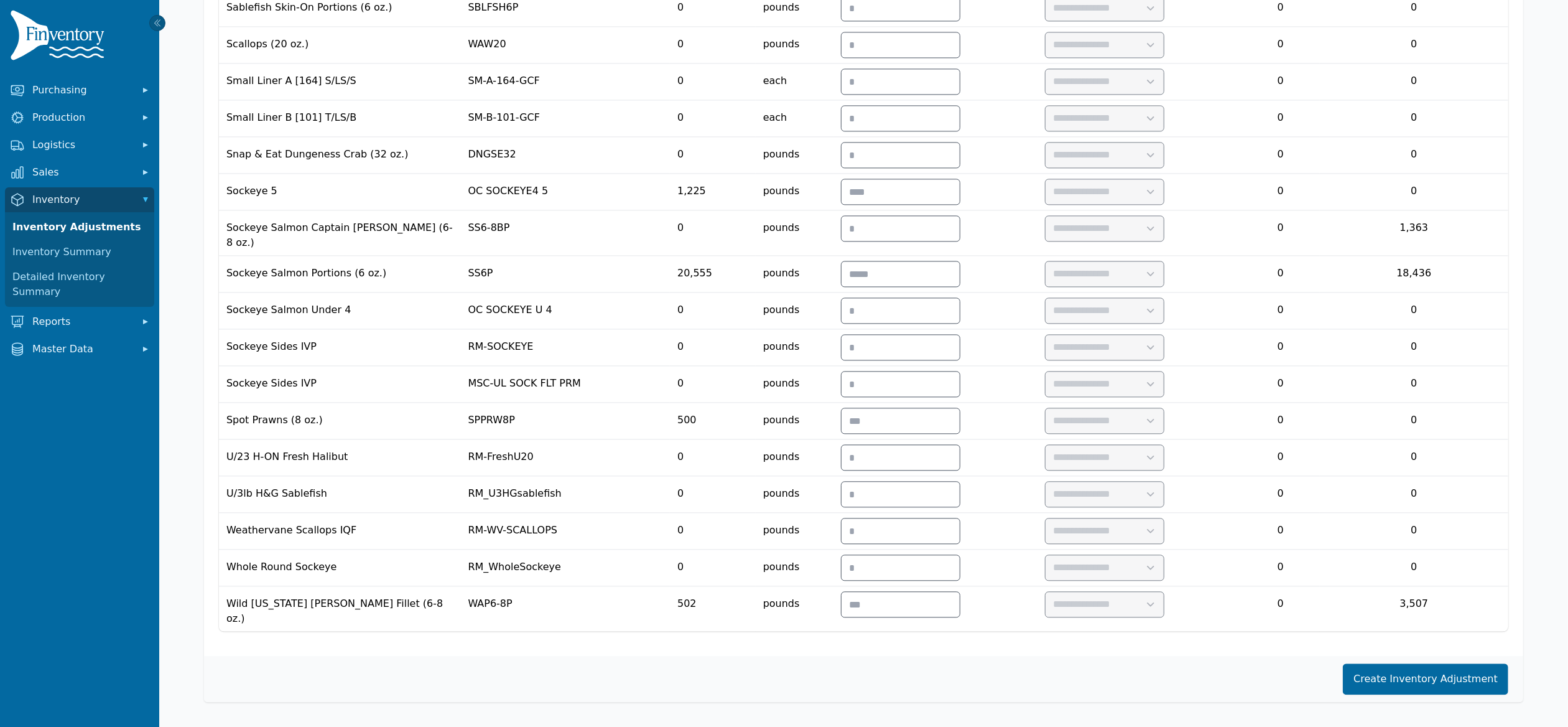
type input "**********"
click at [1451, 634] on button "Create Inventory Adjustment" at bounding box center [1426, 678] width 165 height 31
